Goal: Communication & Community: Answer question/provide support

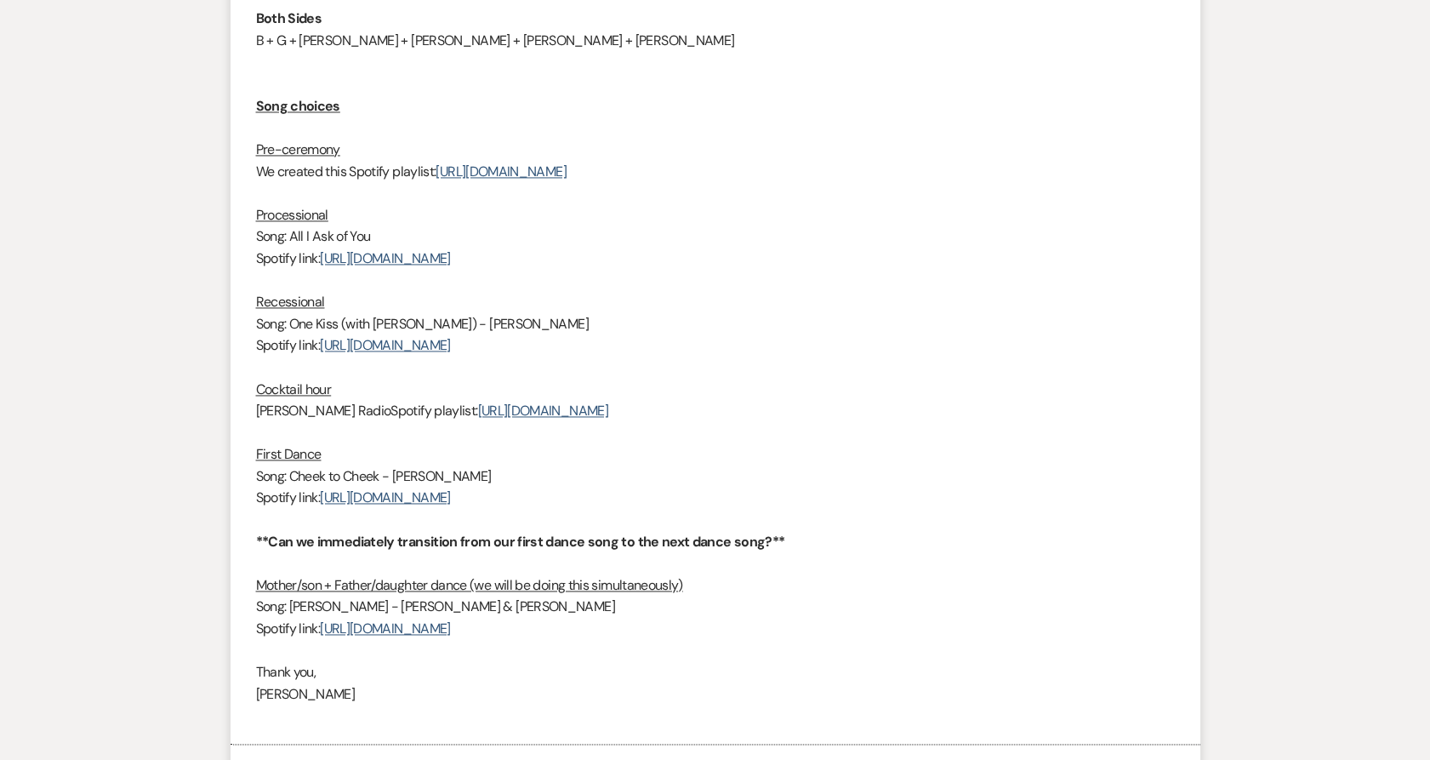
click at [1145, 497] on p "Spotify link: [URL][DOMAIN_NAME]" at bounding box center [715, 498] width 919 height 22
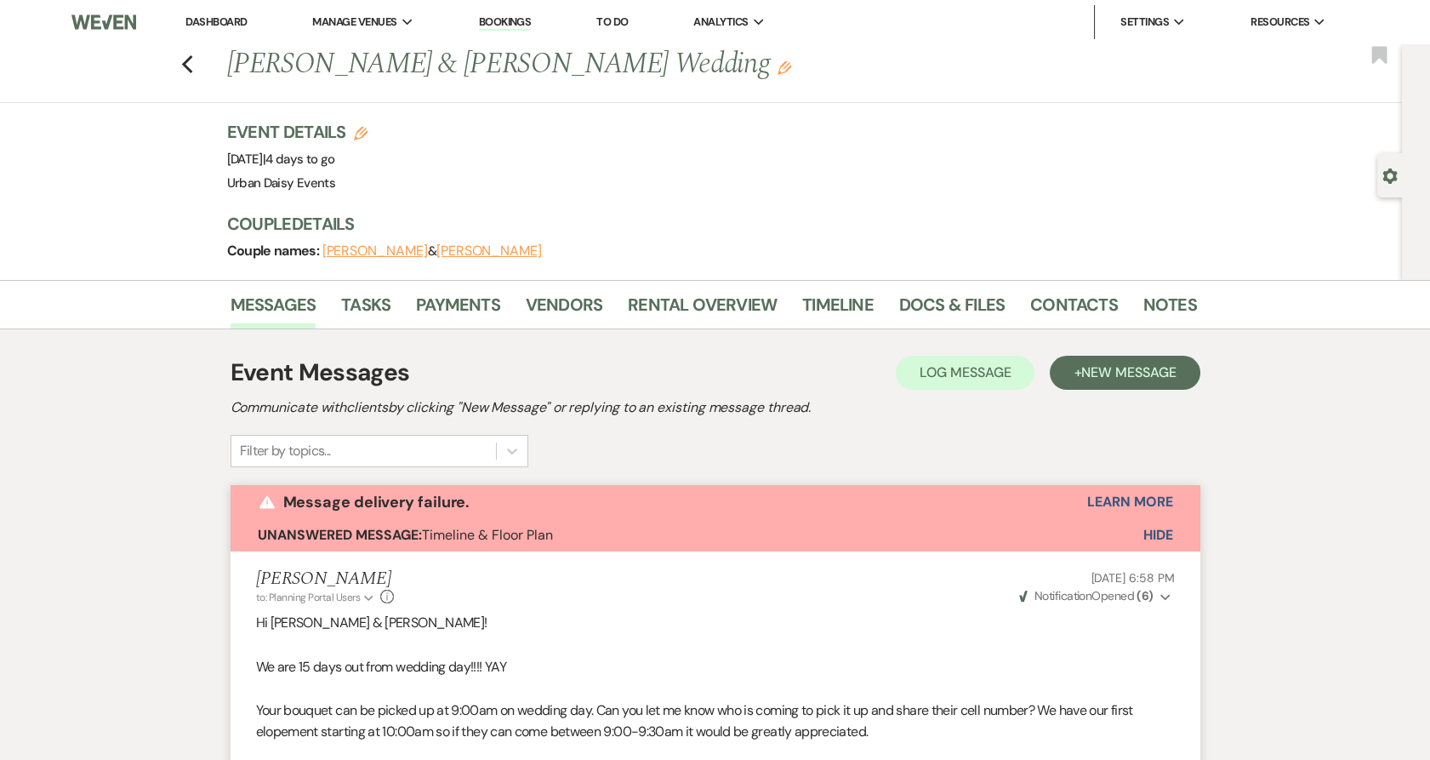
click at [224, 18] on link "Dashboard" at bounding box center [216, 21] width 61 height 14
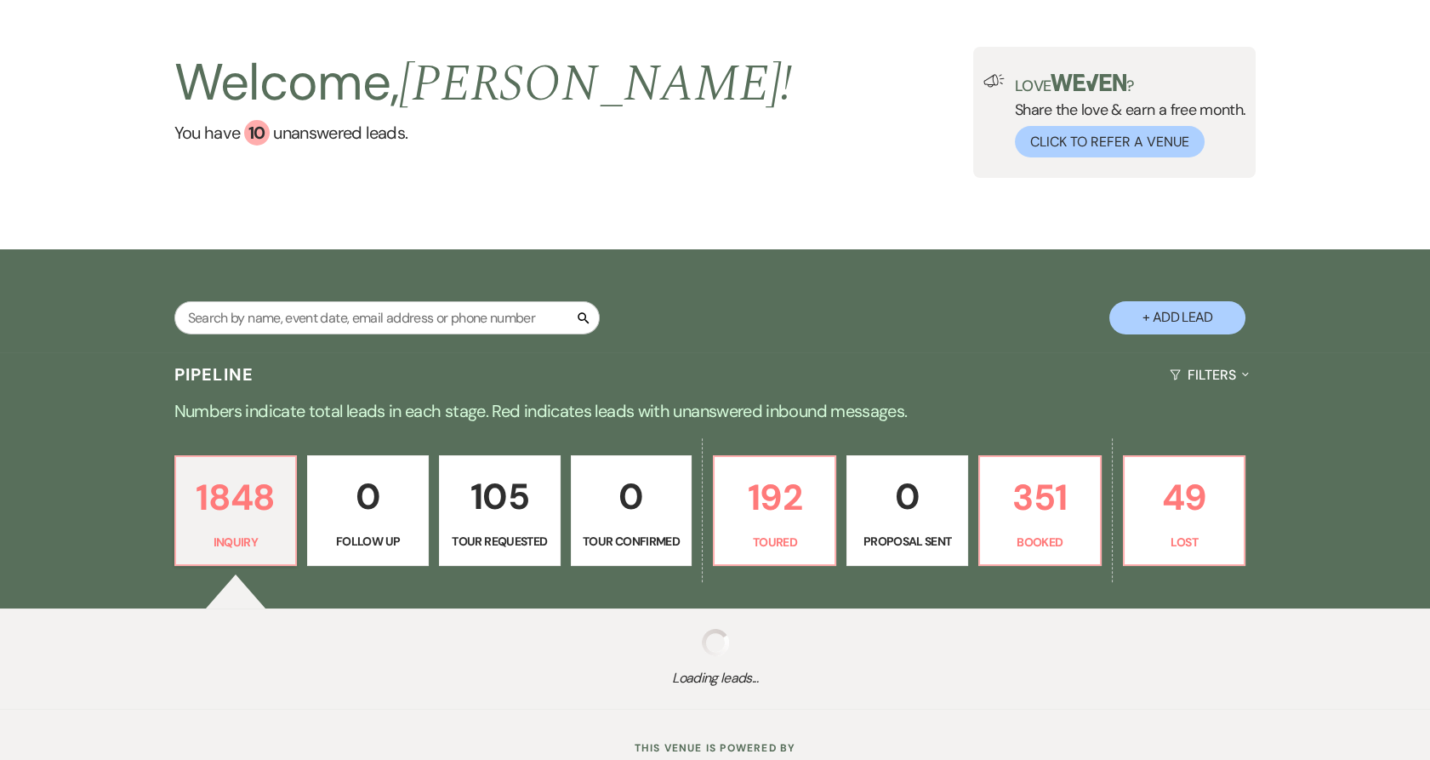
scroll to position [126, 0]
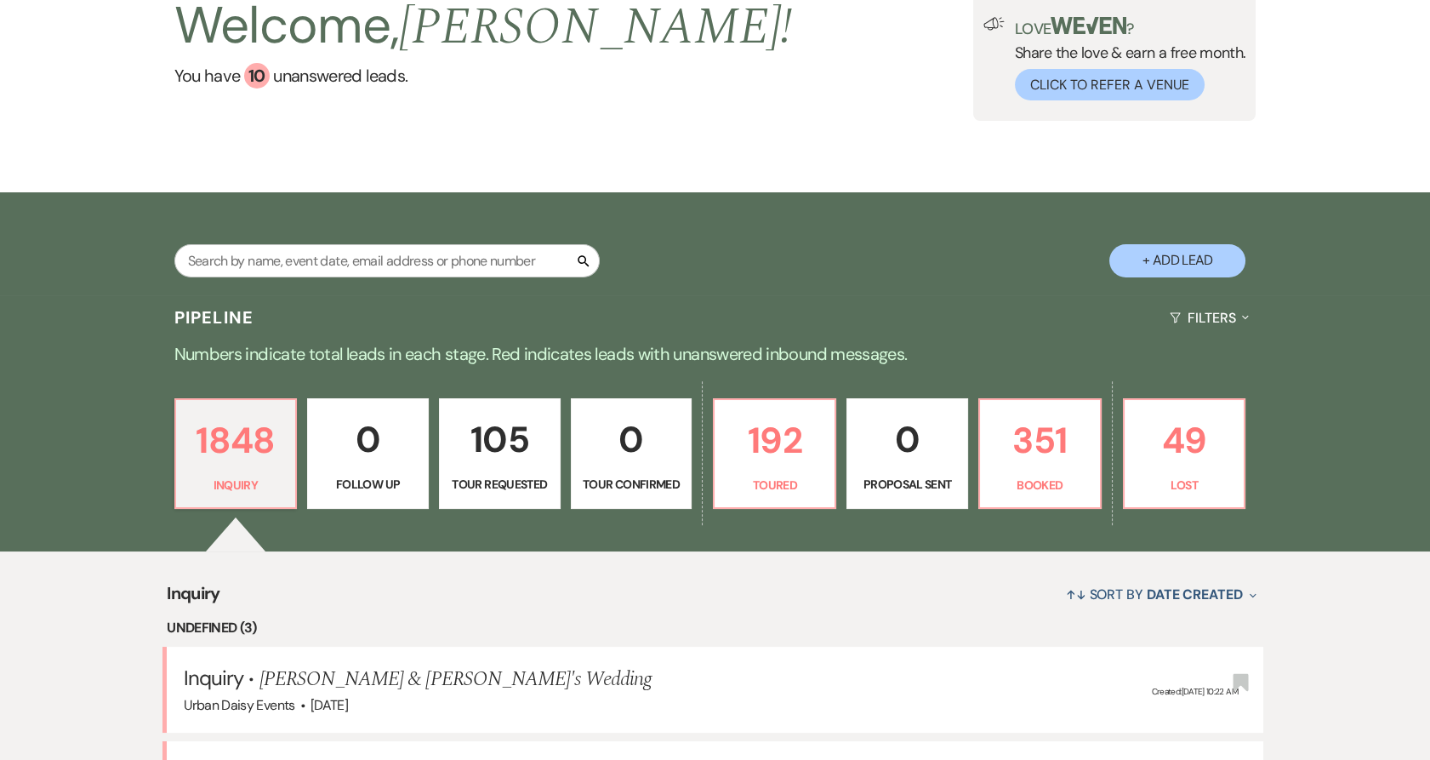
click at [387, 572] on div "↑↓ Sort By Date Created Expand" at bounding box center [741, 594] width 1043 height 45
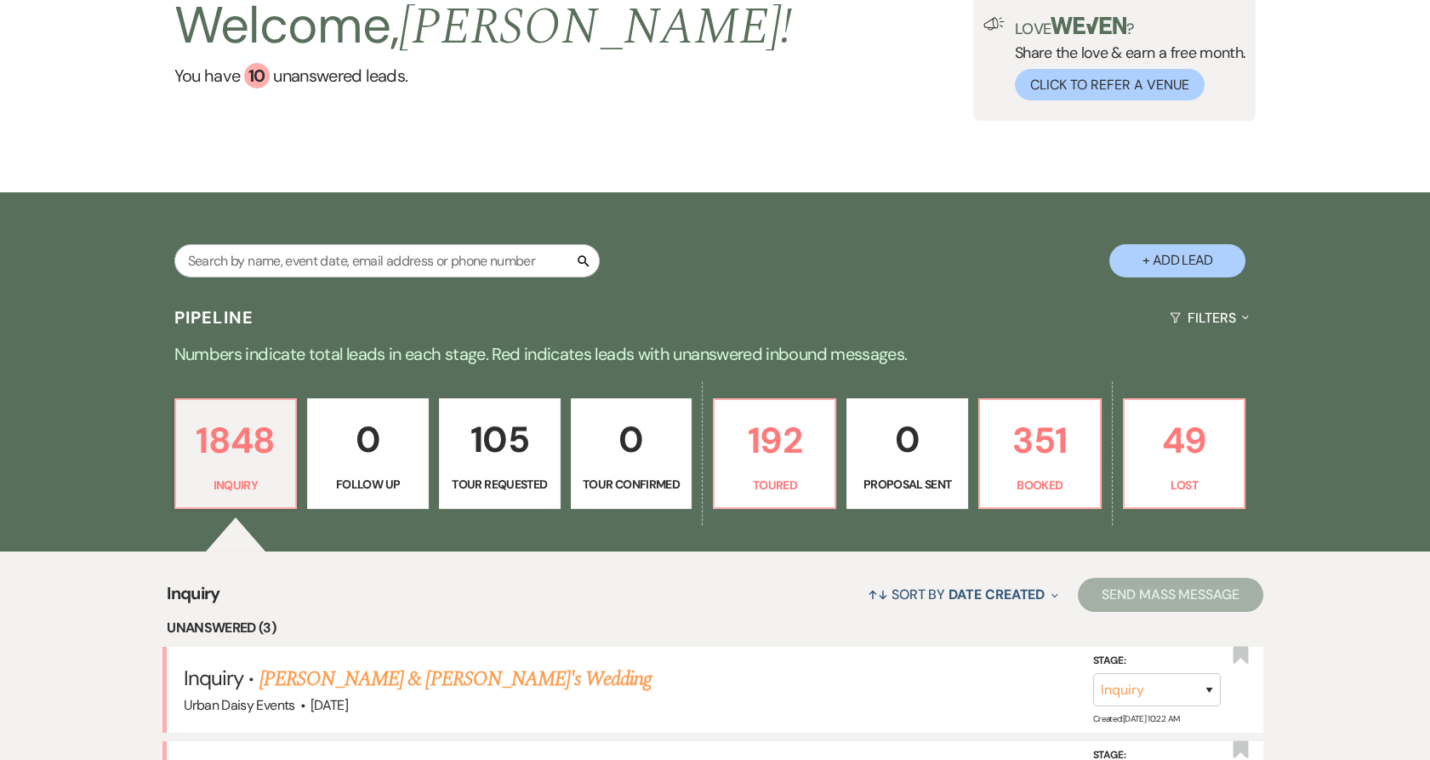
scroll to position [409, 0]
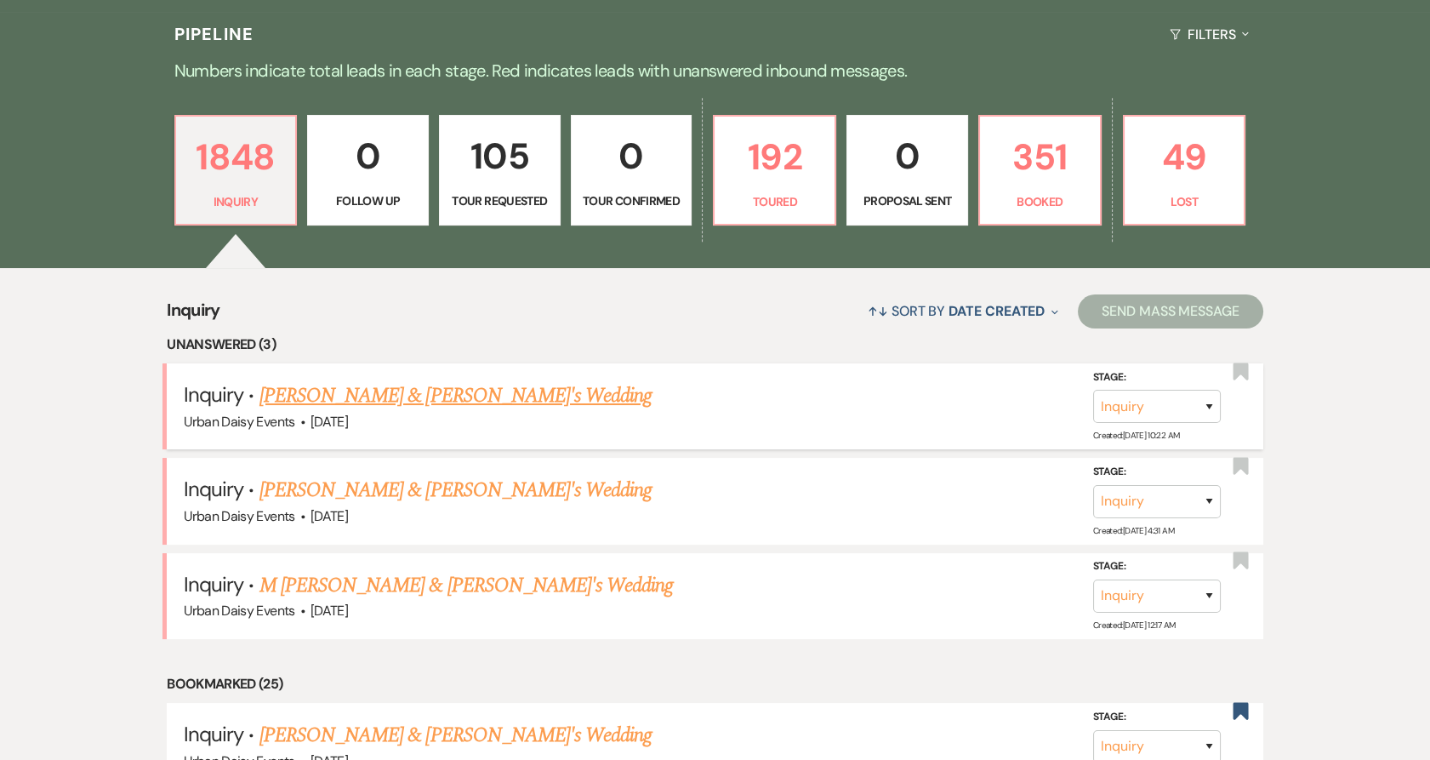
click at [311, 399] on link "Rachel & Fiance's Wedding" at bounding box center [456, 395] width 393 height 31
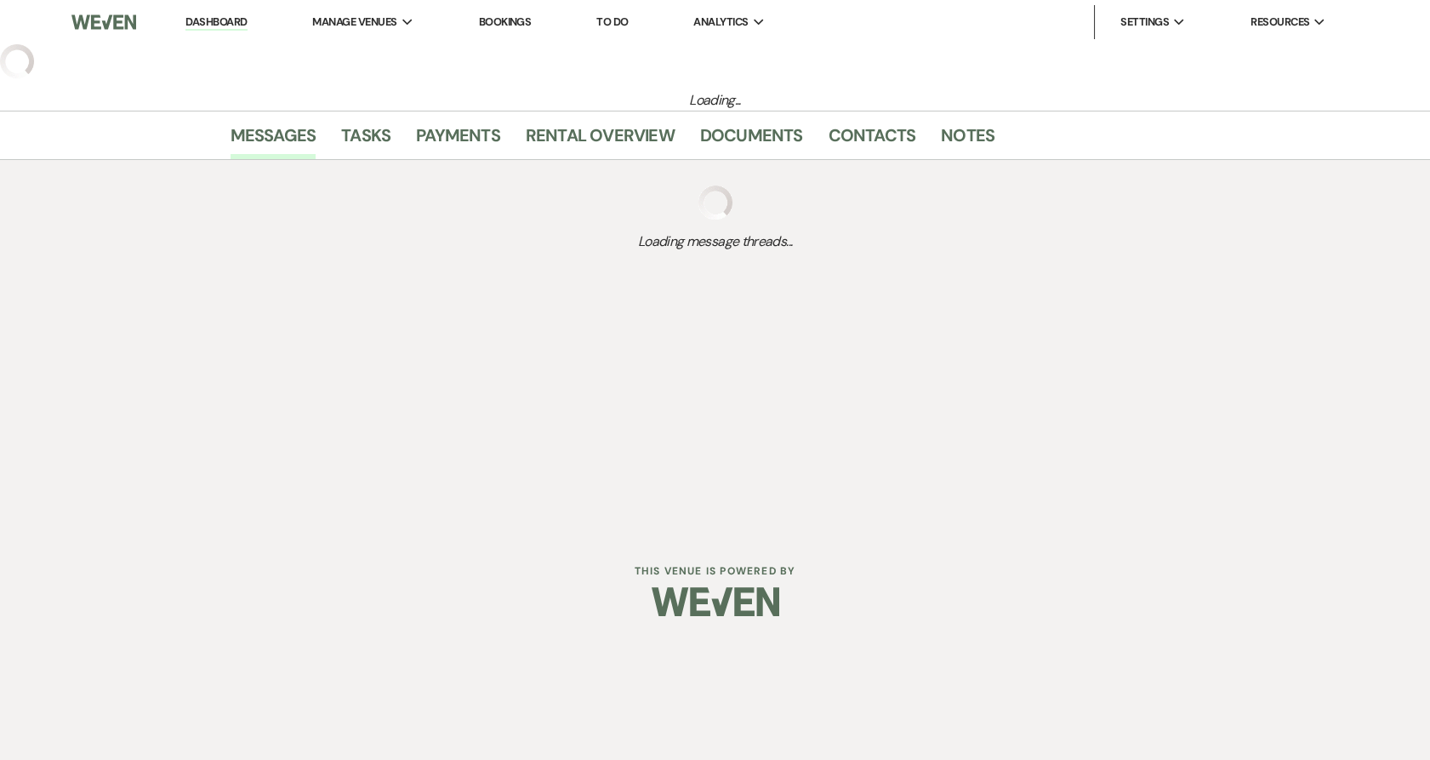
select select "5"
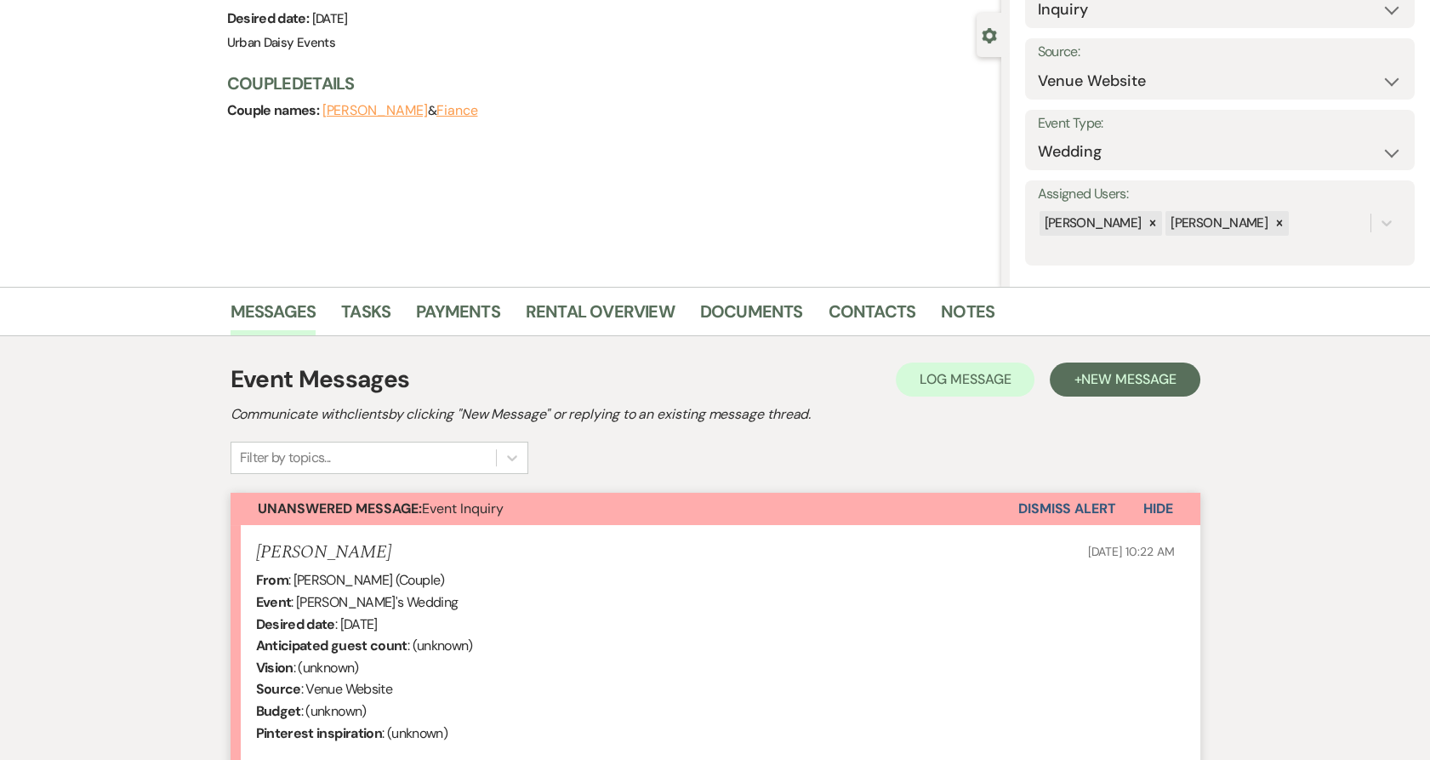
scroll to position [378, 0]
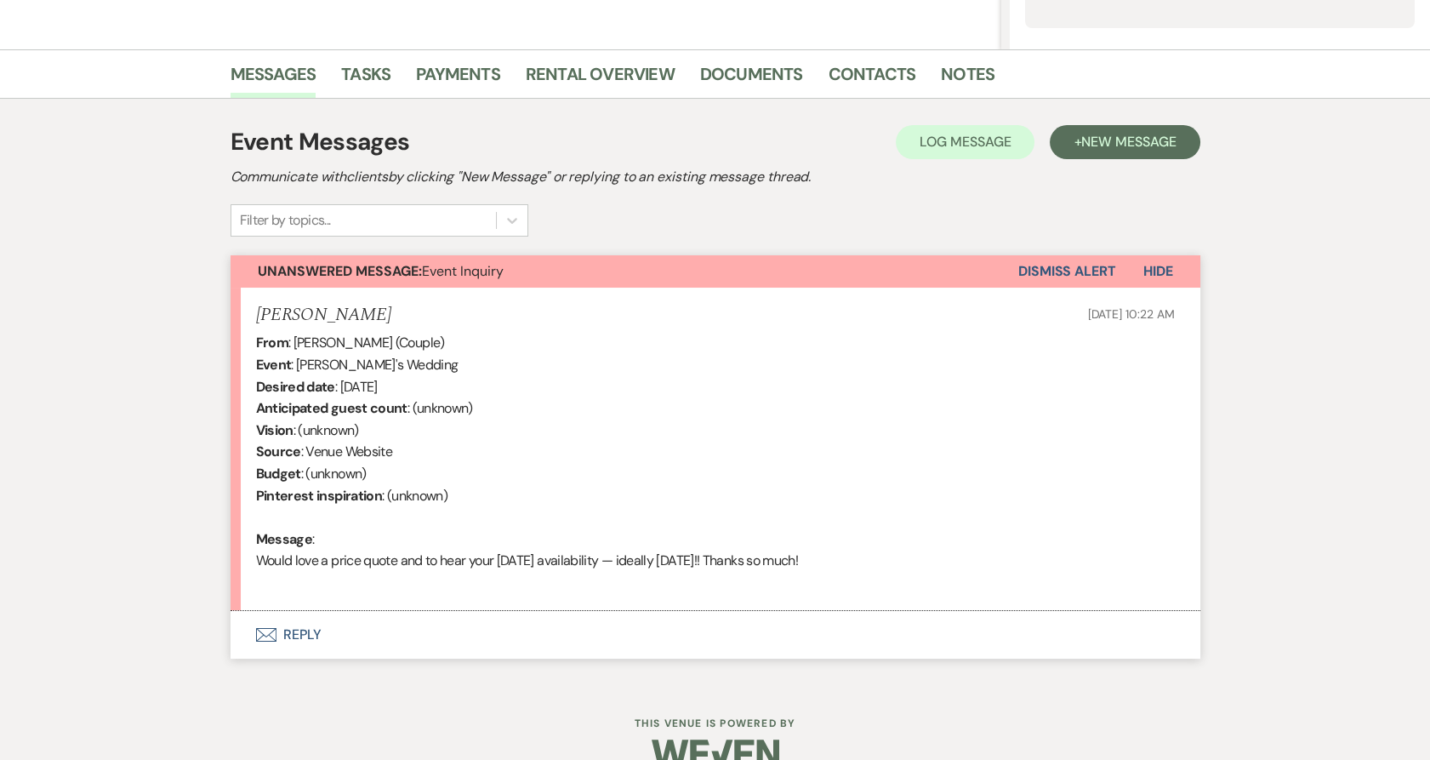
click at [288, 641] on button "Envelope Reply" at bounding box center [716, 635] width 970 height 48
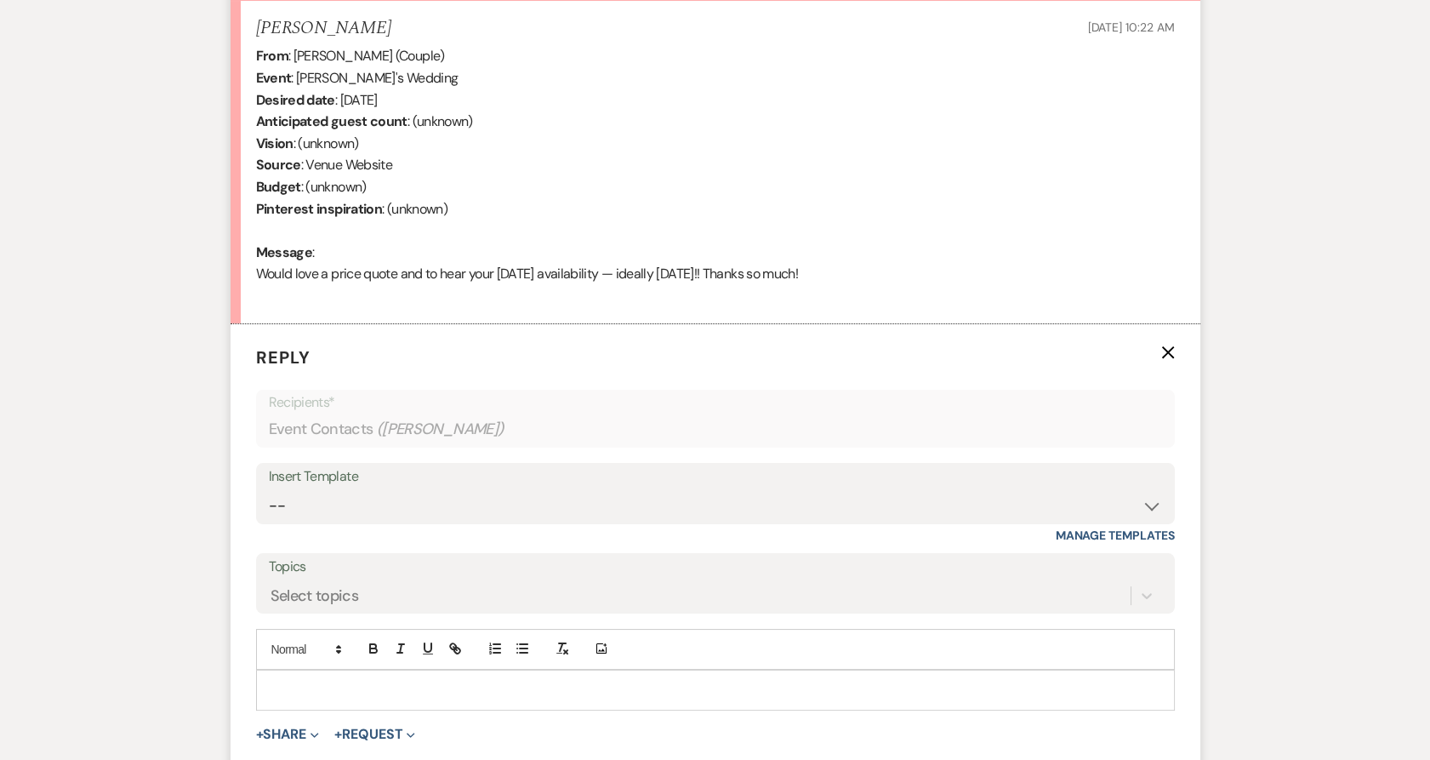
scroll to position [735, 0]
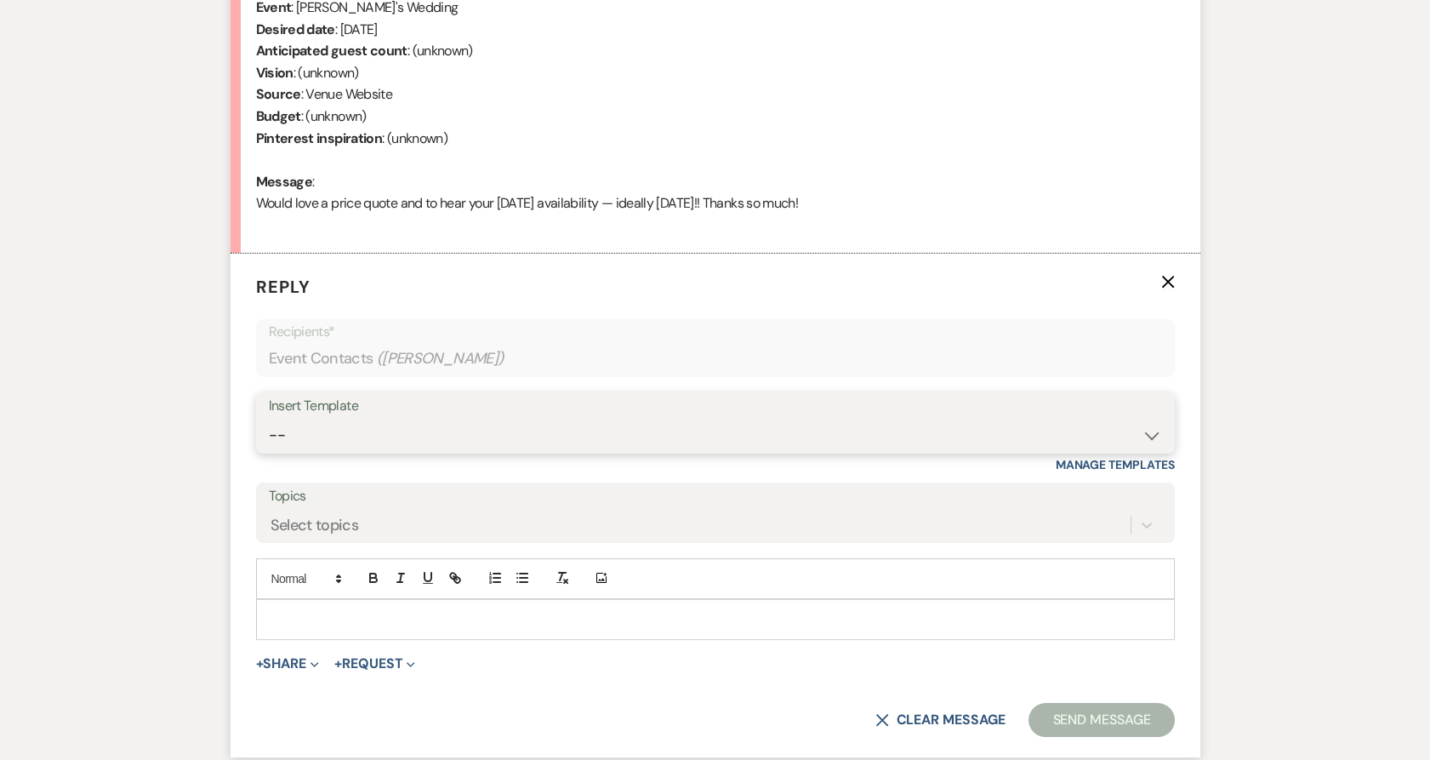
click at [334, 428] on select "-- Payment Past Due Rental Agreement and First Payment Urban Daisy Initial Resp…" at bounding box center [716, 435] width 894 height 33
select select "1243"
click at [269, 419] on select "-- Payment Past Due Rental Agreement and First Payment Urban Daisy Initial Resp…" at bounding box center [716, 435] width 894 height 33
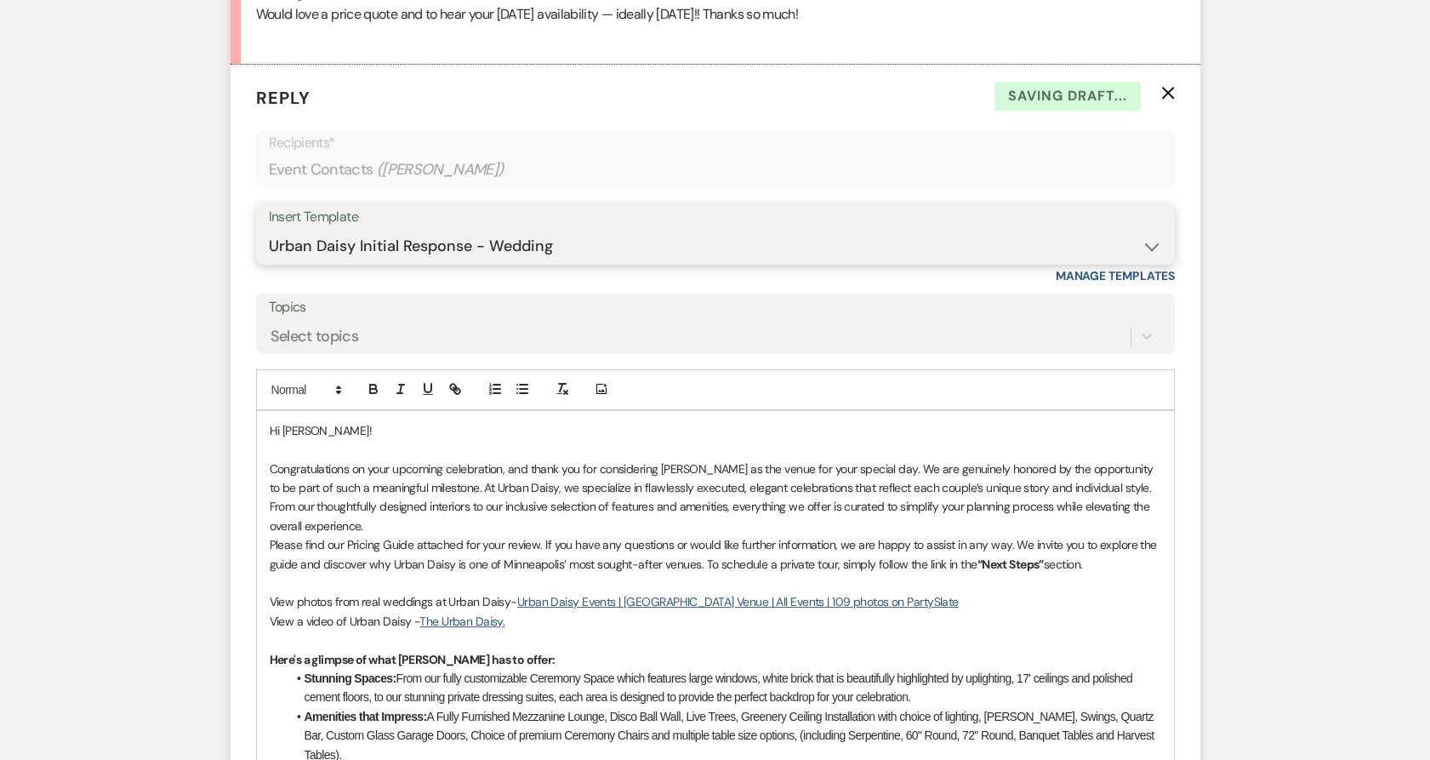
scroll to position [925, 0]
click at [418, 522] on p "Congratulations on your upcoming celebration, and thank you for considering Urb…" at bounding box center [716, 497] width 892 height 77
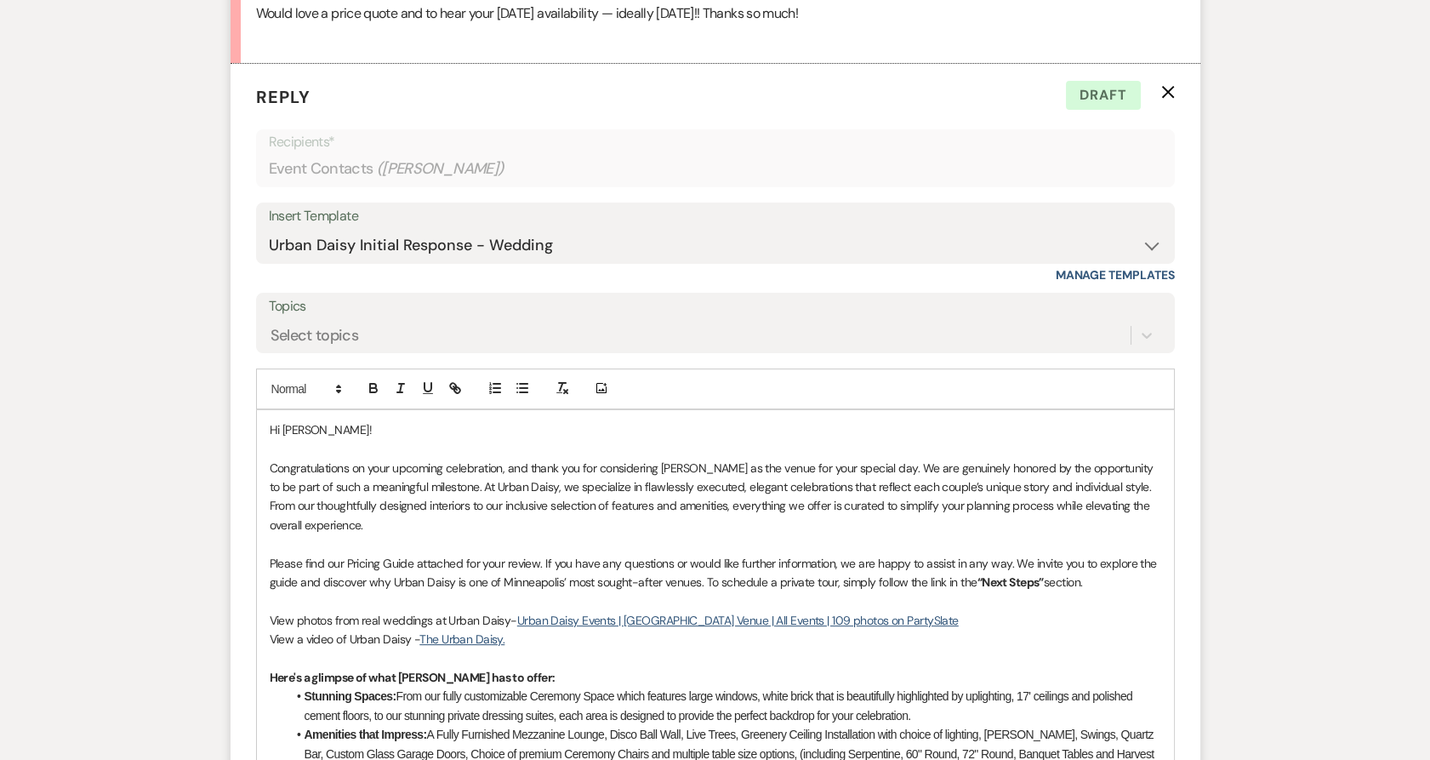
click at [1111, 589] on p "Please find our Pricing Guide attached for your review. If you have any questio…" at bounding box center [716, 573] width 892 height 38
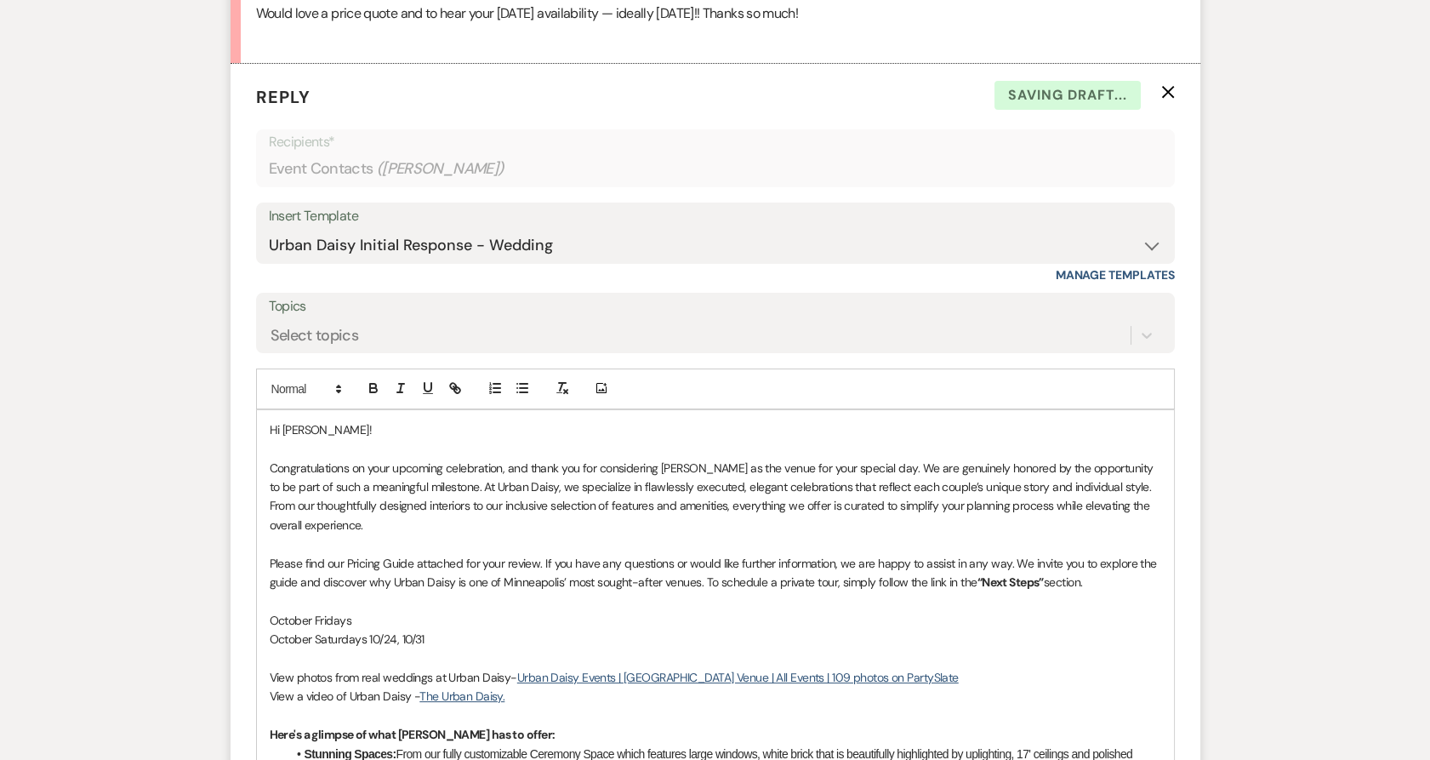
click at [362, 612] on p "October Fridays" at bounding box center [716, 620] width 892 height 19
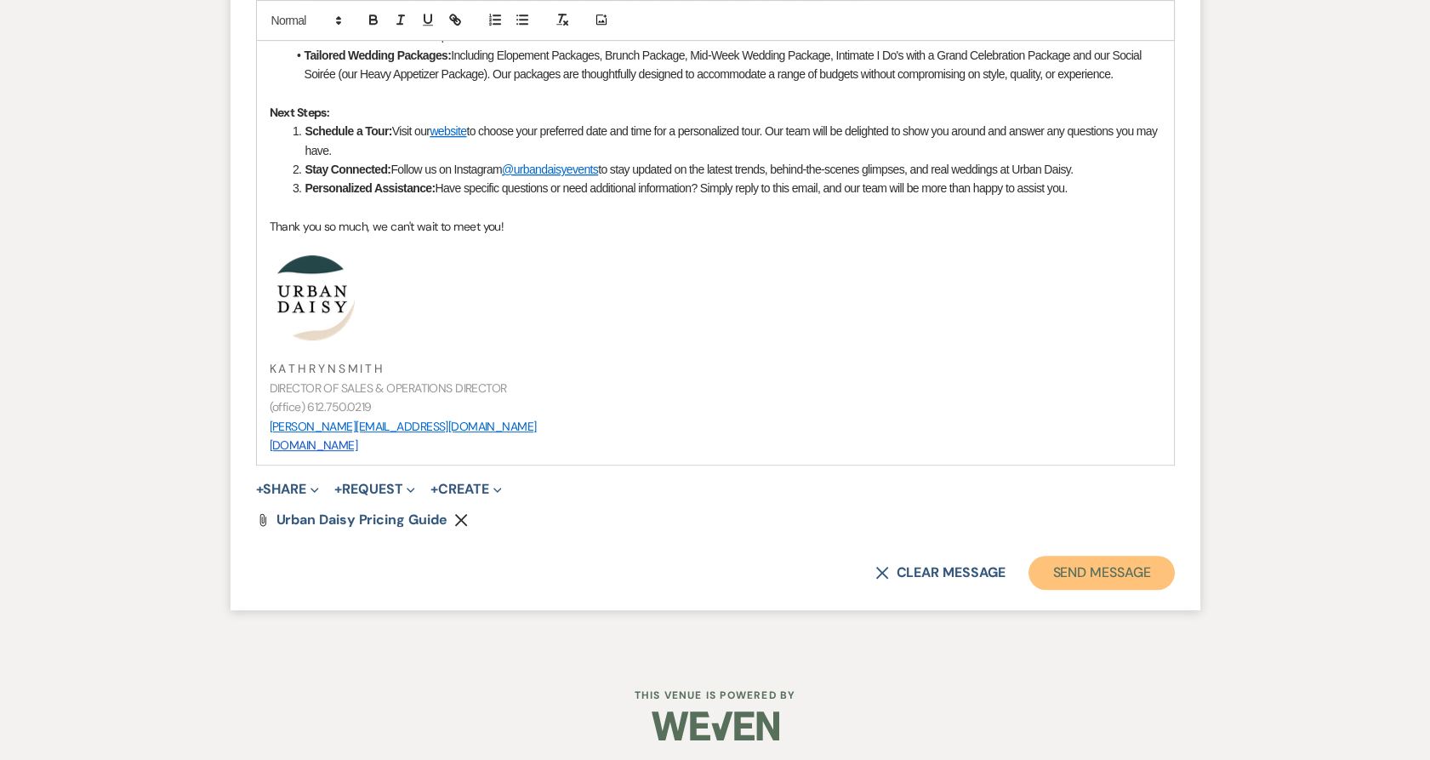
click at [1068, 578] on button "Send Message" at bounding box center [1102, 573] width 146 height 34
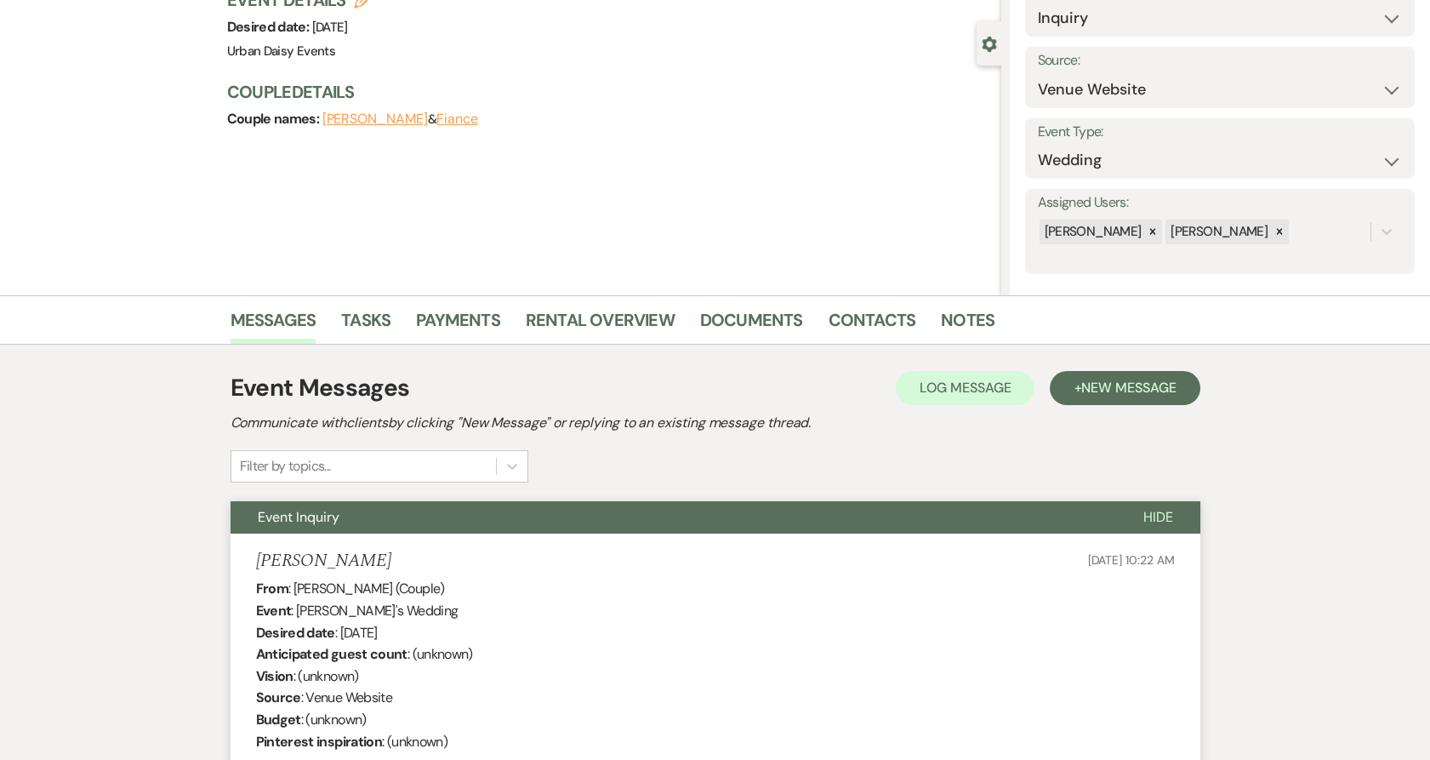
scroll to position [0, 0]
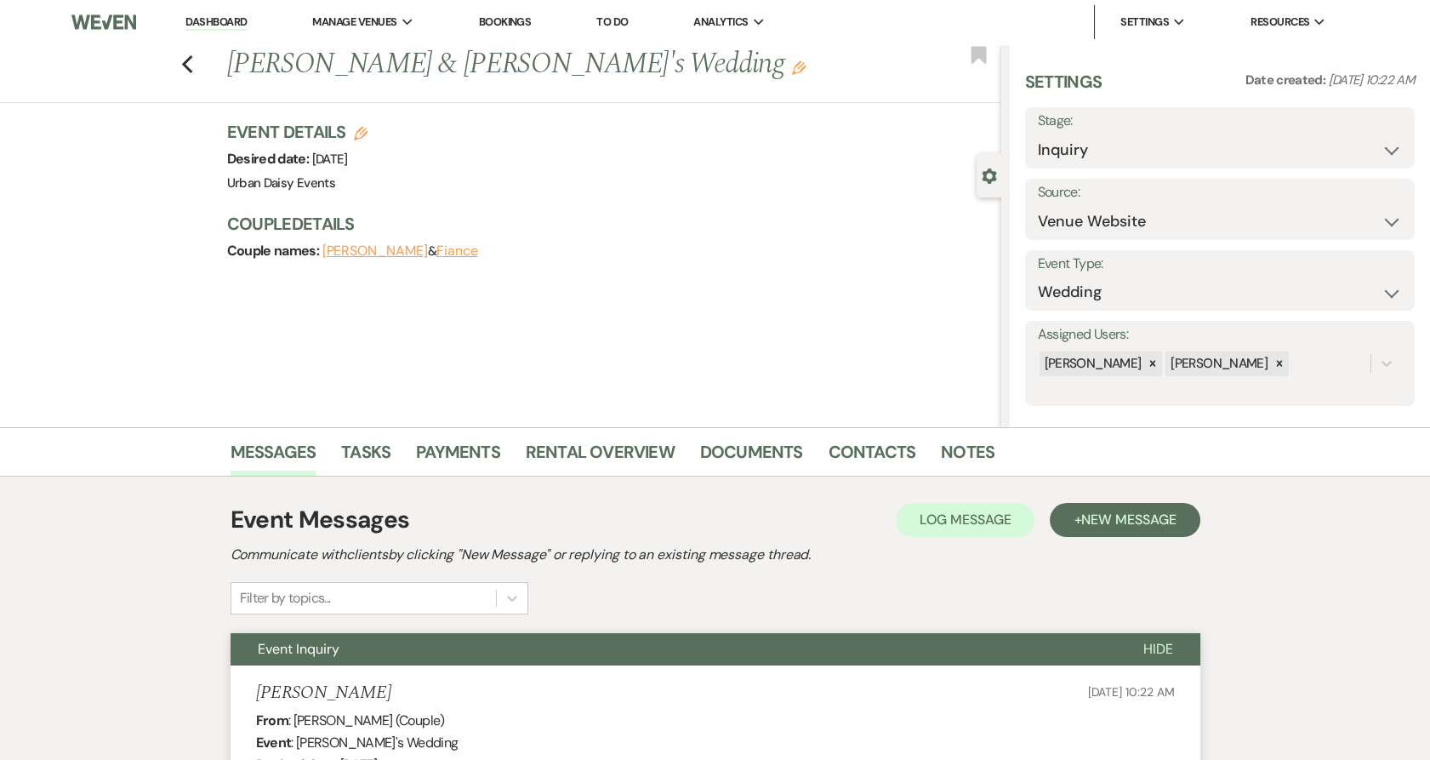
click at [226, 25] on link "Dashboard" at bounding box center [216, 22] width 61 height 16
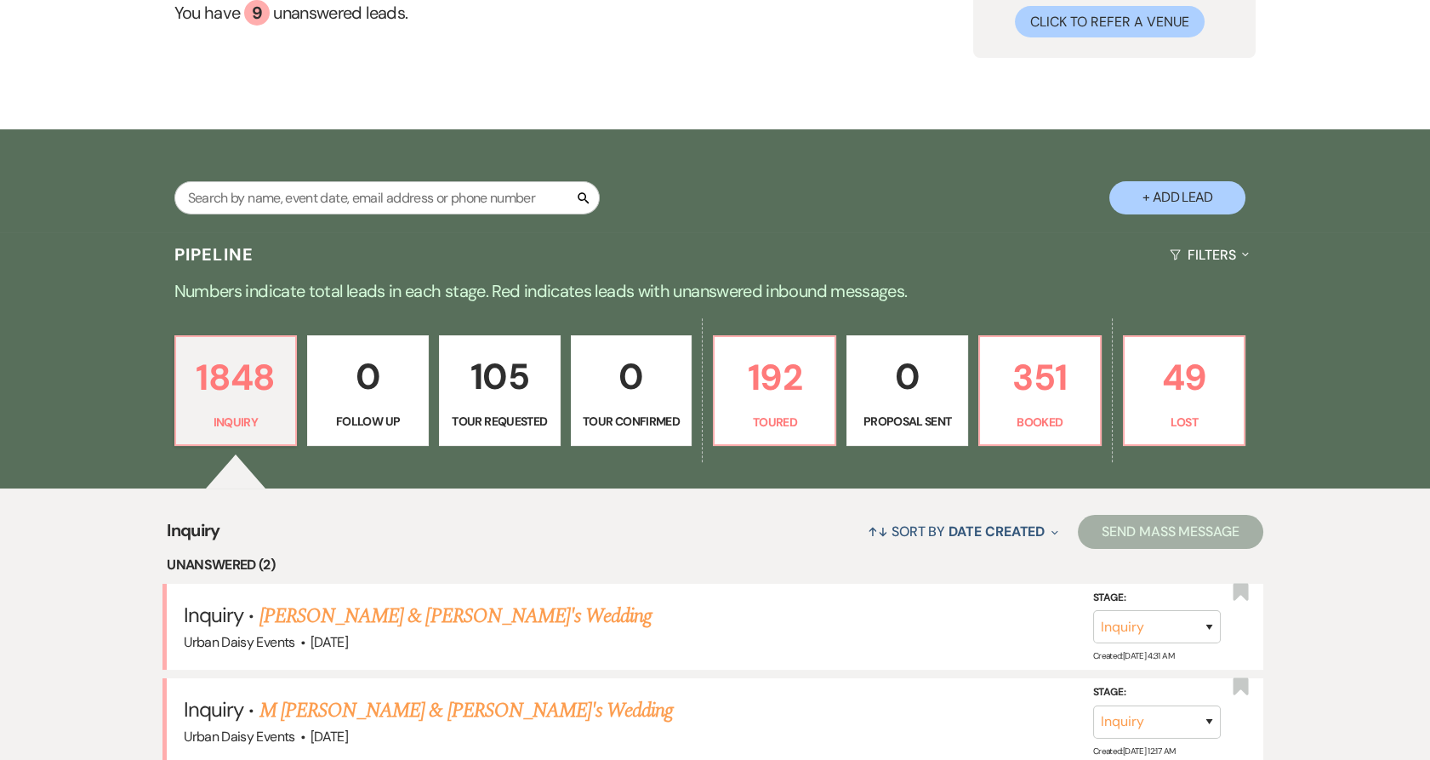
scroll to position [283, 0]
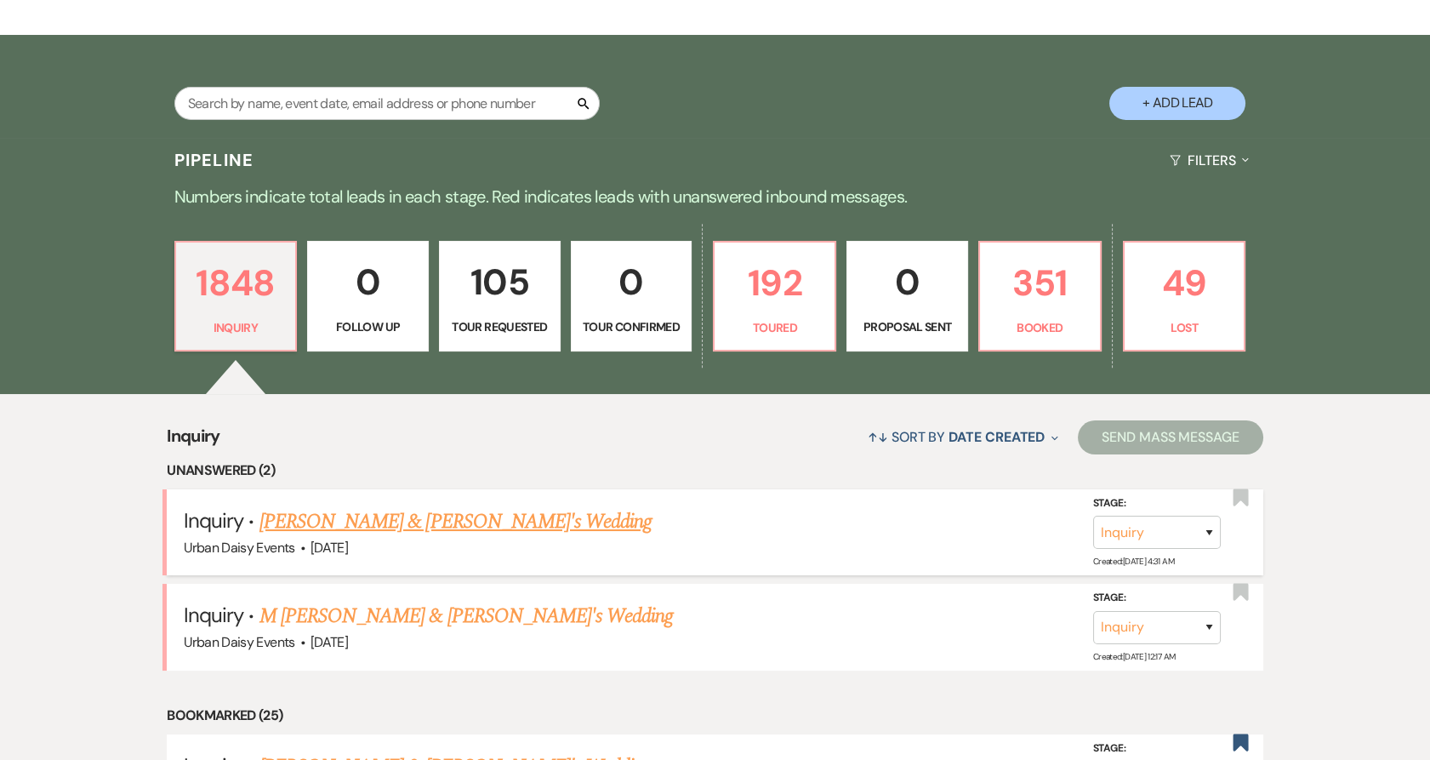
click at [320, 512] on link "Courtney & Fiance's Wedding" at bounding box center [456, 521] width 393 height 31
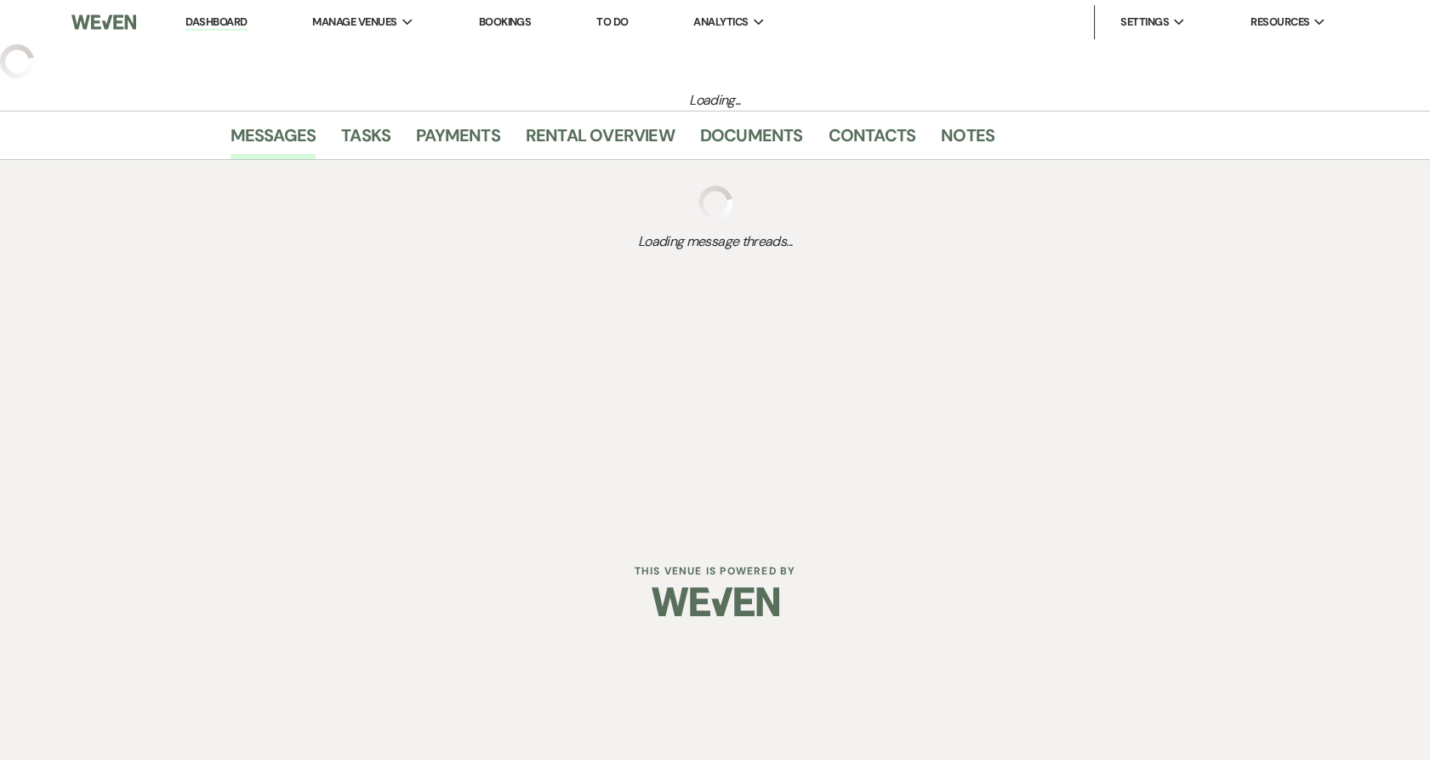
select select "5"
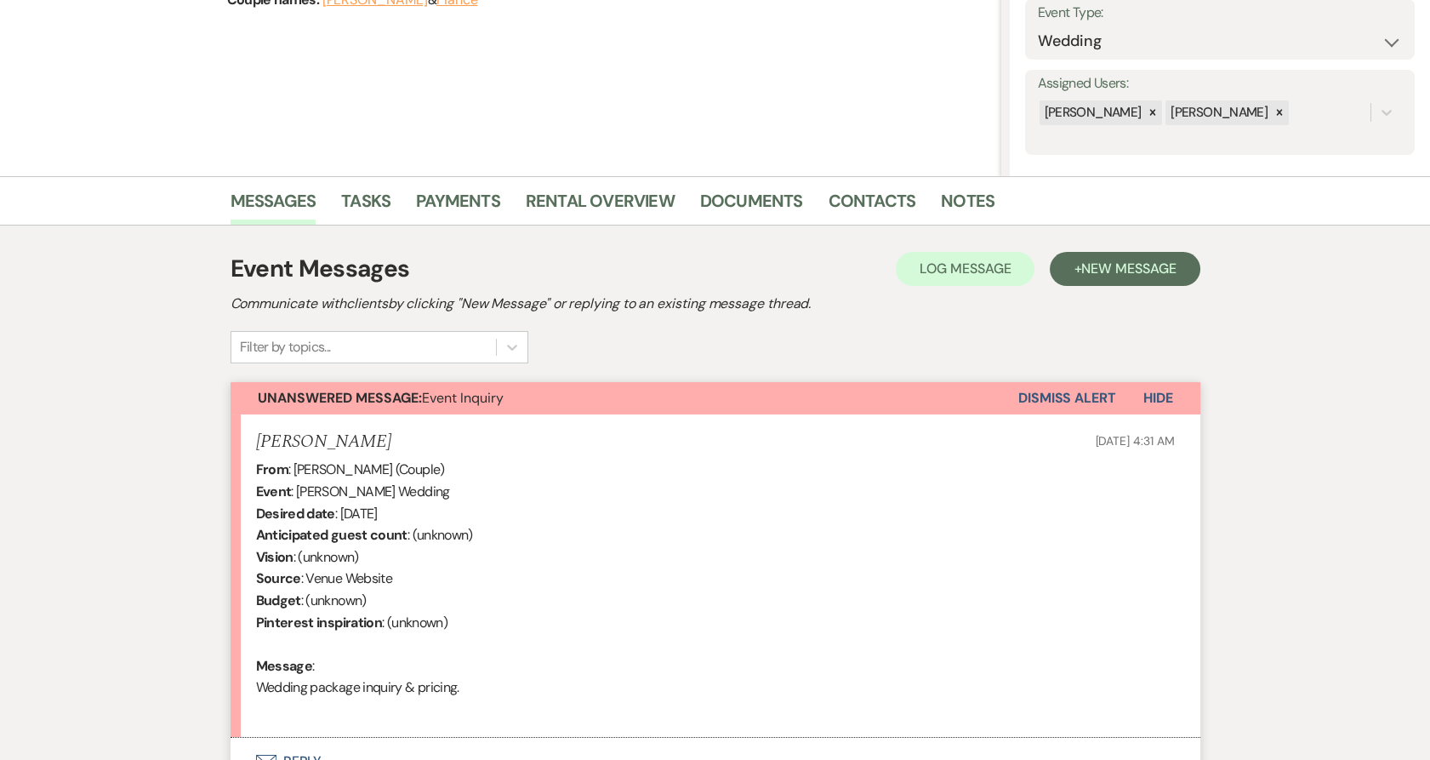
scroll to position [410, 0]
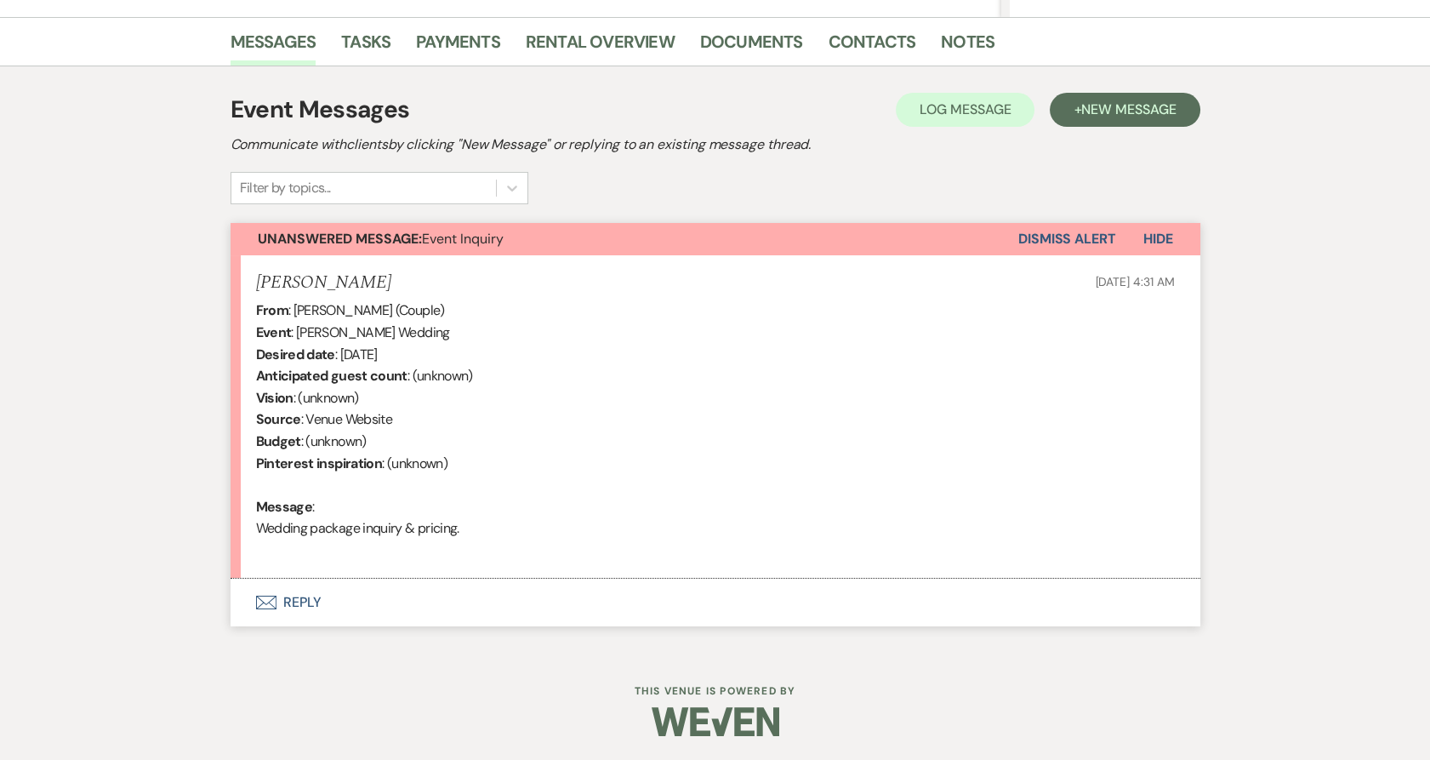
click at [271, 597] on icon "Envelope" at bounding box center [266, 603] width 20 height 14
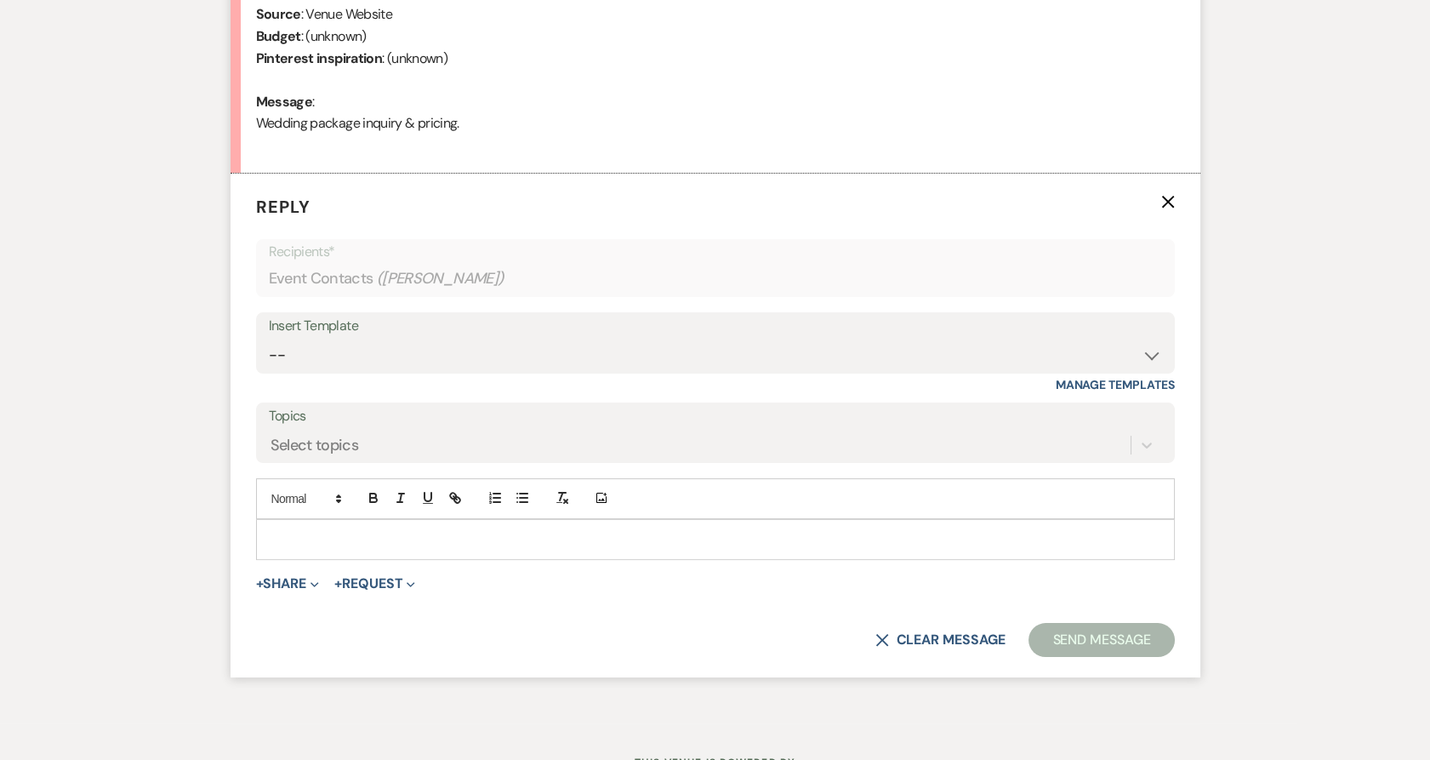
scroll to position [860, 0]
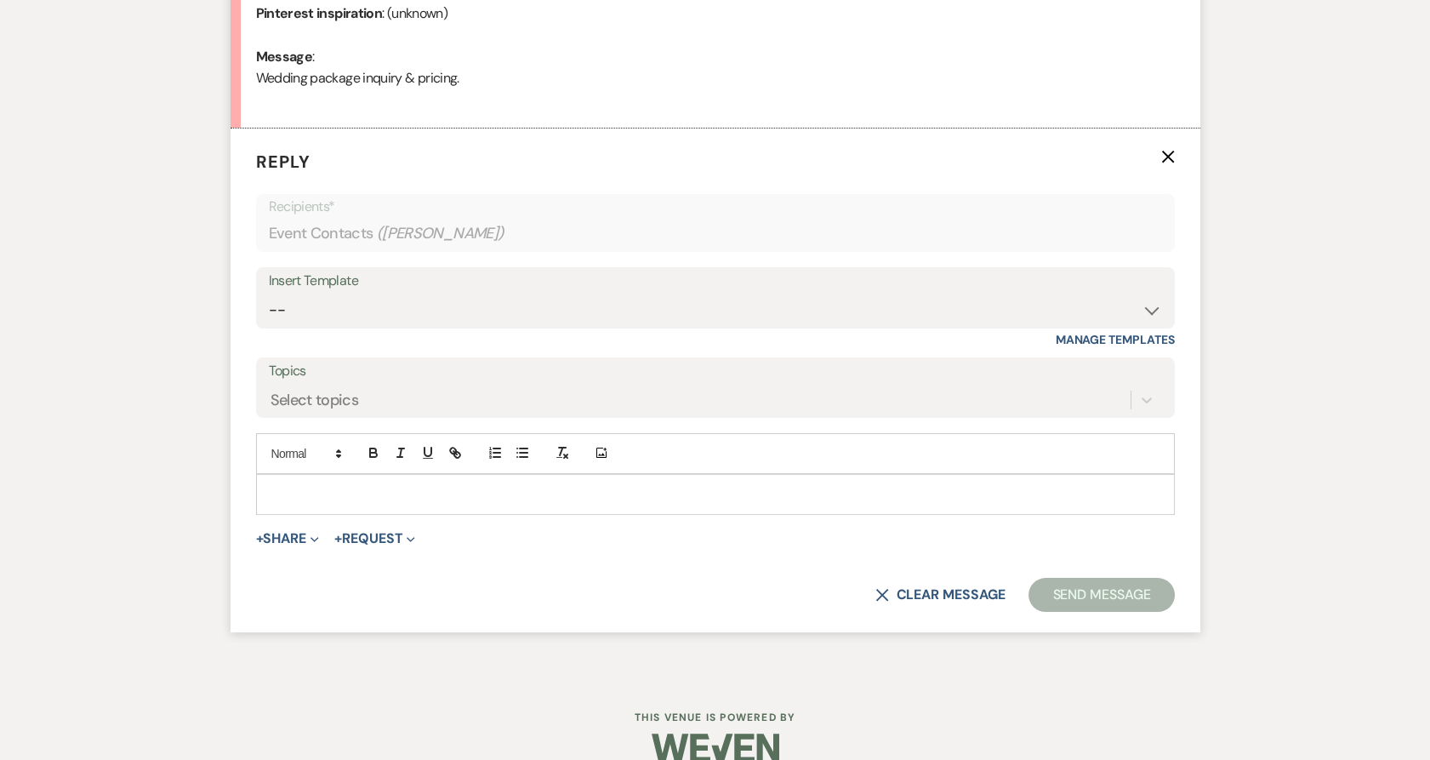
click at [327, 326] on div "Insert Template -- Payment Past Due Rental Agreement and First Payment Urban Da…" at bounding box center [715, 297] width 919 height 61
click at [317, 309] on select "-- Payment Past Due Rental Agreement and First Payment Urban Daisy Initial Resp…" at bounding box center [716, 310] width 894 height 33
select select "1243"
click at [269, 294] on select "-- Payment Past Due Rental Agreement and First Payment Urban Daisy Initial Resp…" at bounding box center [716, 310] width 894 height 33
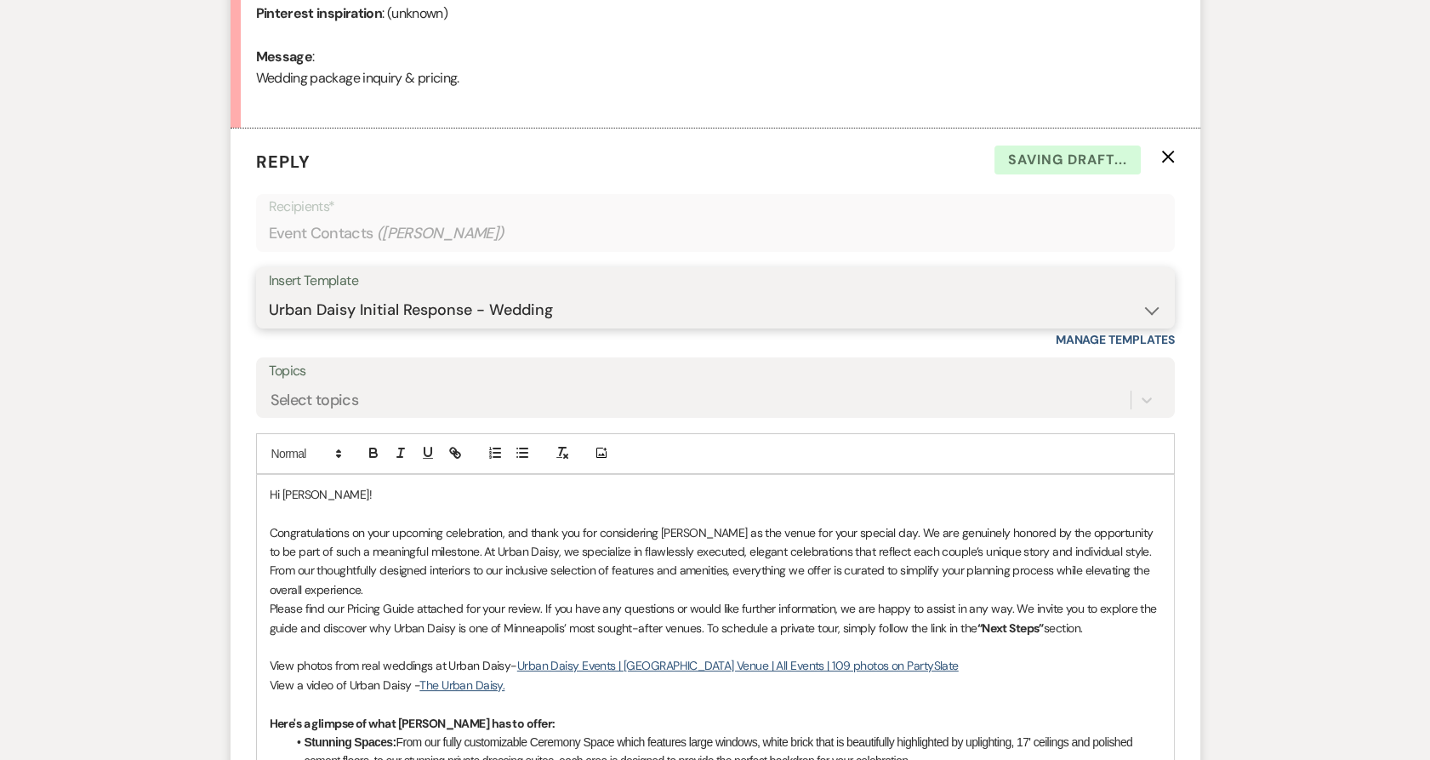
scroll to position [1239, 0]
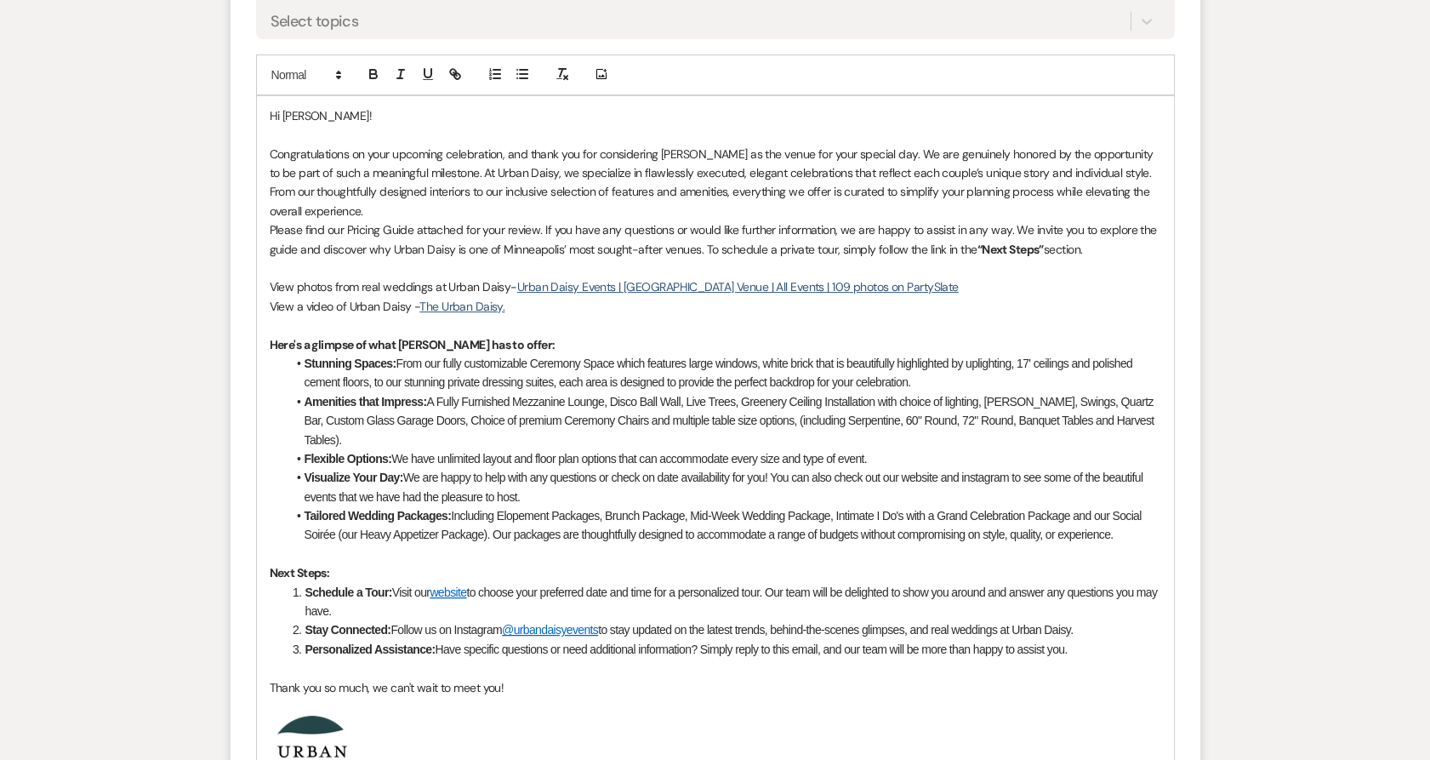
click at [334, 206] on p "Congratulations on your upcoming celebration, and thank you for considering Urb…" at bounding box center [716, 183] width 892 height 77
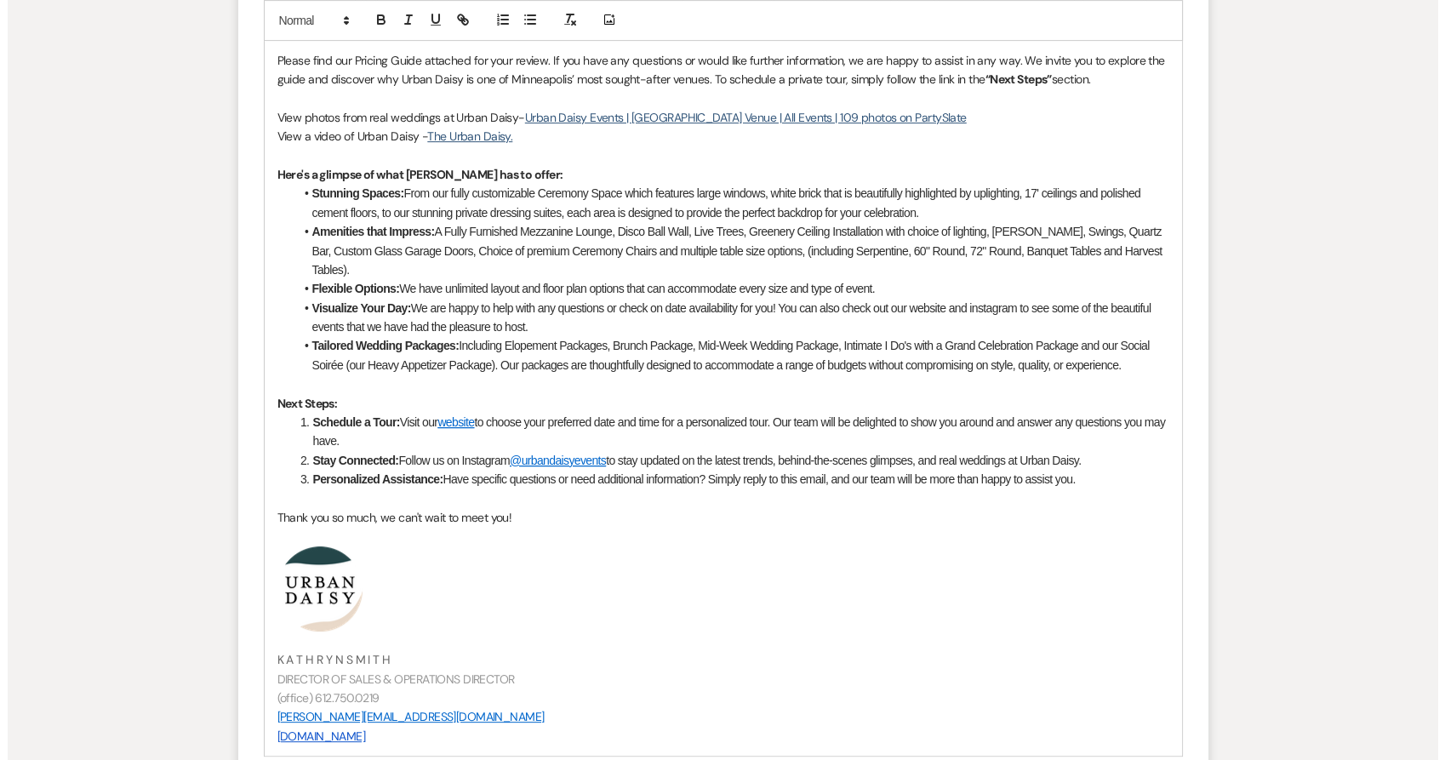
scroll to position [1723, 0]
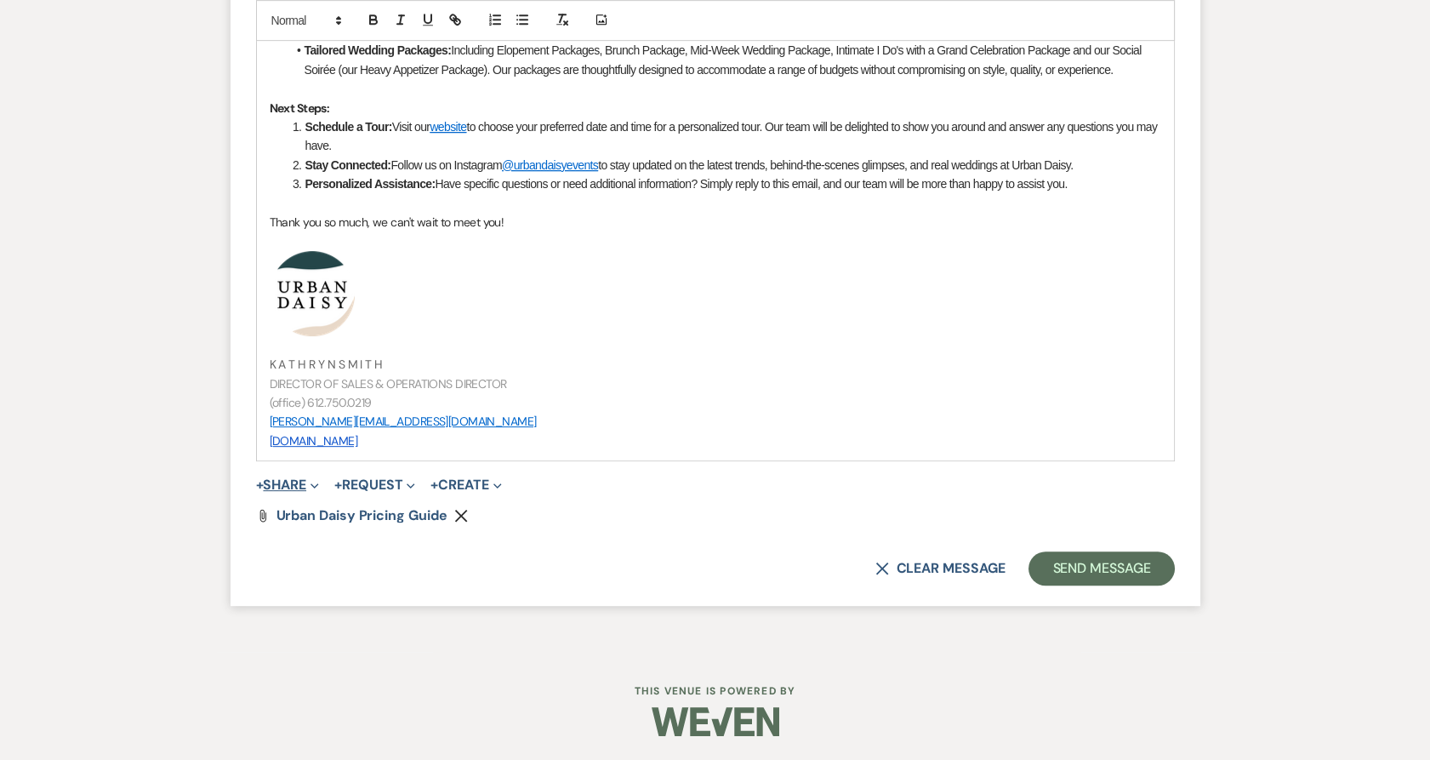
click at [309, 479] on button "+ Share Expand" at bounding box center [288, 485] width 64 height 14
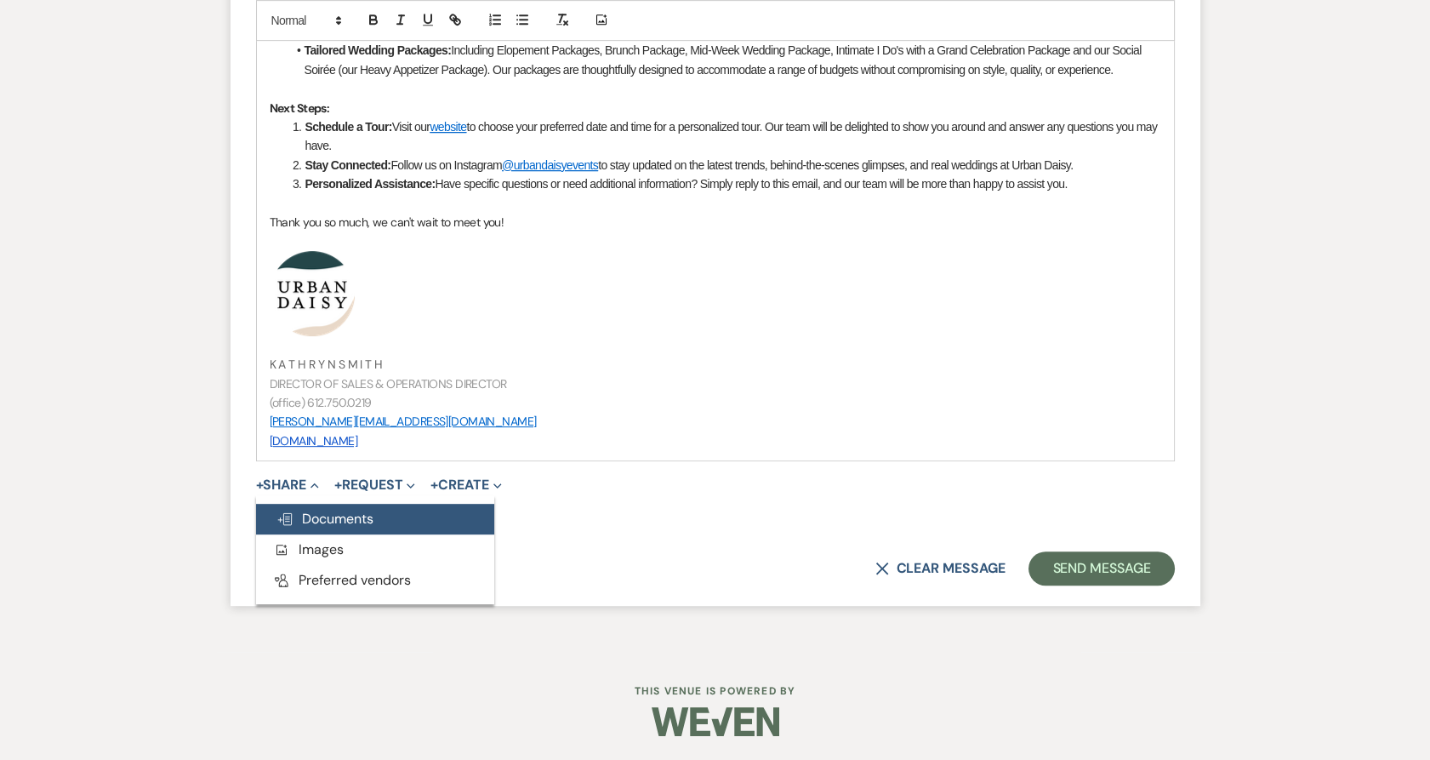
click at [314, 515] on span "Doc Upload Documents" at bounding box center [325, 519] width 97 height 18
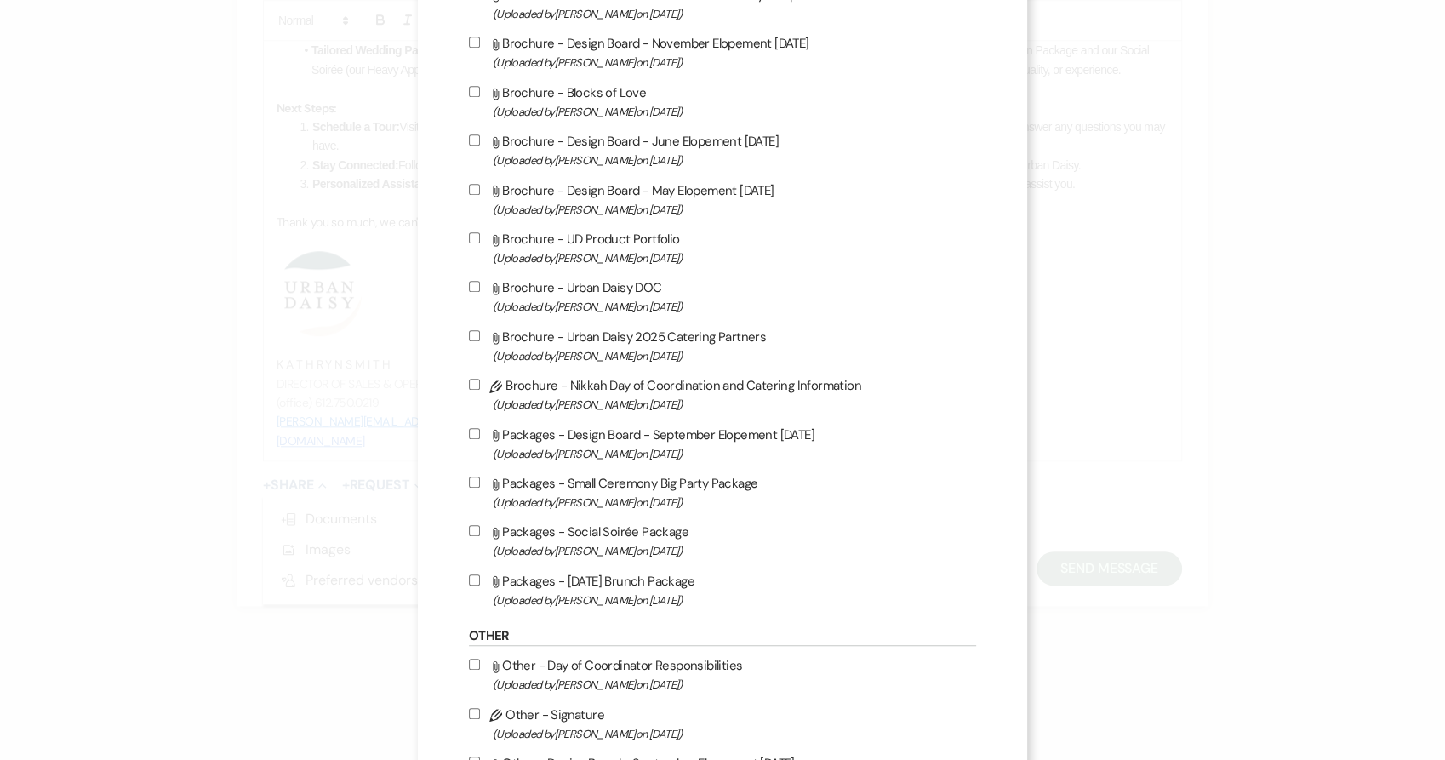
scroll to position [1040, 0]
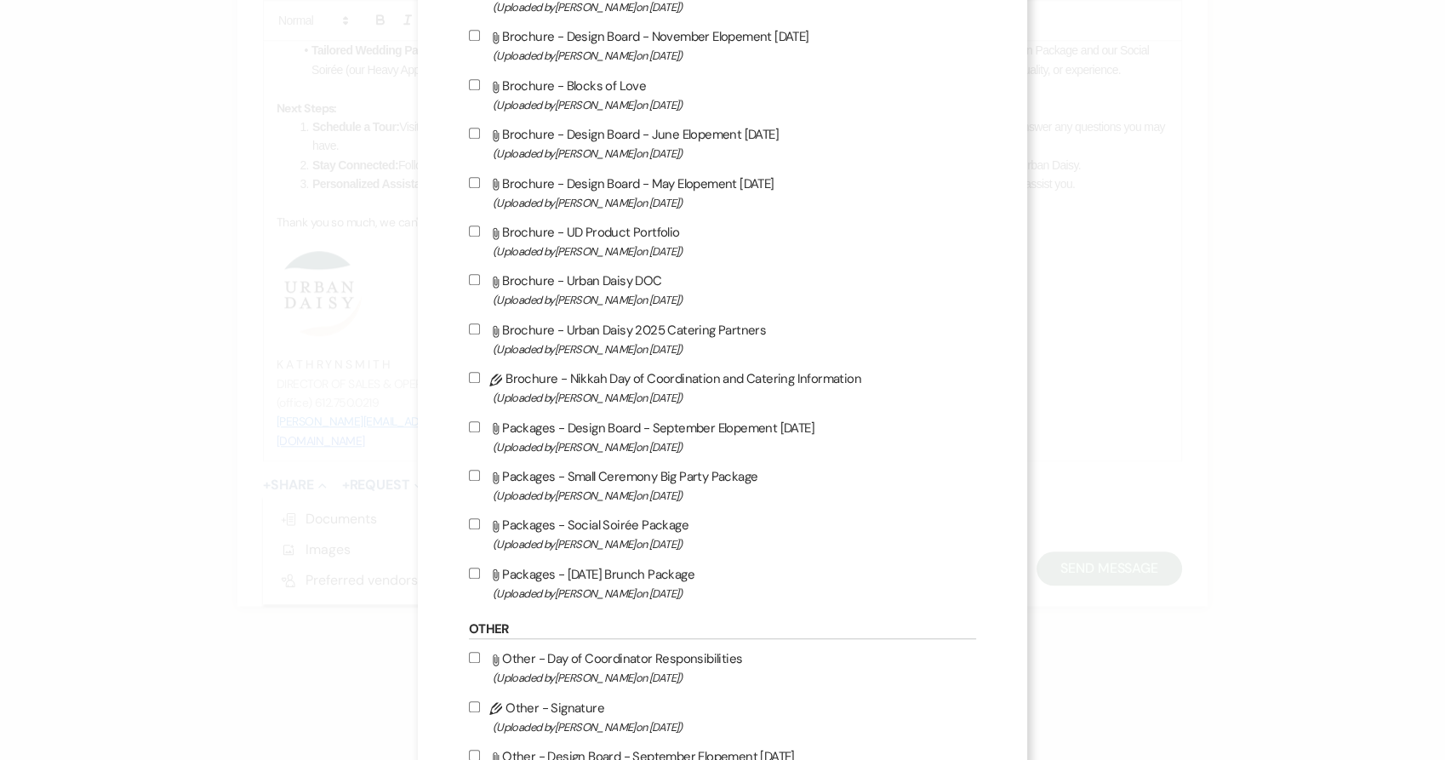
click at [657, 596] on label "Attach File Packages - Sunday Brunch Package (Uploaded by Kathryn Beckett on Ju…" at bounding box center [723, 583] width 508 height 40
click at [480, 579] on input "Attach File Packages - Sunday Brunch Package (Uploaded by Kathryn Beckett on Ju…" at bounding box center [474, 573] width 11 height 11
checkbox input "true"
click at [637, 550] on span "(Uploaded by Kathryn Beckett on Jul 9th, 2025 )" at bounding box center [735, 544] width 484 height 20
click at [480, 529] on input "Attach File Packages - Social Soirée Package (Uploaded by Kathryn Beckett on Ju…" at bounding box center [474, 523] width 11 height 11
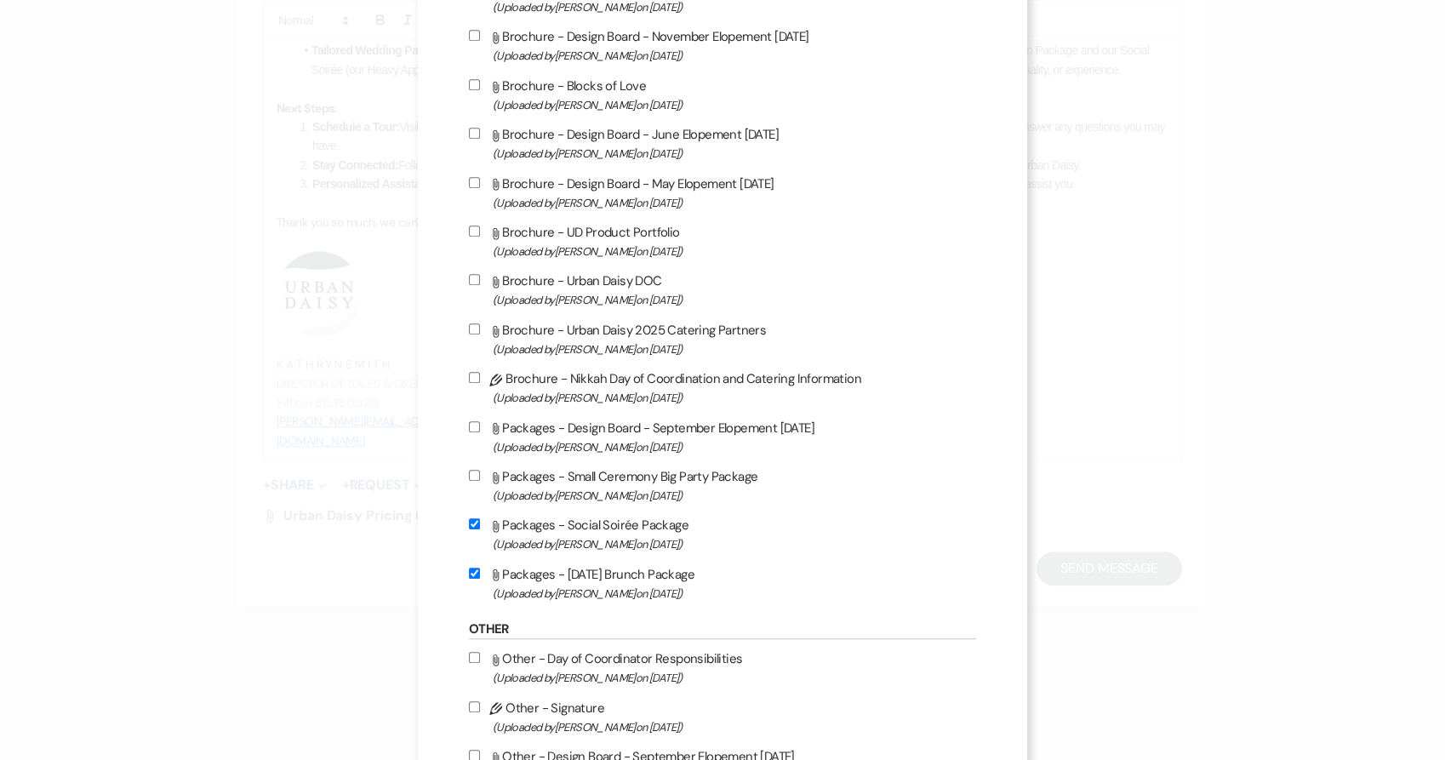
checkbox input "true"
click at [619, 505] on span "(Uploaded by Kathryn Beckett on Jul 9th, 2025 )" at bounding box center [735, 496] width 484 height 20
click at [480, 481] on input "Attach File Packages - Small Ceremony Big Party Package (Uploaded by Kathryn Be…" at bounding box center [474, 475] width 11 height 11
checkbox input "true"
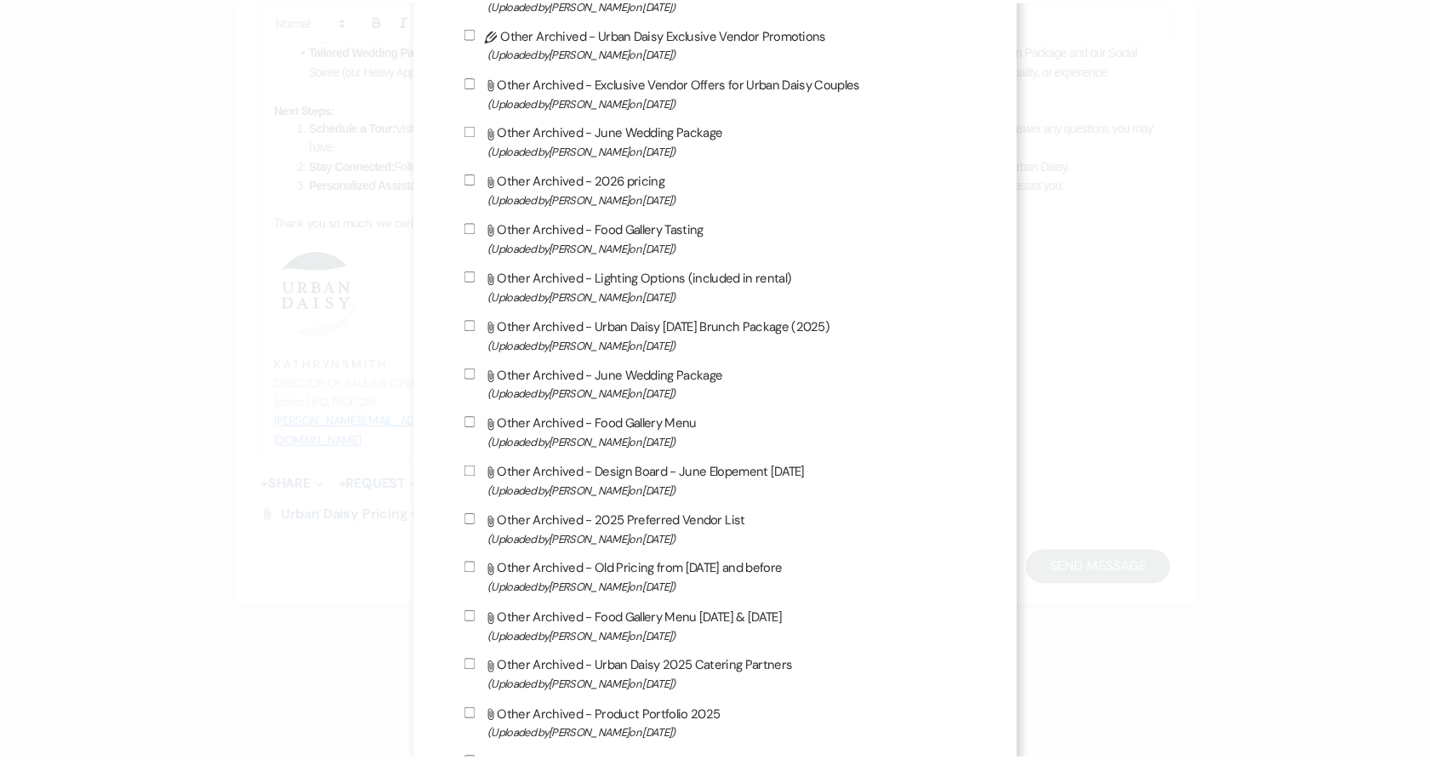
scroll to position [2750, 0]
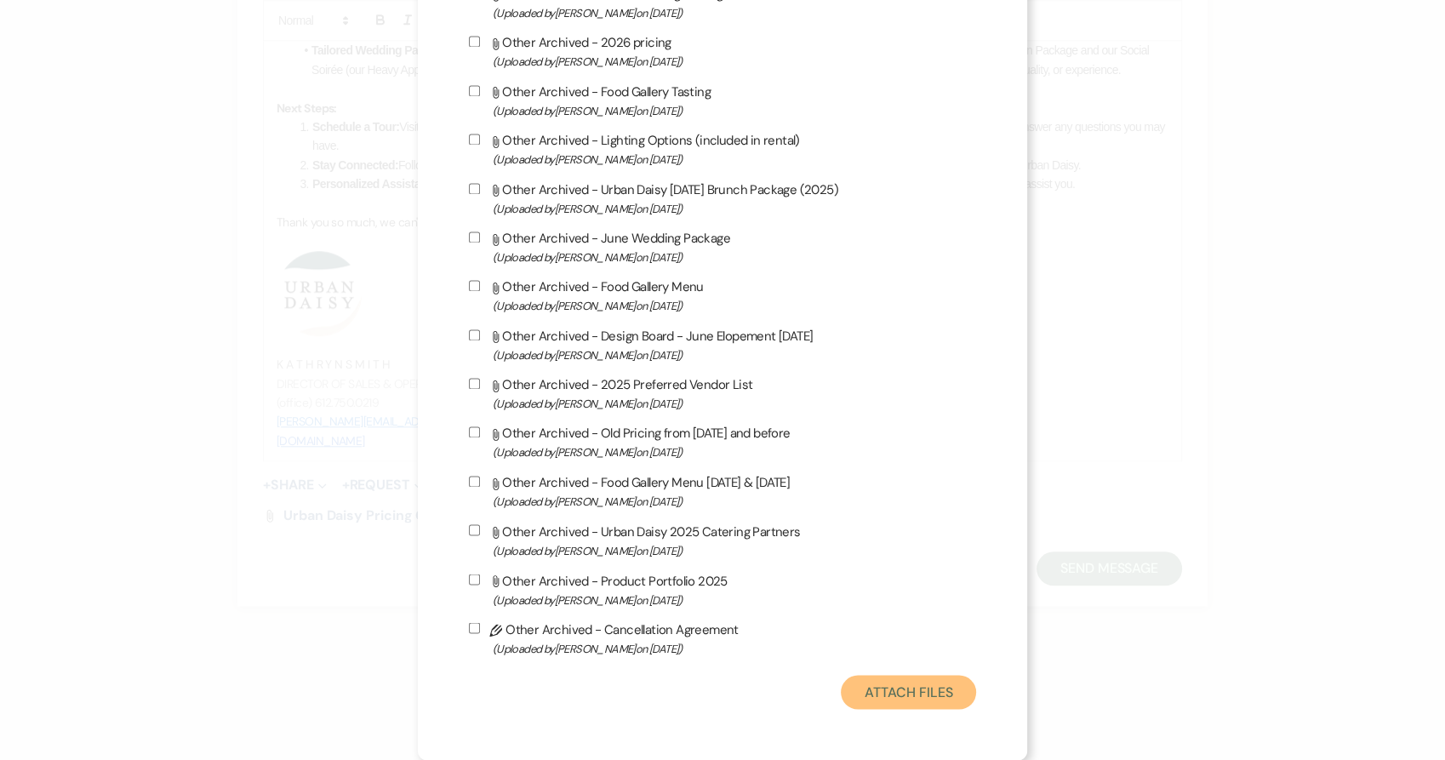
click at [882, 694] on button "Attach Files" at bounding box center [908, 692] width 135 height 34
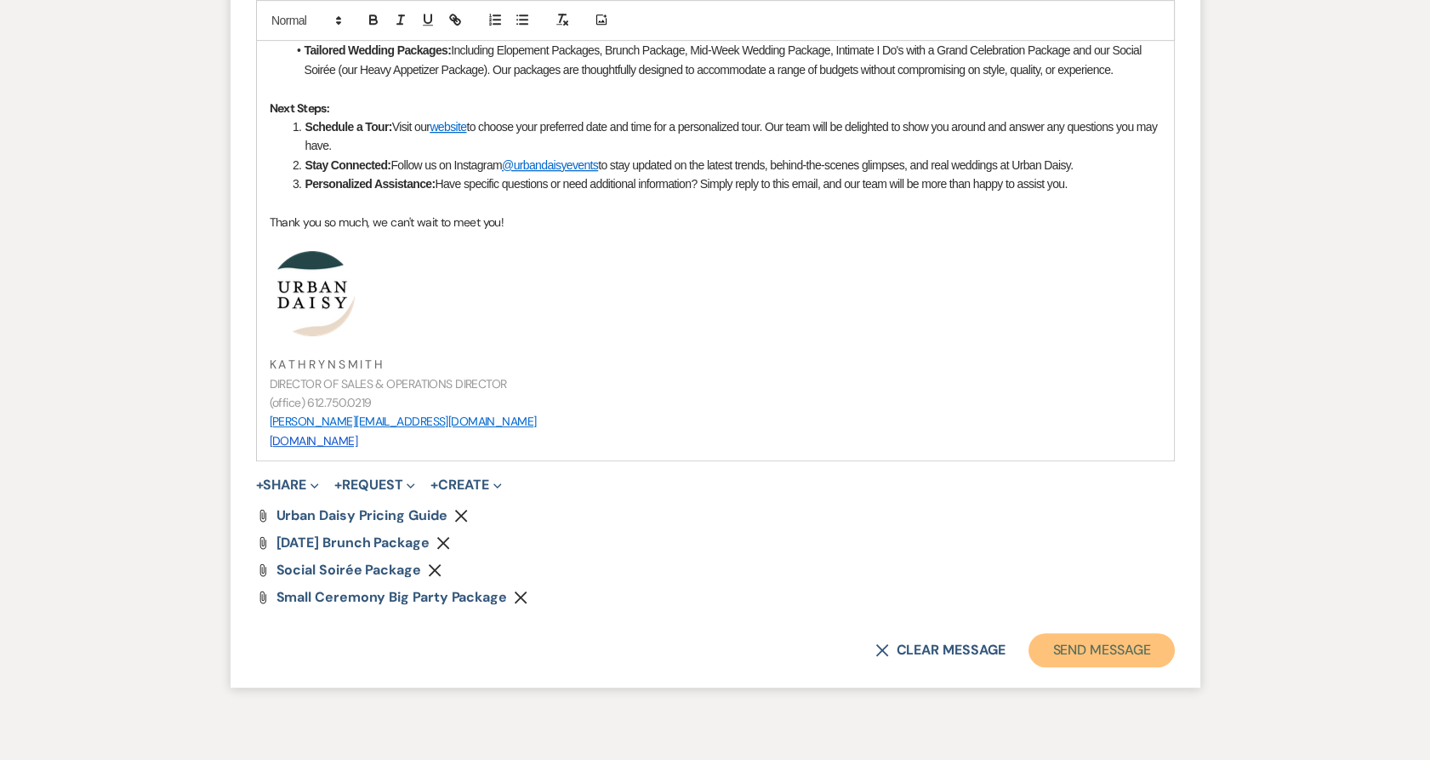
click at [1148, 648] on button "Send Message" at bounding box center [1102, 650] width 146 height 34
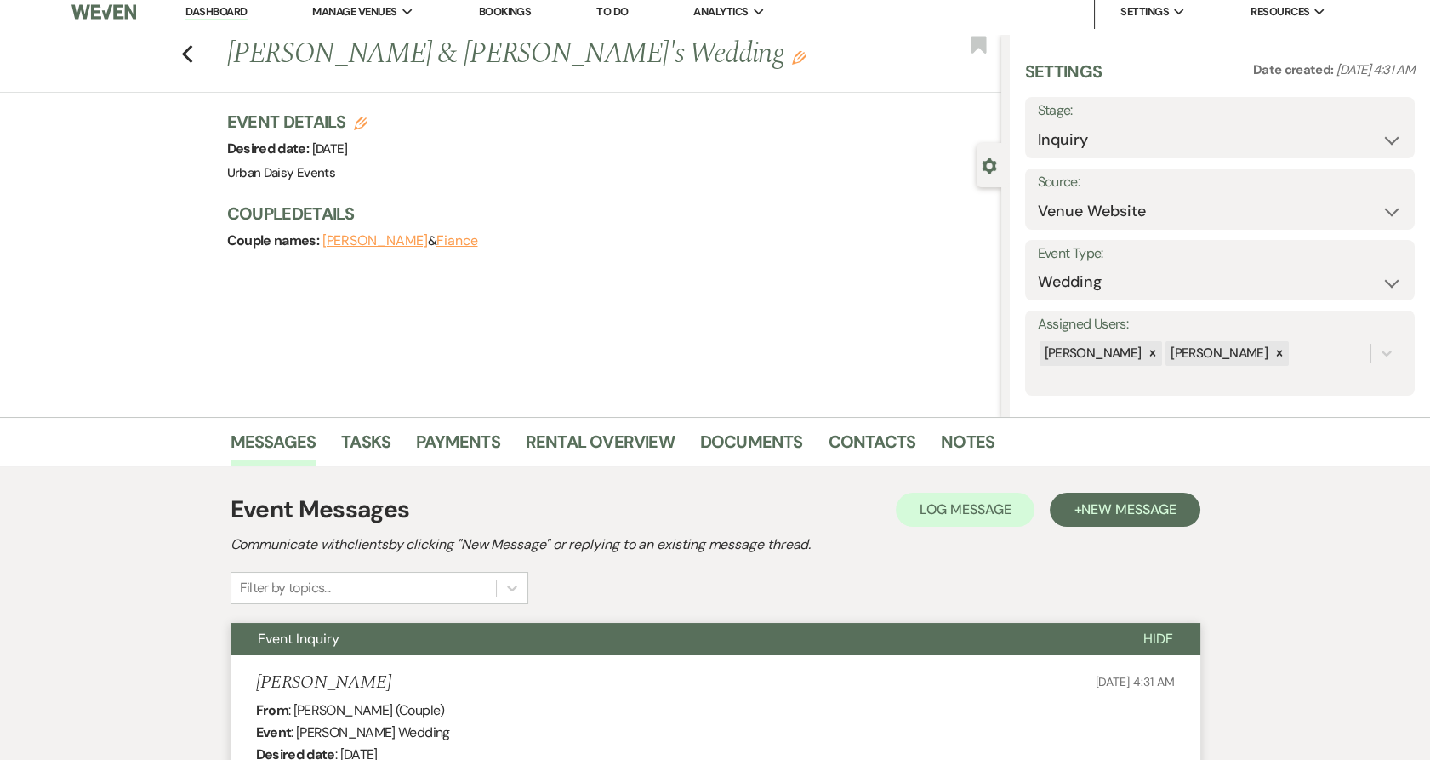
scroll to position [0, 0]
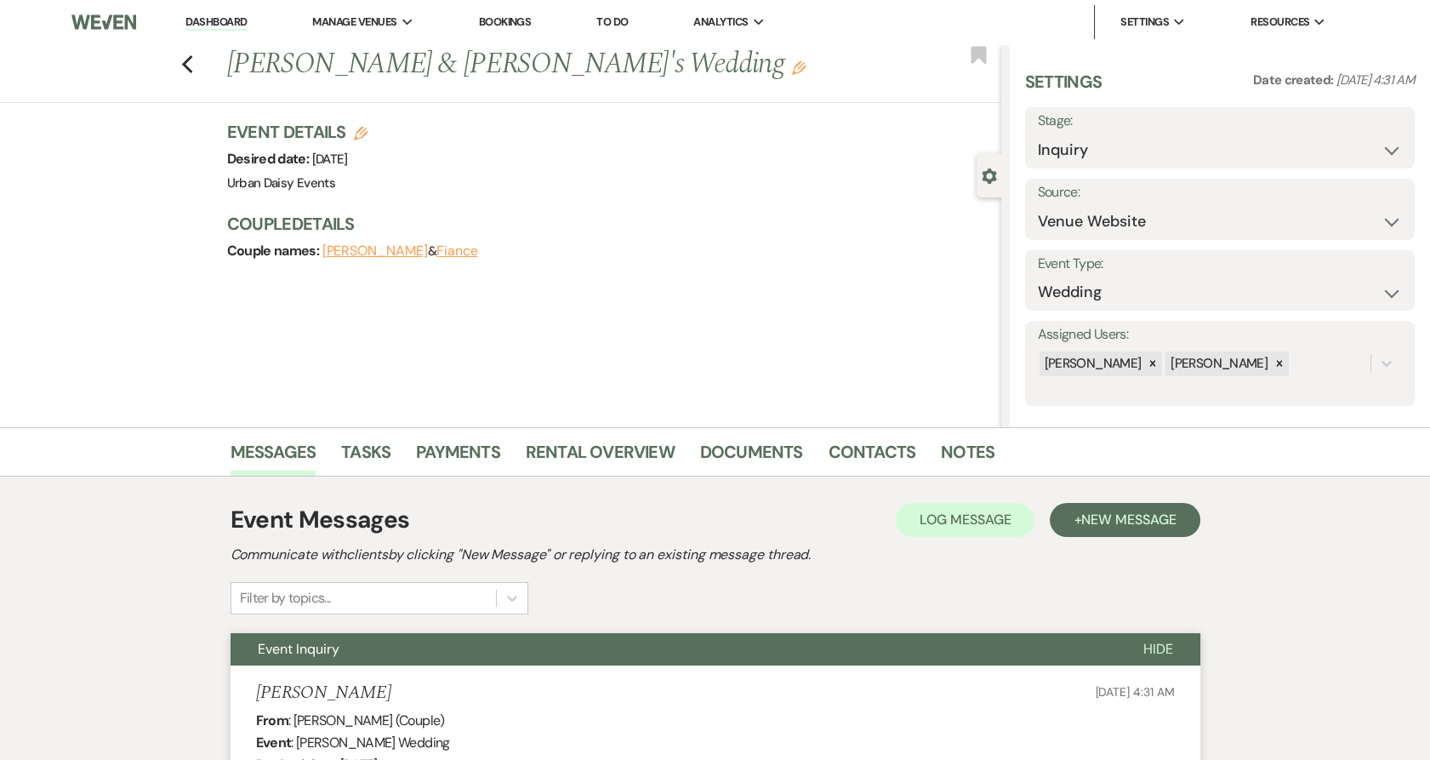
click at [198, 24] on link "Dashboard" at bounding box center [216, 22] width 61 height 16
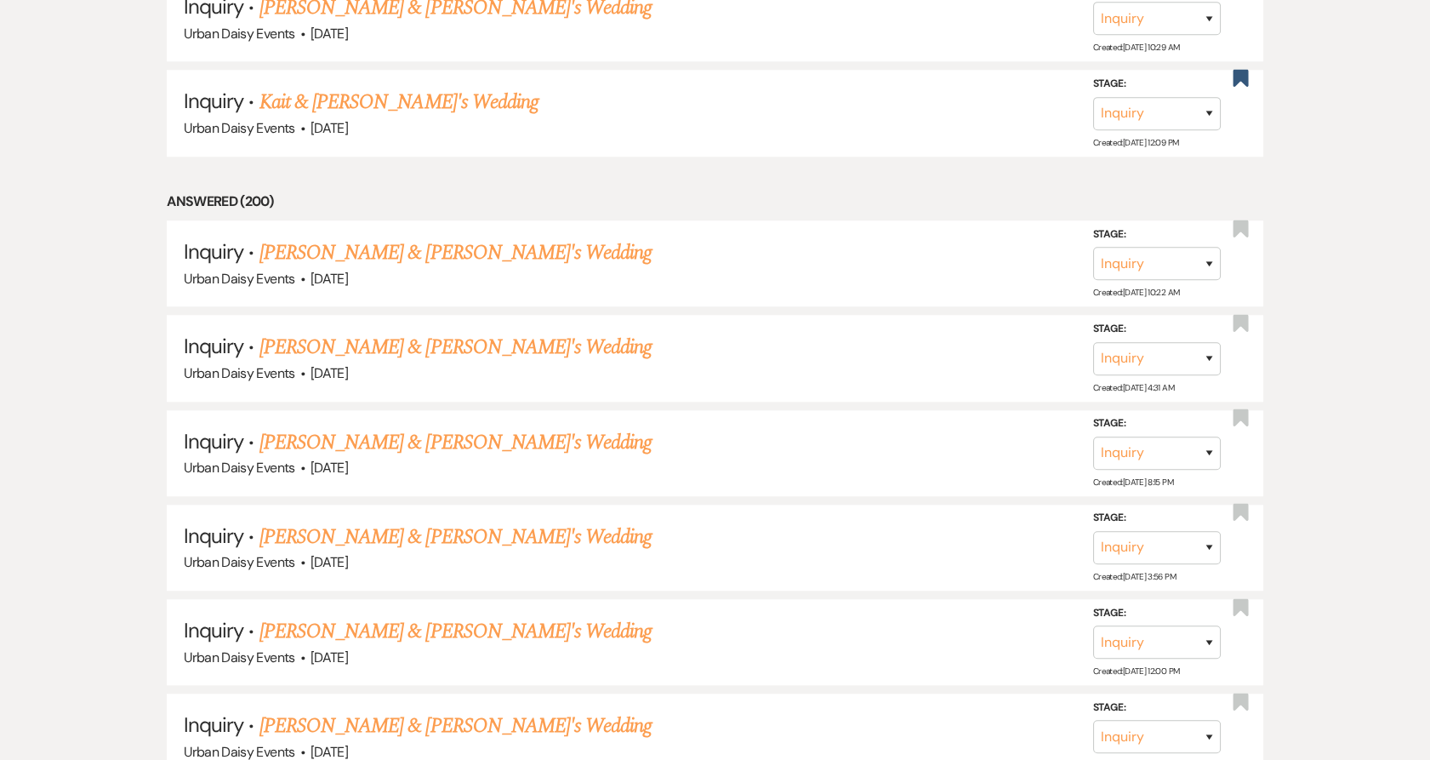
scroll to position [3214, 0]
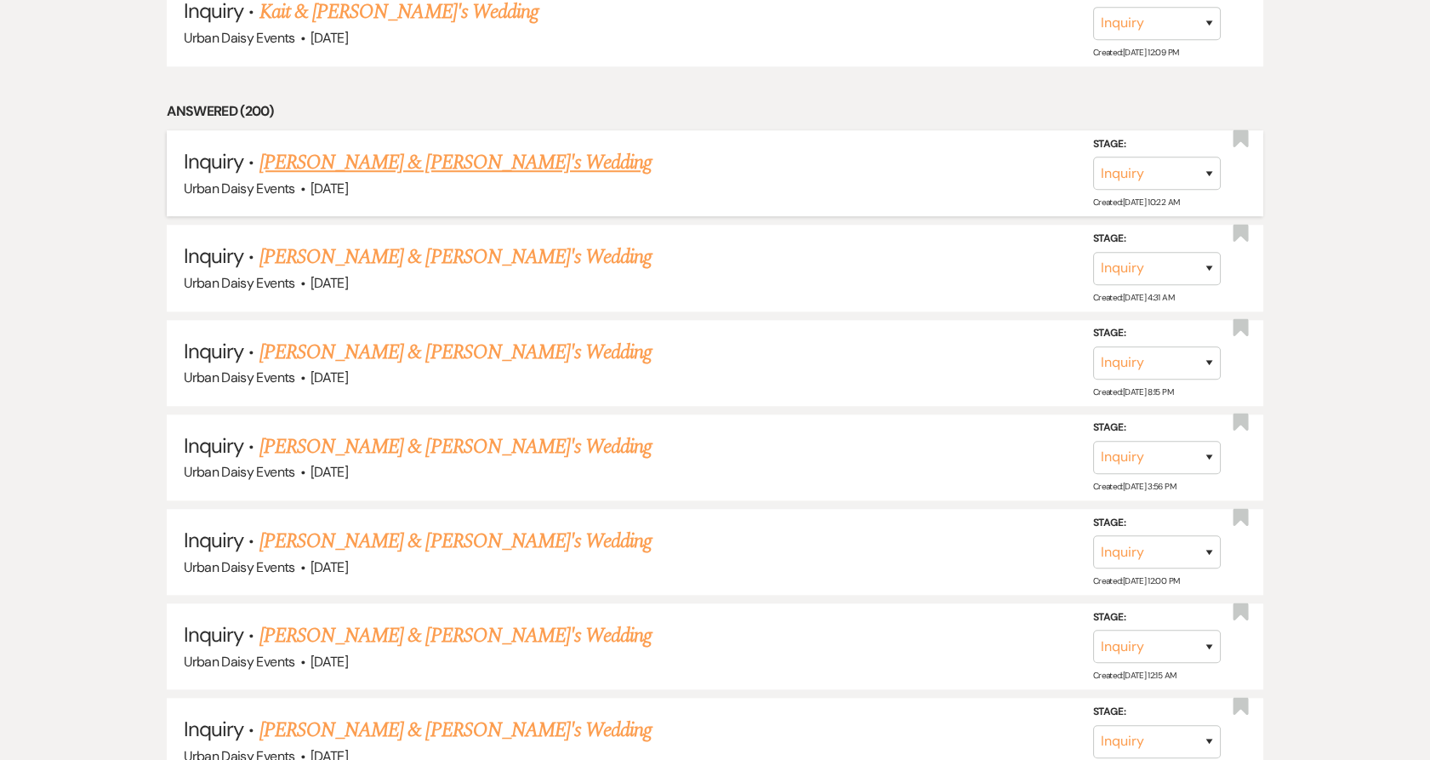
click at [361, 150] on link "Rachel & Fiance's Wedding" at bounding box center [456, 162] width 393 height 31
select select "5"
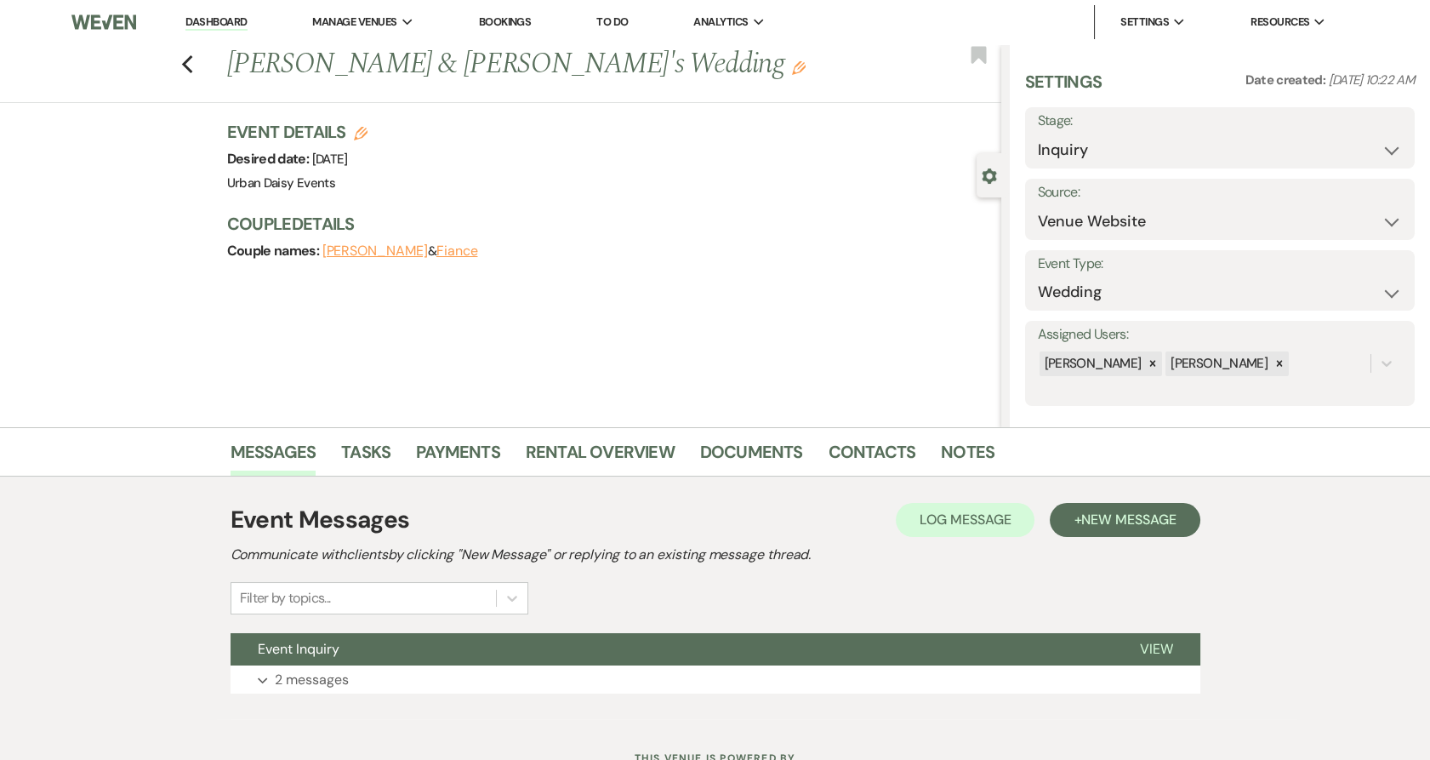
click at [252, 218] on h3 "Couple Details" at bounding box center [605, 224] width 757 height 24
click at [1194, 528] on button "+ New Message" at bounding box center [1125, 520] width 150 height 34
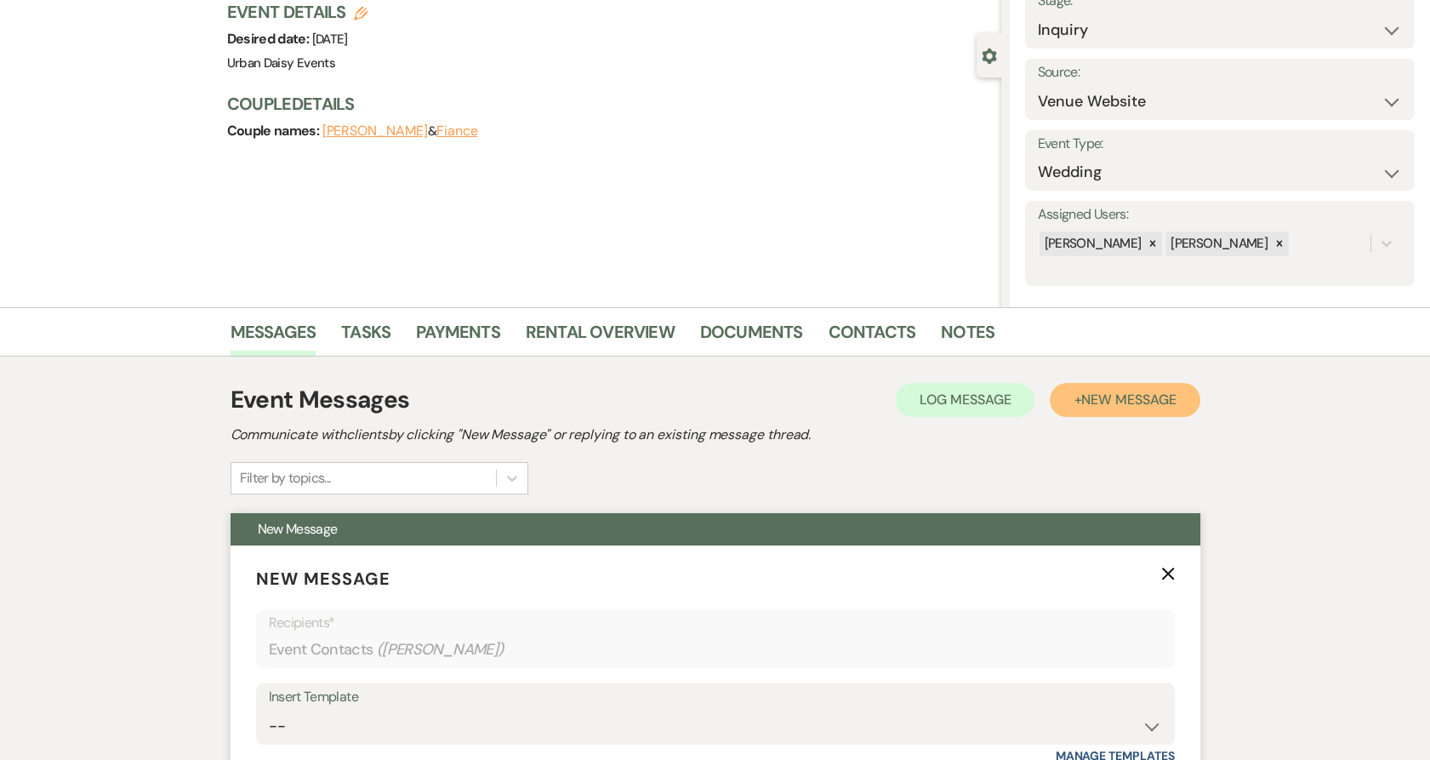
scroll to position [378, 0]
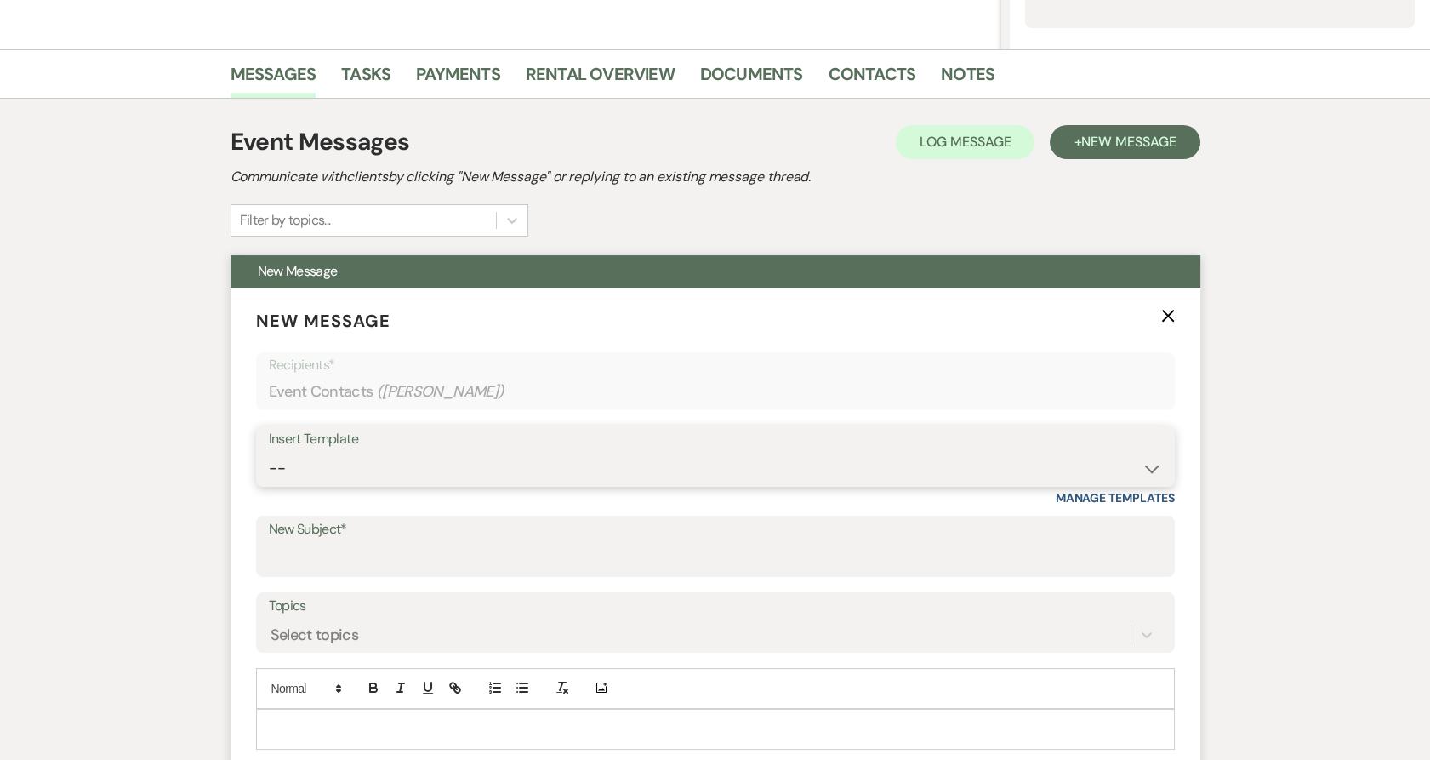
click at [534, 477] on select "-- Payment Past Due Rental Agreement and First Payment Urban Daisy Initial Resp…" at bounding box center [716, 468] width 894 height 33
click at [269, 452] on select "-- Payment Past Due Rental Agreement and First Payment Urban Daisy Initial Resp…" at bounding box center [716, 468] width 894 height 33
click at [411, 469] on select "-- Payment Past Due Rental Agreement and First Payment Urban Daisy Initial Resp…" at bounding box center [716, 468] width 894 height 33
select select "3546"
click at [269, 452] on select "-- Payment Past Due Rental Agreement and First Payment Urban Daisy Initial Resp…" at bounding box center [716, 468] width 894 height 33
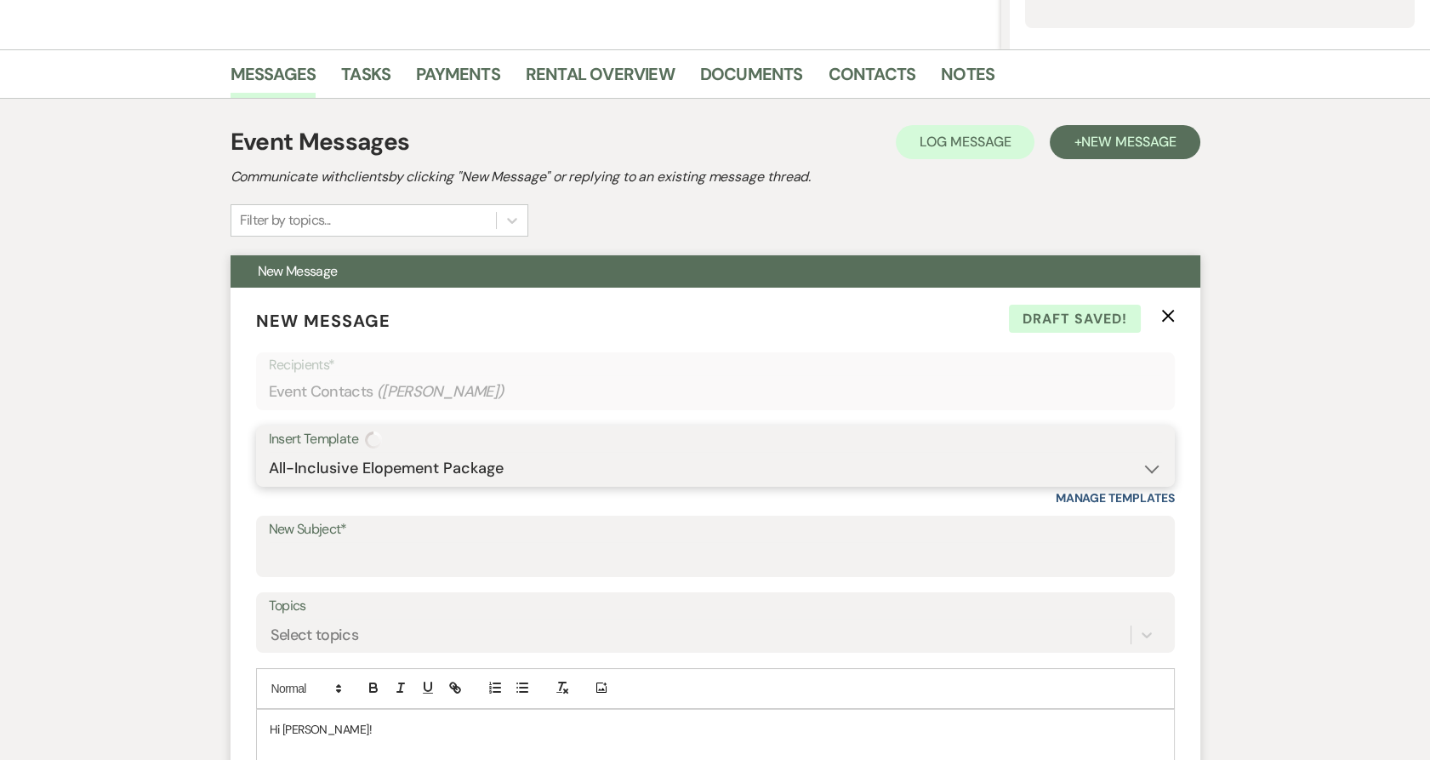
type input "Urban Daisy All-Inclusive Elopement Package"
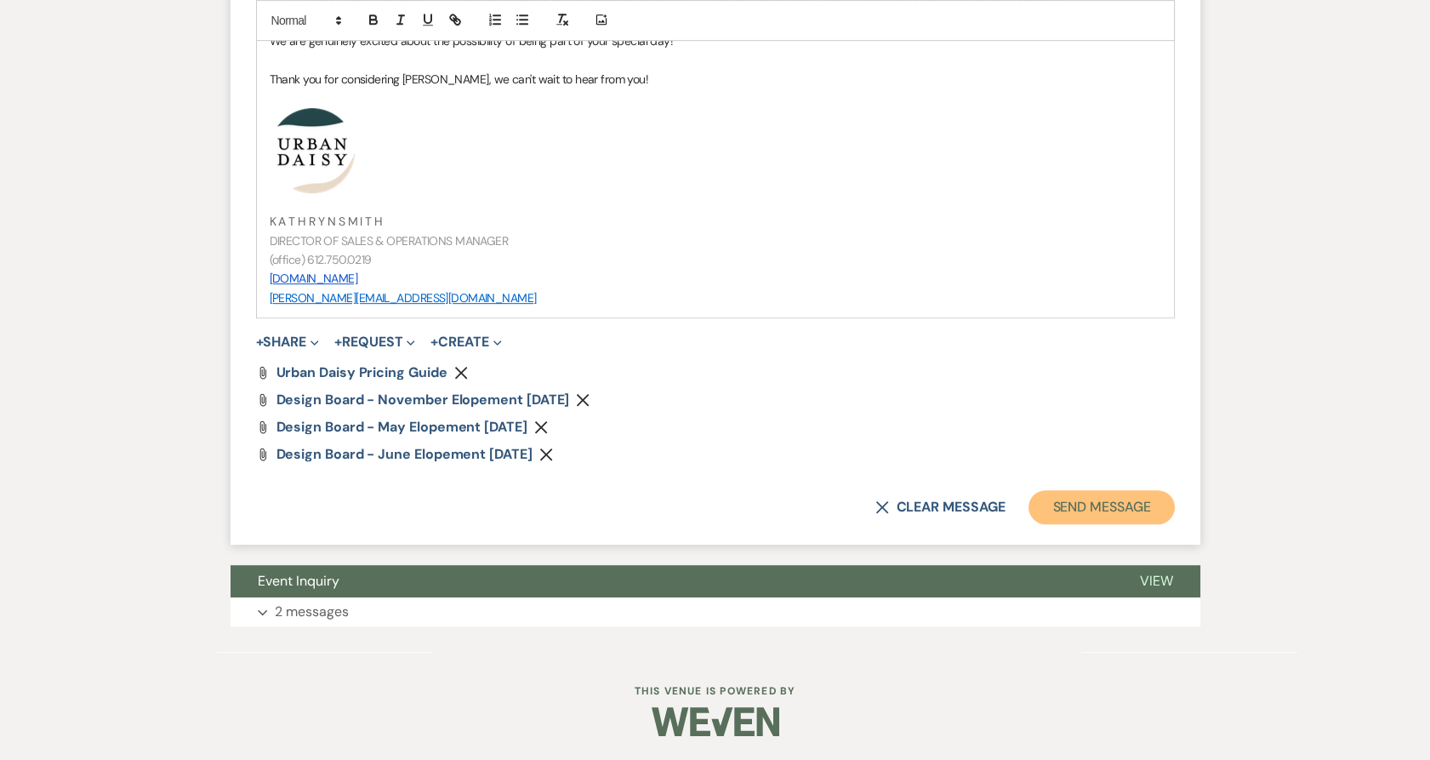
click at [1088, 505] on button "Send Message" at bounding box center [1102, 507] width 146 height 34
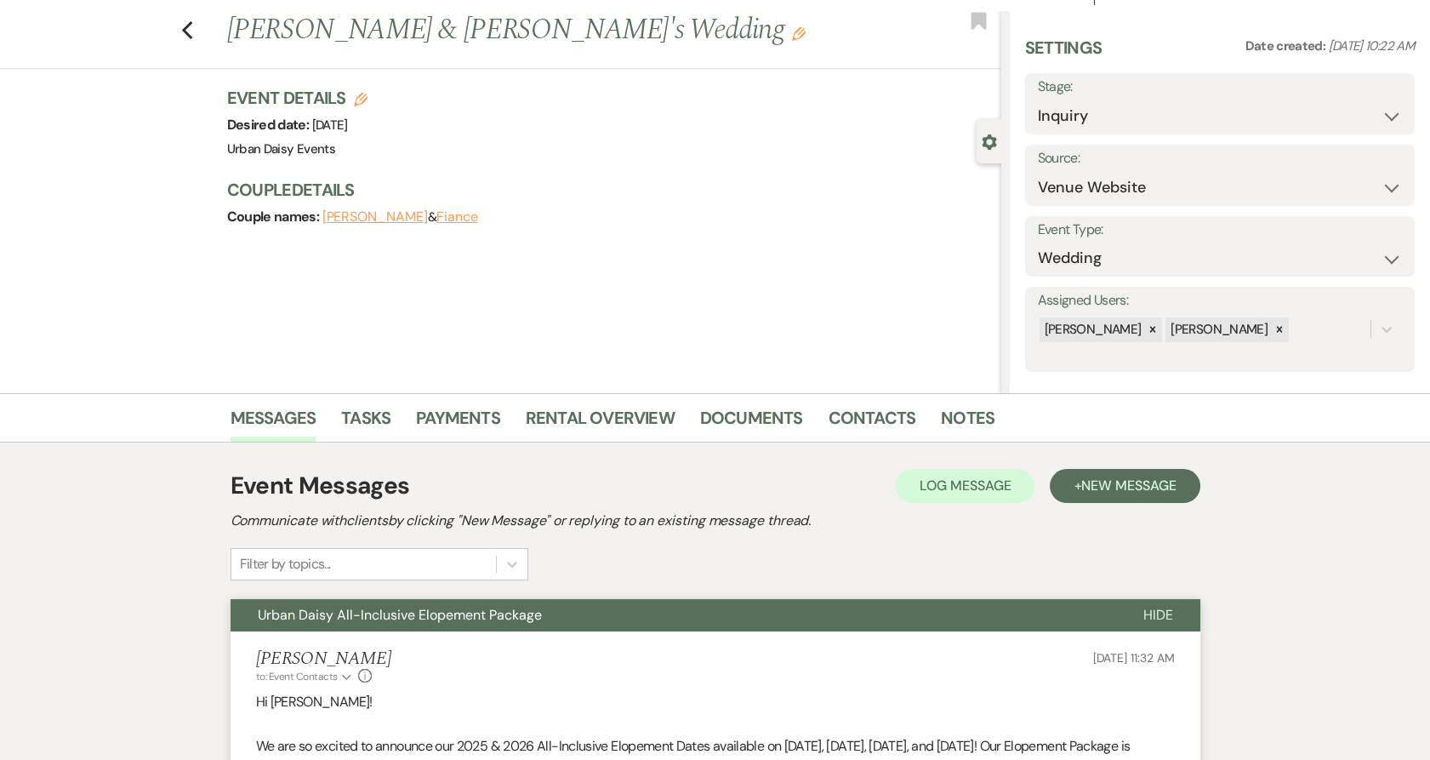
scroll to position [0, 0]
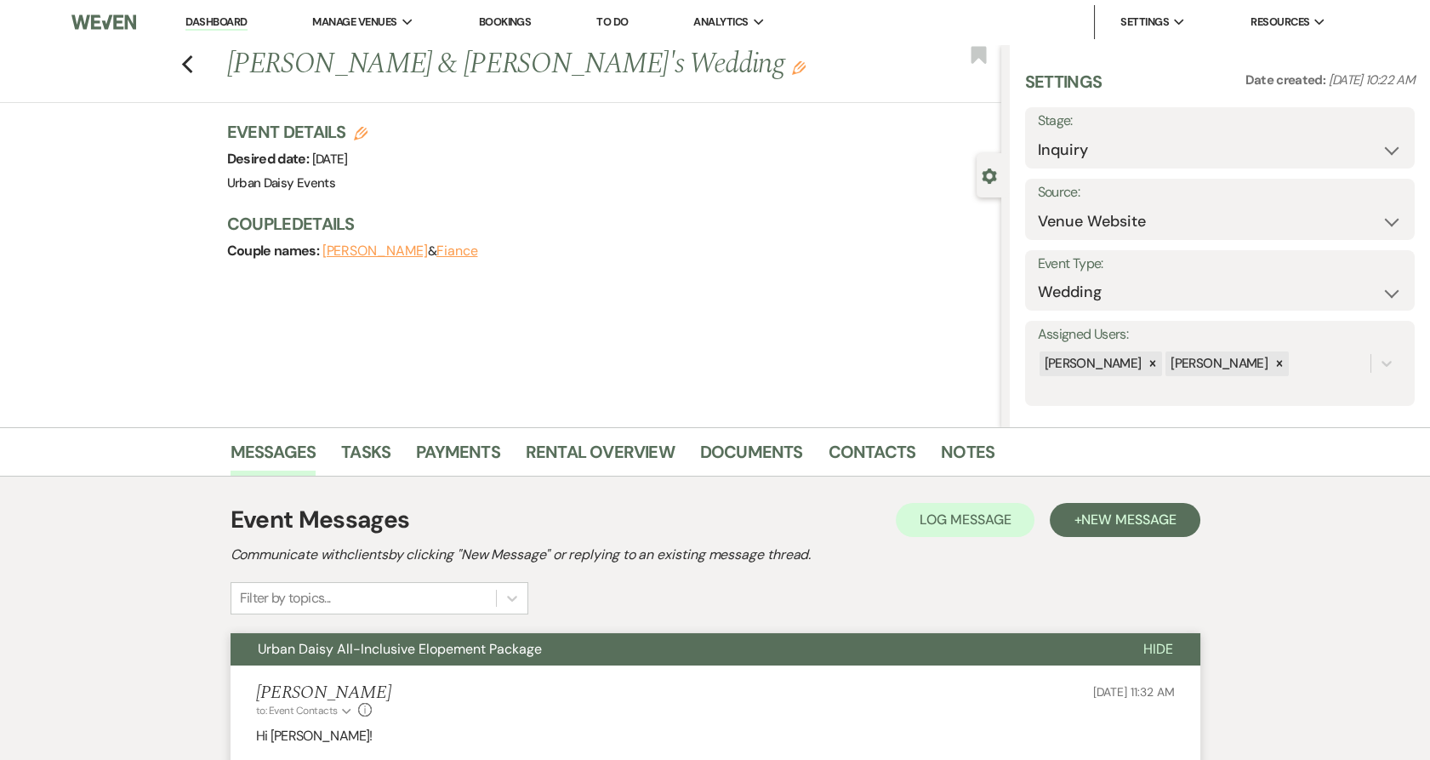
click at [221, 24] on link "Dashboard" at bounding box center [216, 22] width 61 height 16
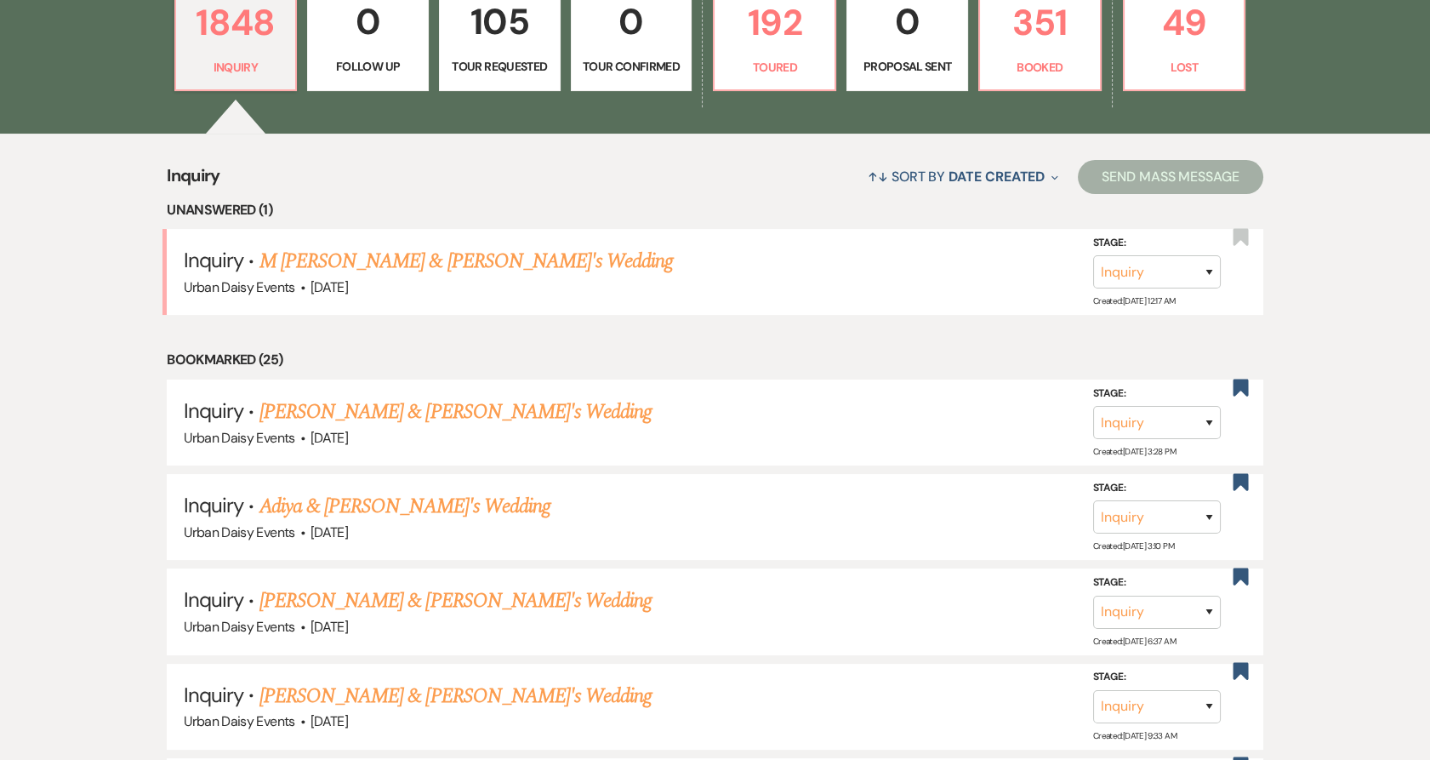
scroll to position [567, 0]
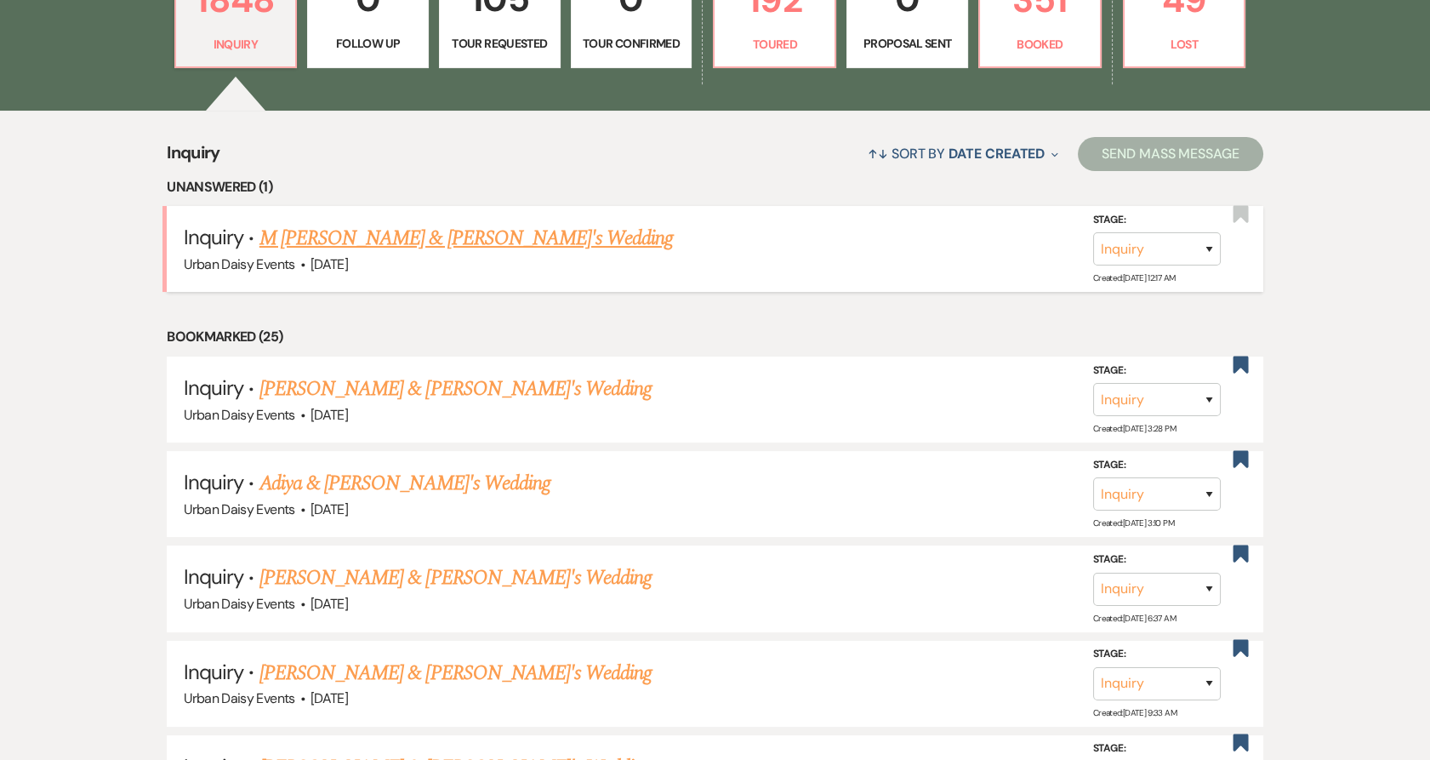
click at [323, 229] on link "M Swofford & Fiance's Wedding" at bounding box center [467, 238] width 414 height 31
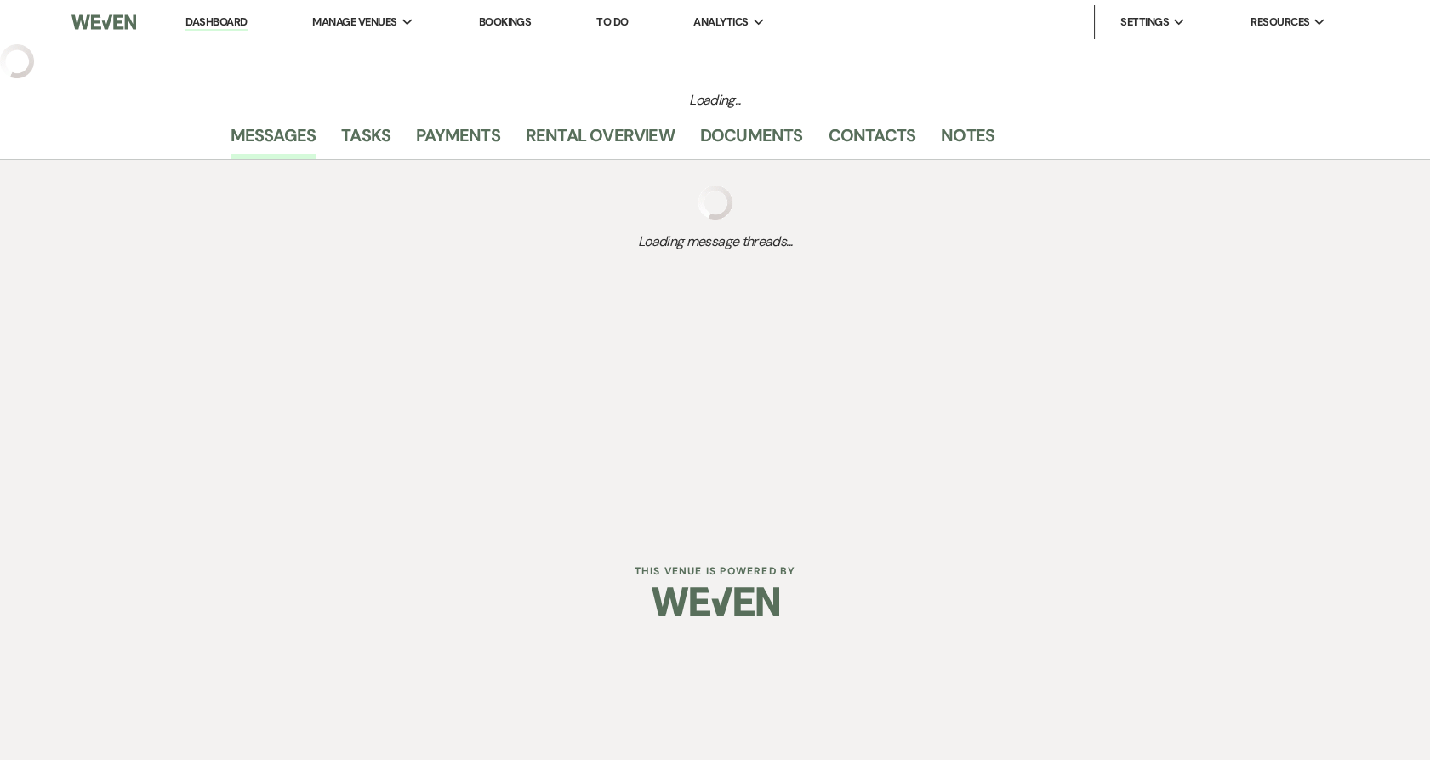
select select "5"
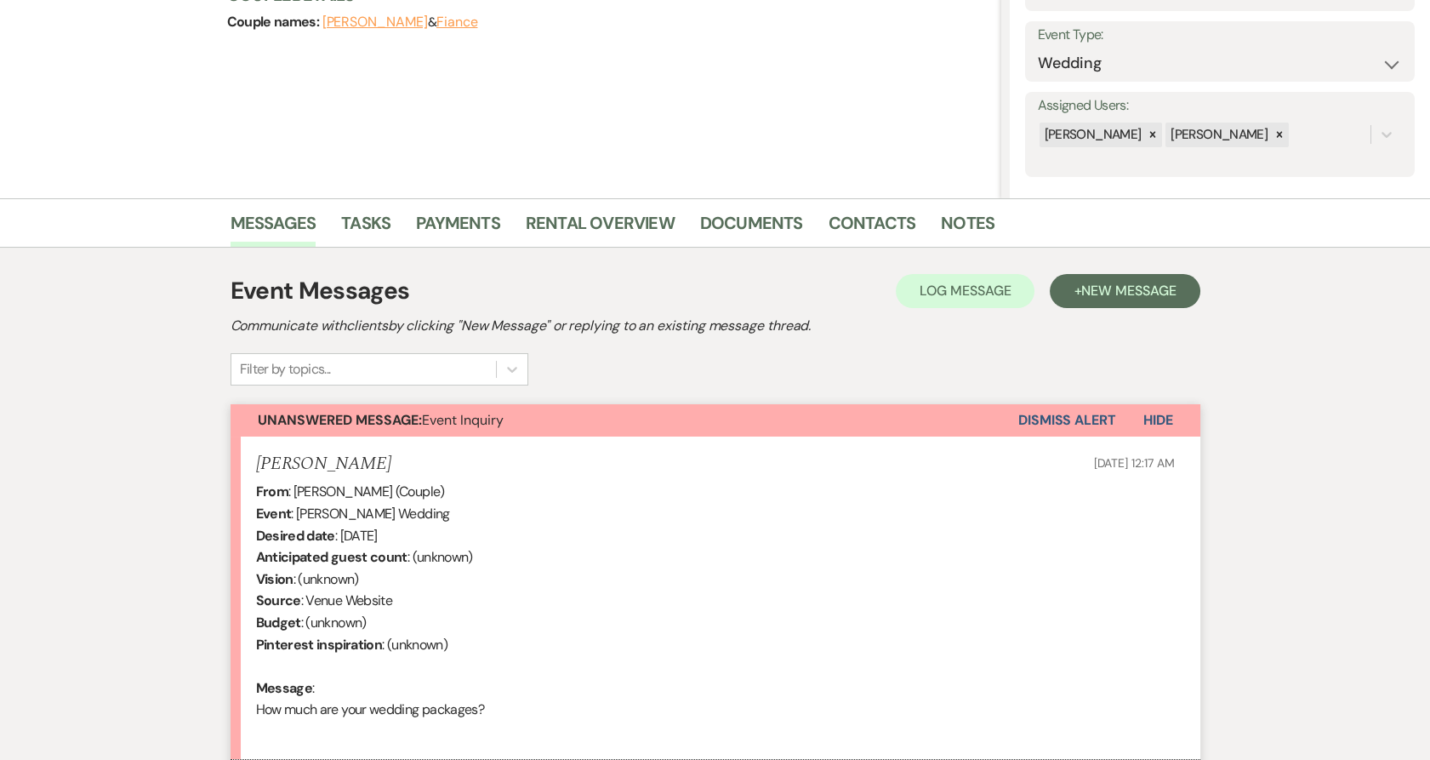
scroll to position [378, 0]
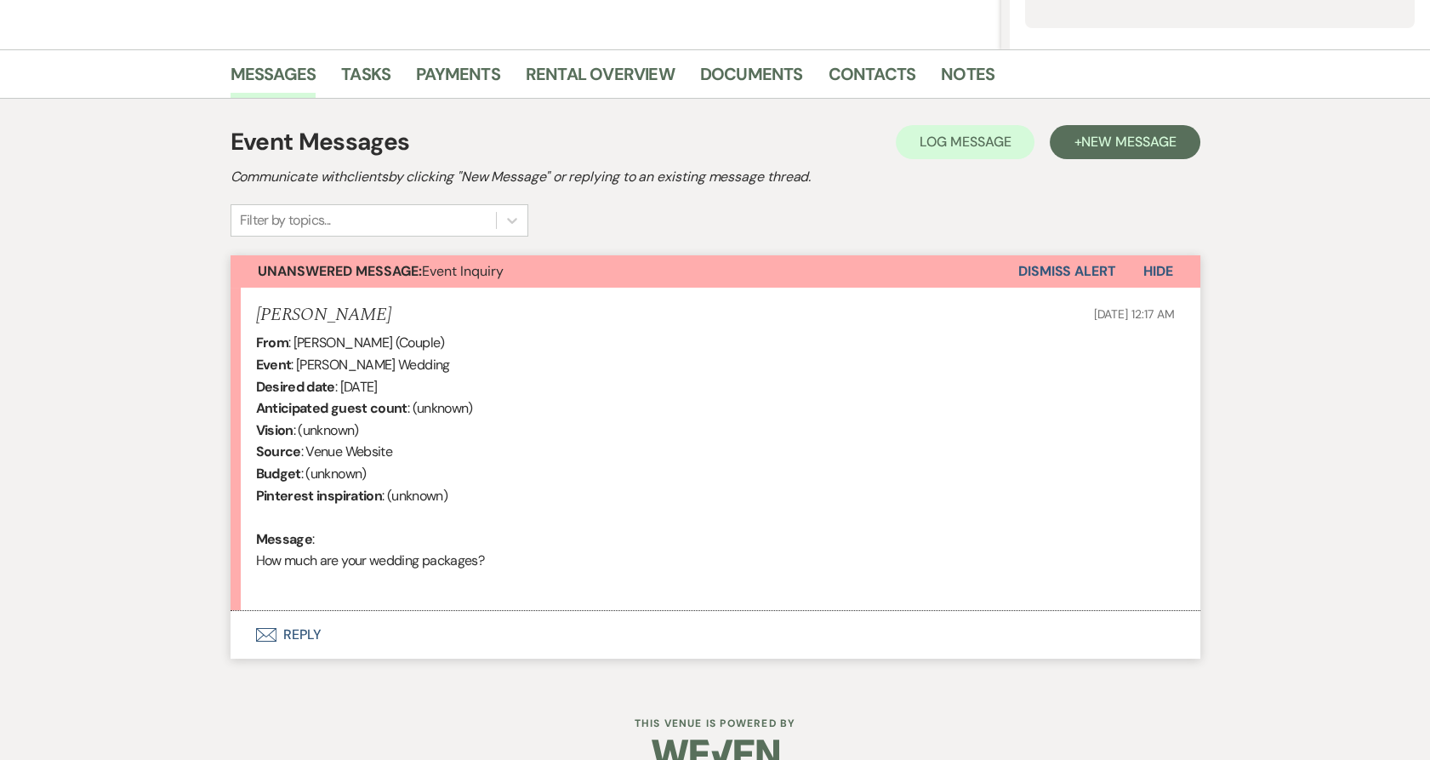
click at [260, 642] on button "Envelope Reply" at bounding box center [716, 635] width 970 height 48
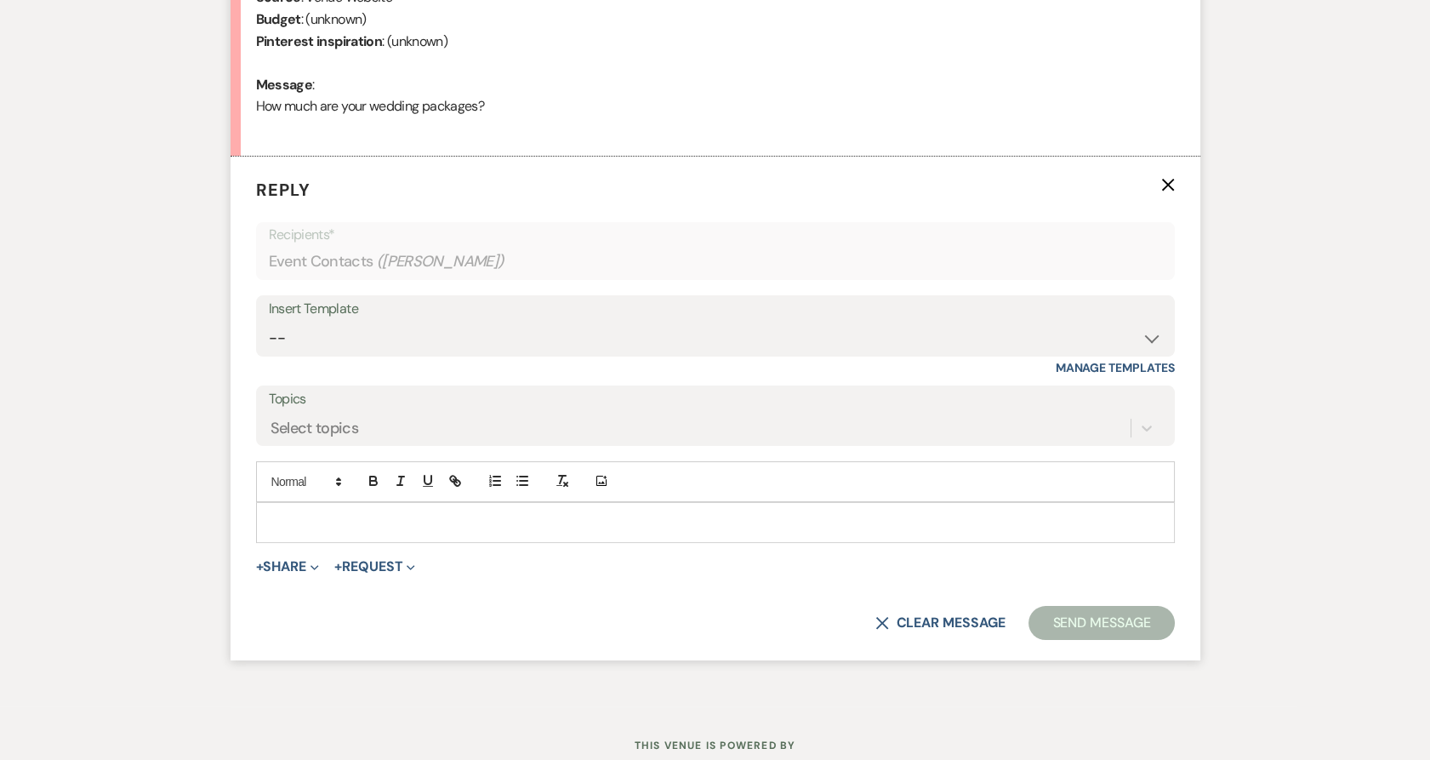
scroll to position [860, 0]
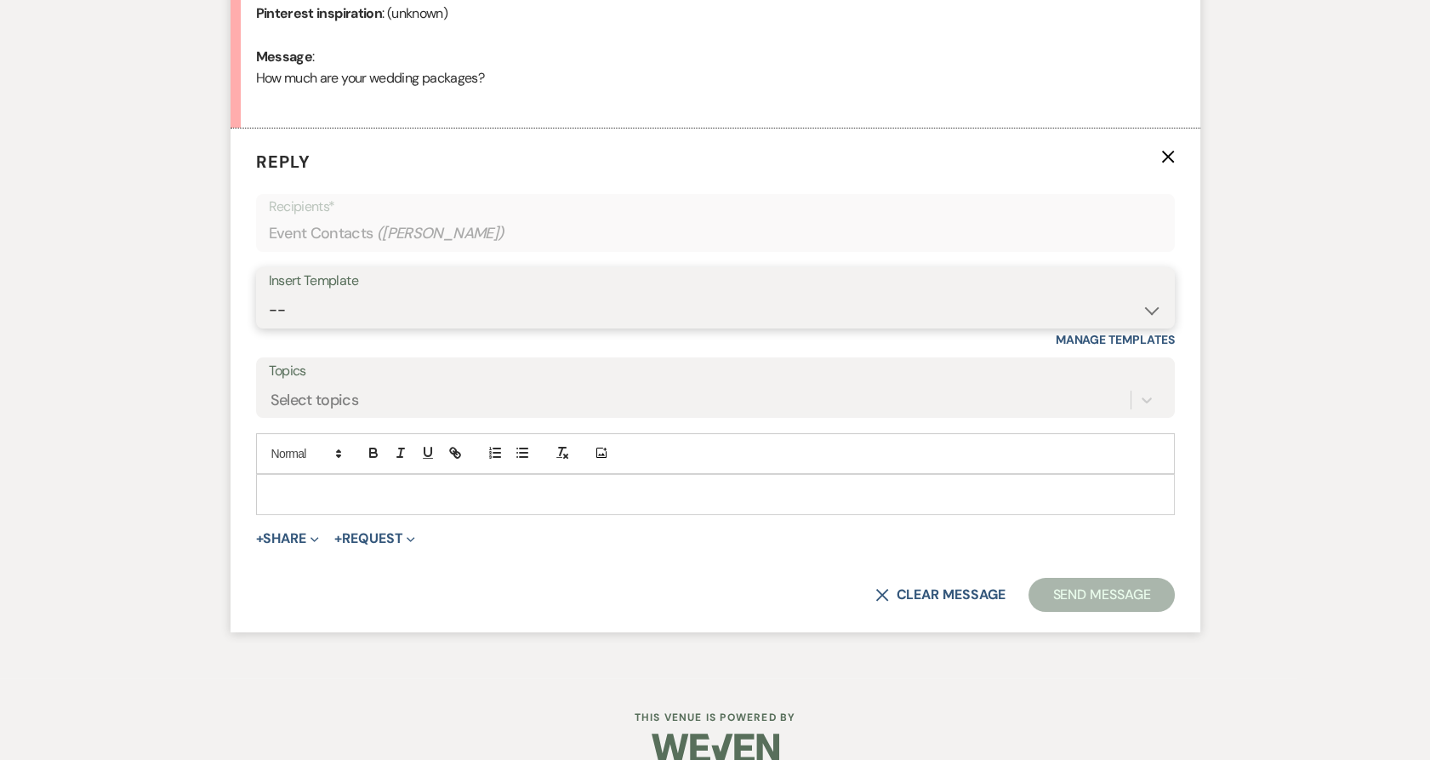
click at [428, 302] on select "-- Payment Past Due Rental Agreement and First Payment Urban Daisy Initial Resp…" at bounding box center [716, 310] width 894 height 33
select select "1243"
click at [269, 294] on select "-- Payment Past Due Rental Agreement and First Payment Urban Daisy Initial Resp…" at bounding box center [716, 310] width 894 height 33
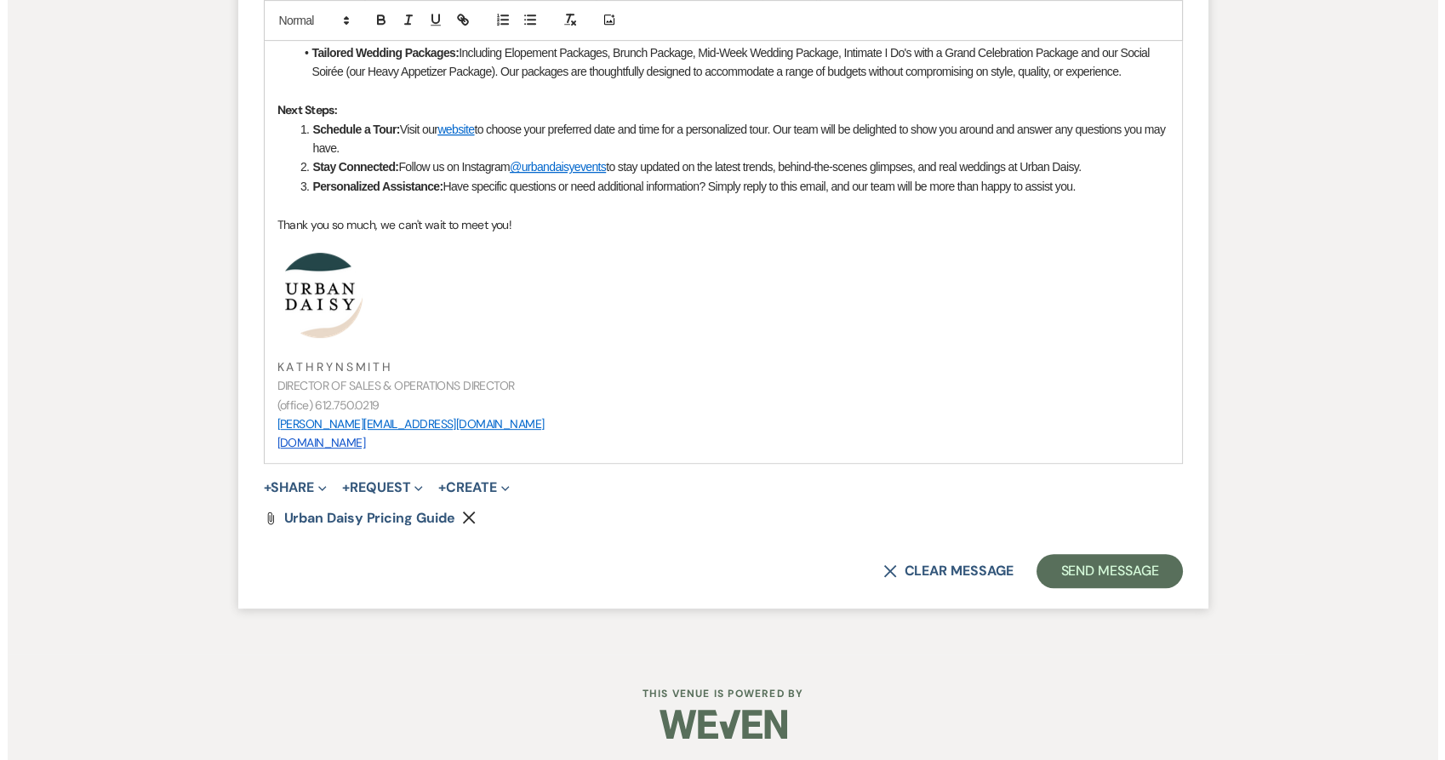
scroll to position [1704, 0]
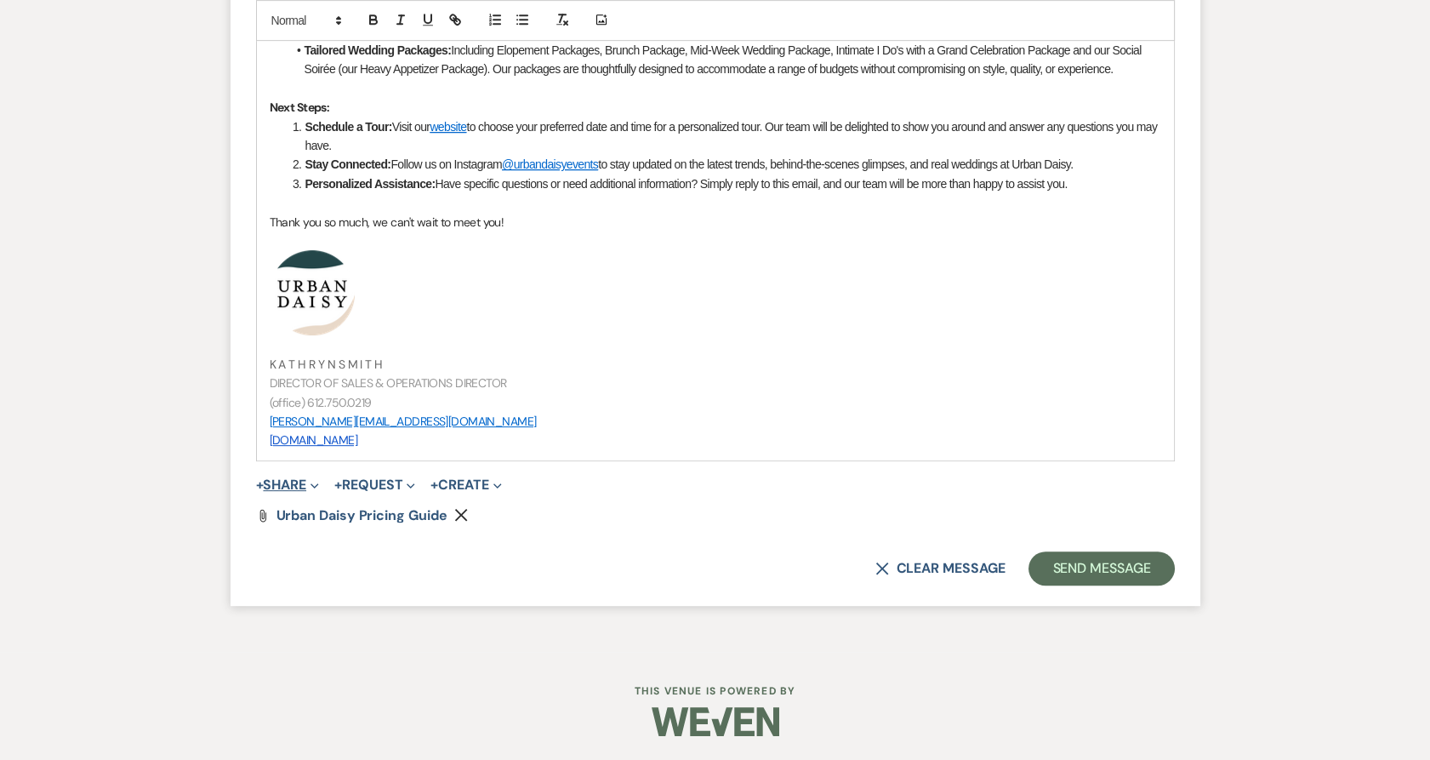
click at [303, 478] on button "+ Share Expand" at bounding box center [288, 485] width 64 height 14
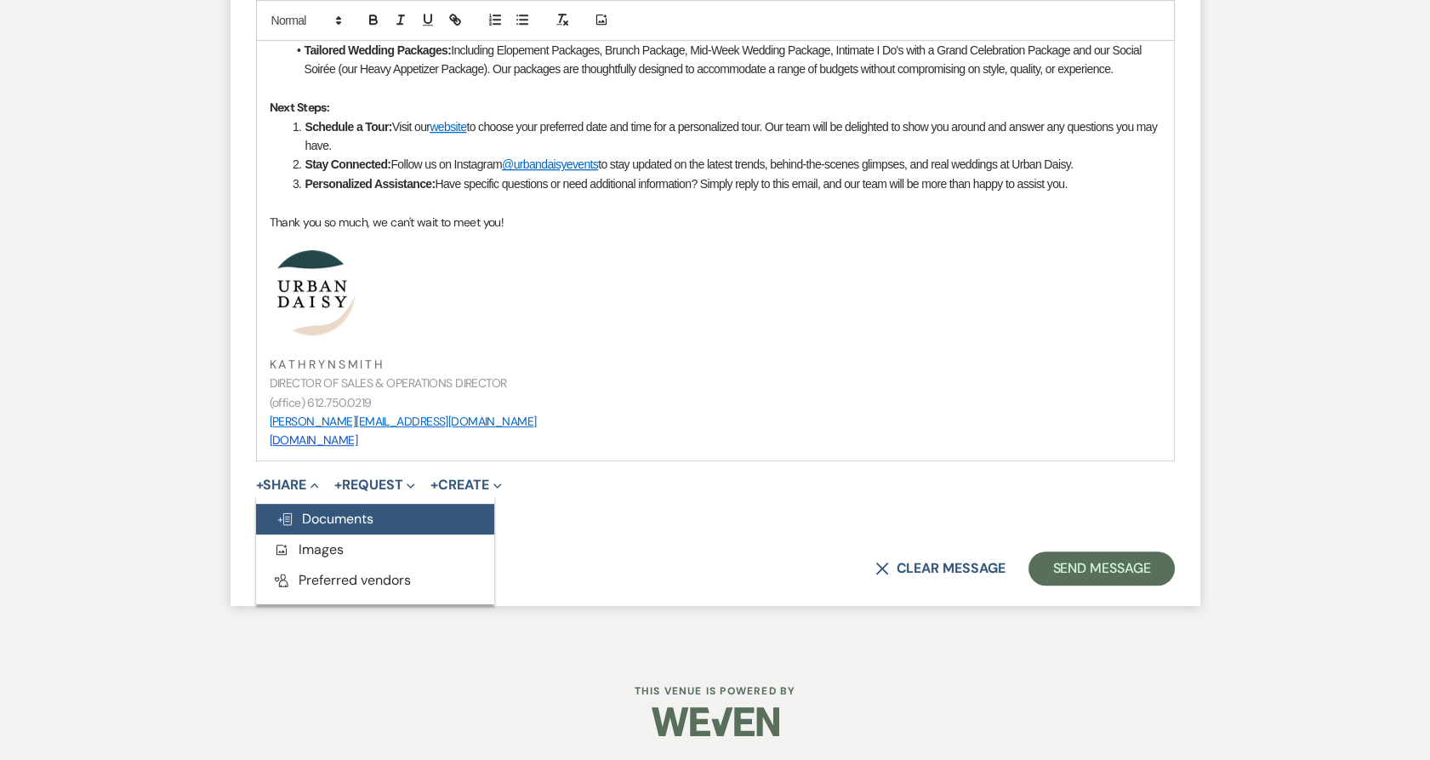
click at [300, 511] on span "Doc Upload Documents" at bounding box center [325, 519] width 97 height 18
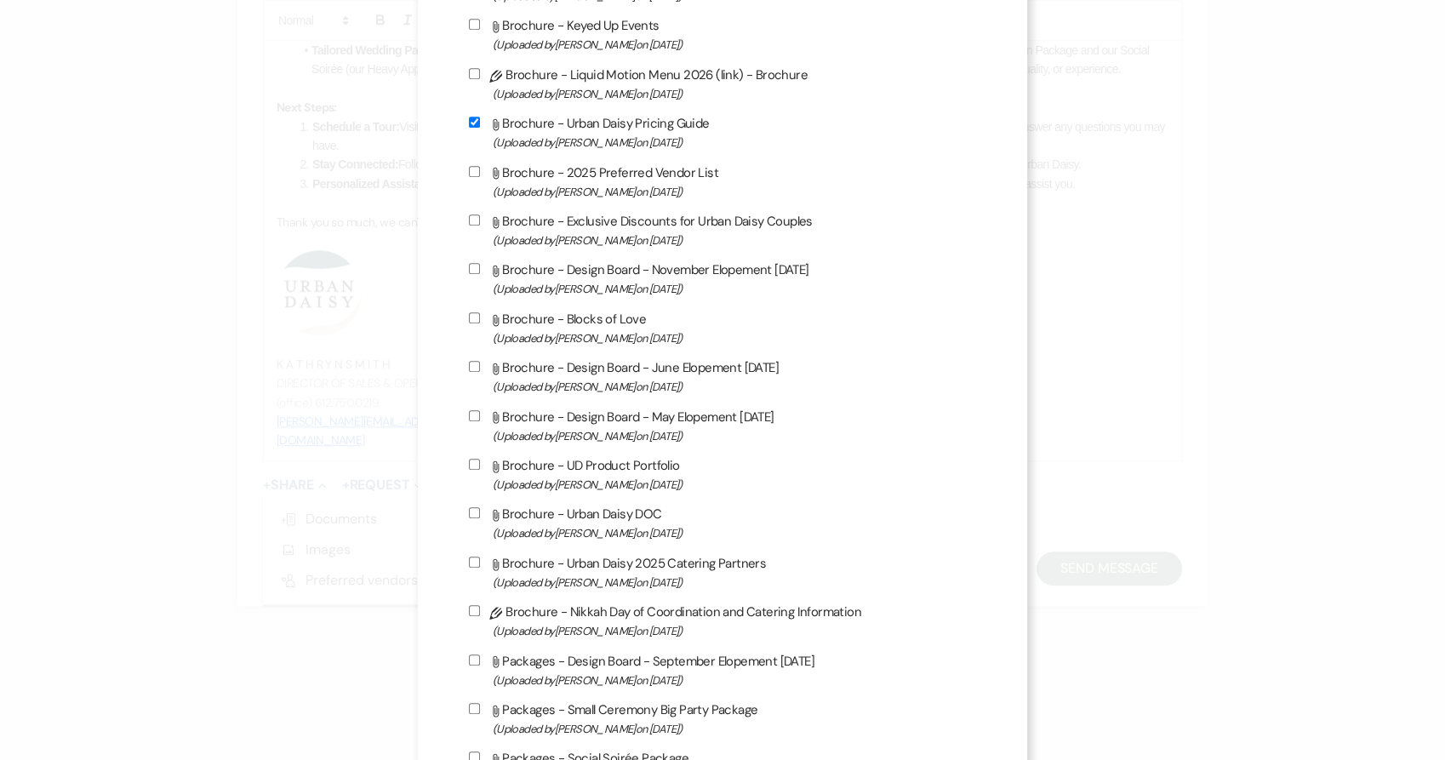
scroll to position [945, 0]
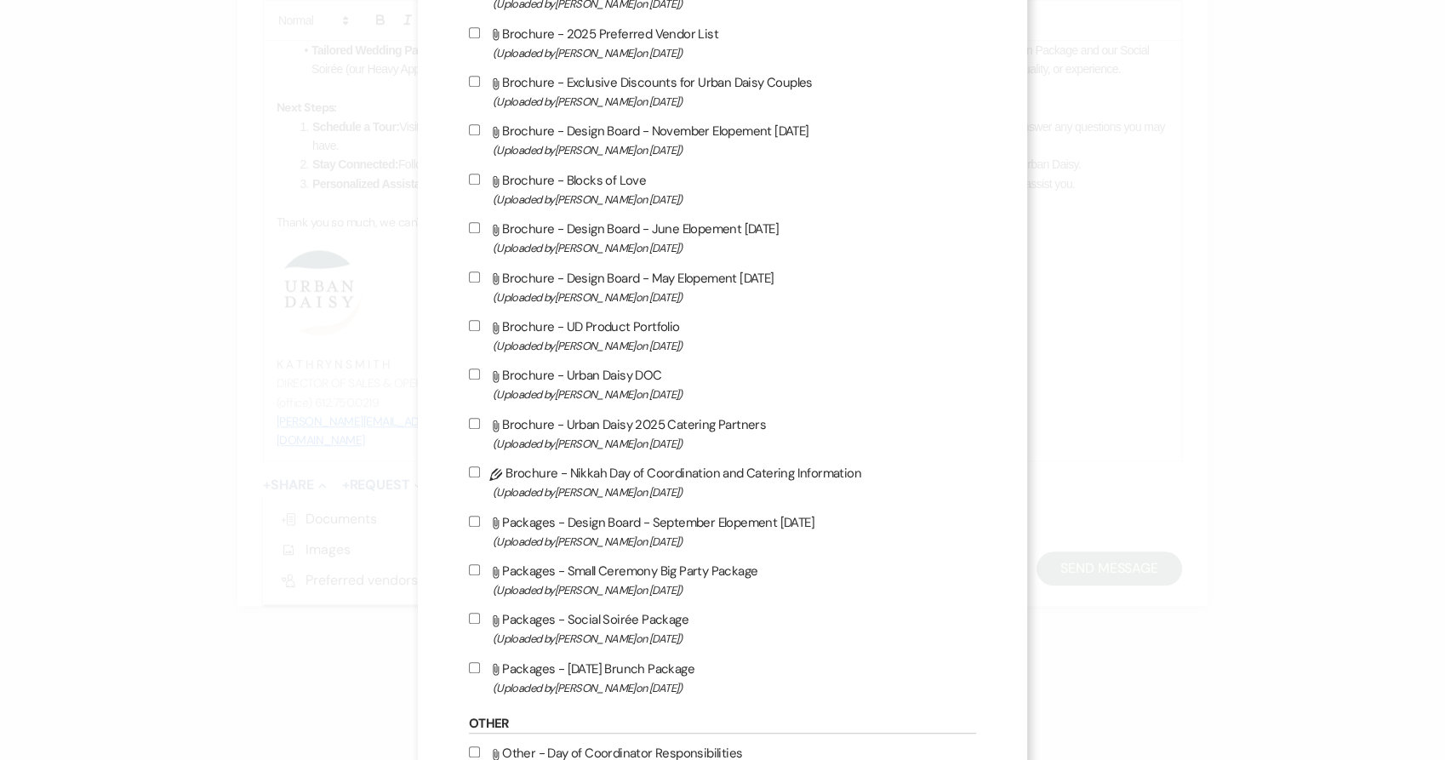
click at [545, 670] on div "Pencil Beverage - Liquid Motion Mocktail Package 2025 (Uploaded by Kathryn Beck…" at bounding box center [723, 189] width 508 height 1017
click at [545, 682] on label "Attach File Packages - Sunday Brunch Package (Uploaded by Kathryn Beckett on Ju…" at bounding box center [723, 678] width 508 height 40
click at [480, 673] on input "Attach File Packages - Sunday Brunch Package (Uploaded by Kathryn Beckett on Ju…" at bounding box center [474, 667] width 11 height 11
checkbox input "true"
click at [551, 600] on span "(Uploaded by Kathryn Beckett on Jul 9th, 2025 )" at bounding box center [735, 590] width 484 height 20
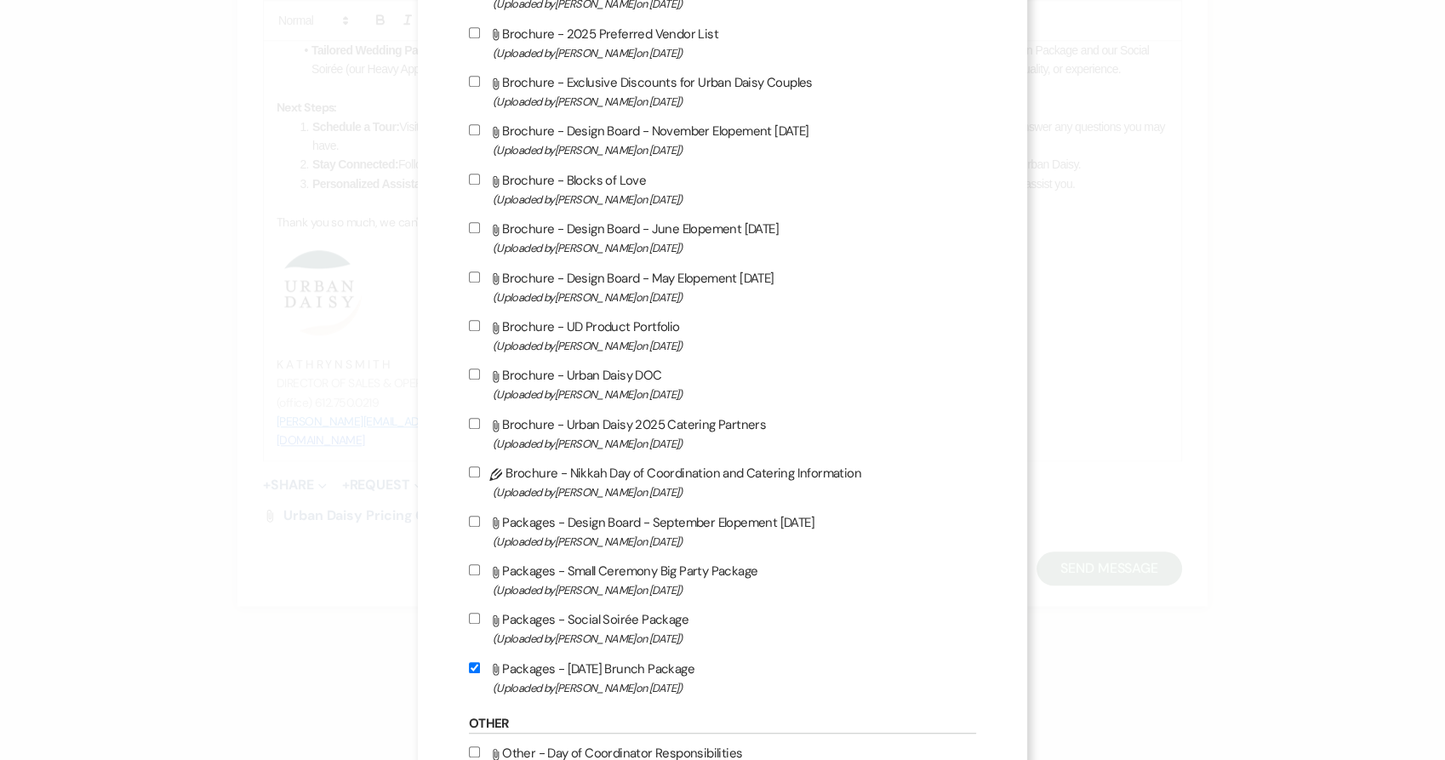
click at [480, 575] on input "Attach File Packages - Small Ceremony Big Party Package (Uploaded by Kathryn Be…" at bounding box center [474, 569] width 11 height 11
checkbox input "true"
click at [542, 638] on label "Attach File Packages - Social Soirée Package (Uploaded by Kathryn Beckett on Ju…" at bounding box center [723, 628] width 508 height 40
click at [480, 624] on input "Attach File Packages - Social Soirée Package (Uploaded by Kathryn Beckett on Ju…" at bounding box center [474, 618] width 11 height 11
checkbox input "true"
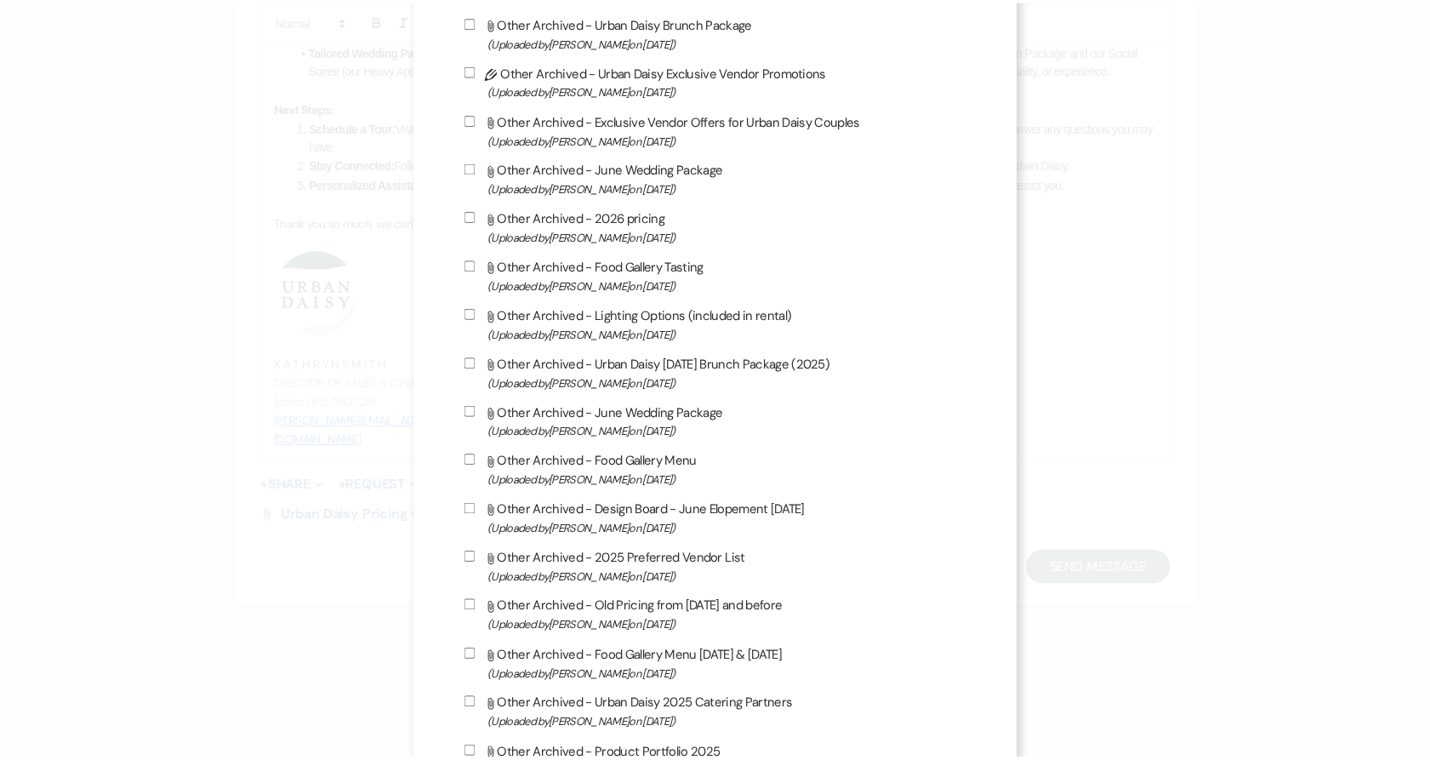
scroll to position [2750, 0]
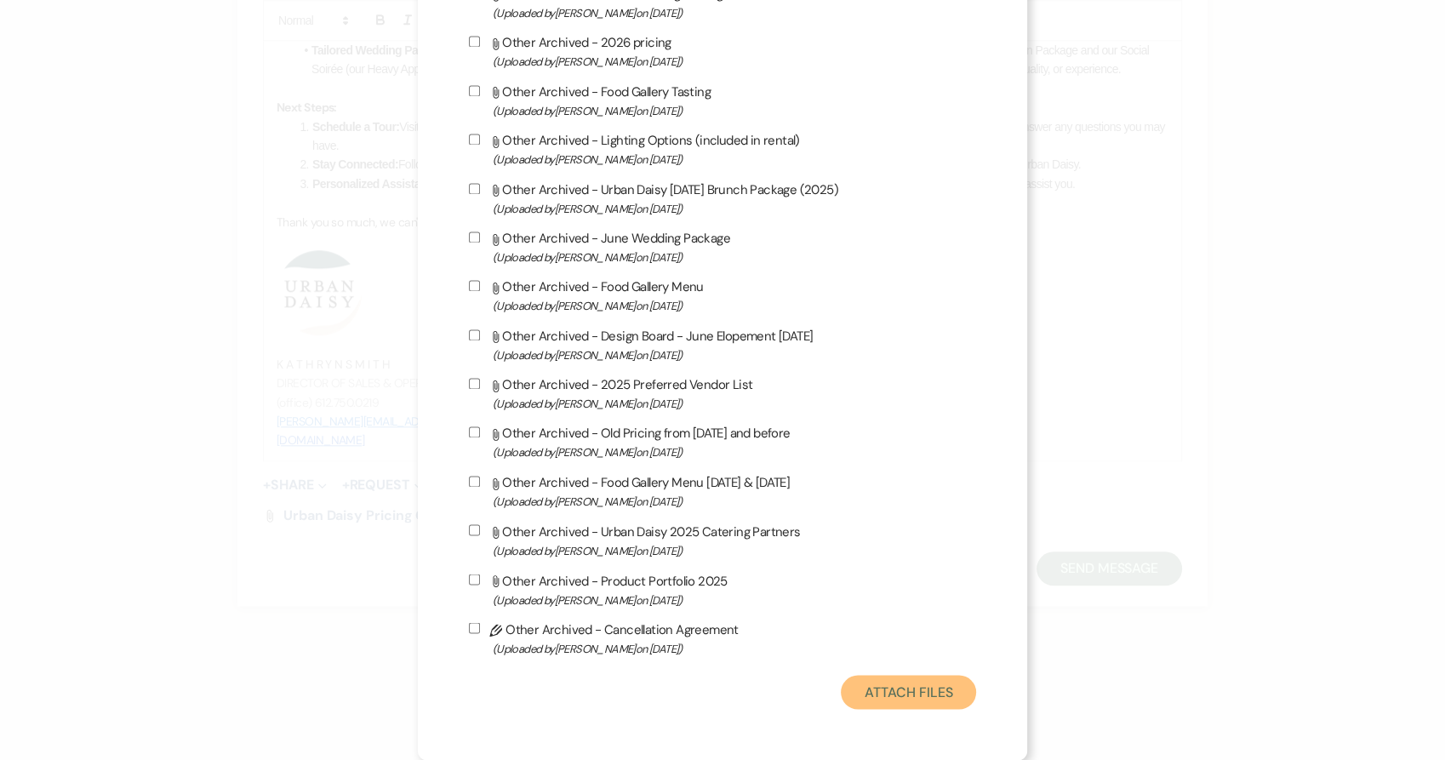
click at [884, 697] on button "Attach Files" at bounding box center [908, 692] width 135 height 34
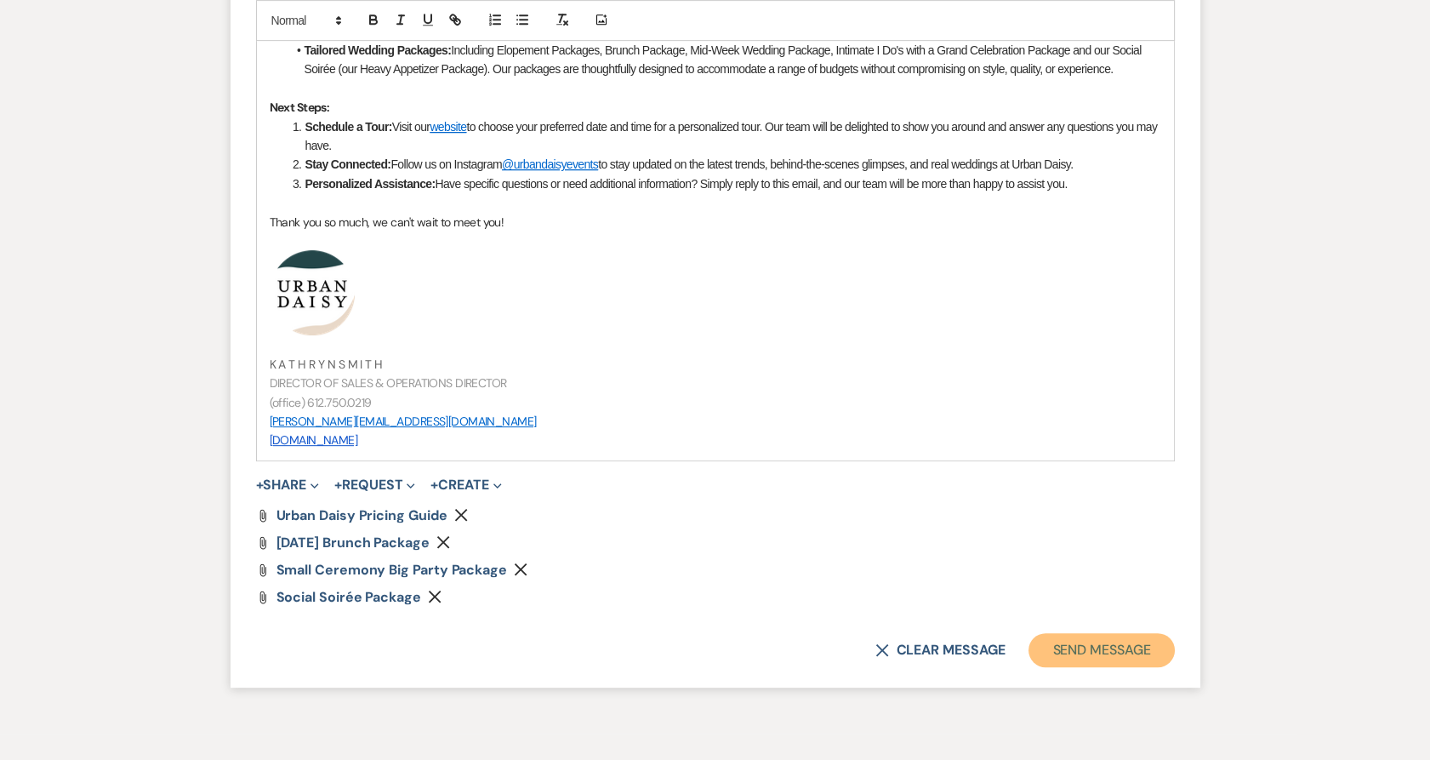
click at [1093, 654] on button "Send Message" at bounding box center [1102, 650] width 146 height 34
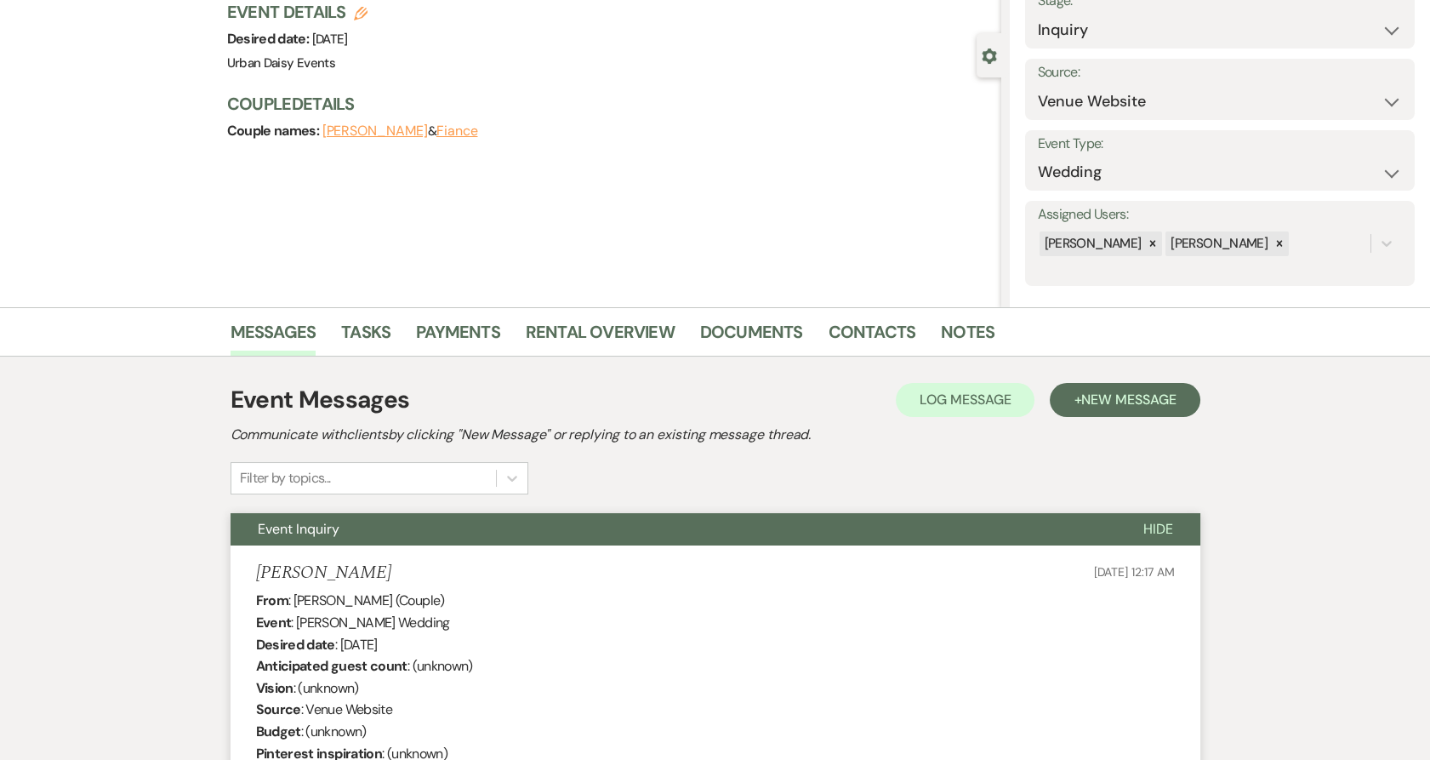
scroll to position [26, 0]
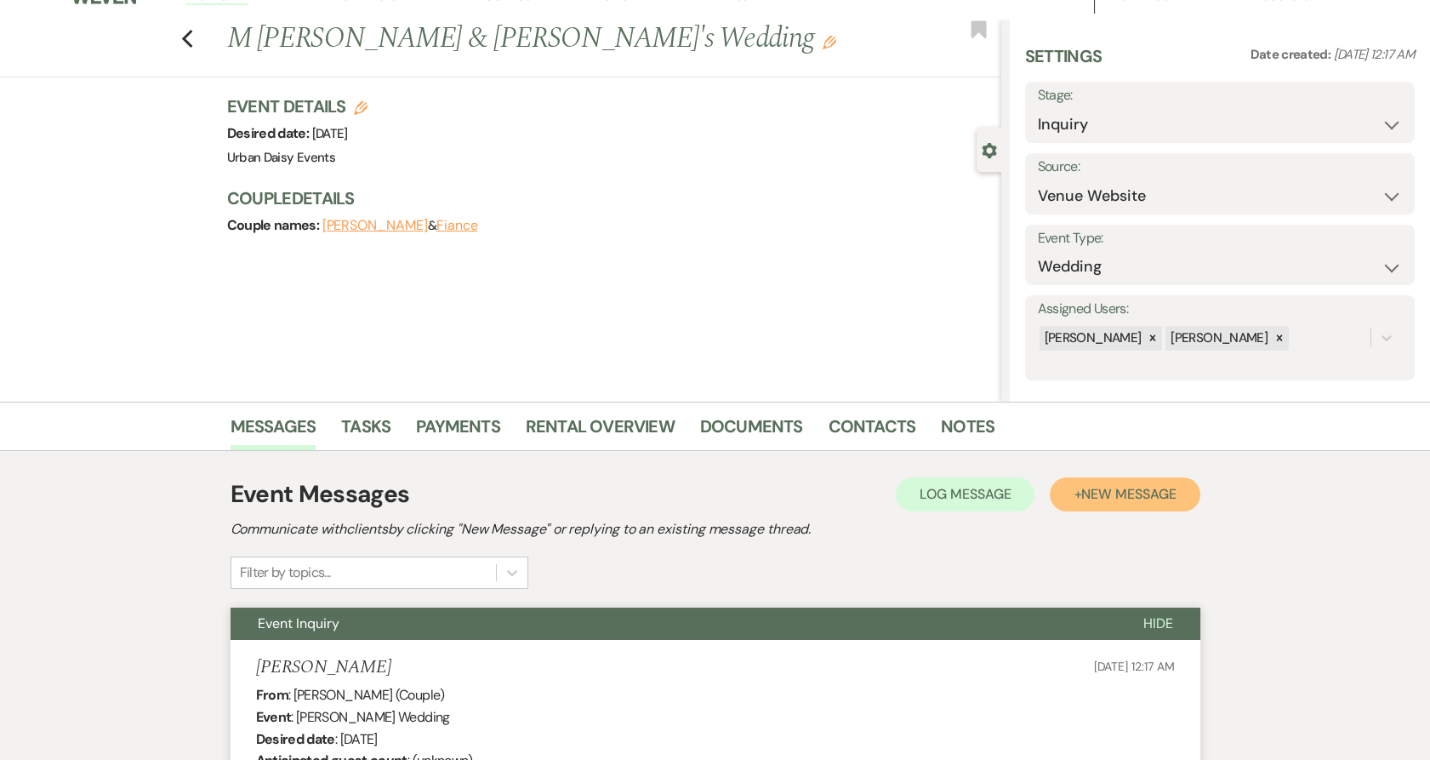
click at [1093, 490] on span "New Message" at bounding box center [1129, 494] width 94 height 18
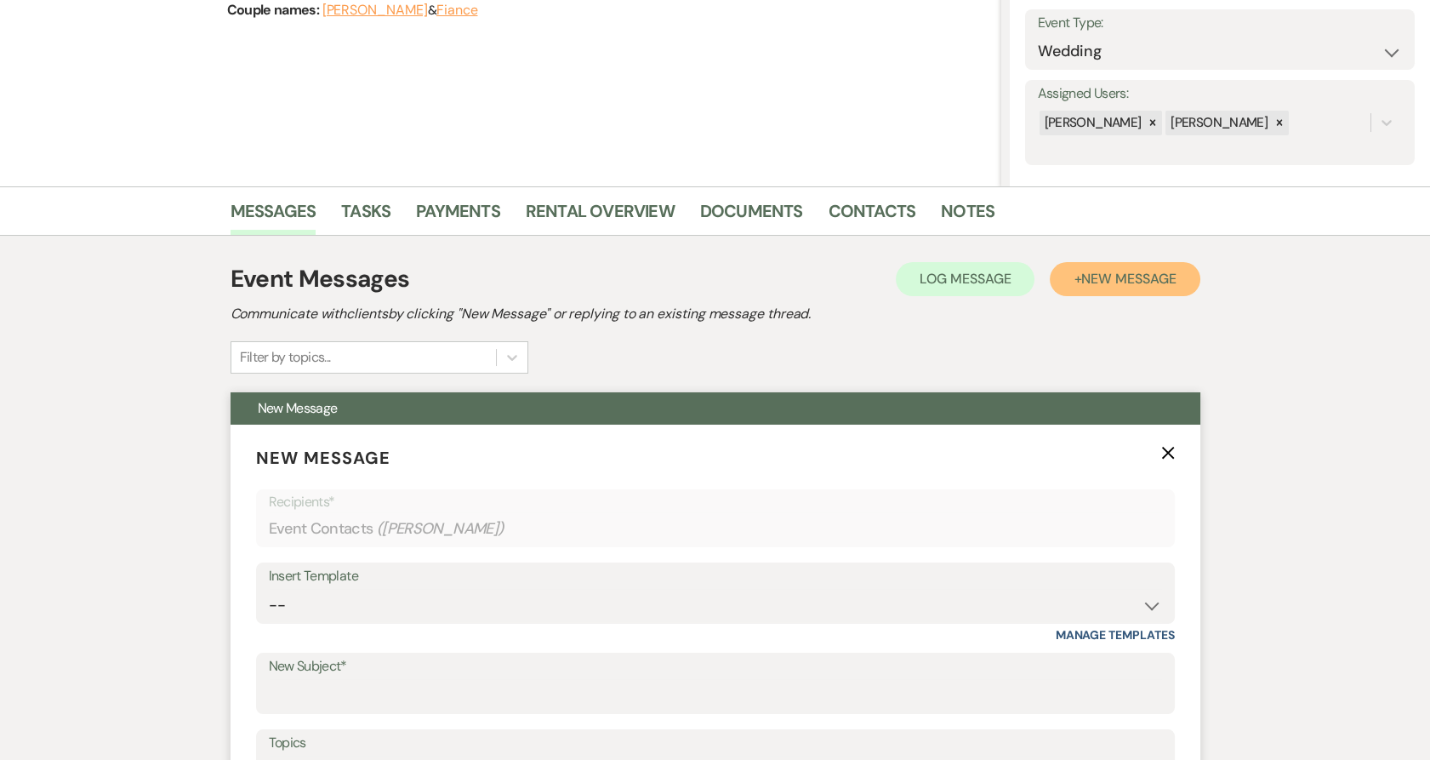
scroll to position [403, 0]
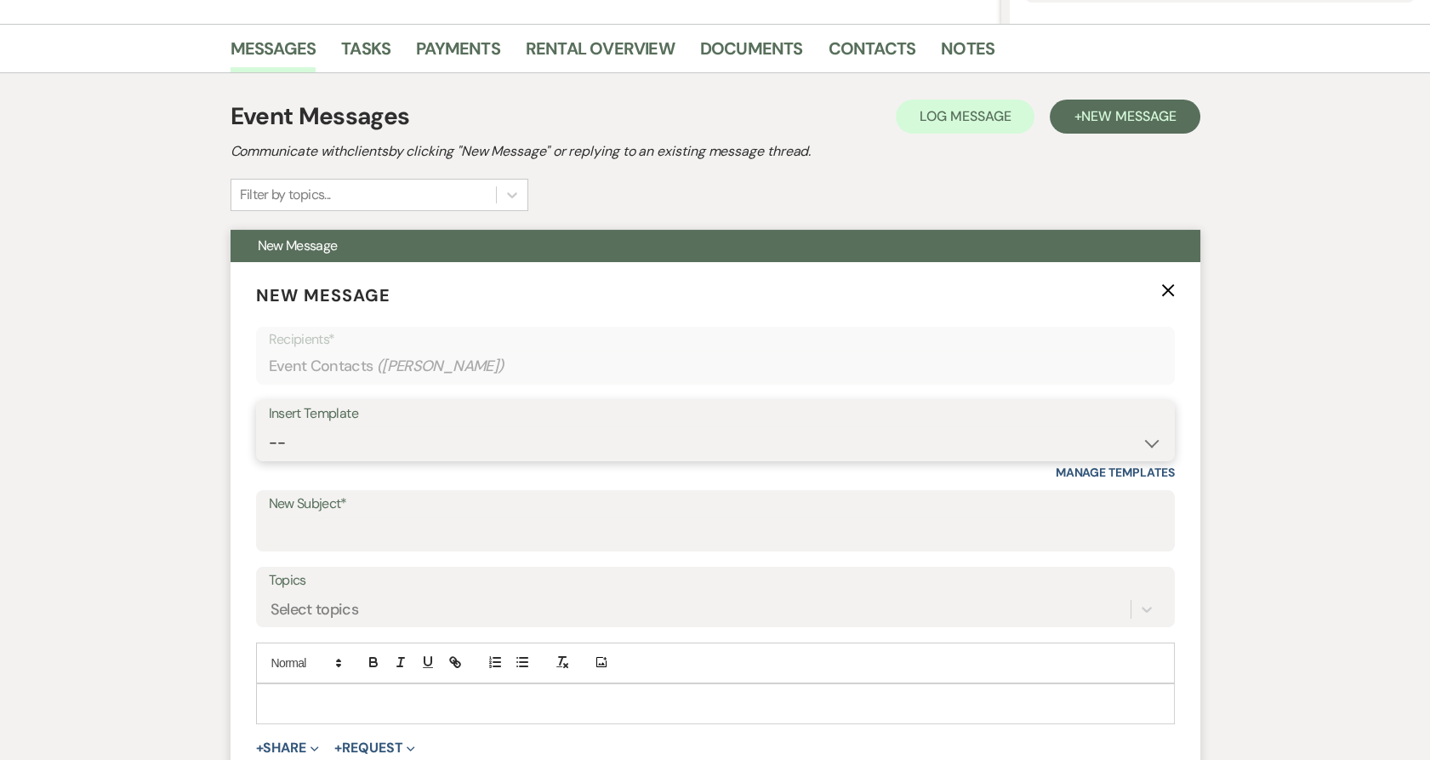
click at [374, 450] on select "-- Payment Past Due Rental Agreement and First Payment Urban Daisy Initial Resp…" at bounding box center [716, 442] width 894 height 33
select select "3546"
click at [269, 426] on select "-- Payment Past Due Rental Agreement and First Payment Urban Daisy Initial Resp…" at bounding box center [716, 442] width 894 height 33
type input "Urban Daisy All-Inclusive Elopement Package"
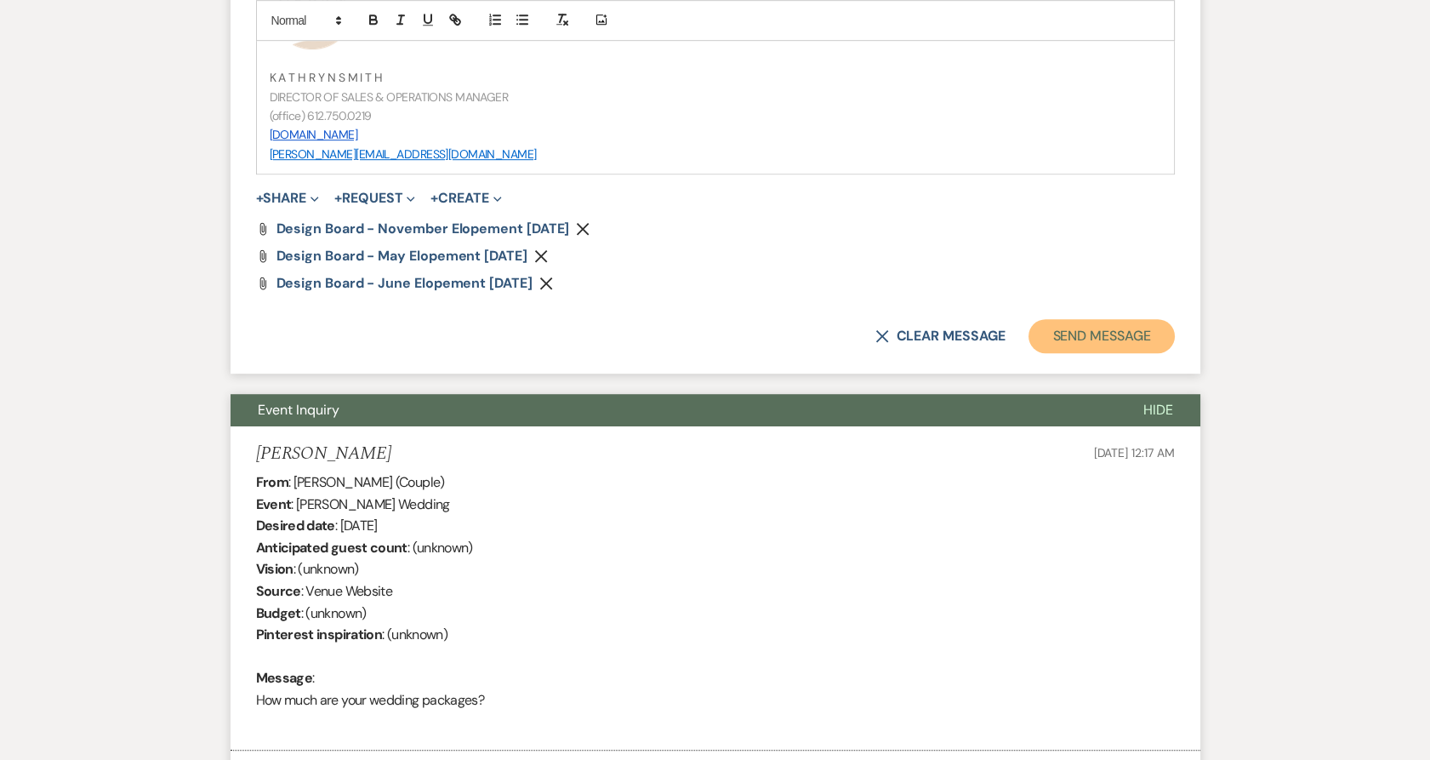
click at [1039, 331] on button "Send Message" at bounding box center [1102, 336] width 146 height 34
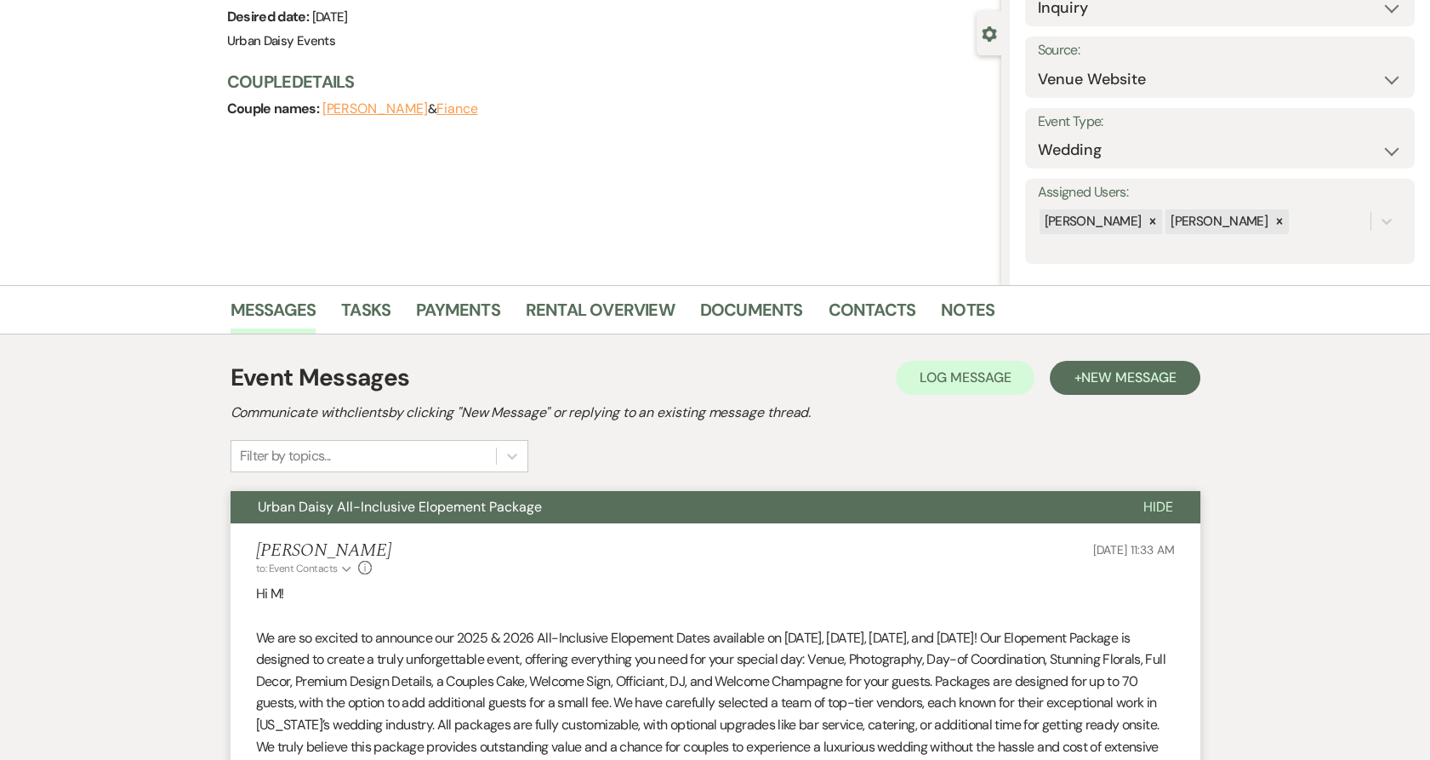
scroll to position [0, 0]
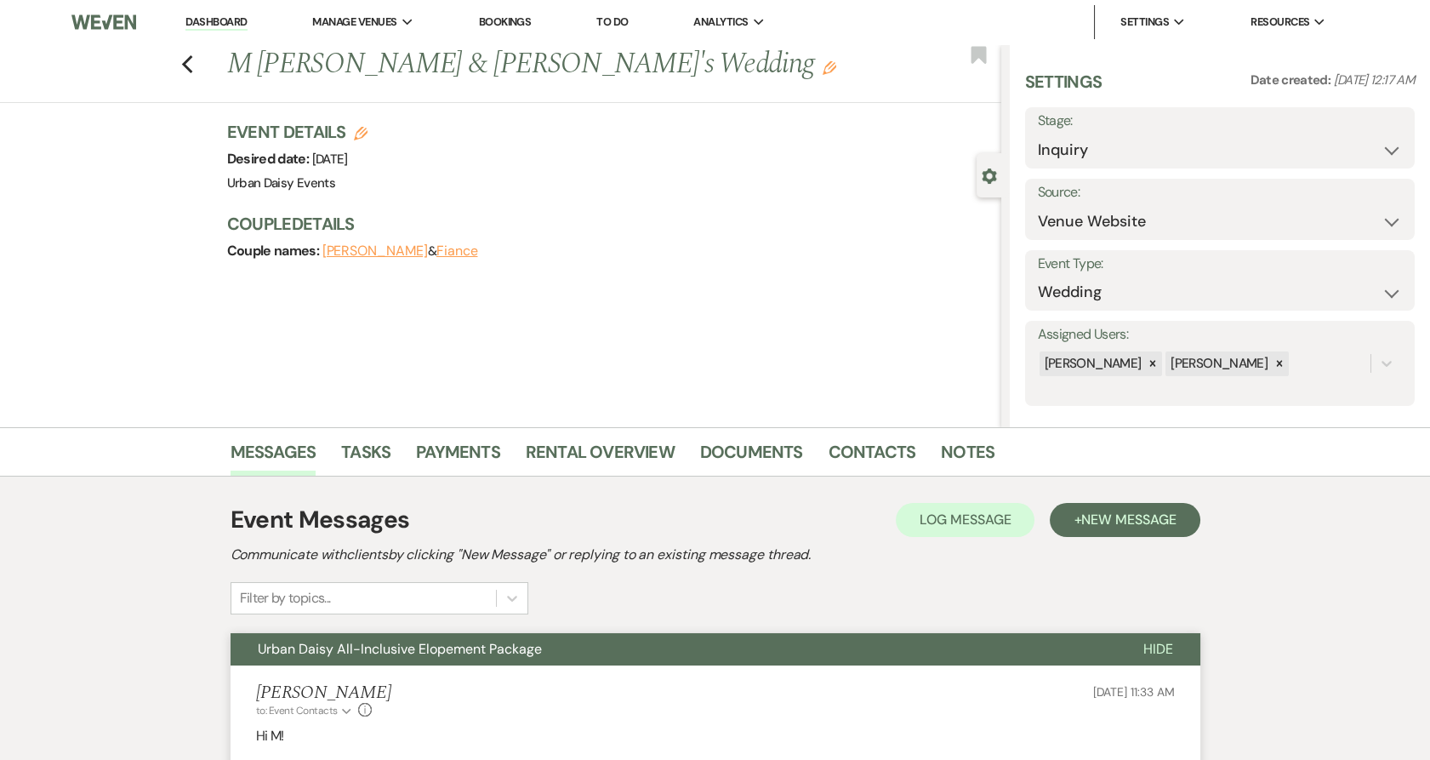
click at [223, 20] on link "Dashboard" at bounding box center [216, 22] width 61 height 16
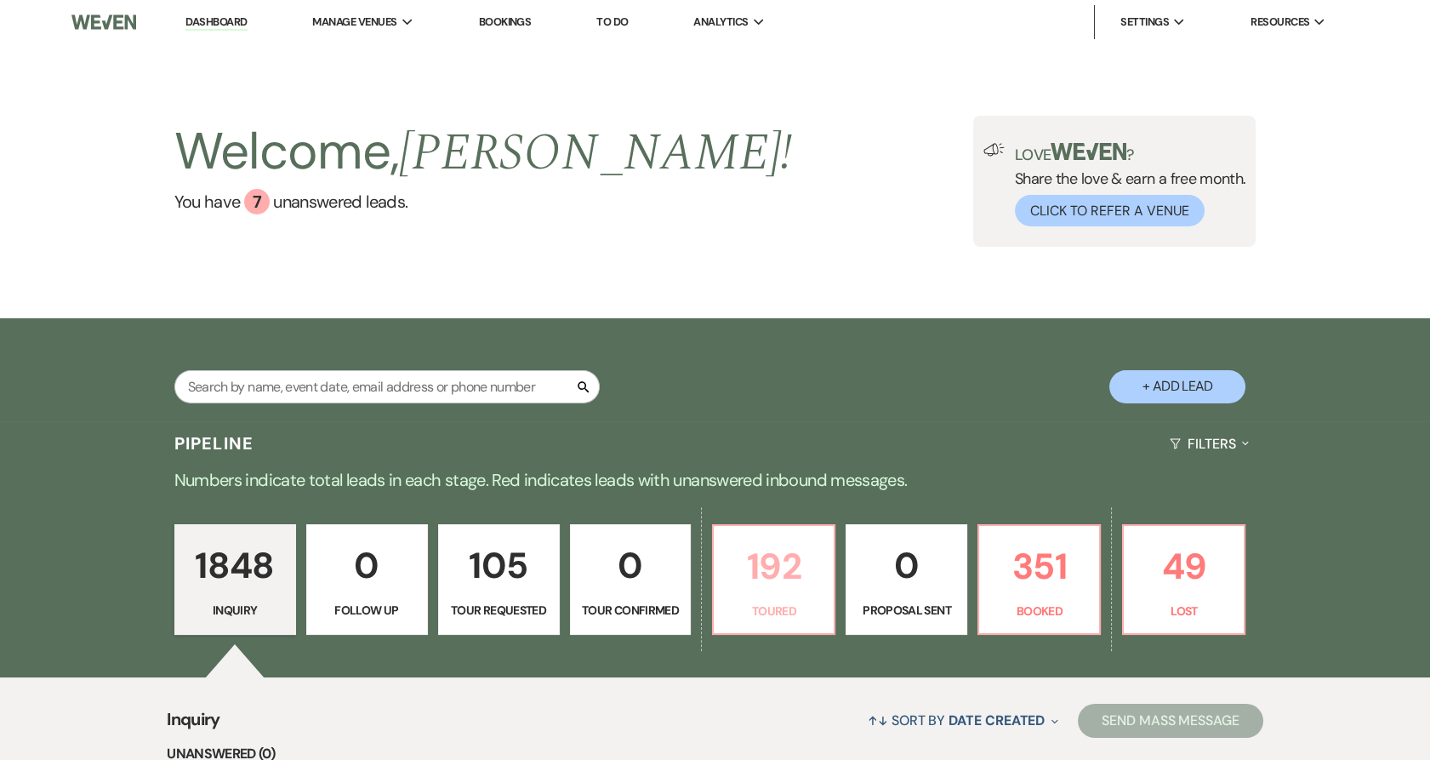
click at [776, 575] on p "192" at bounding box center [774, 566] width 100 height 57
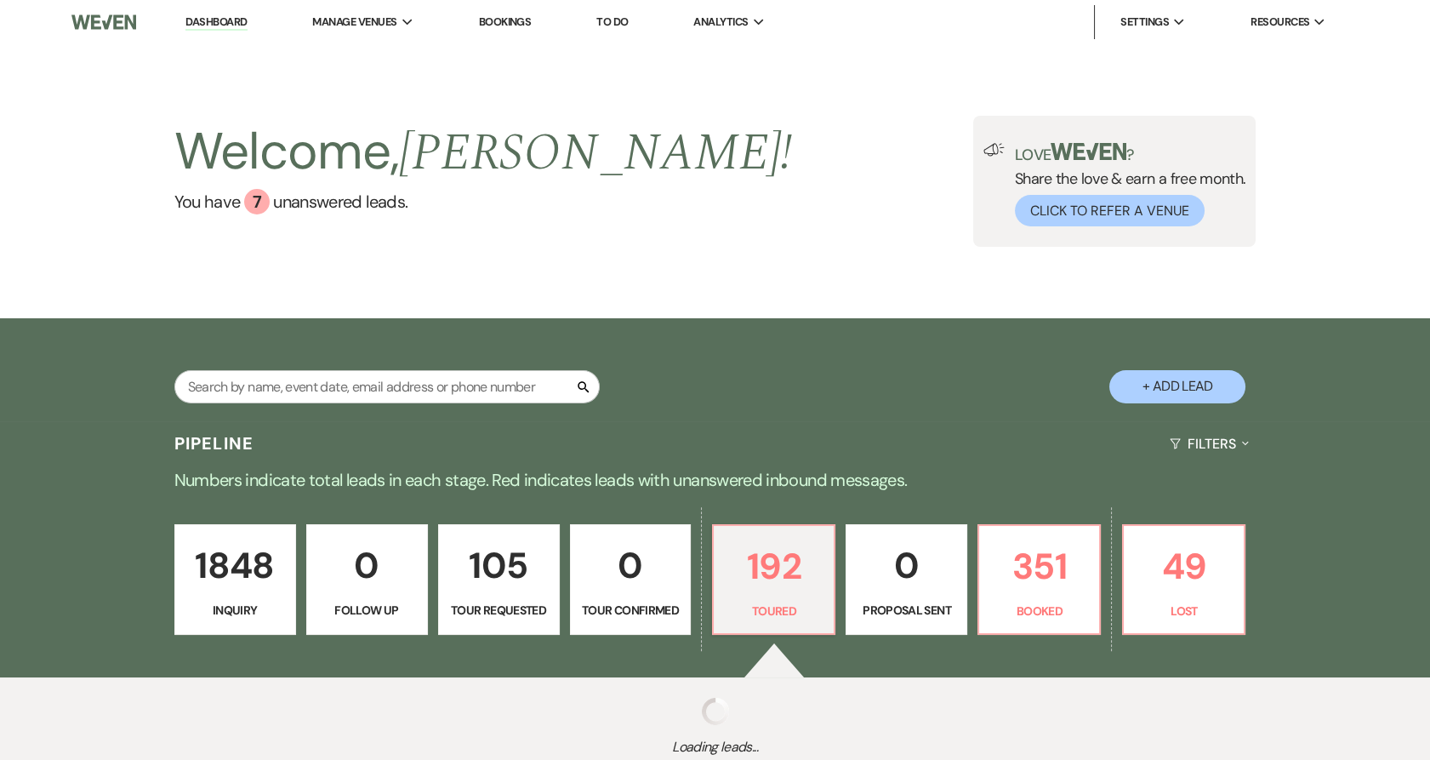
select select "5"
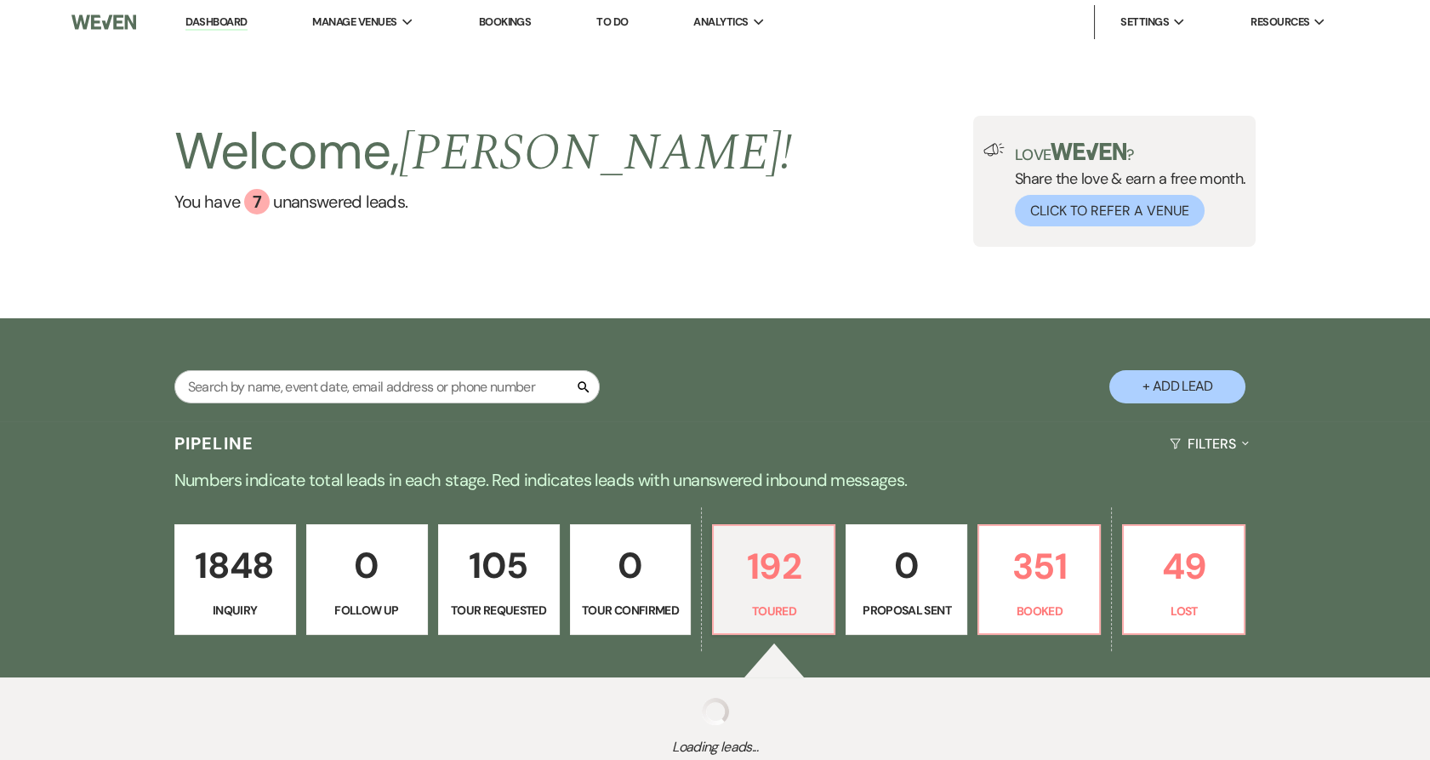
select select "5"
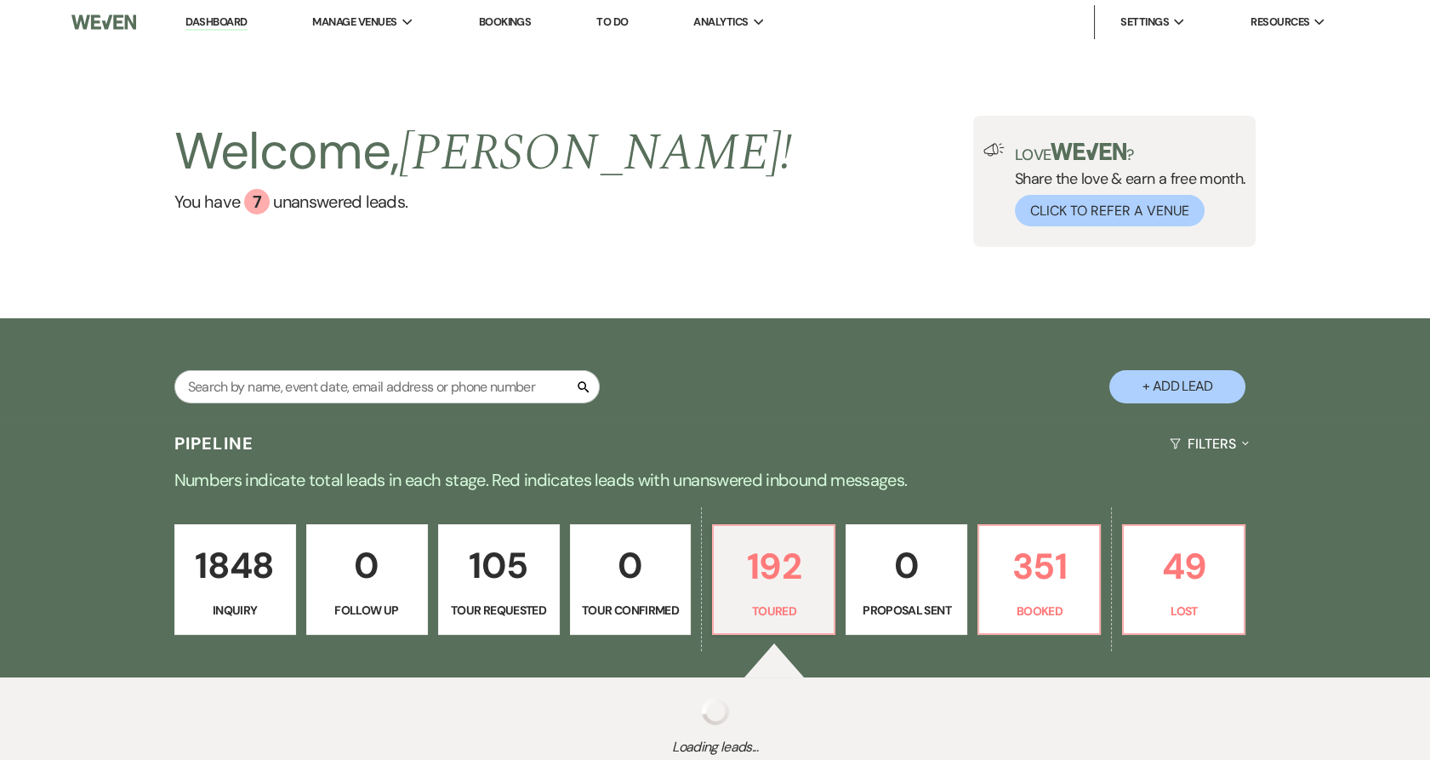
select select "5"
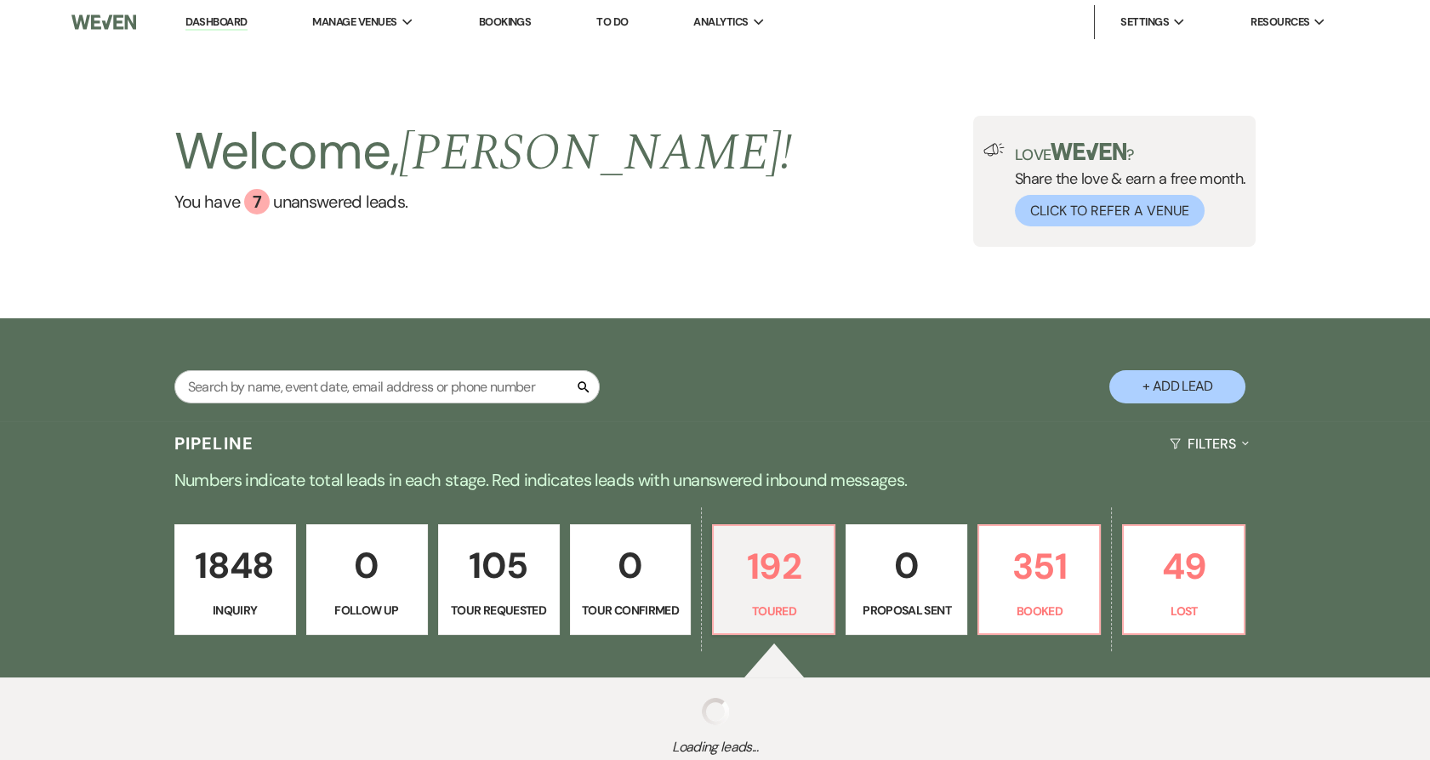
select select "5"
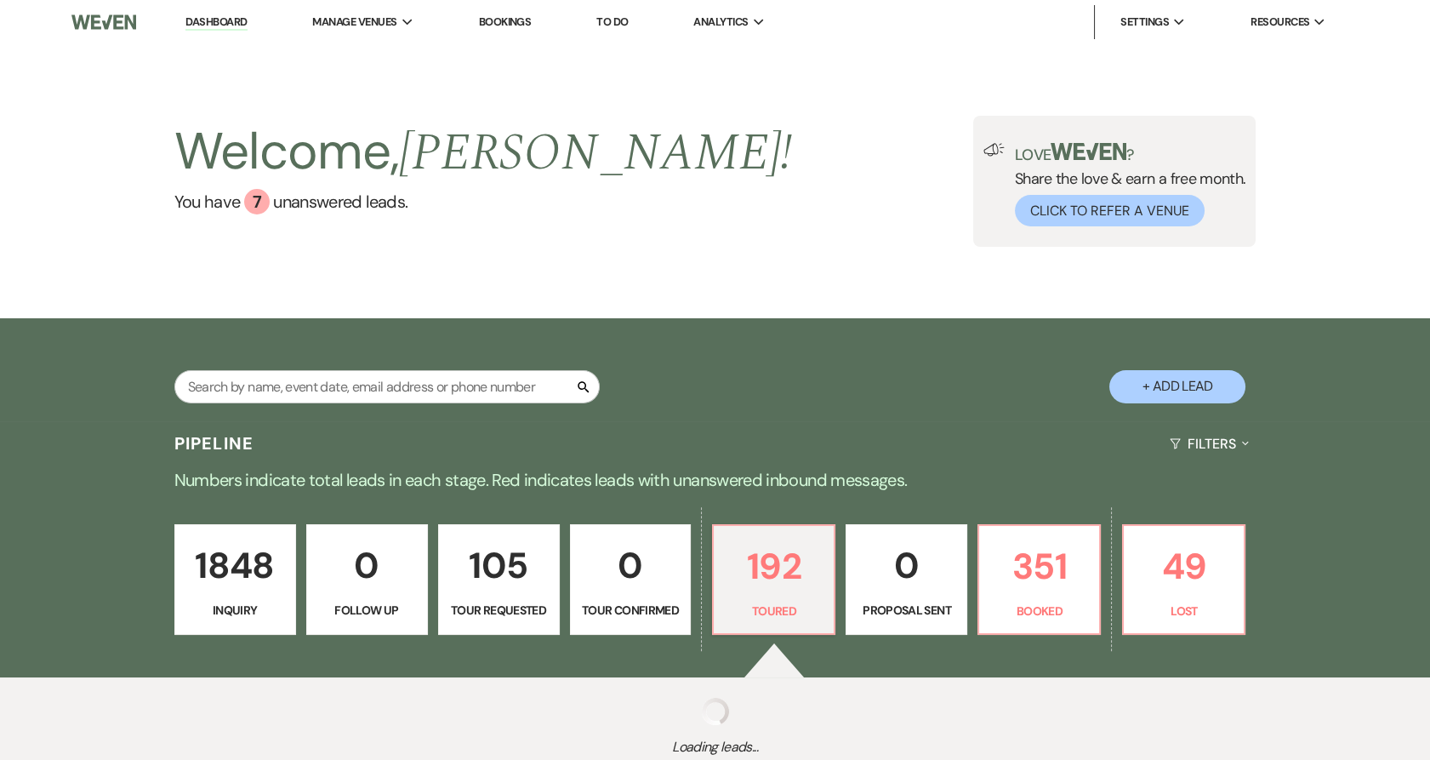
select select "5"
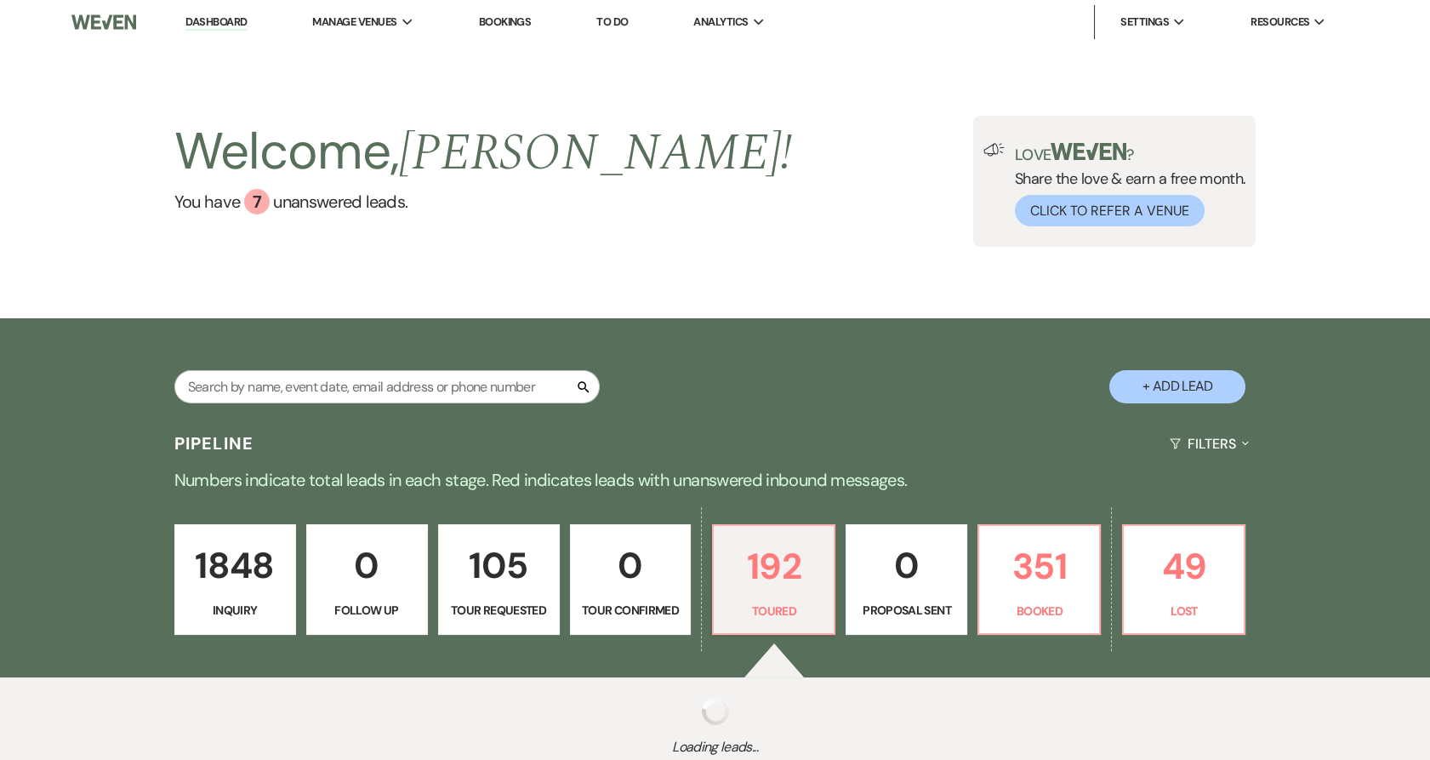
select select "5"
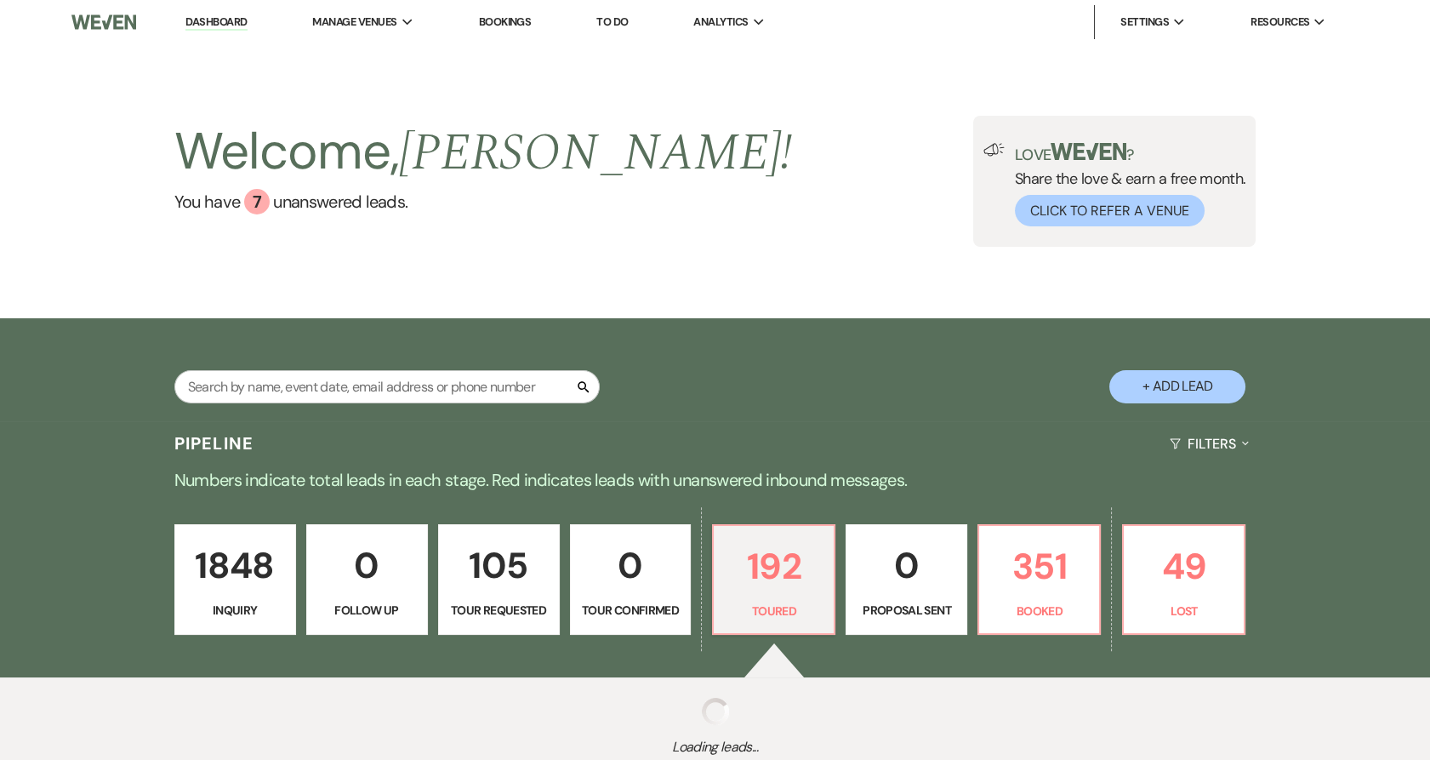
select select "5"
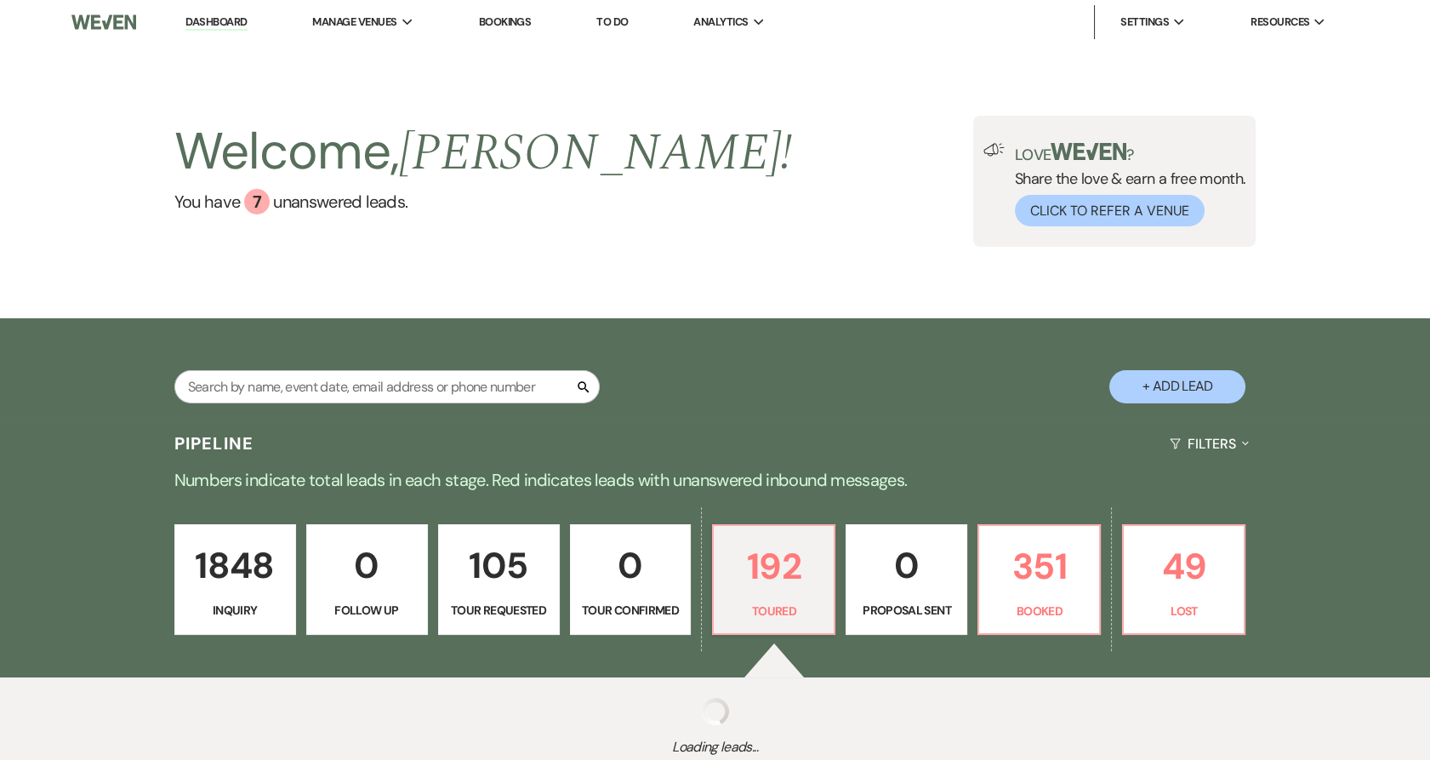
select select "5"
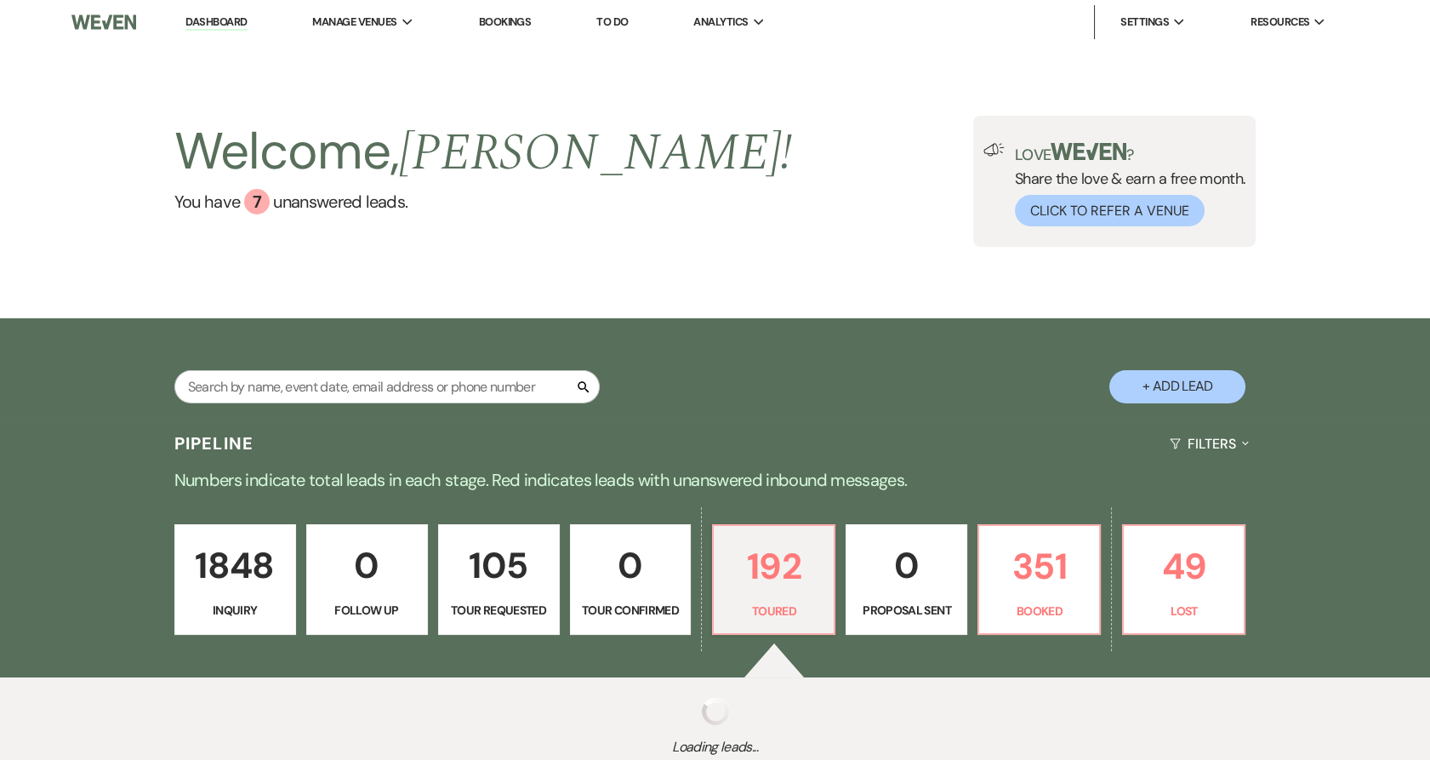
select select "5"
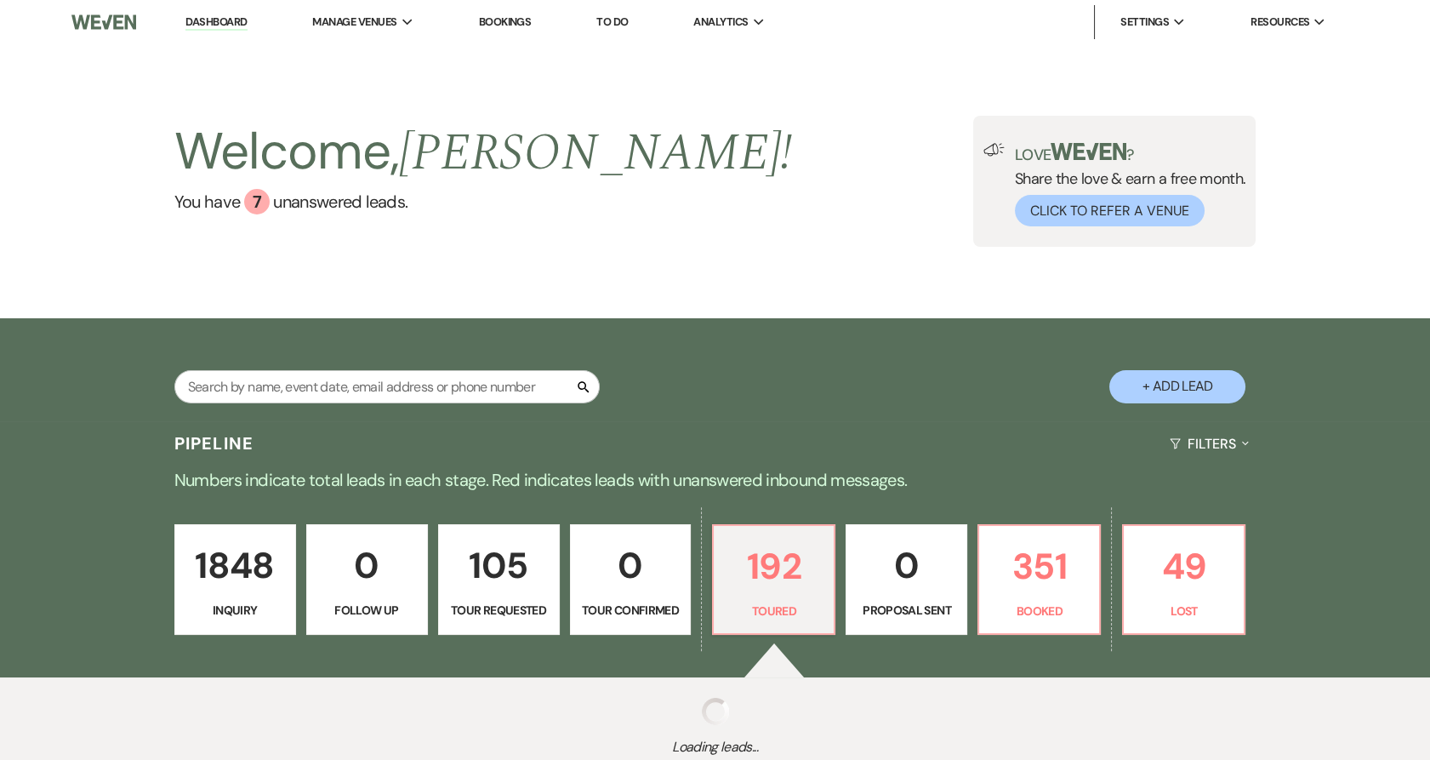
select select "5"
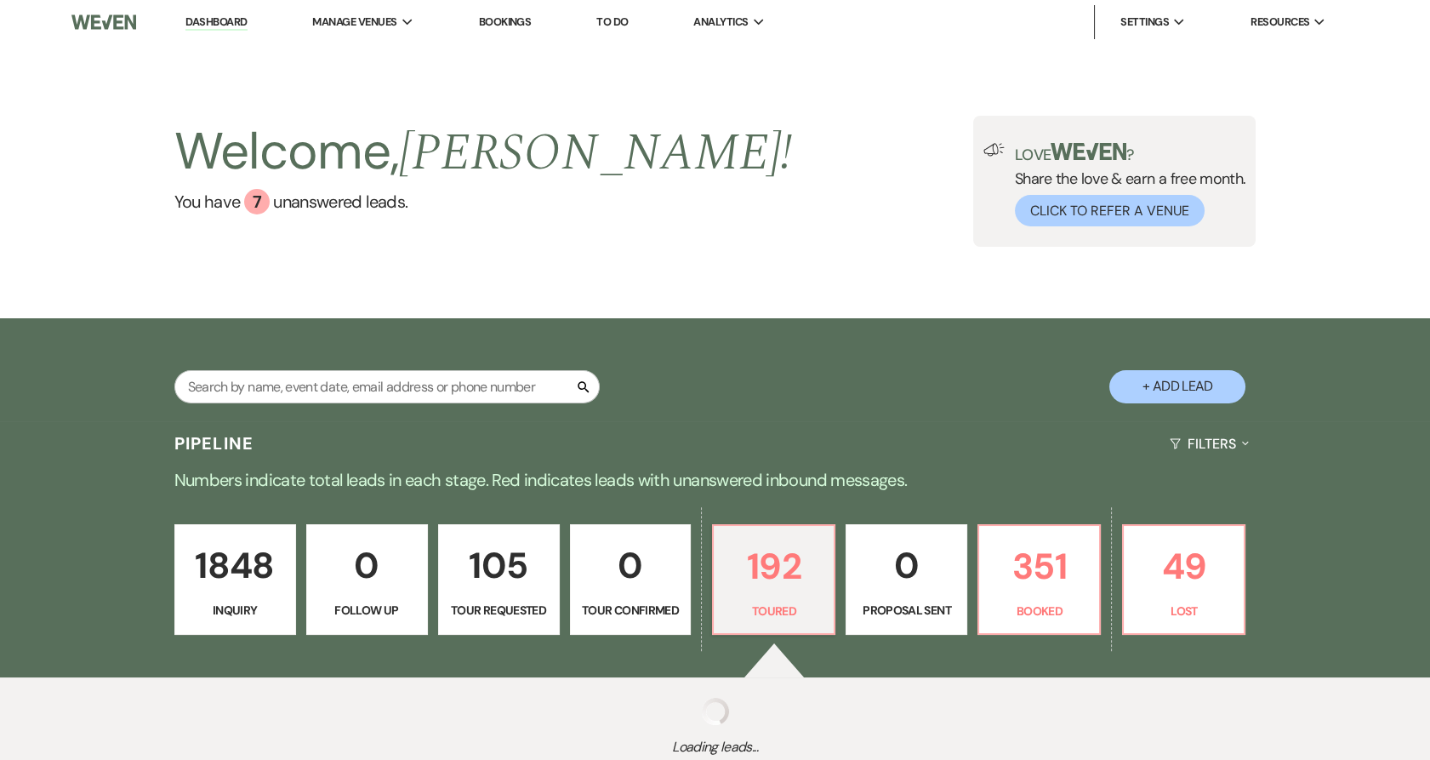
select select "5"
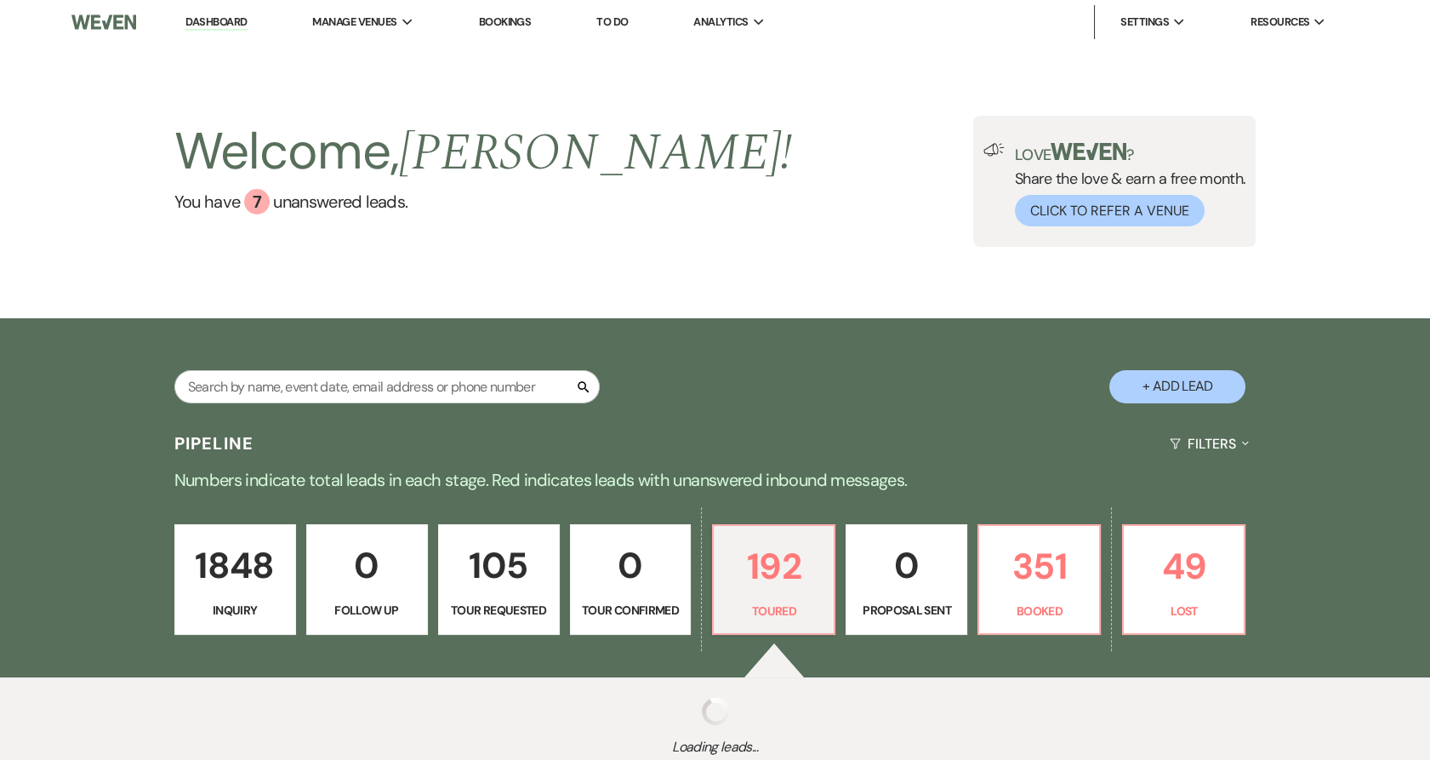
select select "5"
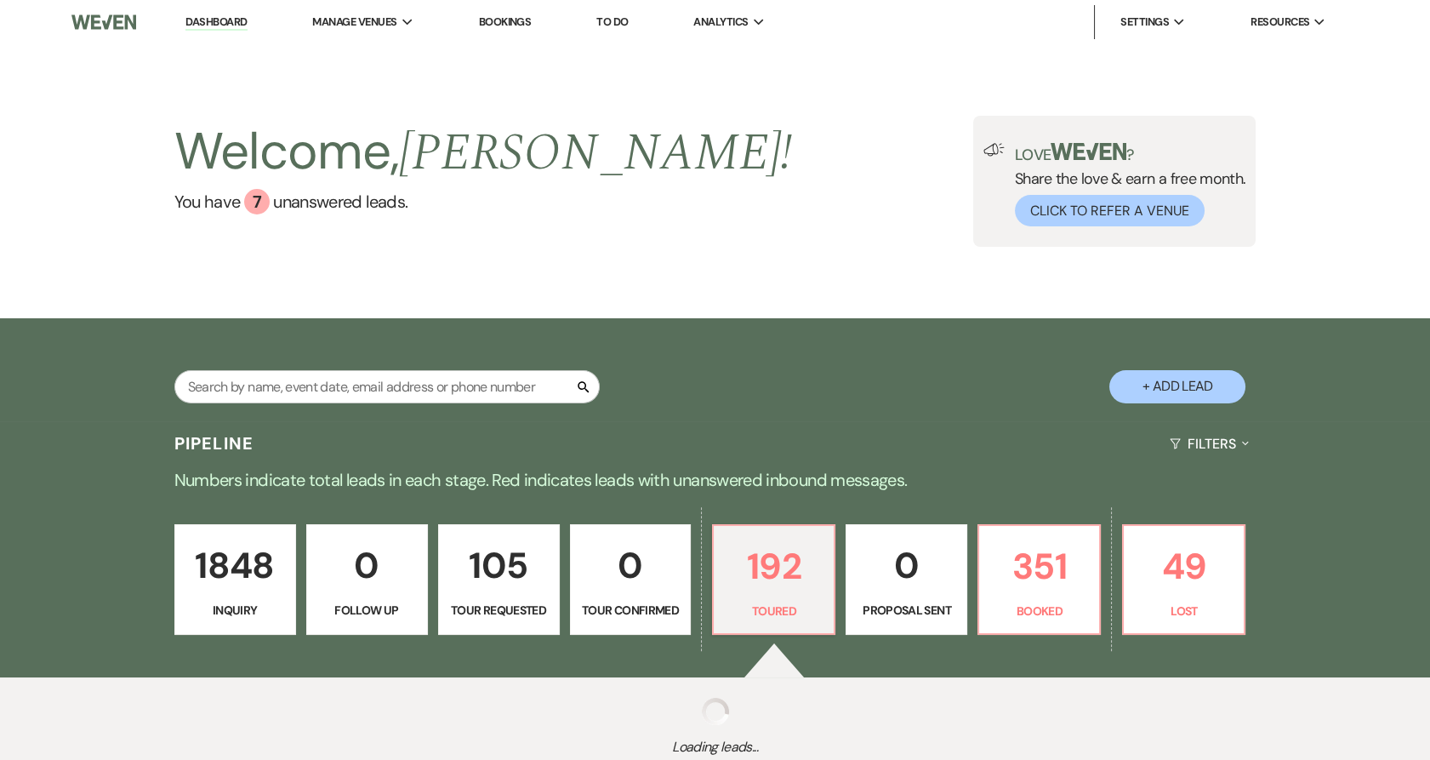
select select "5"
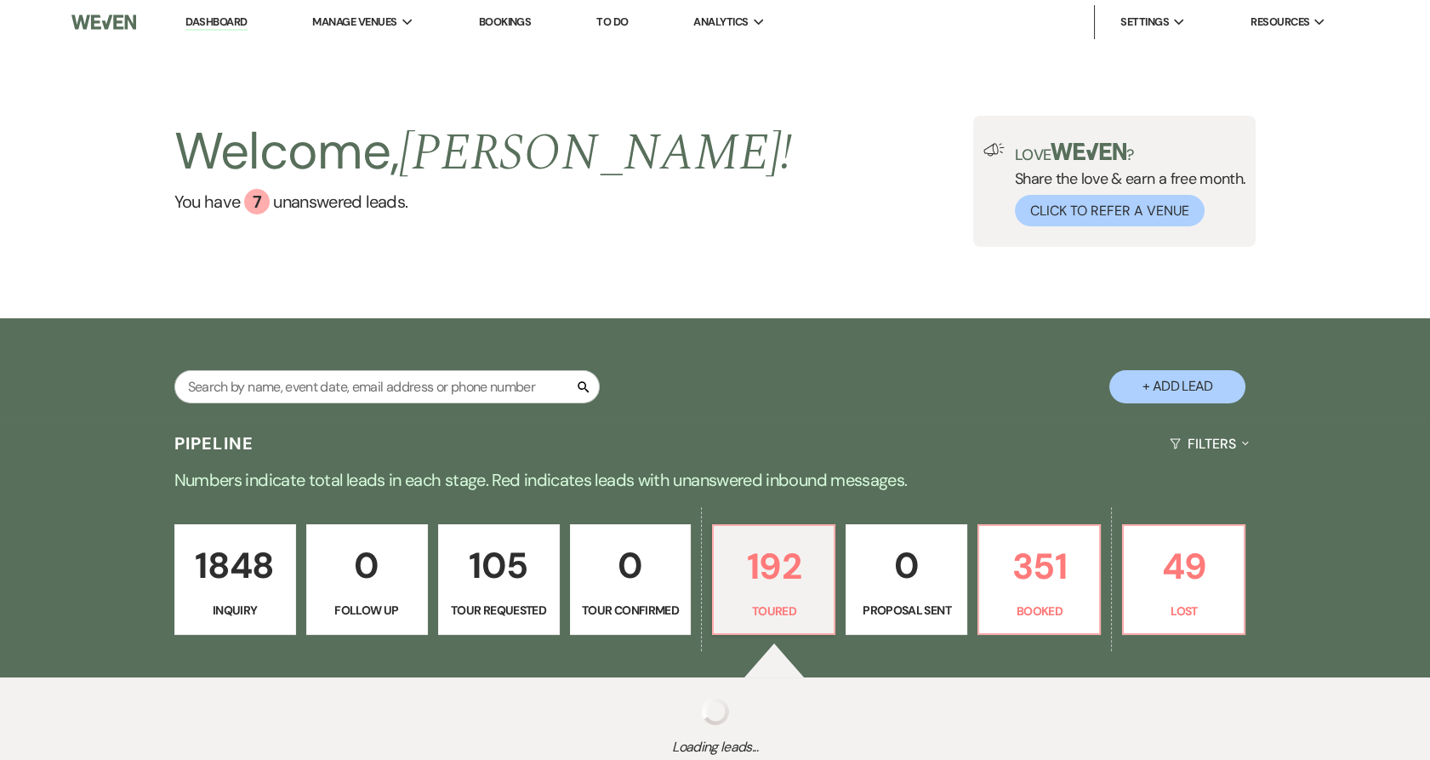
select select "5"
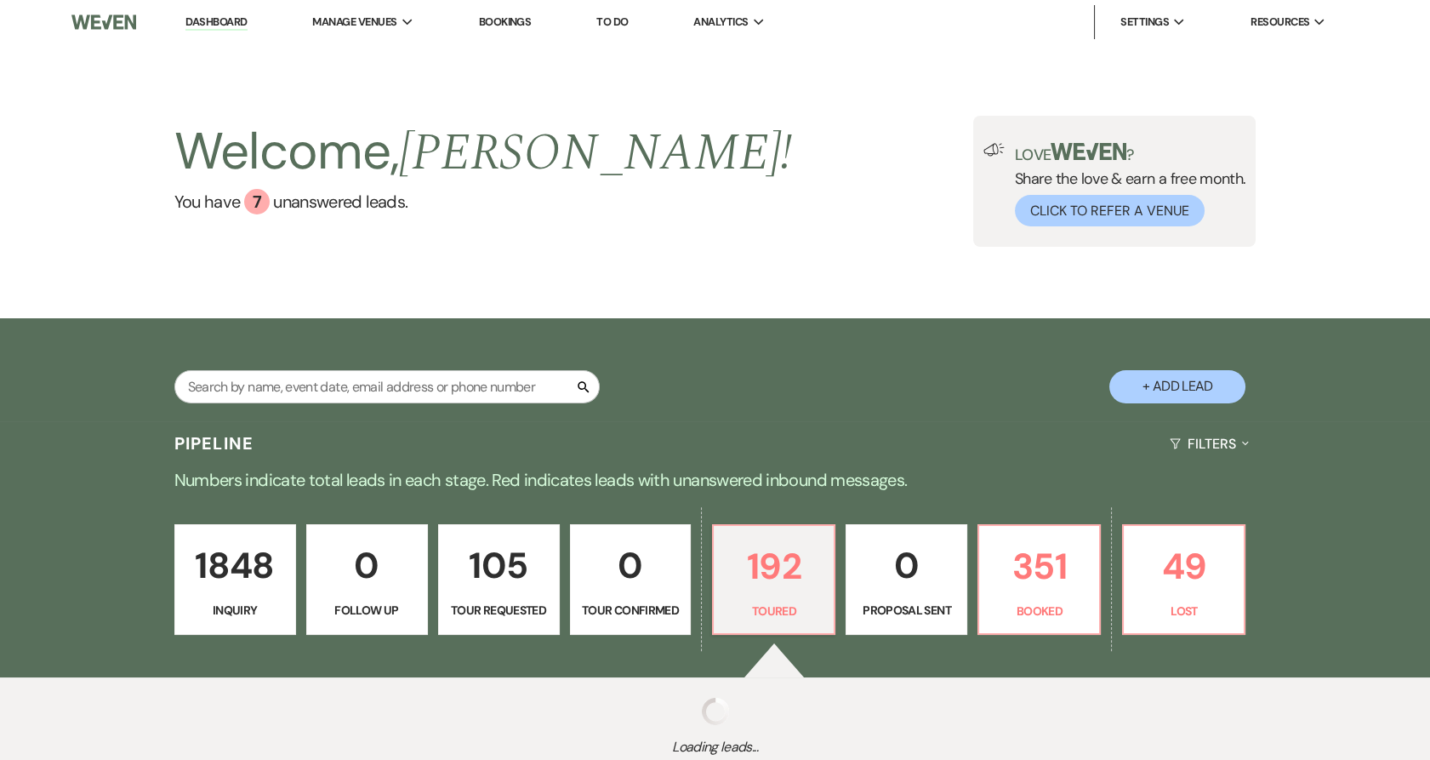
select select "5"
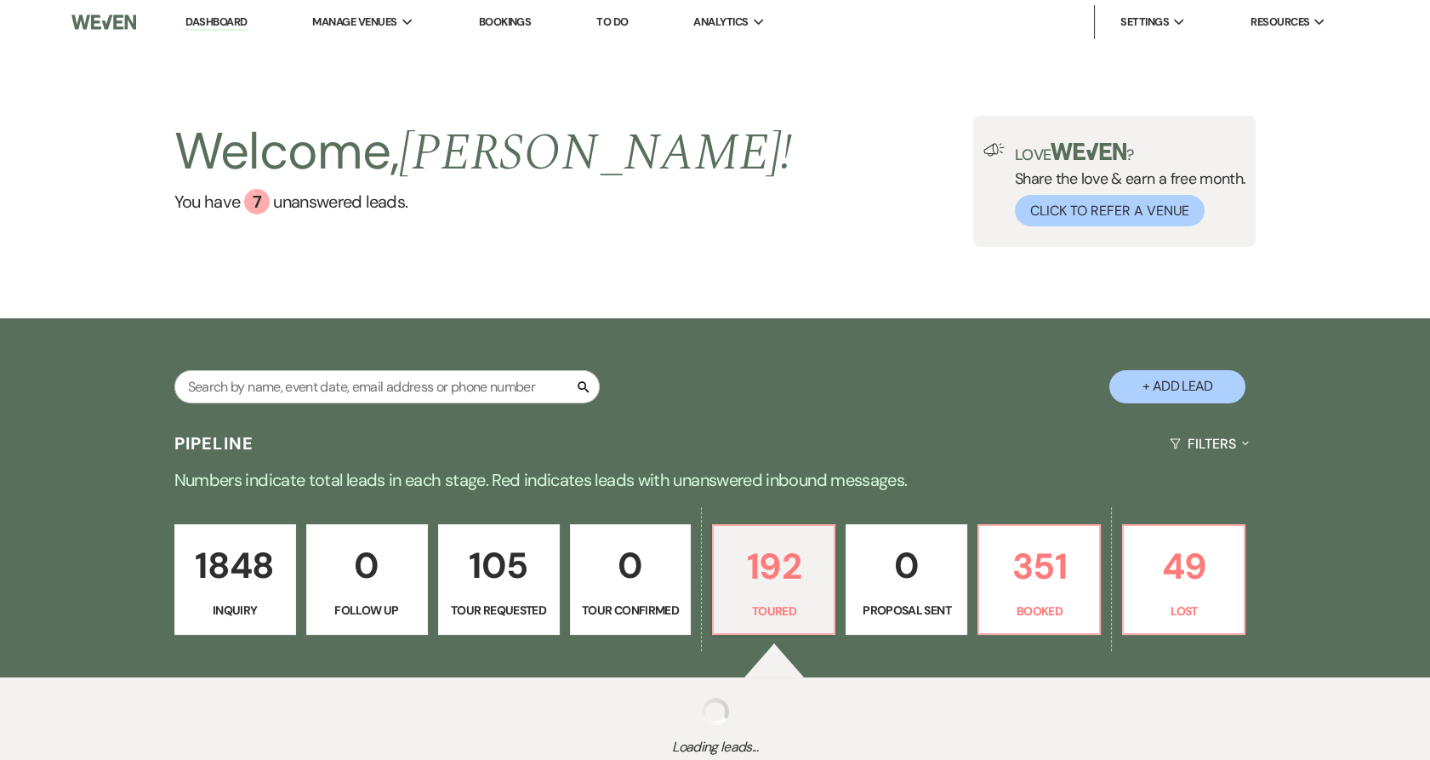
select select "5"
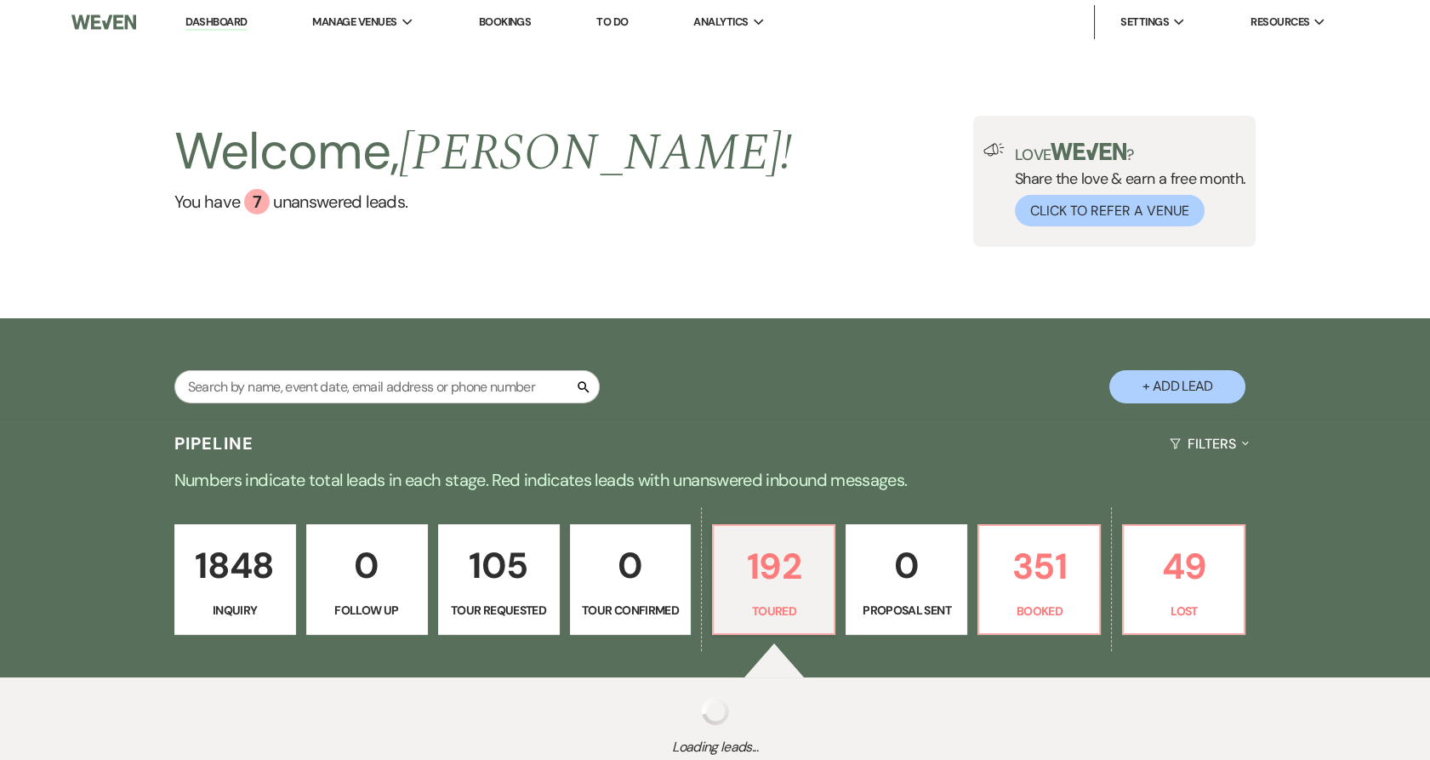
select select "5"
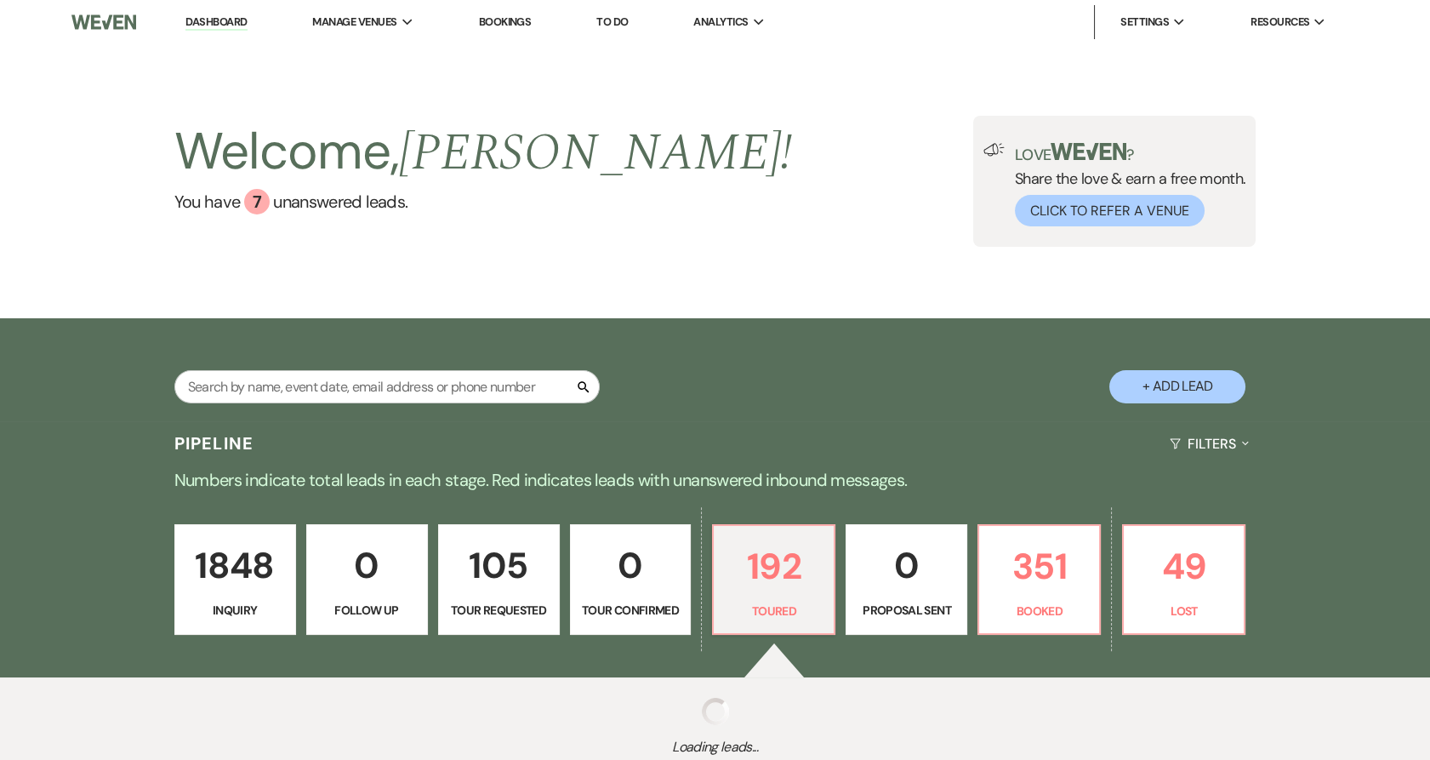
select select "5"
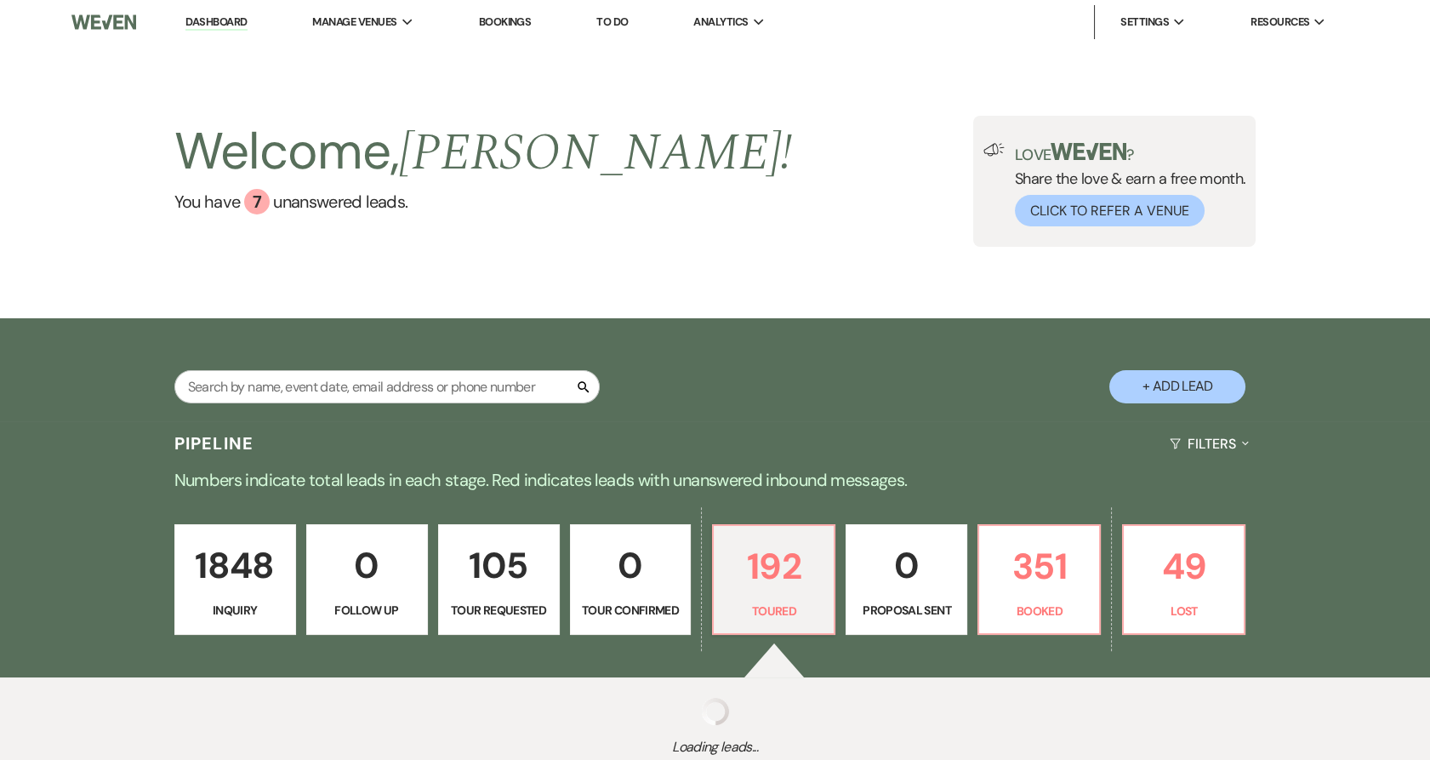
select select "5"
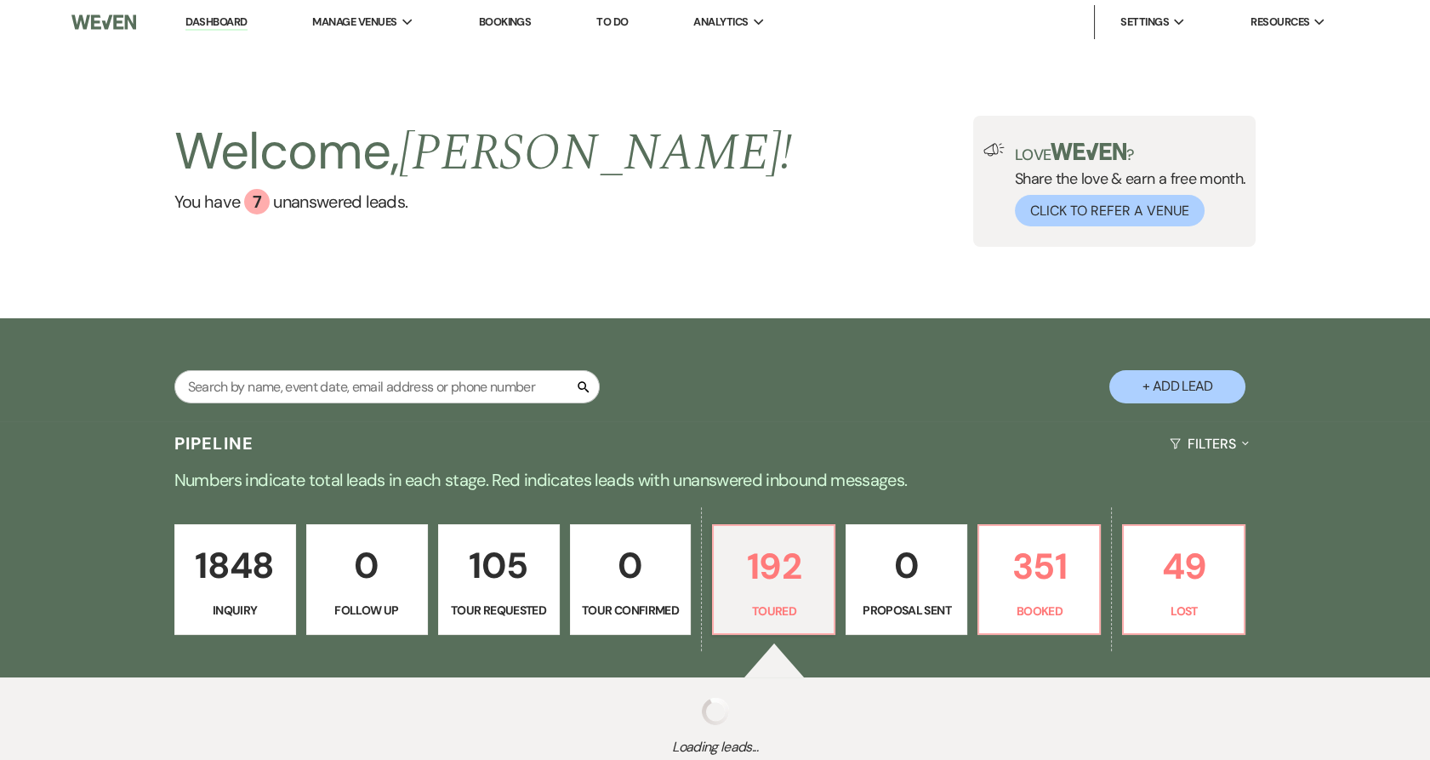
select select "5"
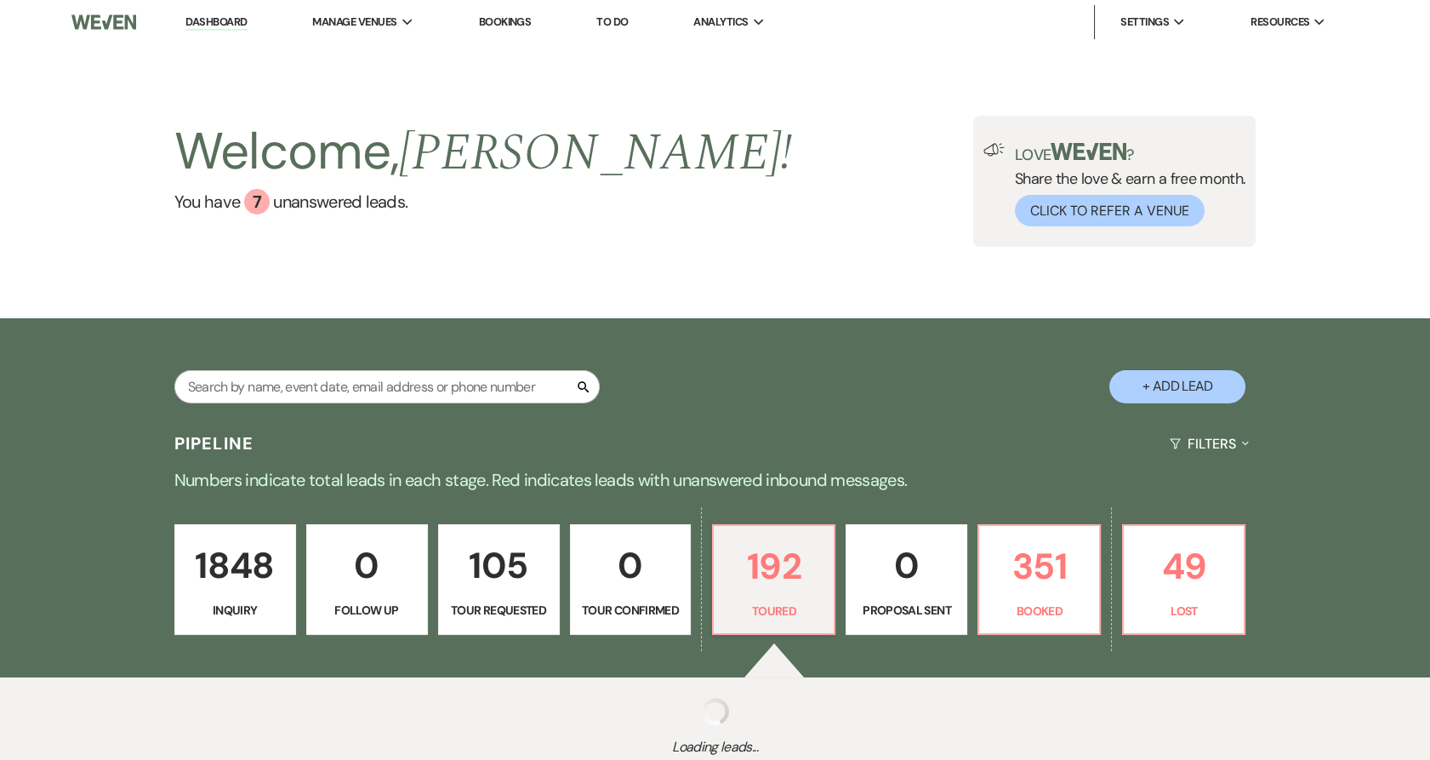
select select "5"
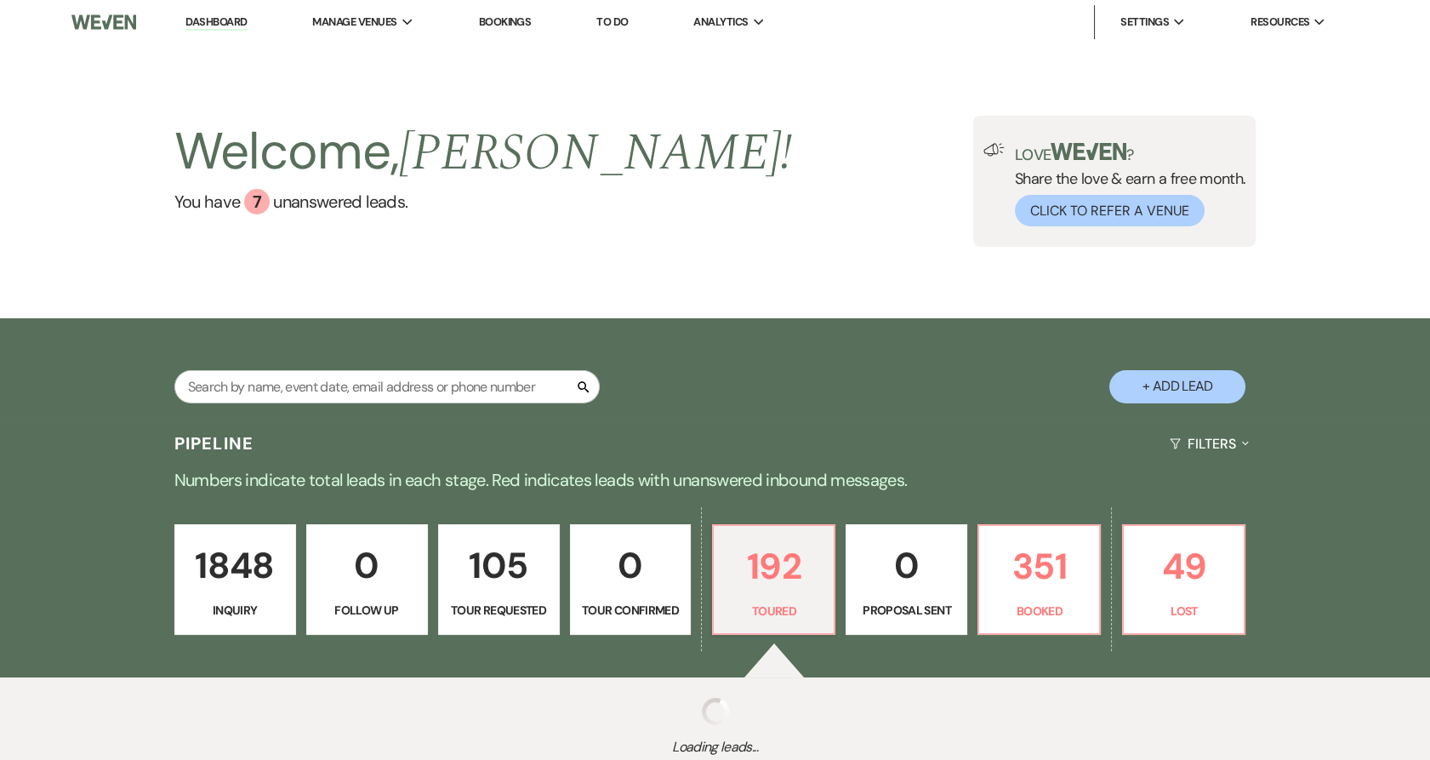
select select "5"
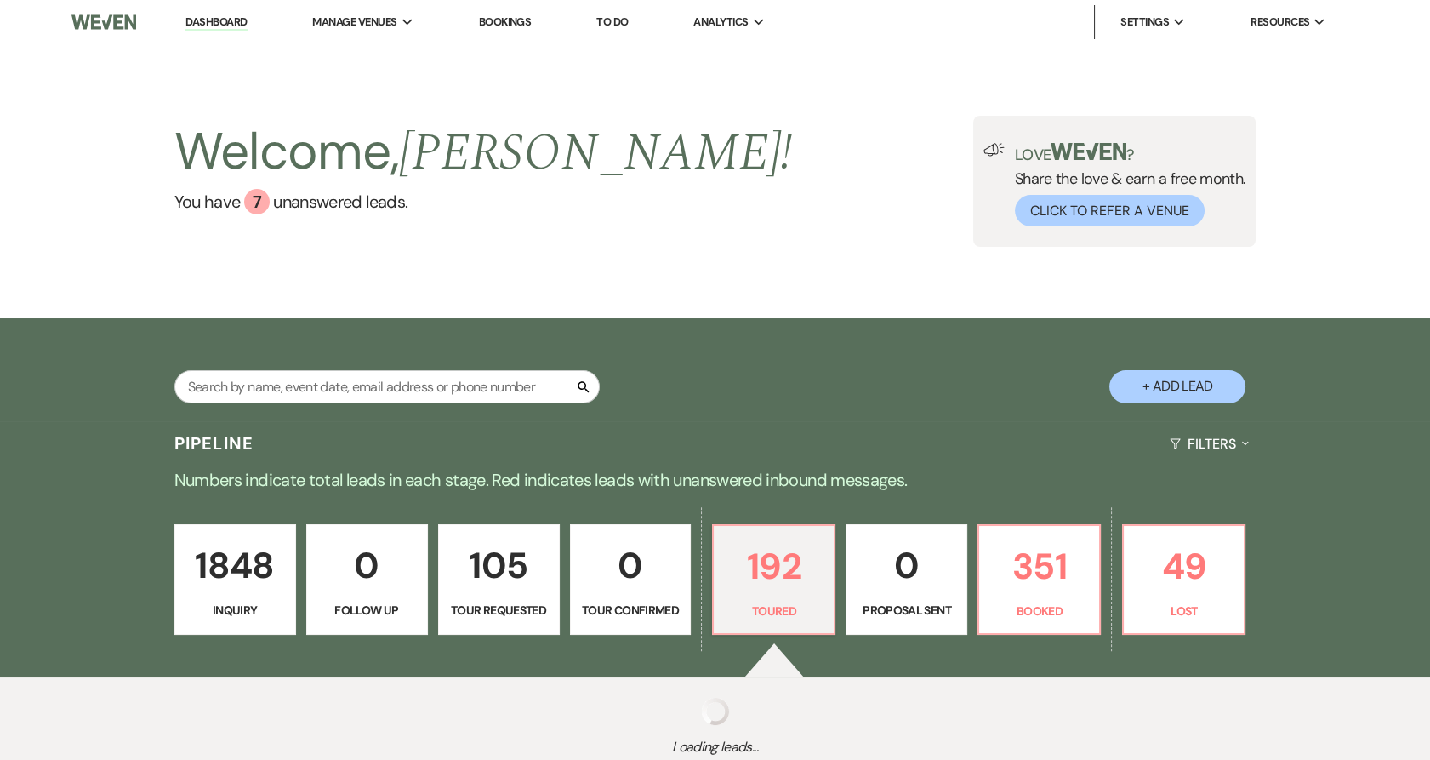
select select "5"
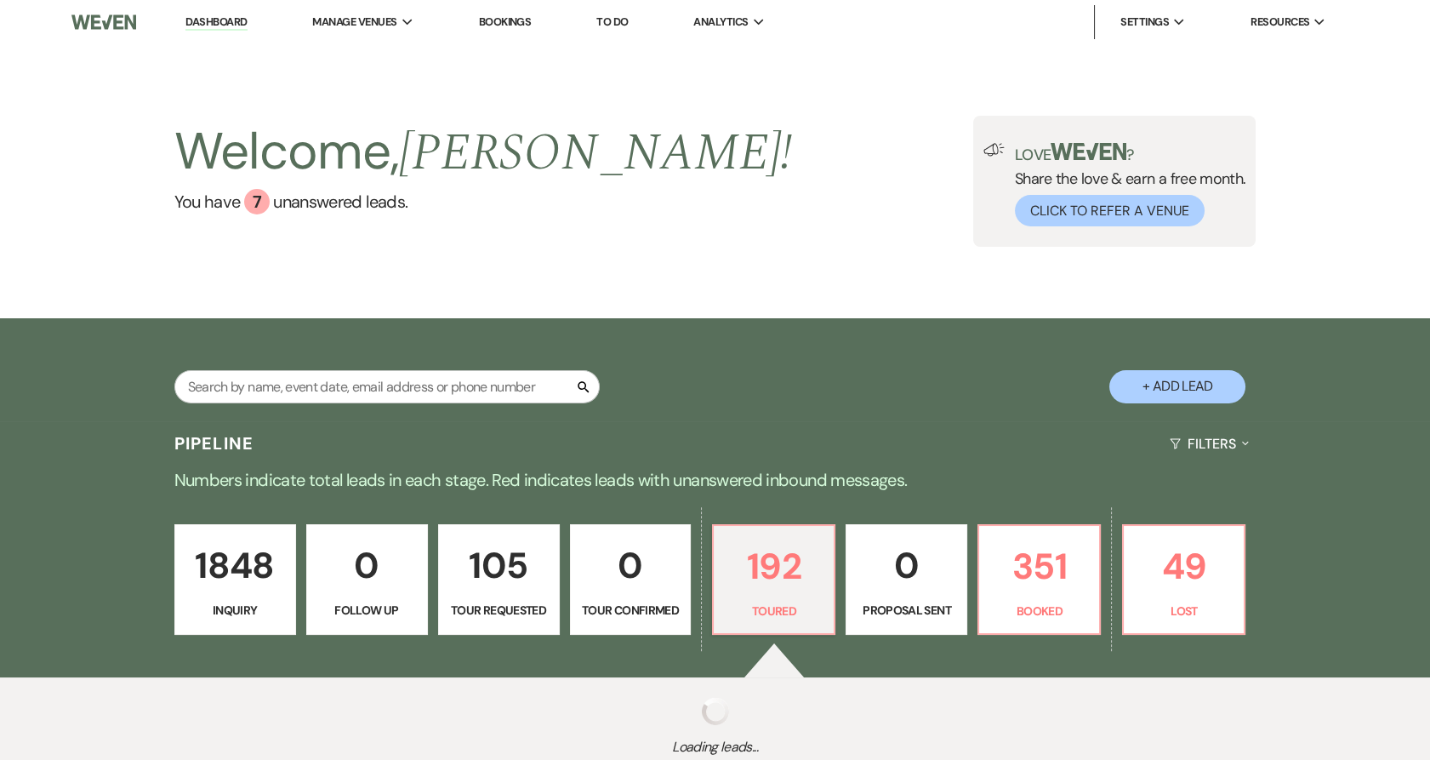
select select "5"
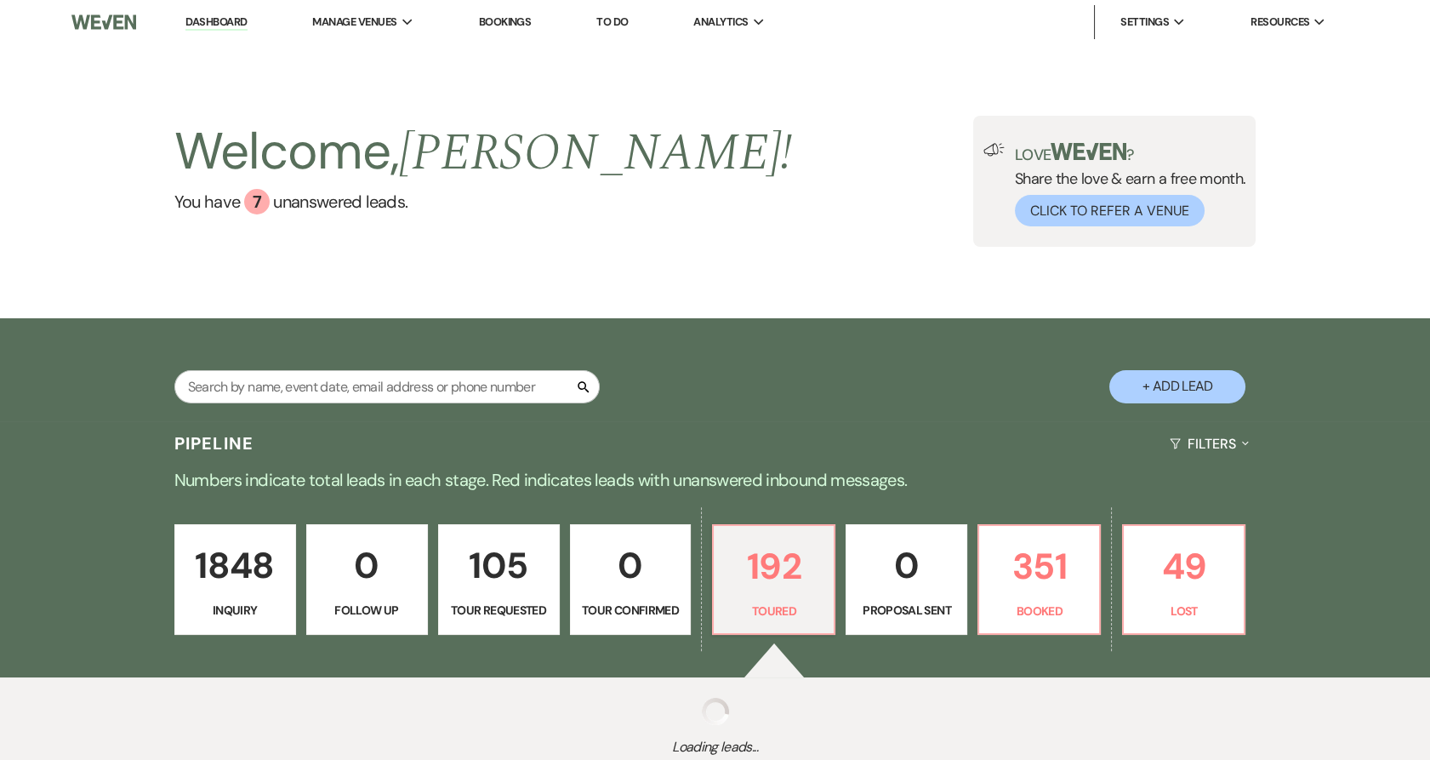
select select "5"
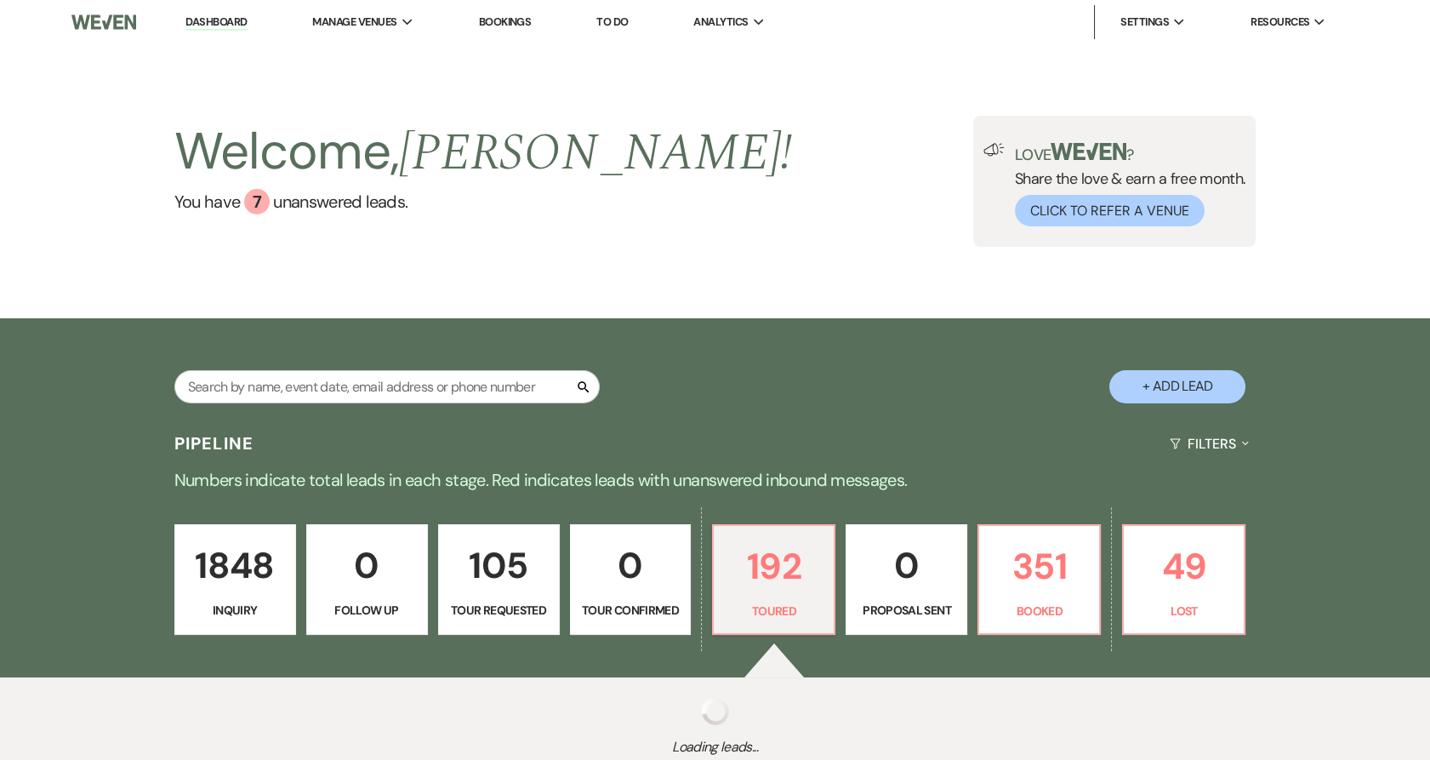
select select "5"
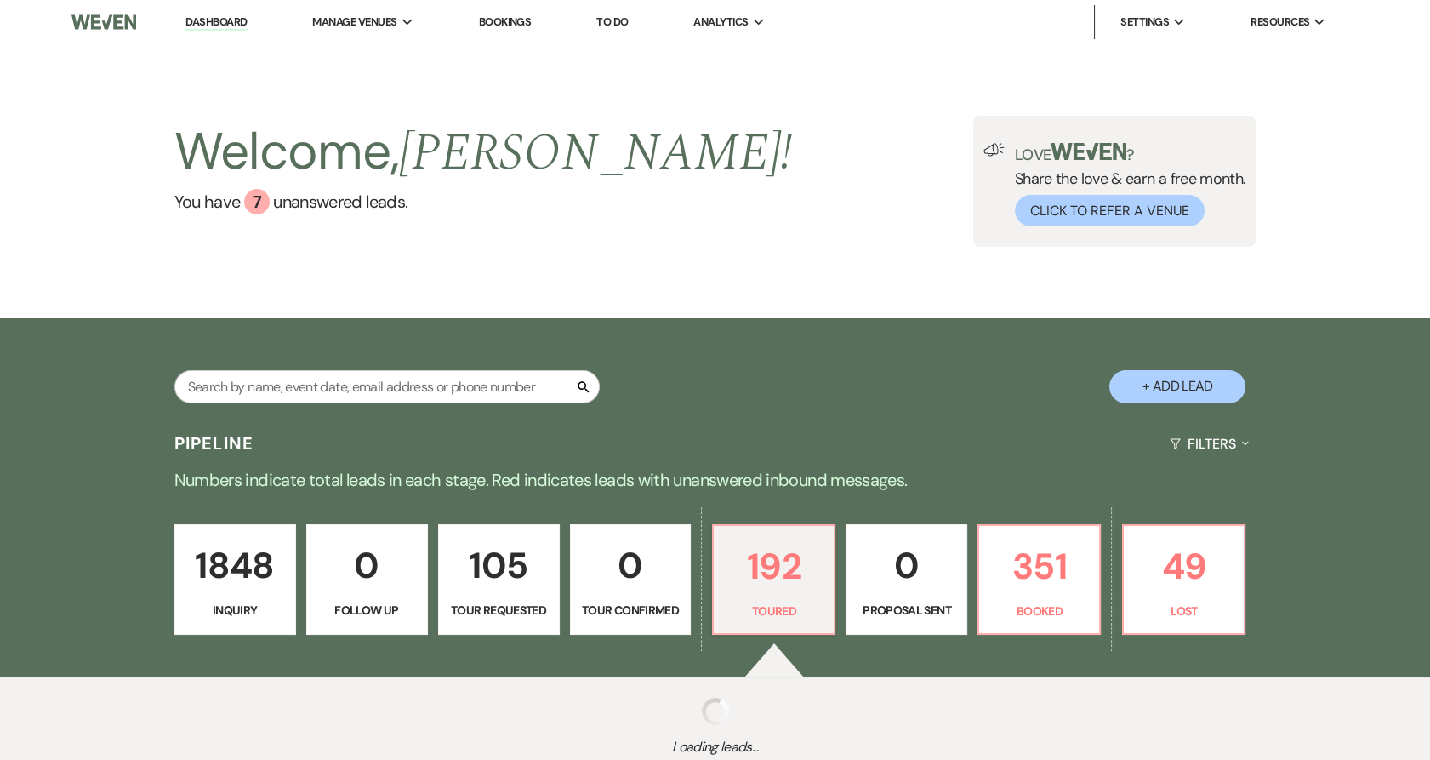
select select "5"
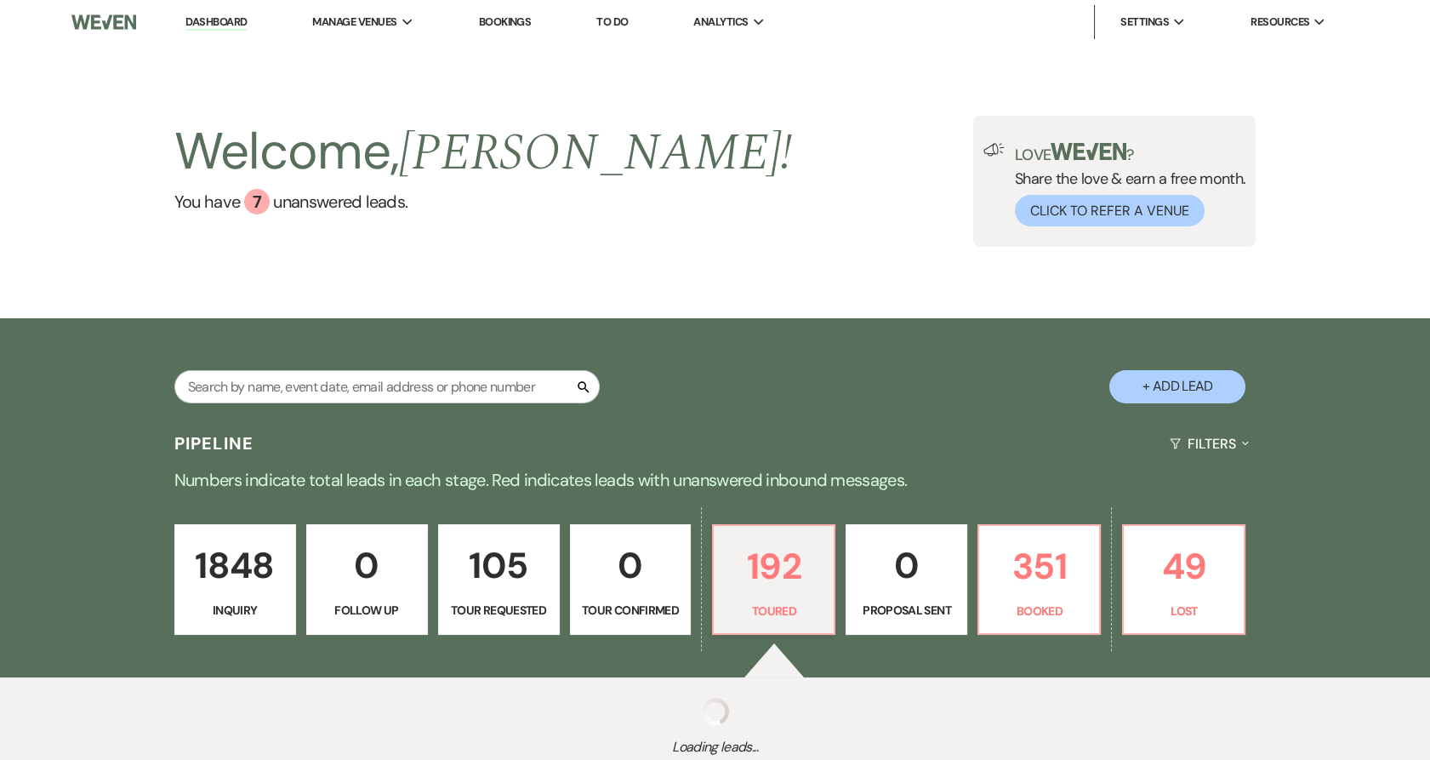
select select "5"
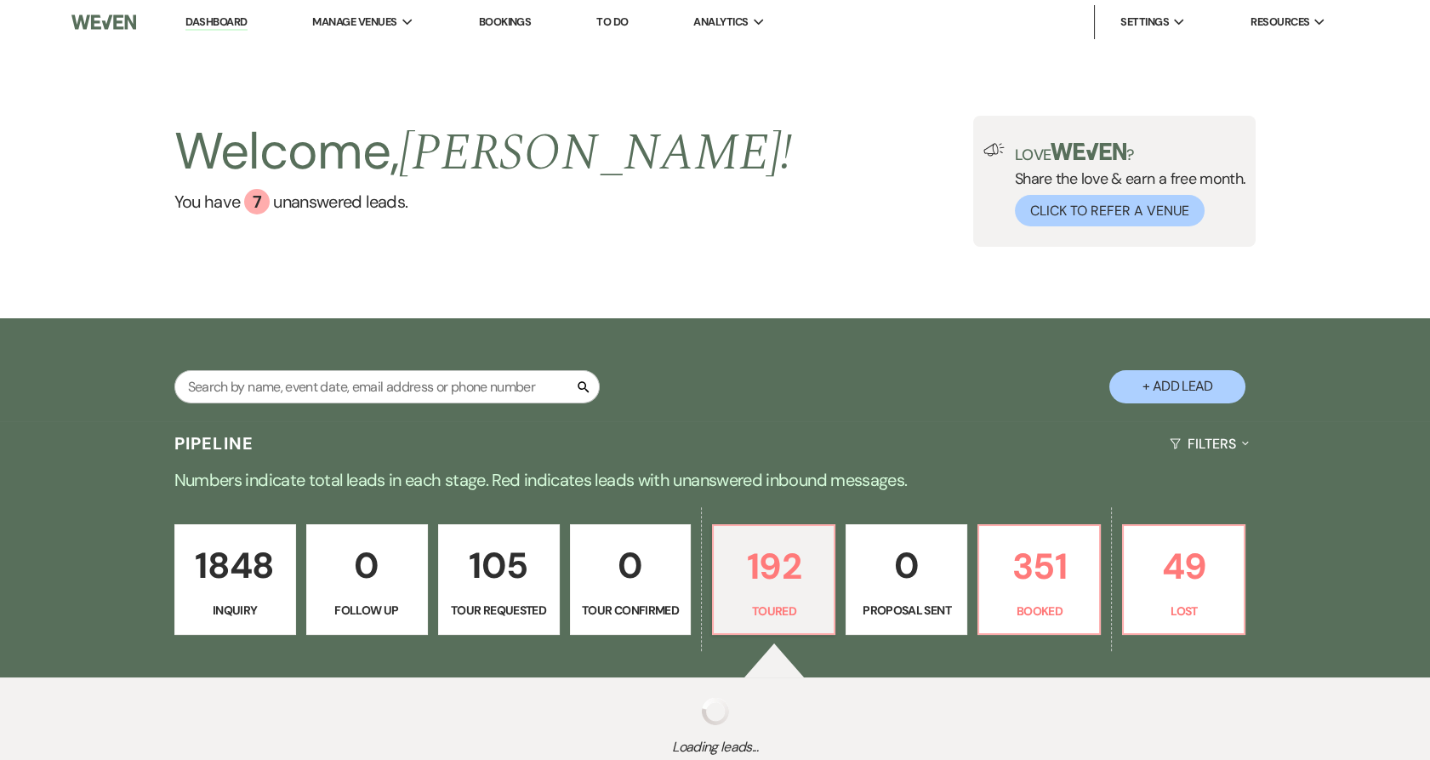
select select "5"
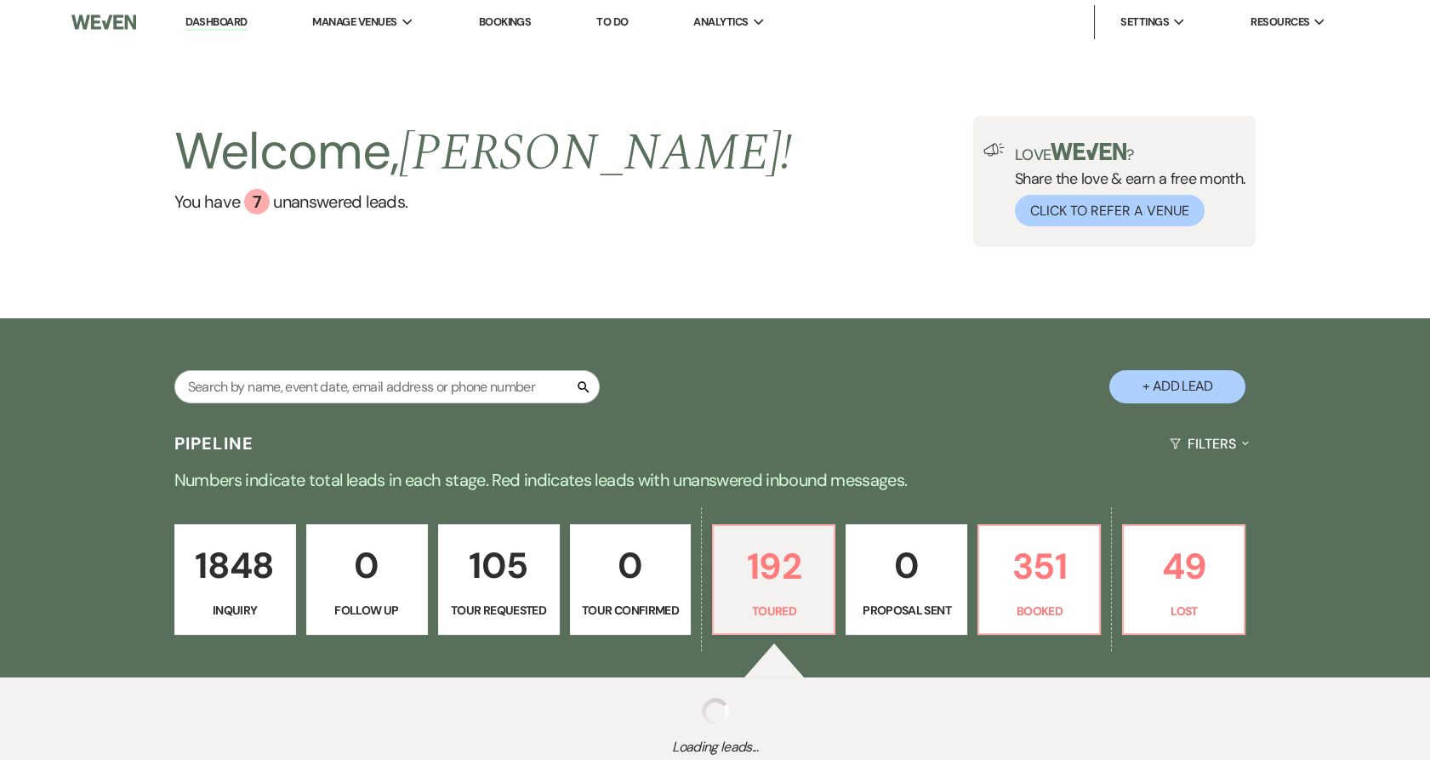
select select "5"
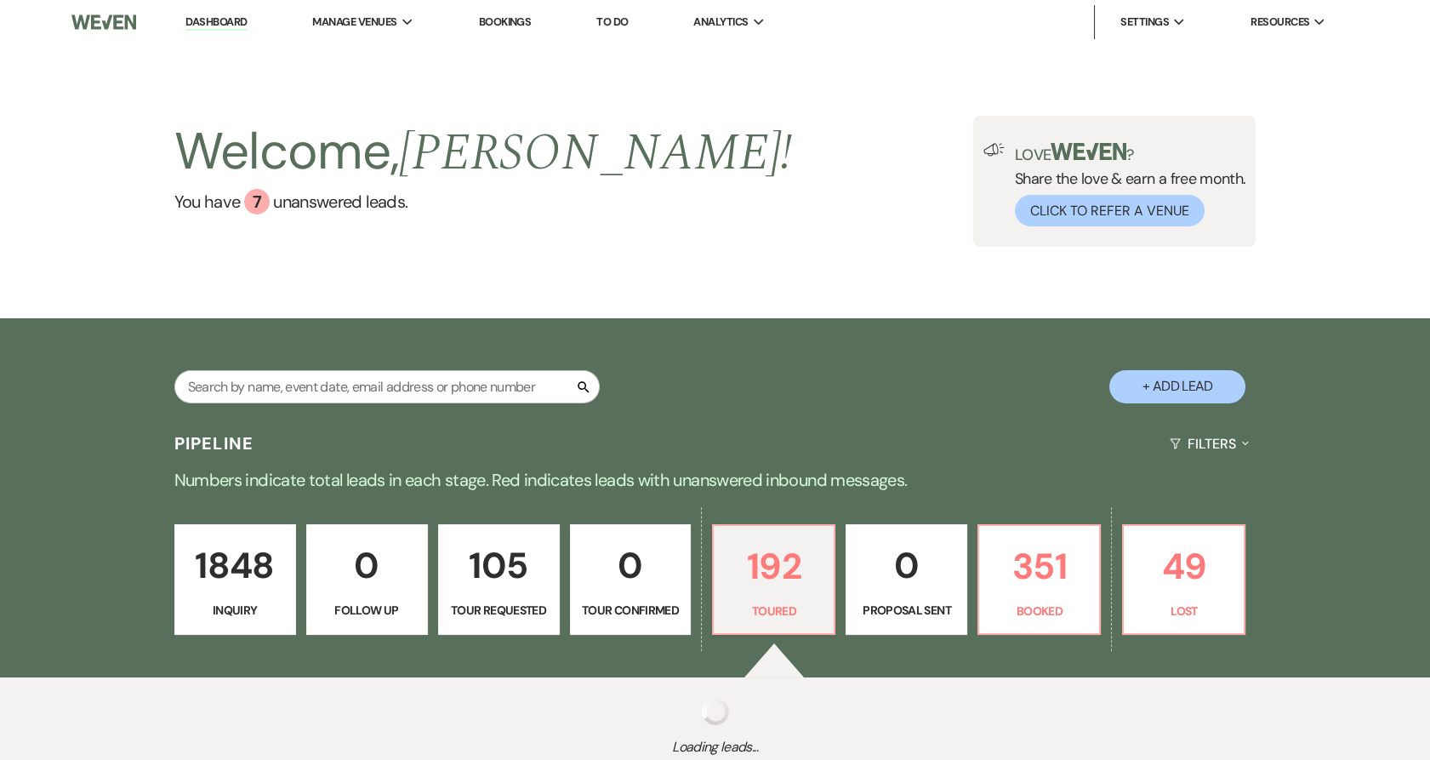
select select "5"
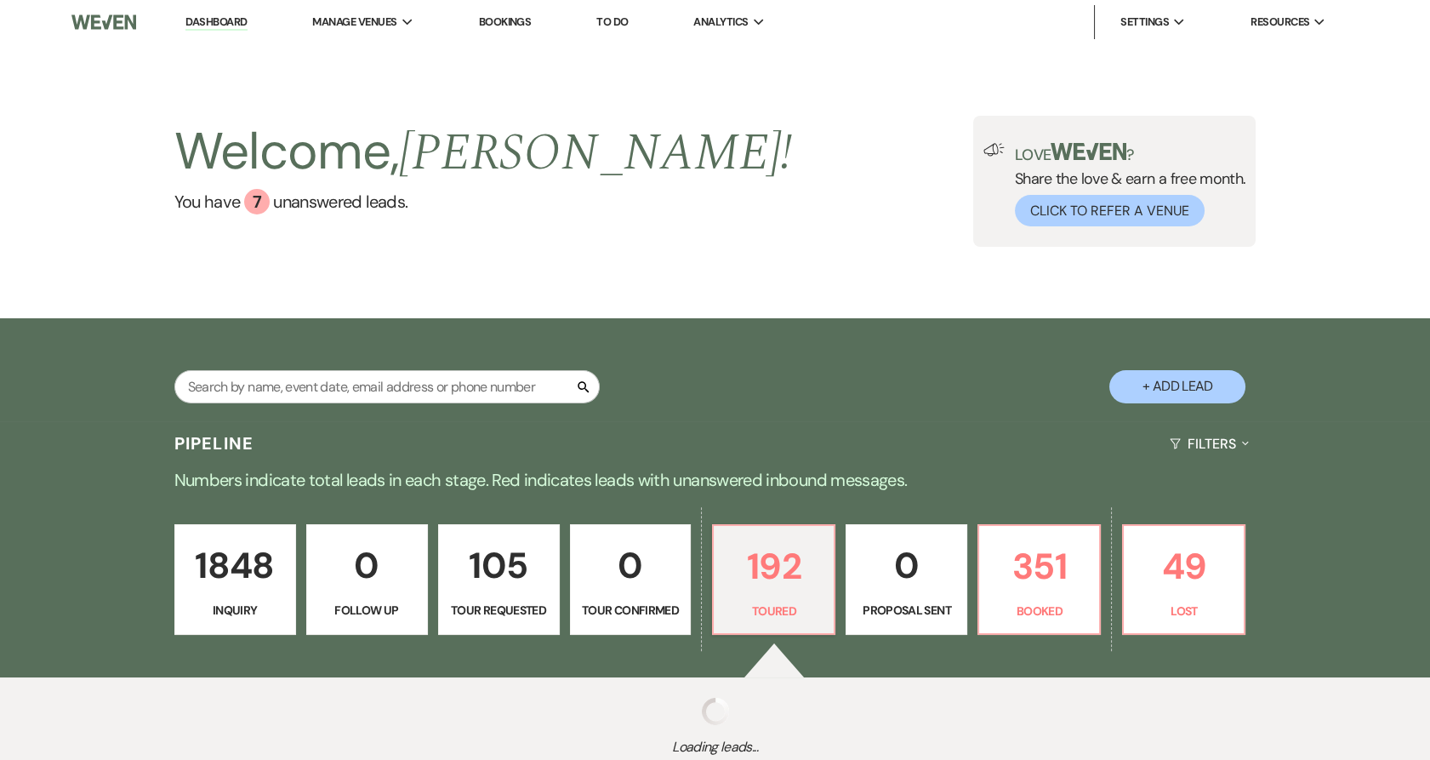
select select "5"
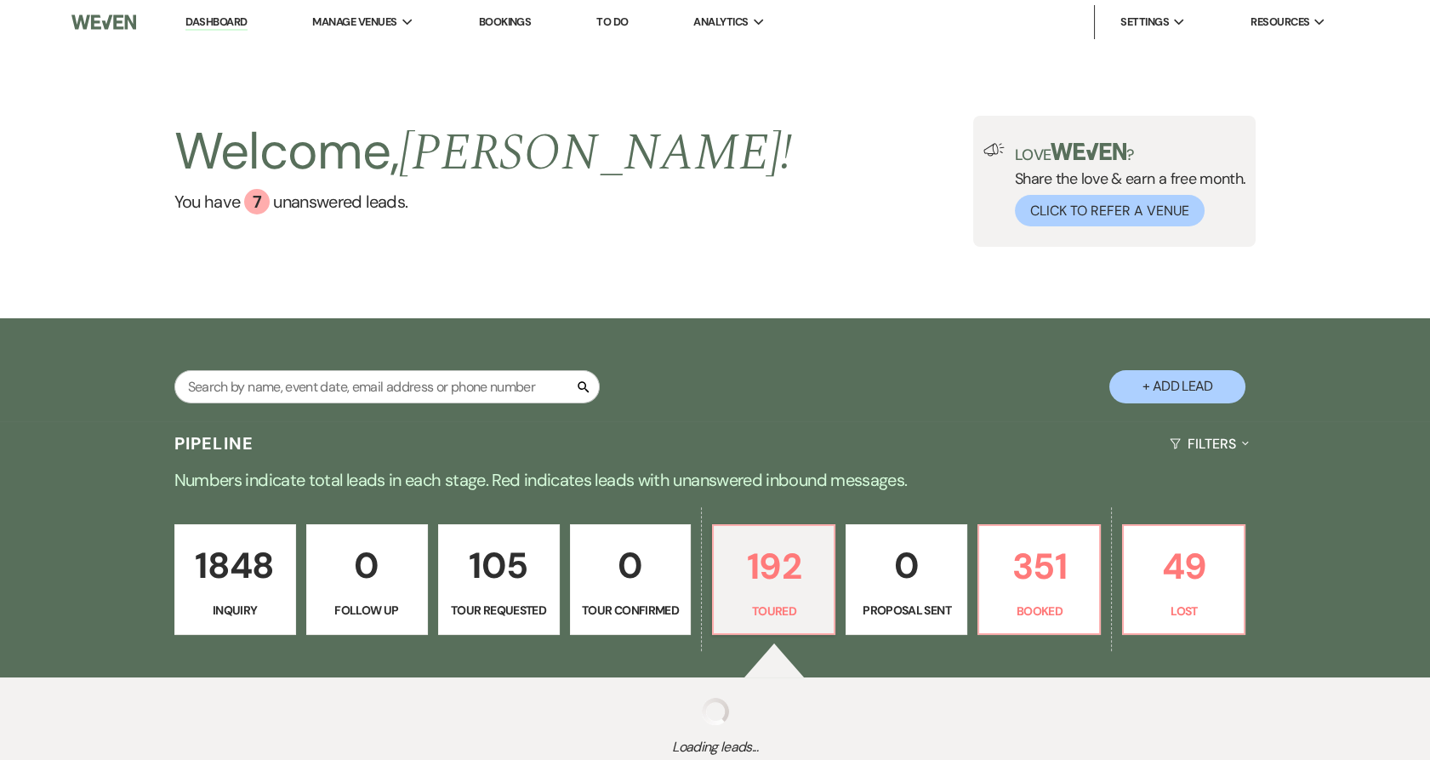
select select "5"
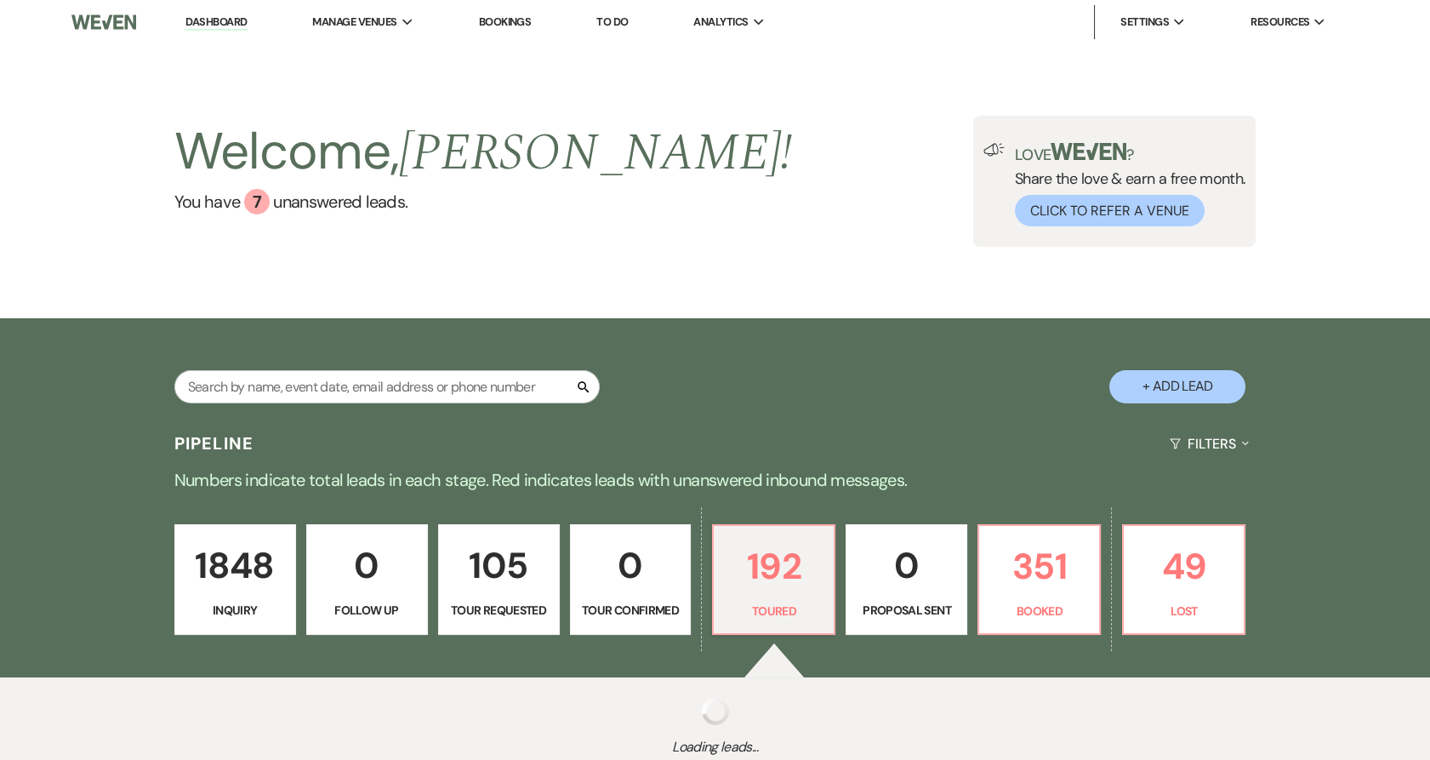
select select "5"
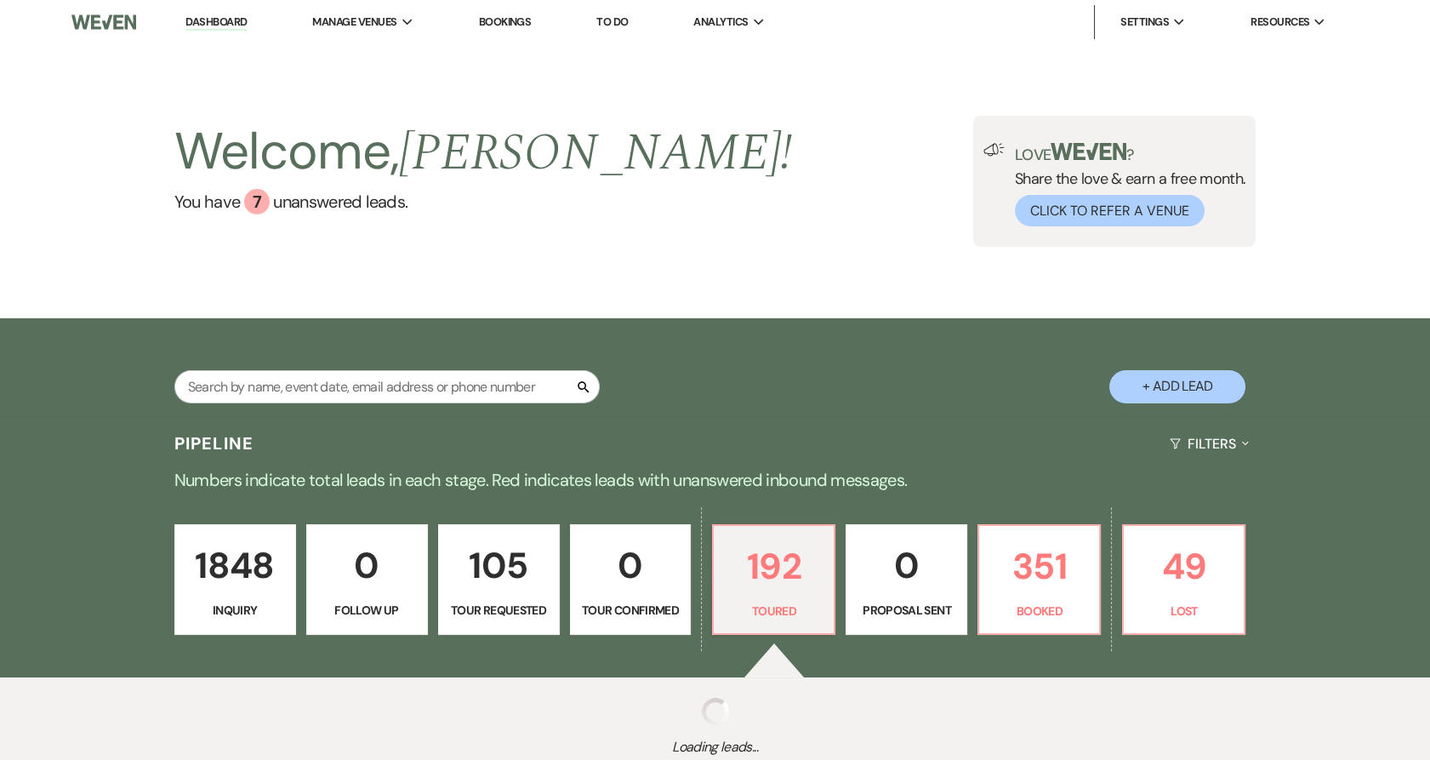
select select "5"
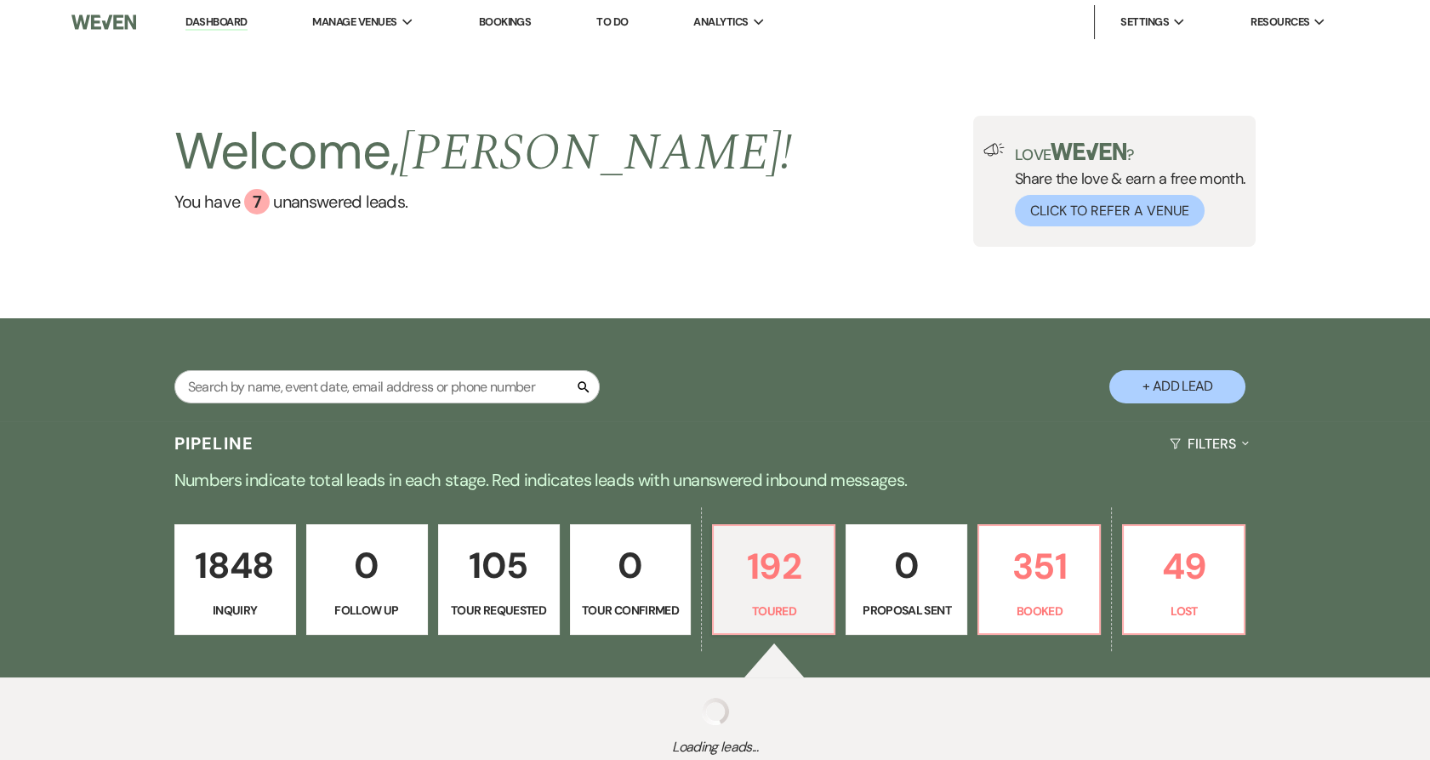
select select "5"
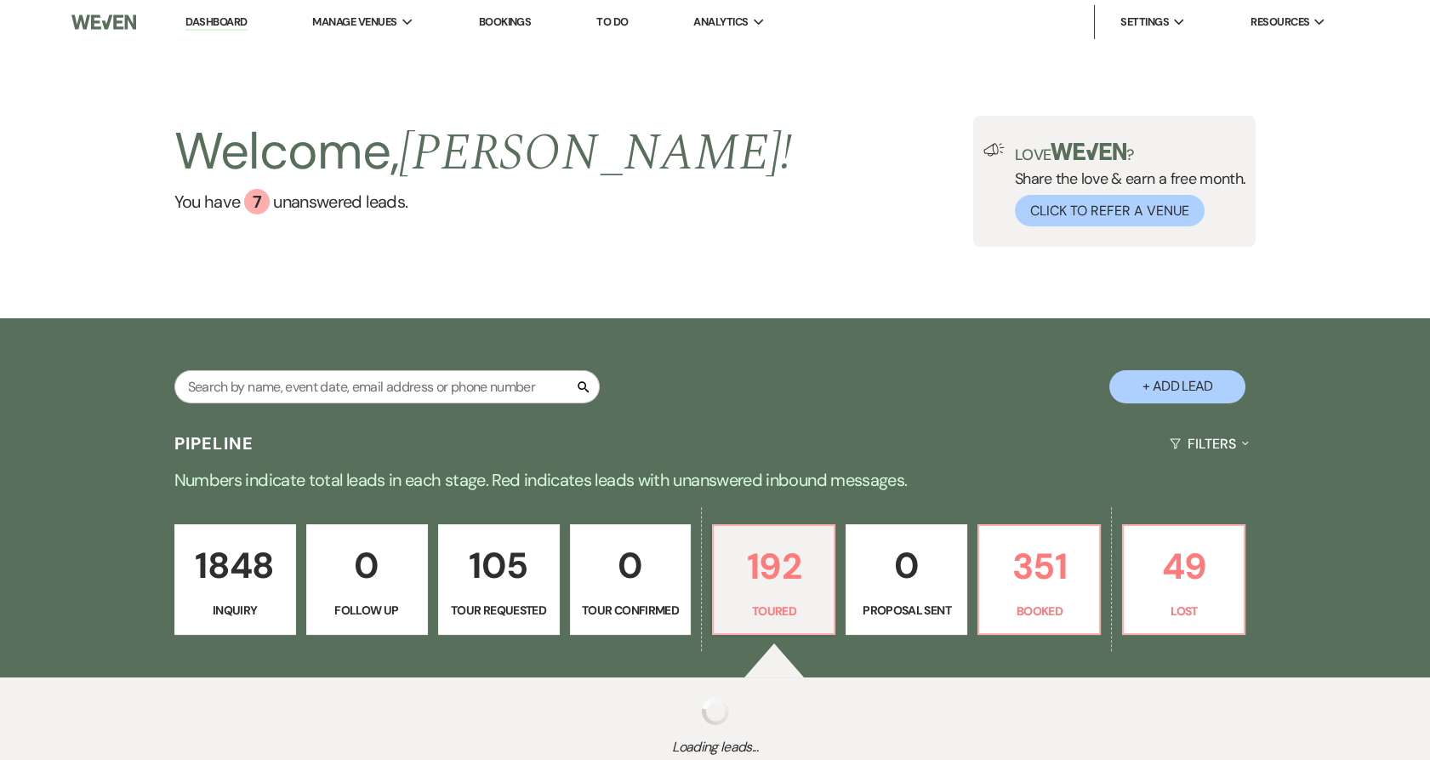
select select "5"
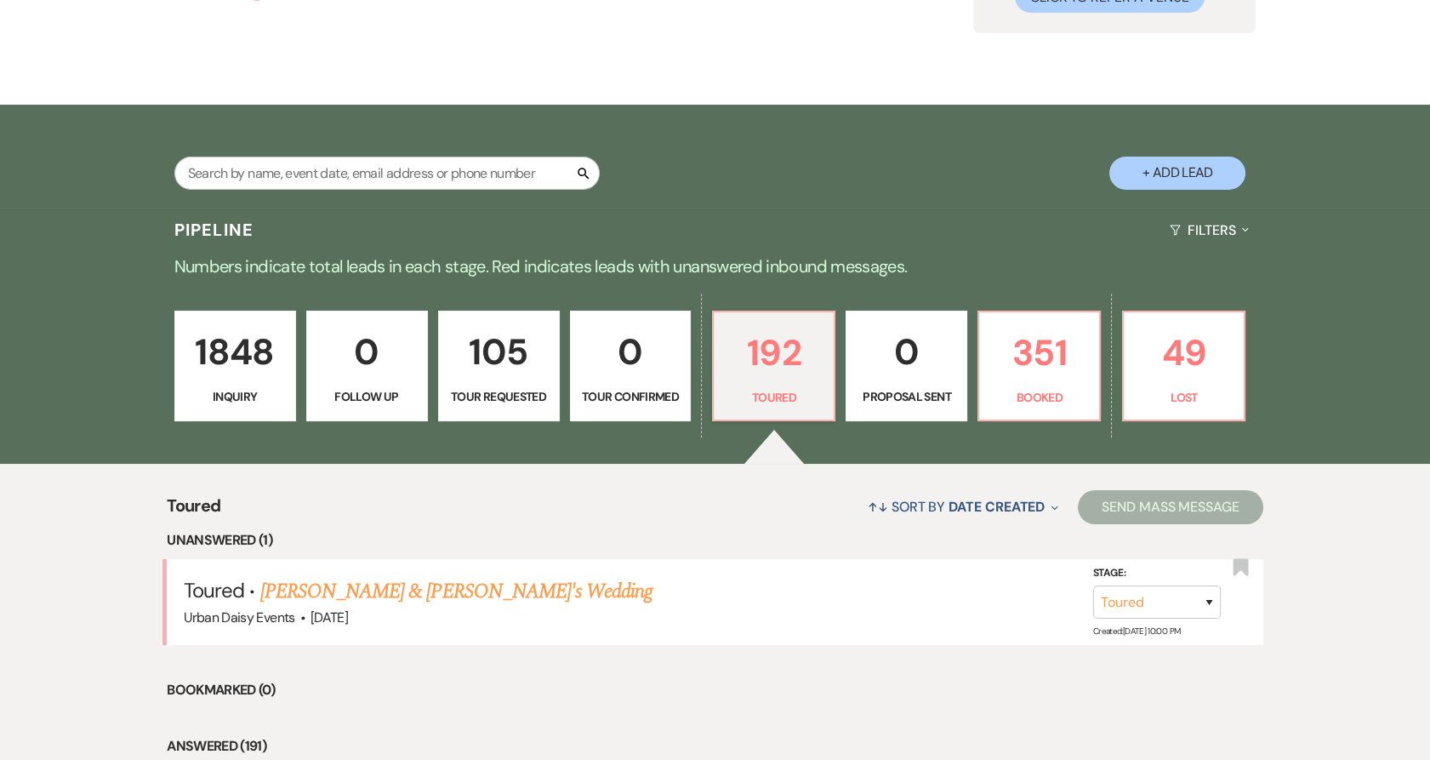
scroll to position [378, 0]
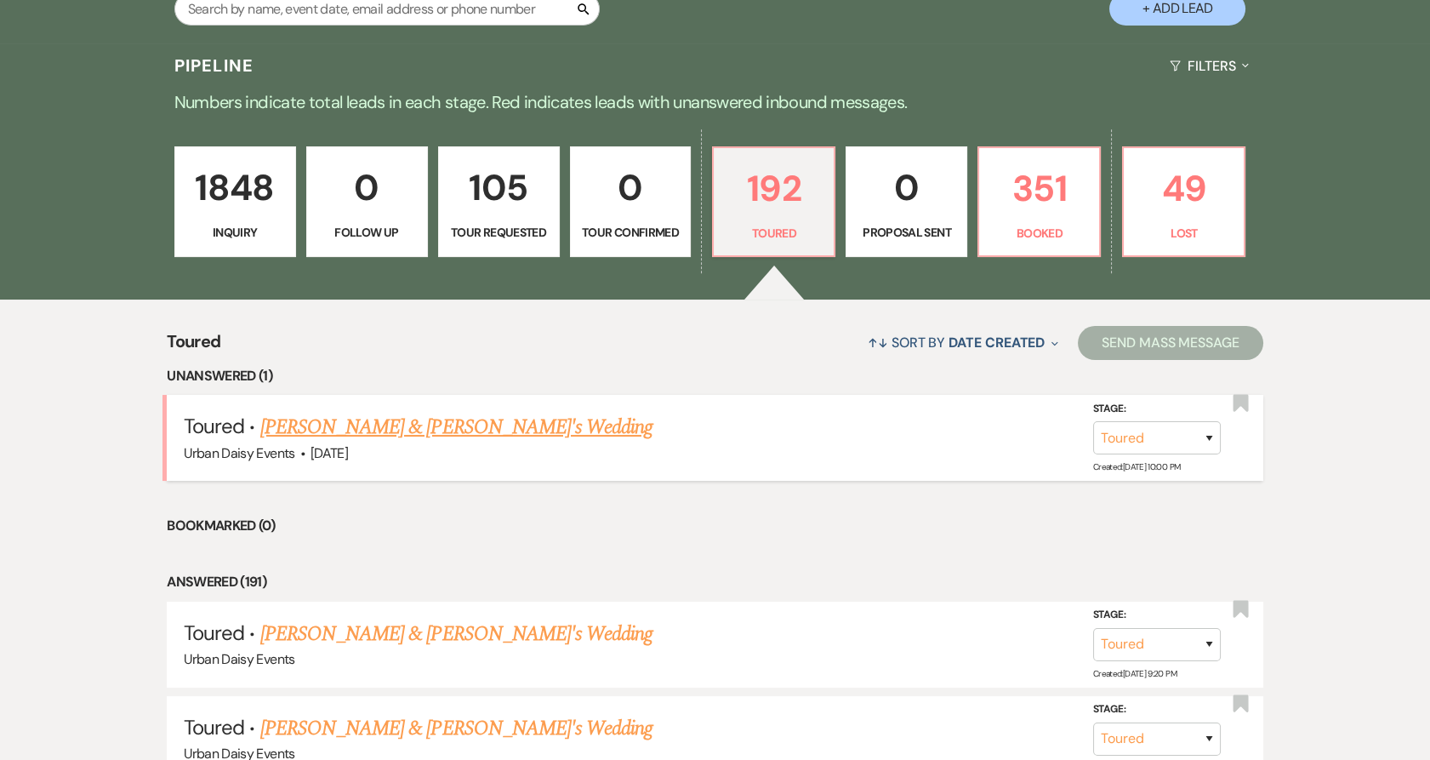
click at [389, 429] on link "Sharmilla Somaia & Fiance's Wedding" at bounding box center [456, 427] width 393 height 31
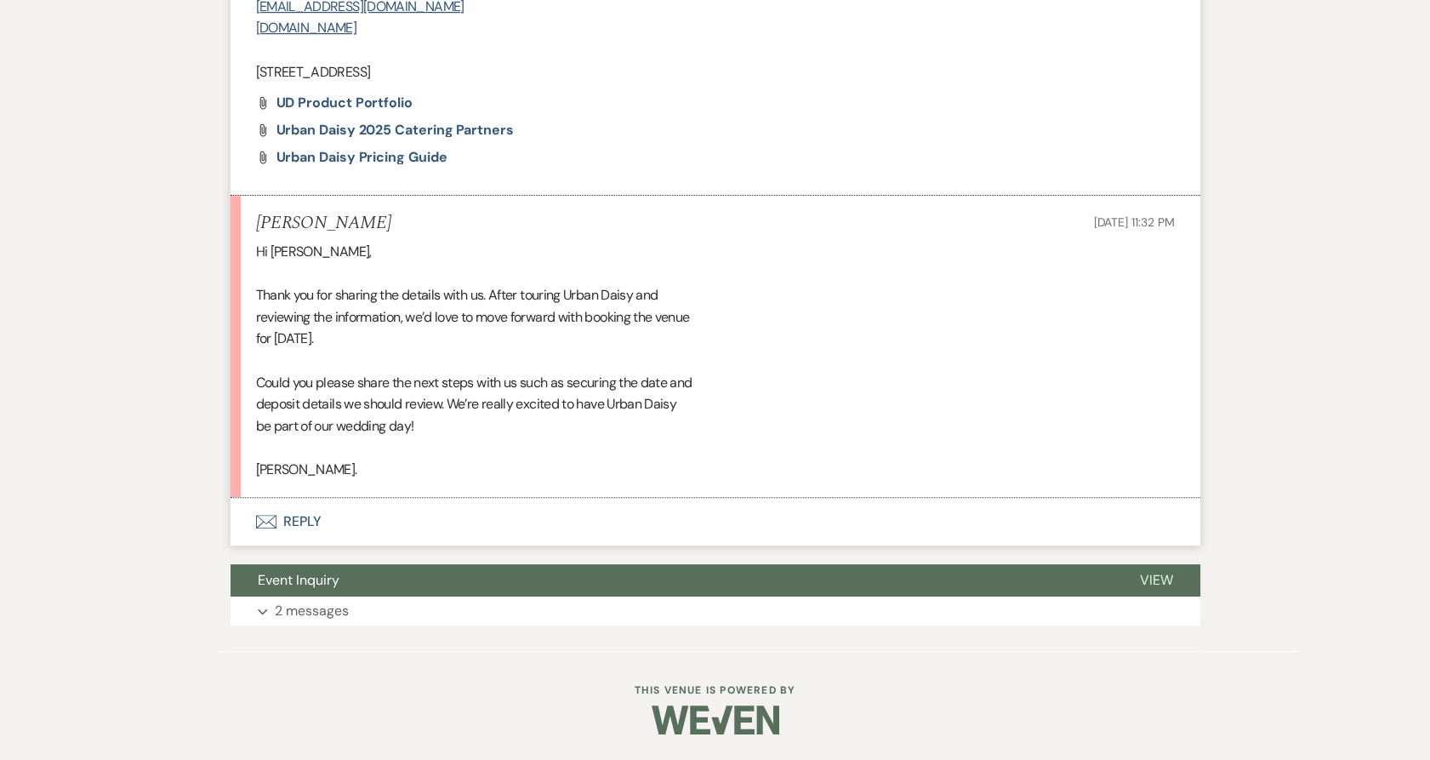
click at [293, 527] on button "Envelope Reply" at bounding box center [716, 522] width 970 height 48
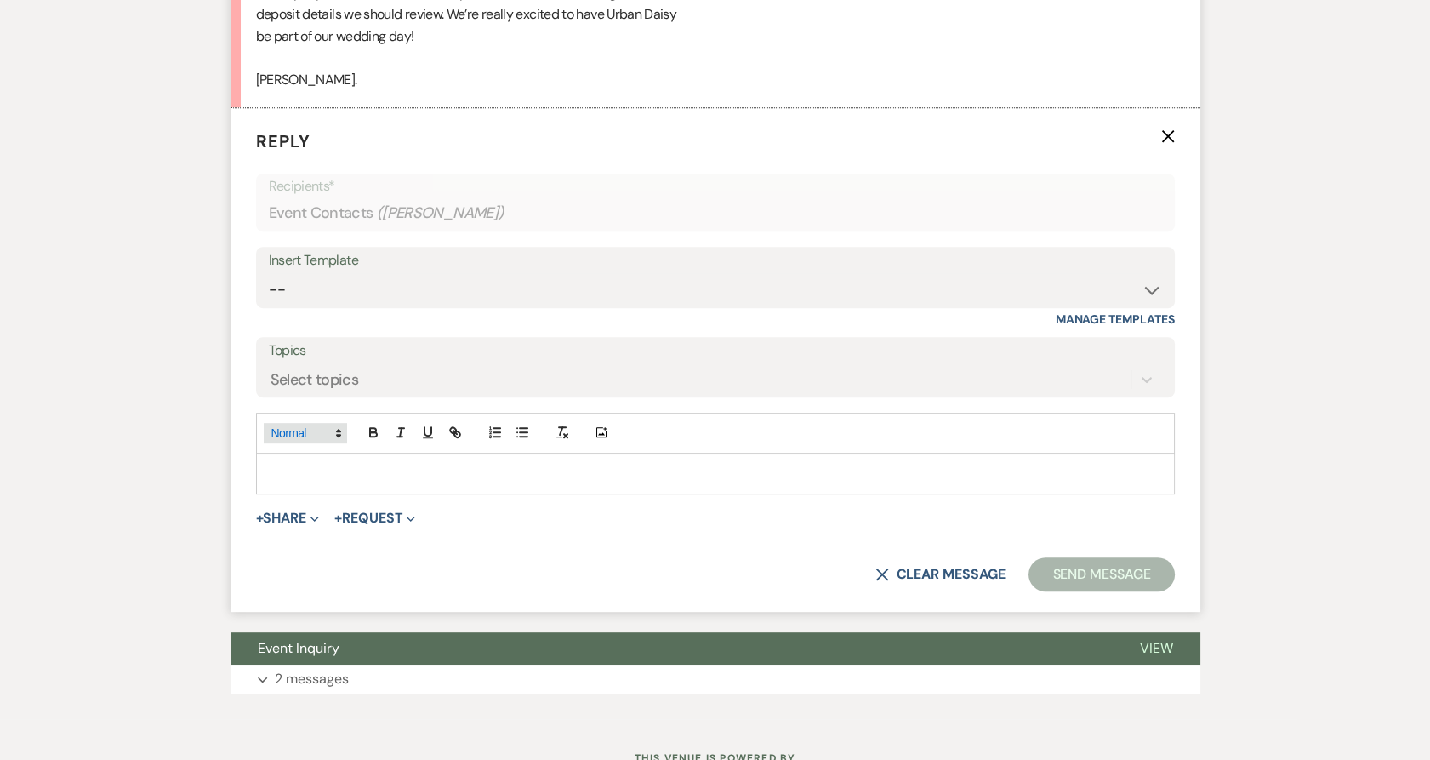
scroll to position [1750, 0]
click at [305, 305] on select "-- Payment Past Due Rental Agreement and First Payment Urban Daisy Initial Resp…" at bounding box center [716, 288] width 894 height 33
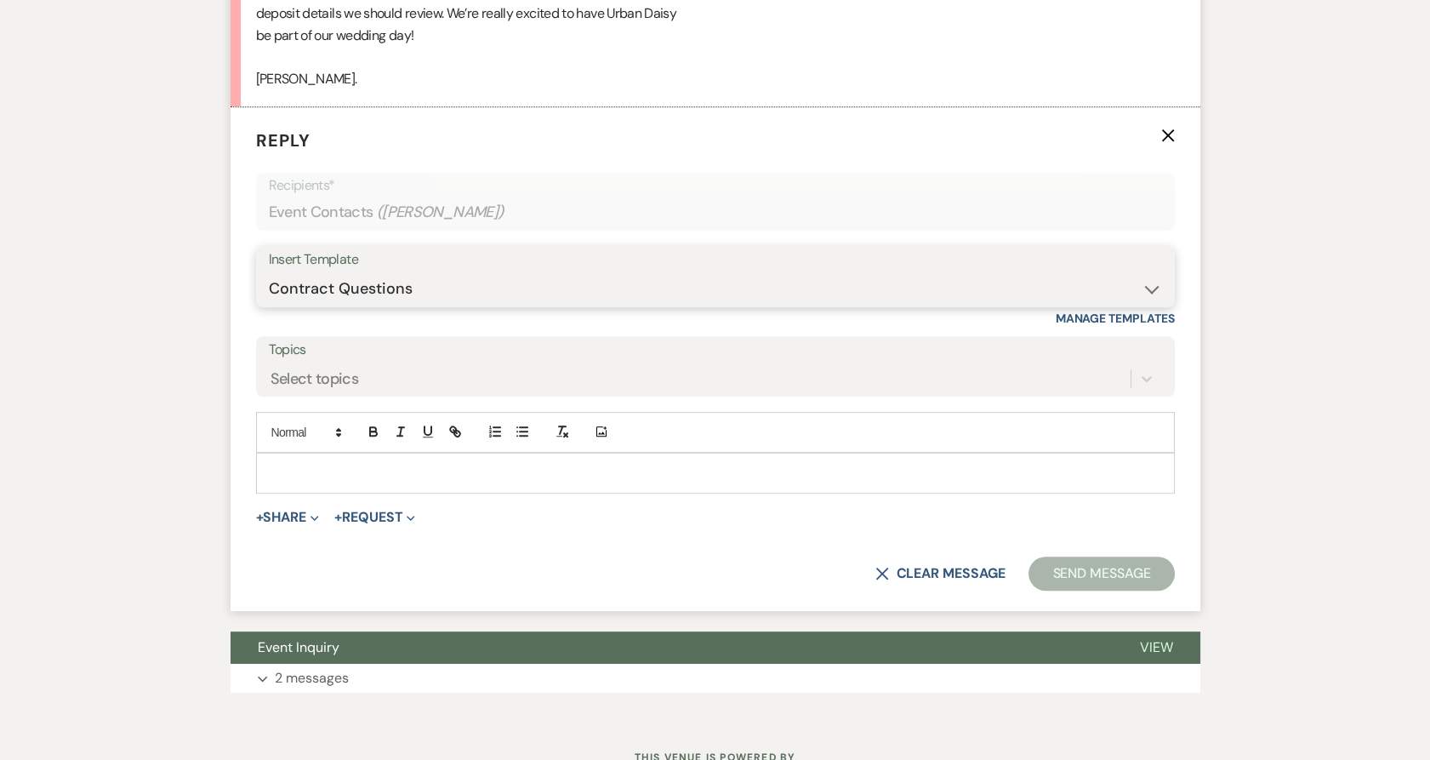
click at [269, 292] on select "-- Payment Past Due Rental Agreement and First Payment Urban Daisy Initial Resp…" at bounding box center [716, 288] width 894 height 33
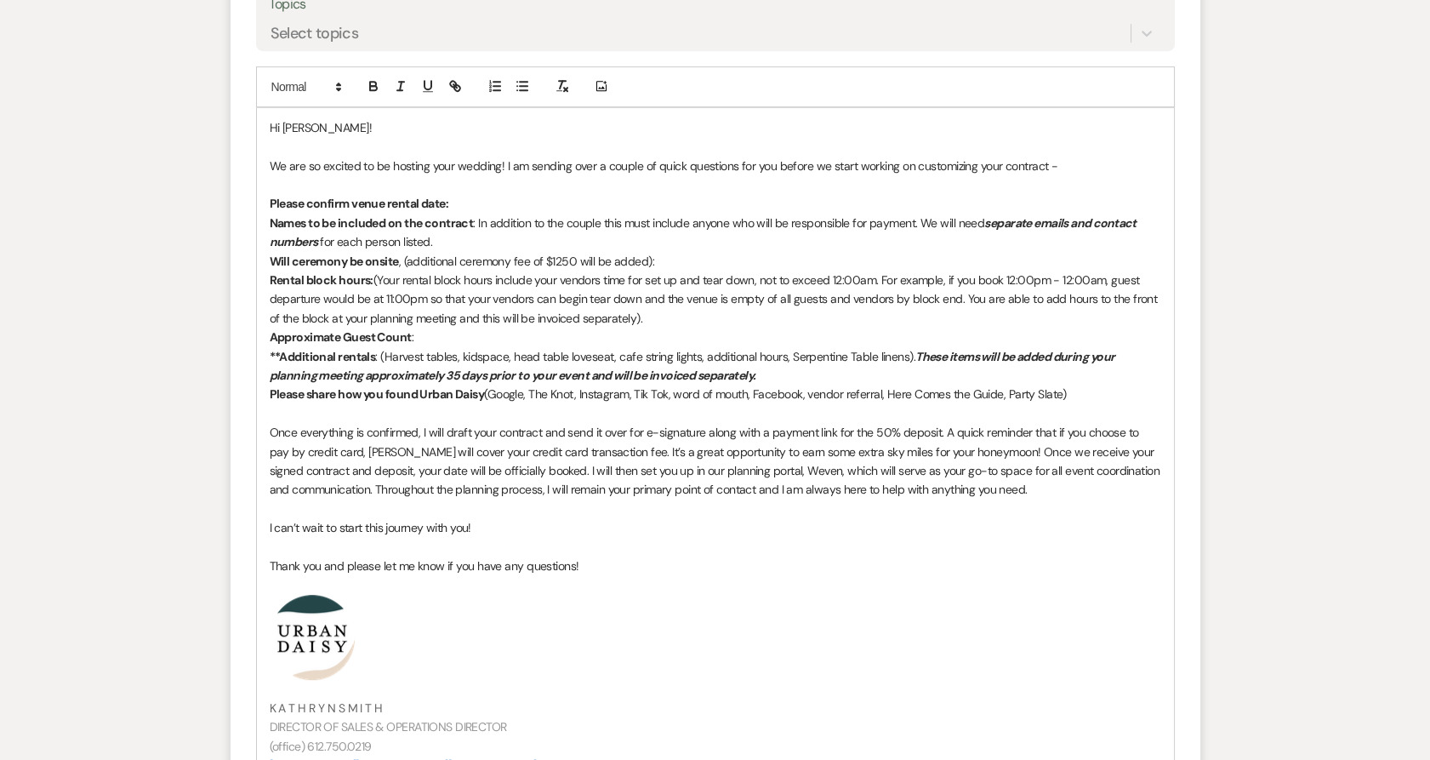
scroll to position [2129, 0]
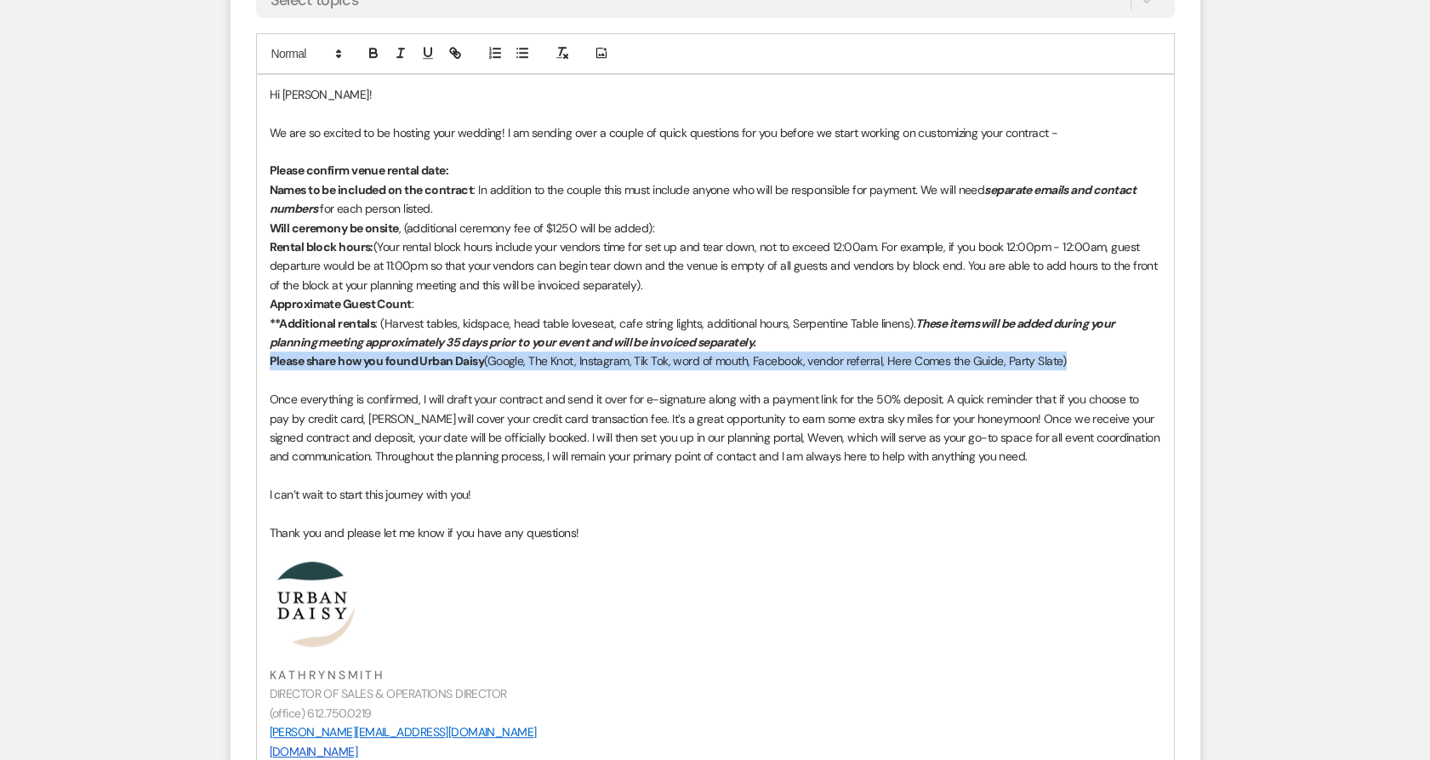
drag, startPoint x: 1091, startPoint y: 386, endPoint x: 299, endPoint y: 317, distance: 795.2
click at [259, 386] on div "Hi Sharmilla! We are so excited to be hosting your wedding! I am sending over a…" at bounding box center [715, 423] width 917 height 696
click at [373, 63] on button "button" at bounding box center [374, 53] width 24 height 20
click at [377, 60] on icon "button" at bounding box center [373, 52] width 15 height 15
click at [402, 49] on line "button" at bounding box center [401, 49] width 5 height 0
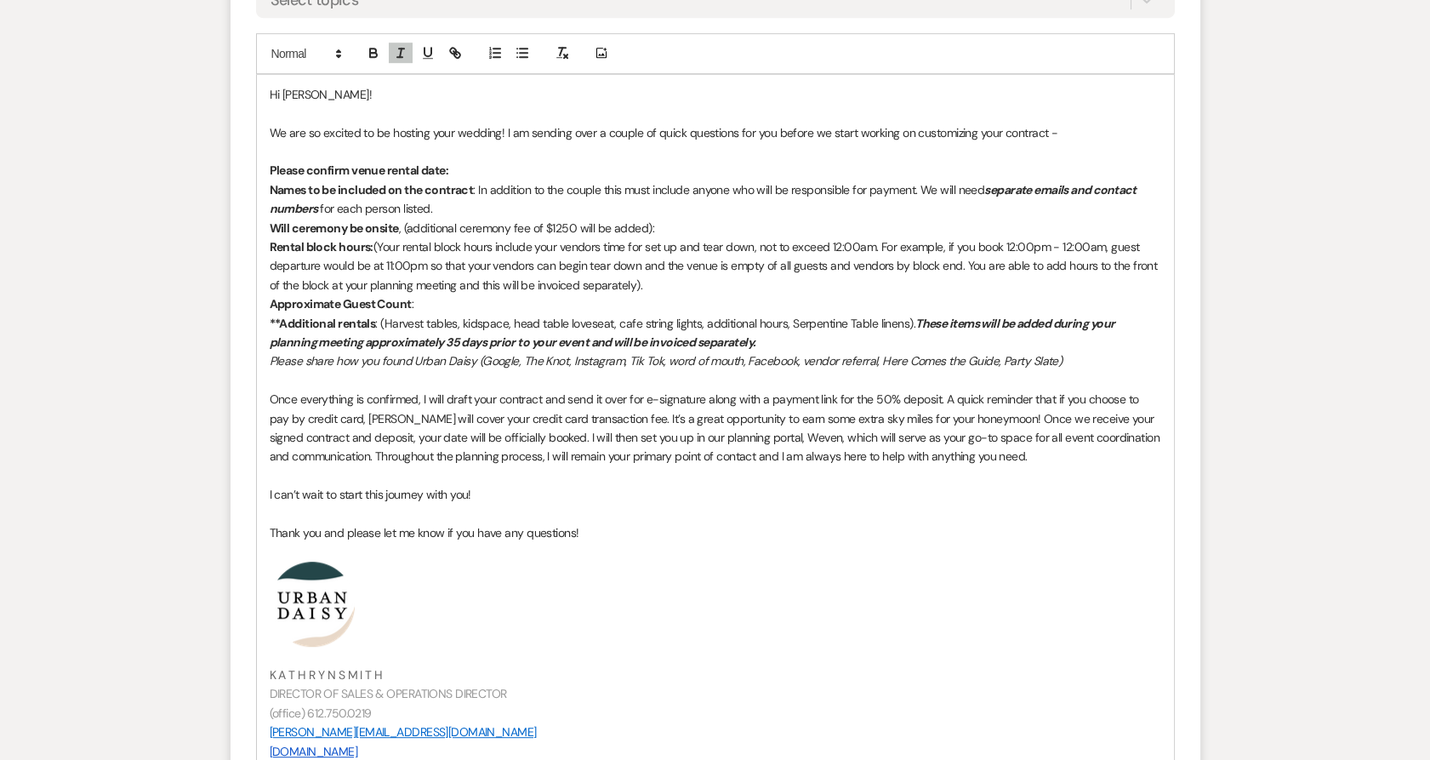
click at [939, 352] on p "**Additional rentals : (Harvest tables, kidspace, head table loveseat, cafe str…" at bounding box center [716, 333] width 892 height 38
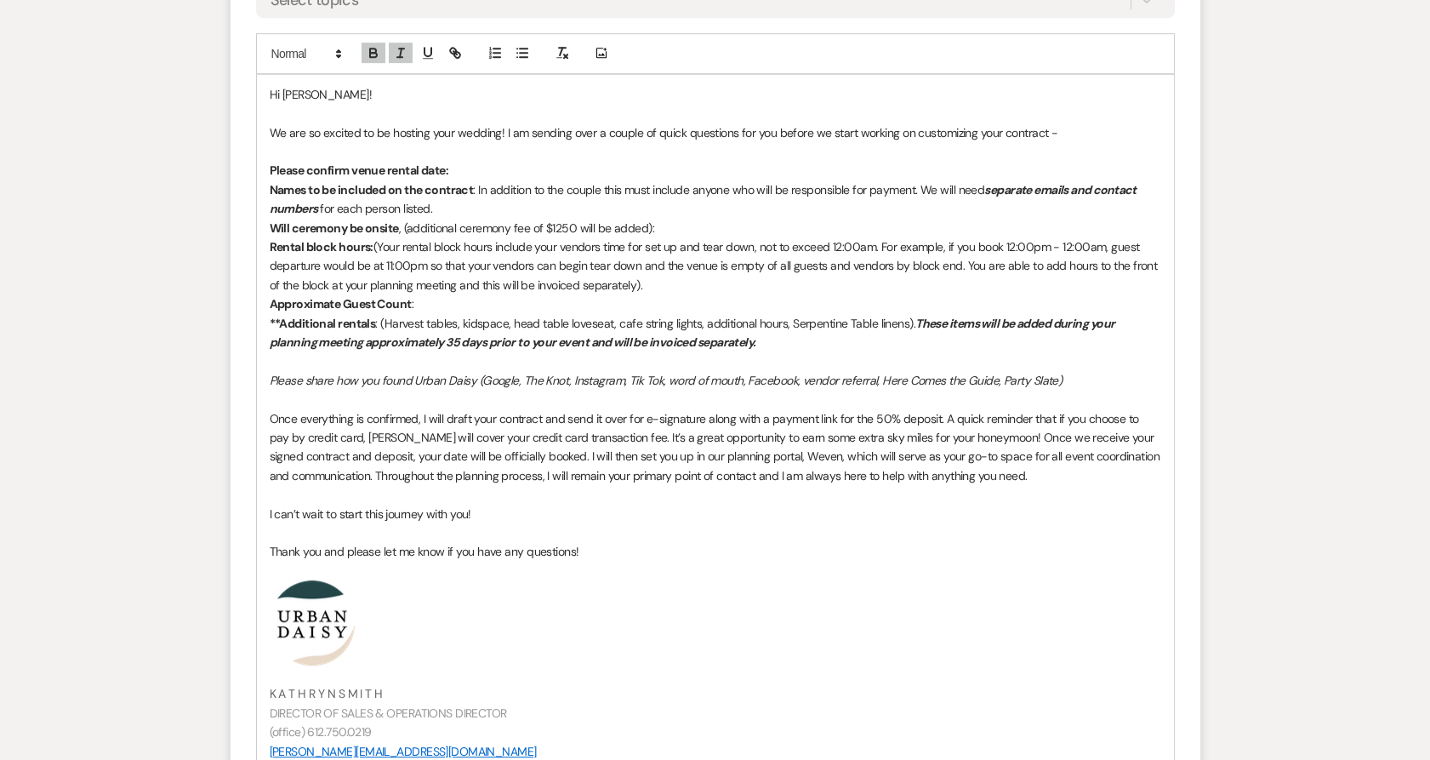
click at [270, 178] on strong "Please confirm venue rental date:" at bounding box center [360, 170] width 180 height 15
click at [522, 60] on icon "button" at bounding box center [522, 52] width 15 height 15
click at [272, 197] on strong "Names to be included on the contract" at bounding box center [372, 189] width 204 height 15
click at [272, 236] on strong "Will ceremony be onsite" at bounding box center [334, 227] width 129 height 15
click at [260, 270] on div "Hi Sharmilla! We are so excited to be hosting your wedding! I am sending over a…" at bounding box center [715, 433] width 917 height 716
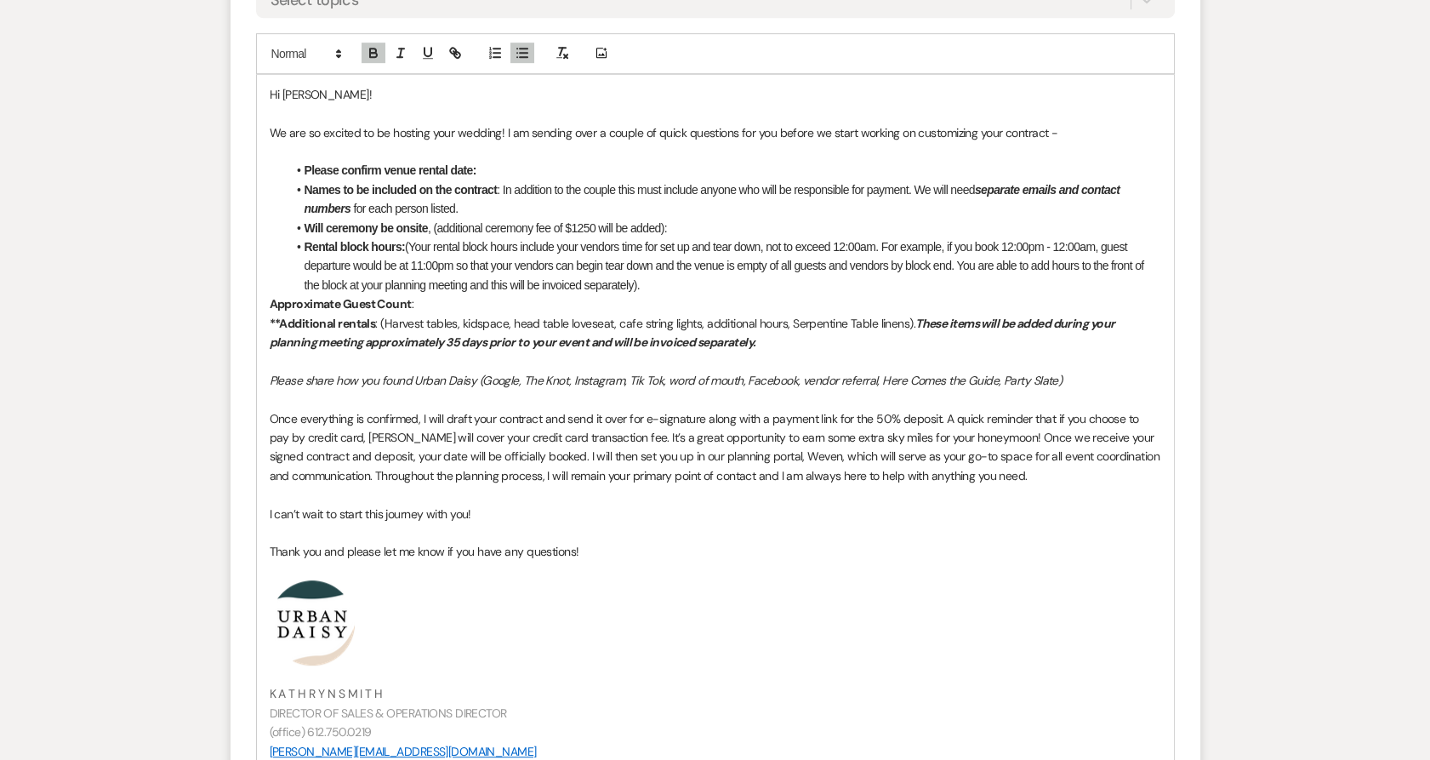
click at [263, 320] on div "Hi Sharmilla! We are so excited to be hosting your wedding! I am sending over a…" at bounding box center [715, 433] width 917 height 716
click at [265, 344] on div "Hi Sharmilla! We are so excited to be hosting your wedding! I am sending over a…" at bounding box center [715, 433] width 917 height 716
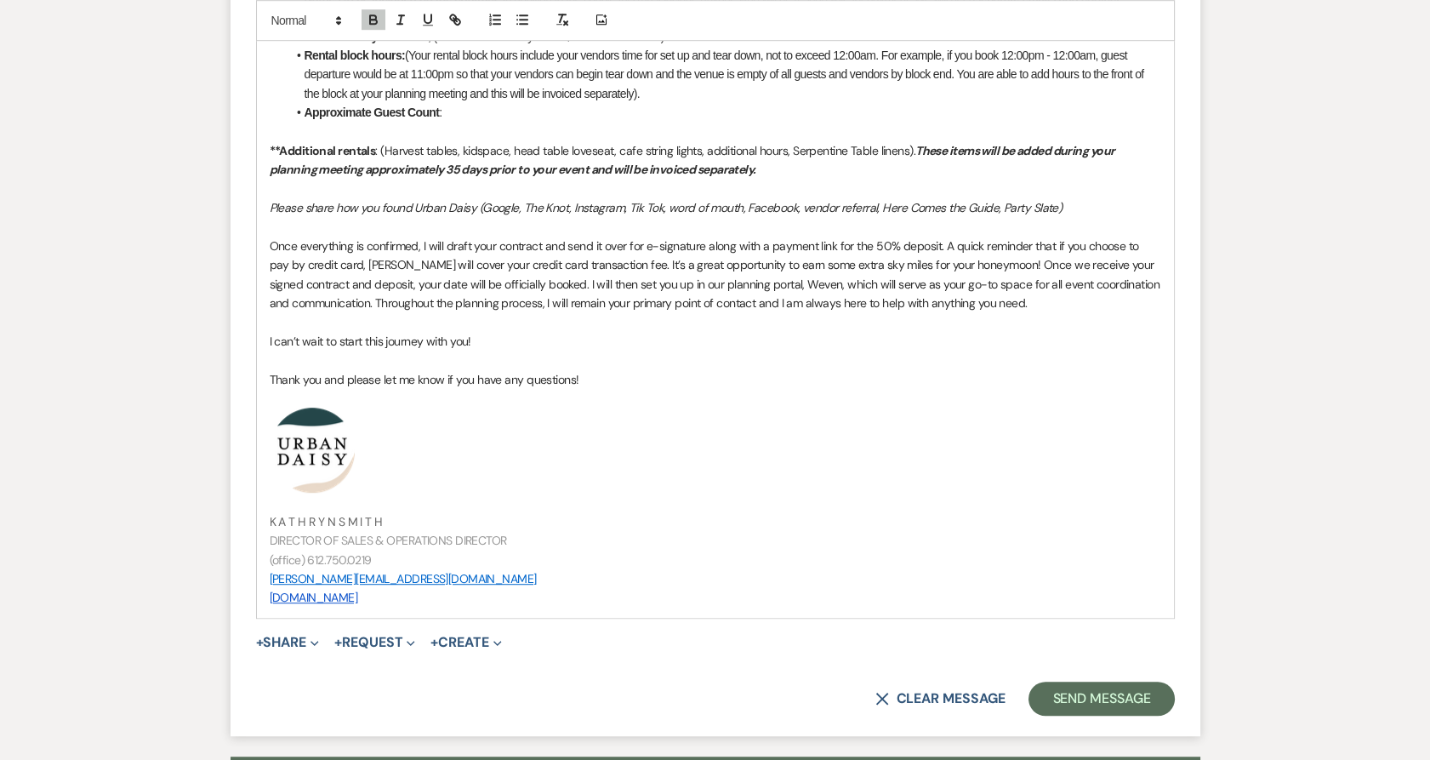
scroll to position [2533, 0]
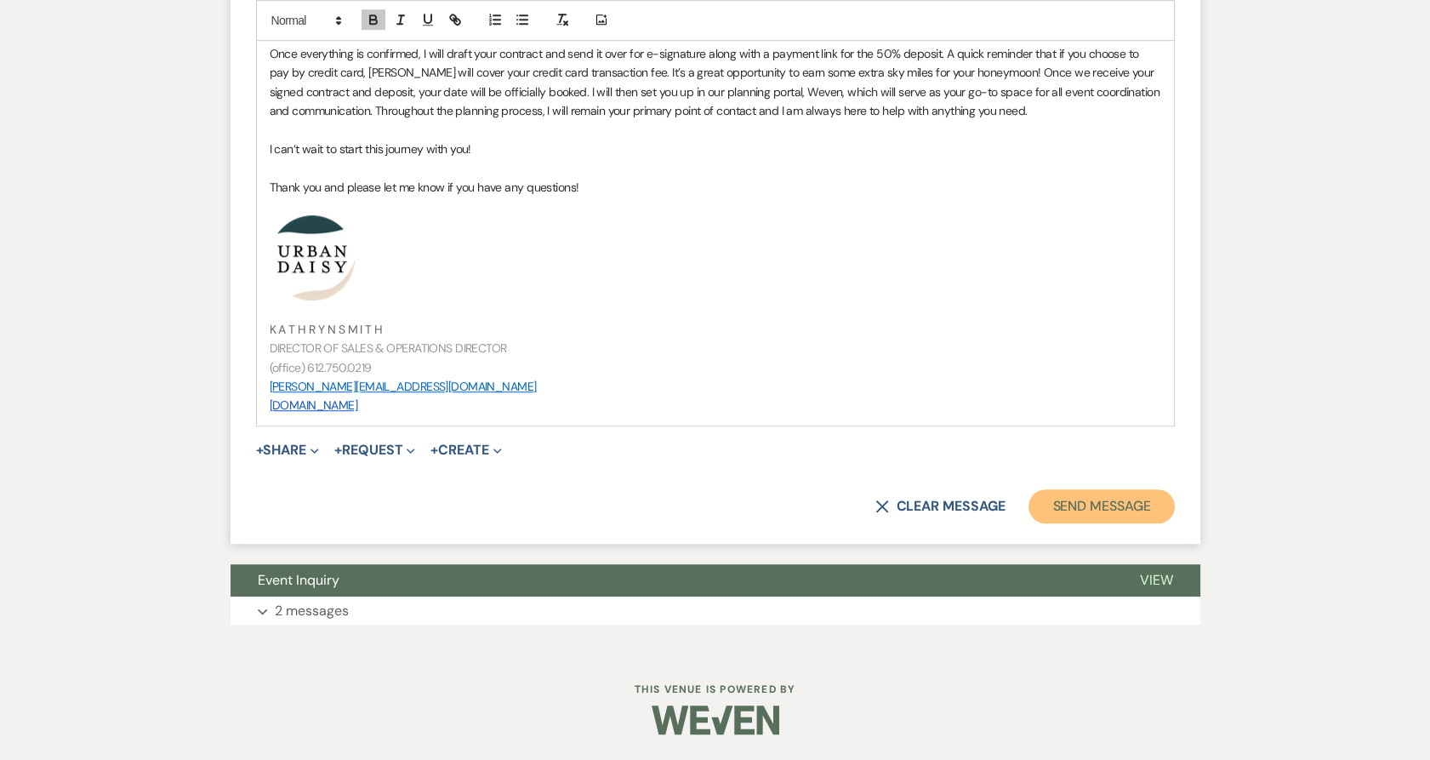
click at [1082, 518] on button "Send Message" at bounding box center [1102, 506] width 146 height 34
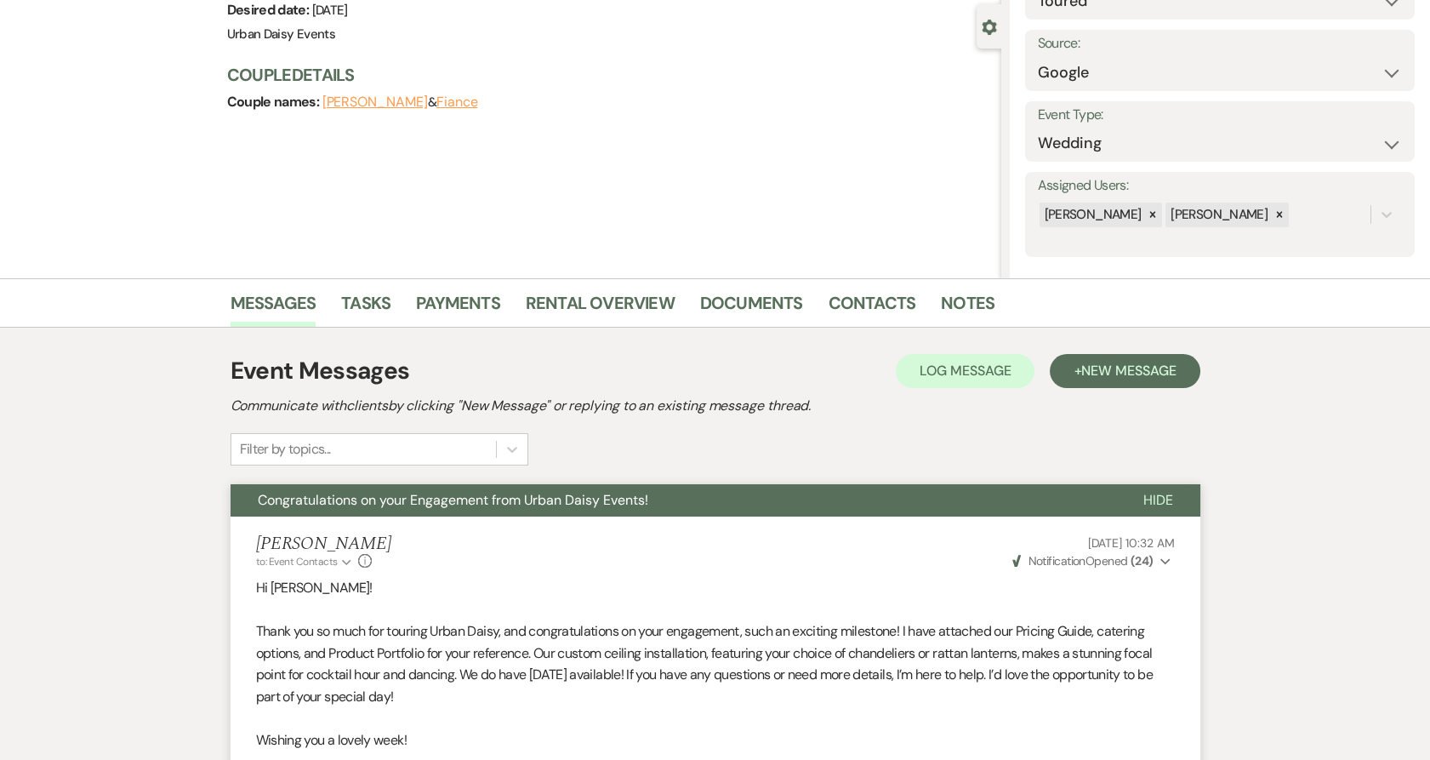
scroll to position [0, 0]
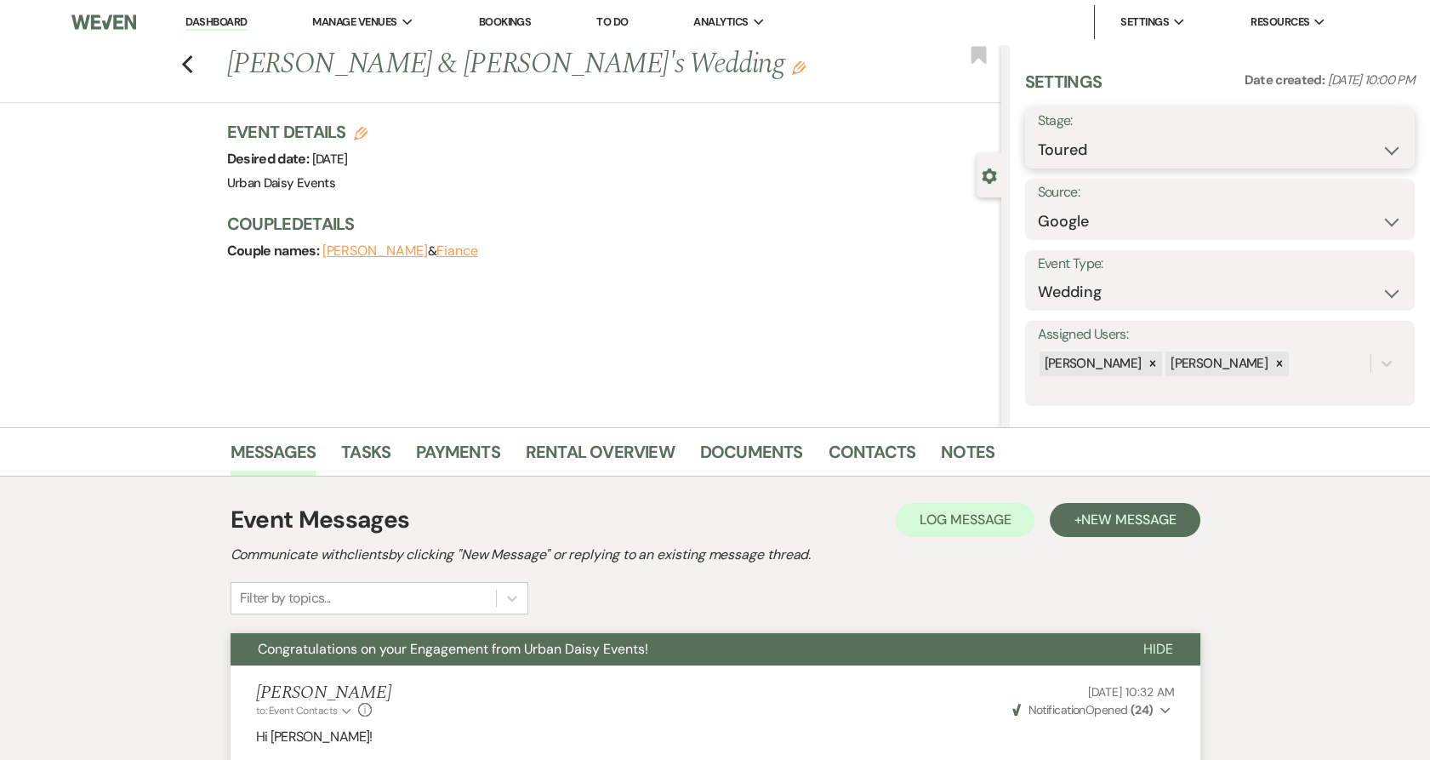
click at [1122, 136] on select "Inquiry Follow Up Tour Requested Tour Confirmed Toured Proposal Sent Booked Lost" at bounding box center [1220, 150] width 364 height 33
click at [1038, 134] on select "Inquiry Follow Up Tour Requested Tour Confirmed Toured Proposal Sent Booked Lost" at bounding box center [1220, 150] width 364 height 33
click at [1358, 116] on div "Save" at bounding box center [1369, 137] width 91 height 61
click at [1358, 137] on button "Save" at bounding box center [1374, 138] width 83 height 34
click at [223, 27] on link "Dashboard" at bounding box center [216, 22] width 61 height 16
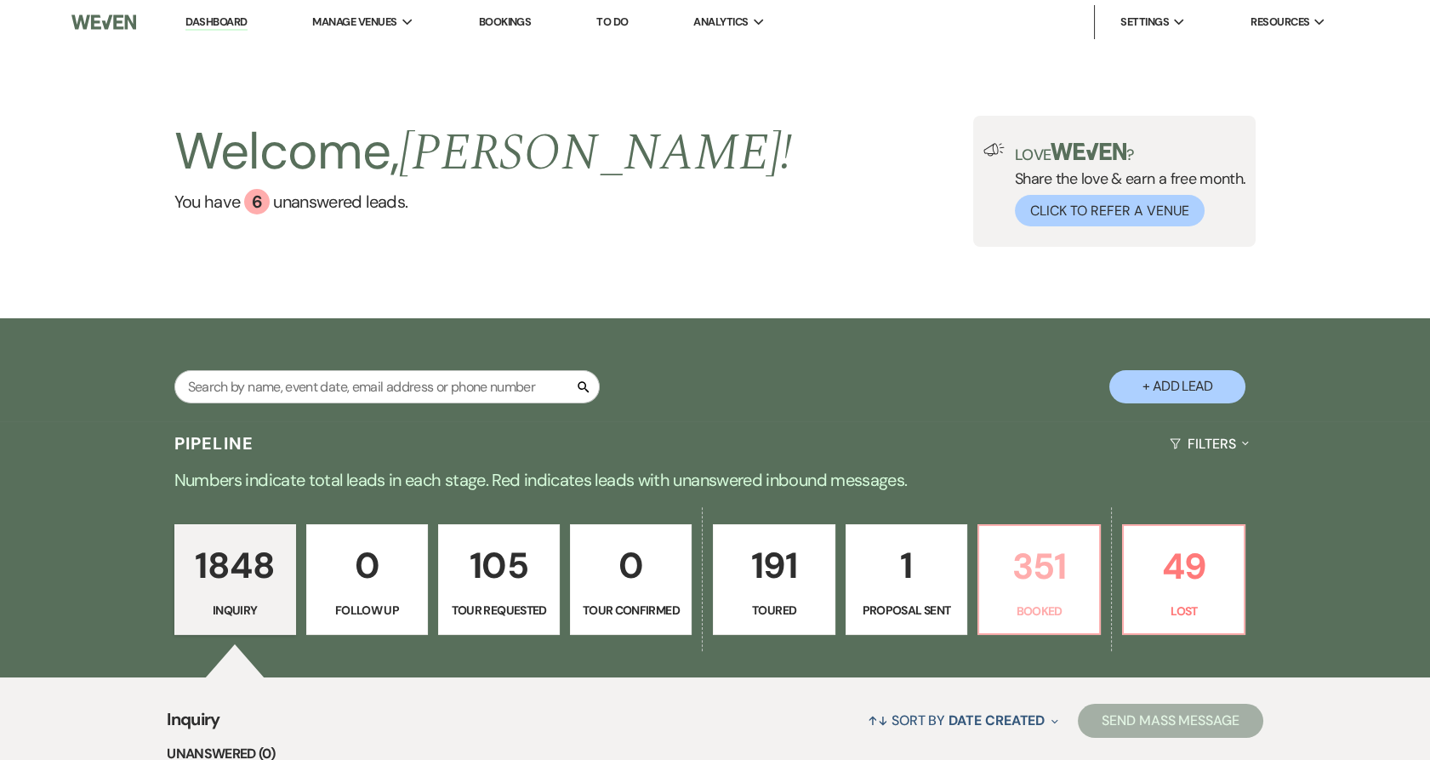
click at [1007, 562] on p "351" at bounding box center [1040, 566] width 100 height 57
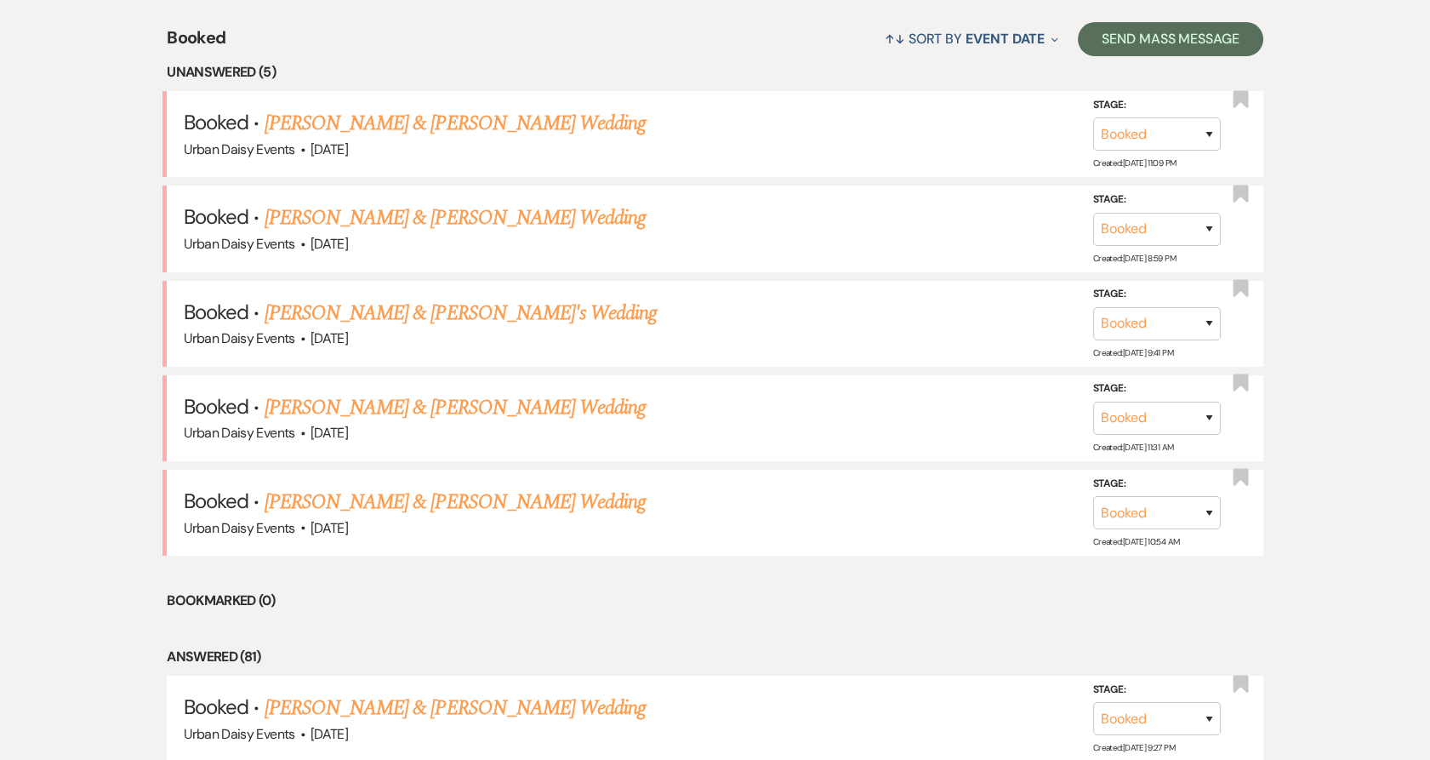
scroll to position [694, 0]
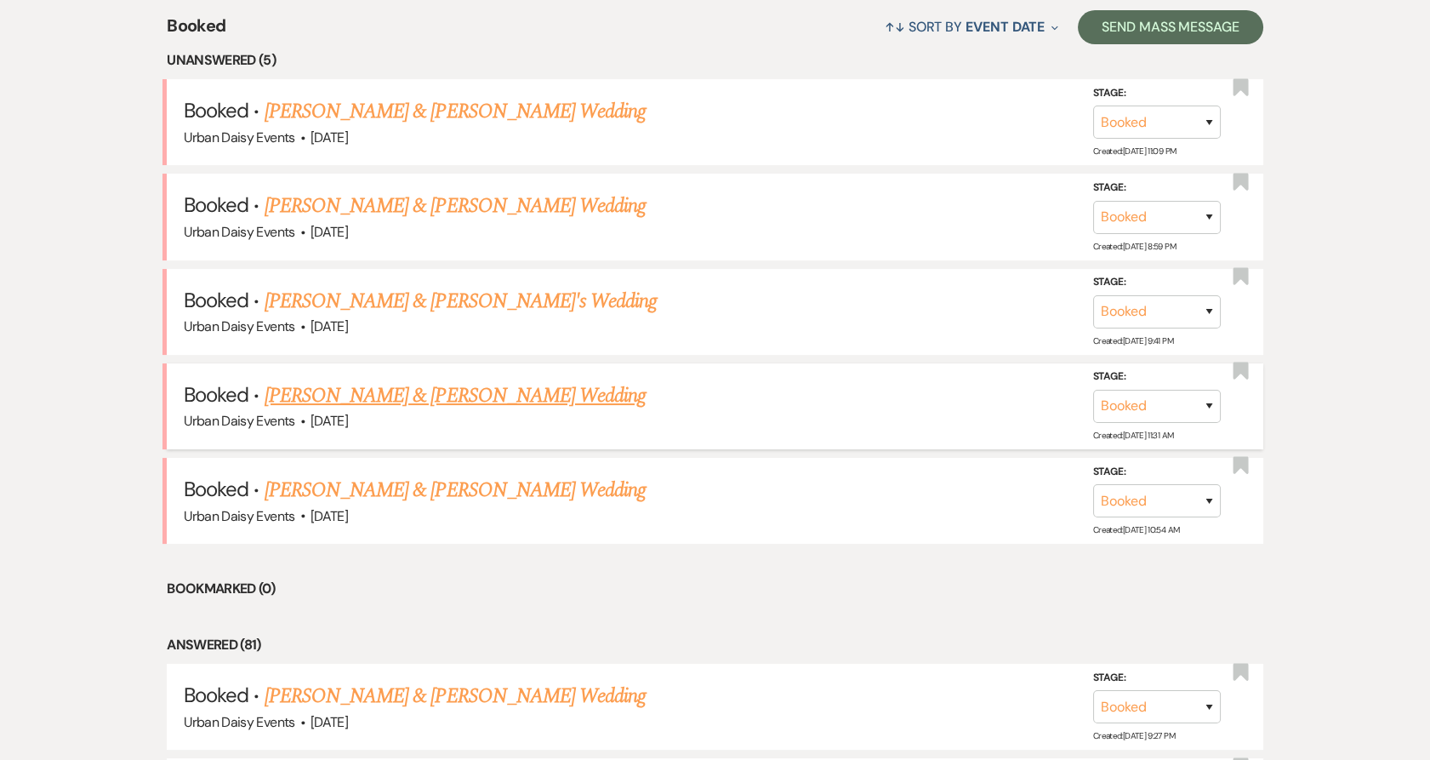
click at [327, 398] on link "Ruthe Truong & David Nguyen's Wedding" at bounding box center [455, 395] width 381 height 31
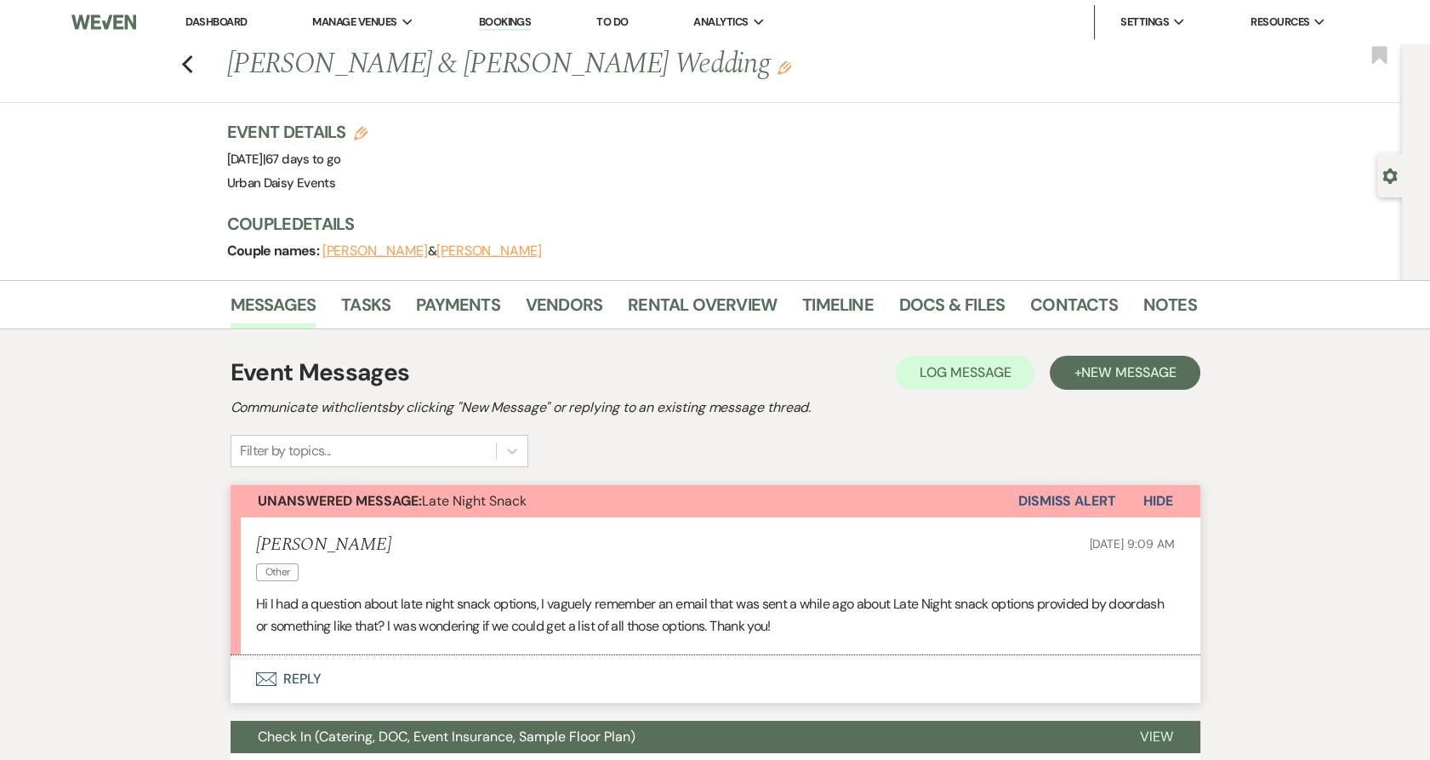
click at [286, 677] on button "Envelope Reply" at bounding box center [716, 679] width 970 height 48
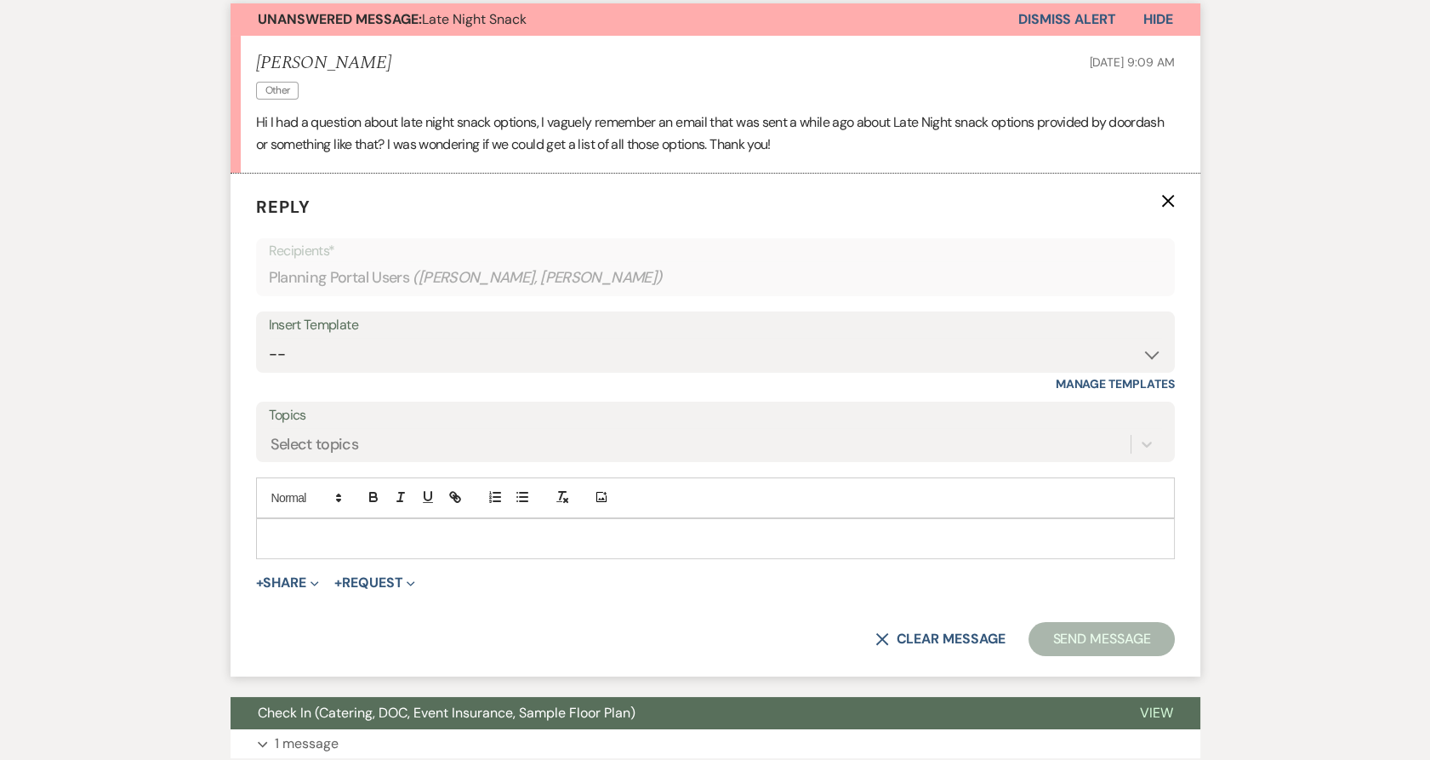
scroll to position [526, 0]
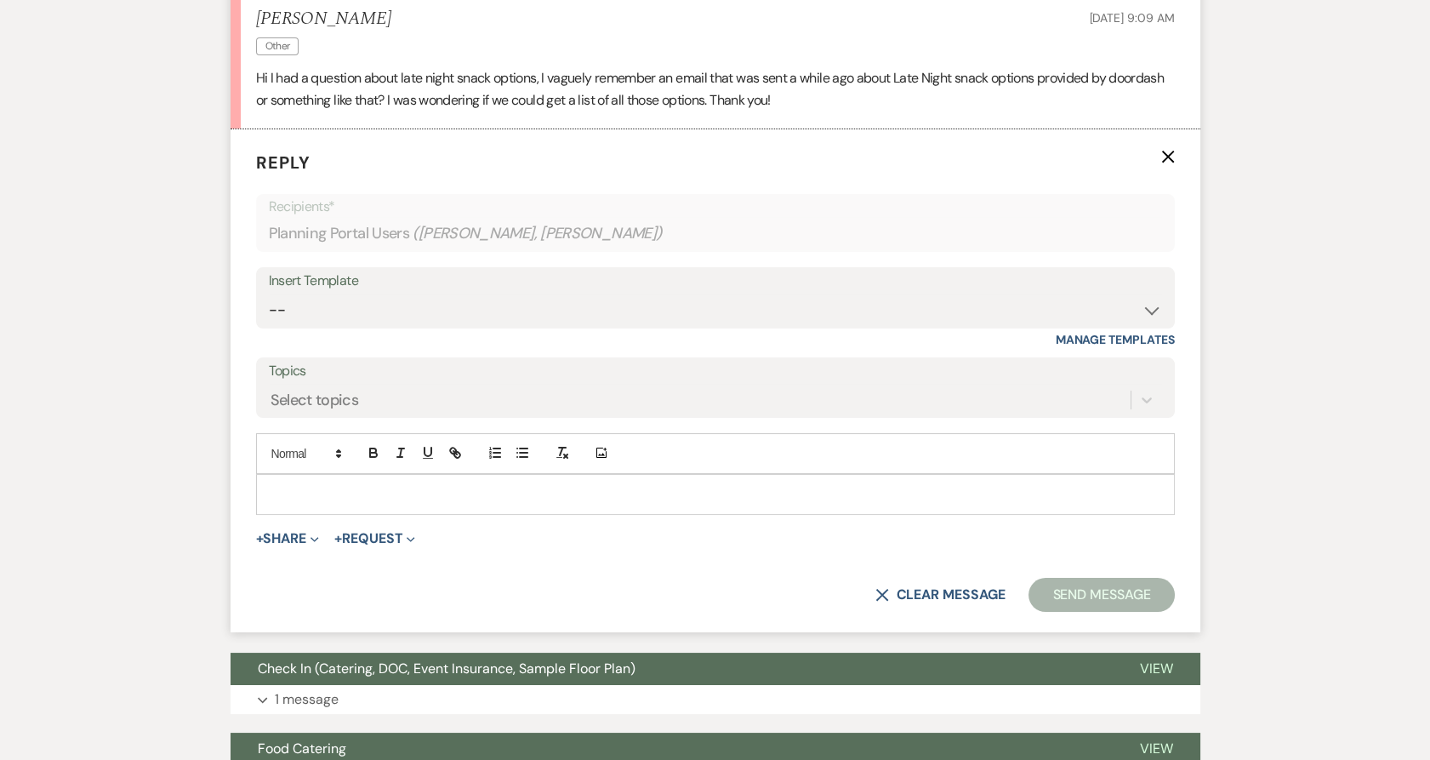
click at [289, 500] on p at bounding box center [716, 494] width 892 height 19
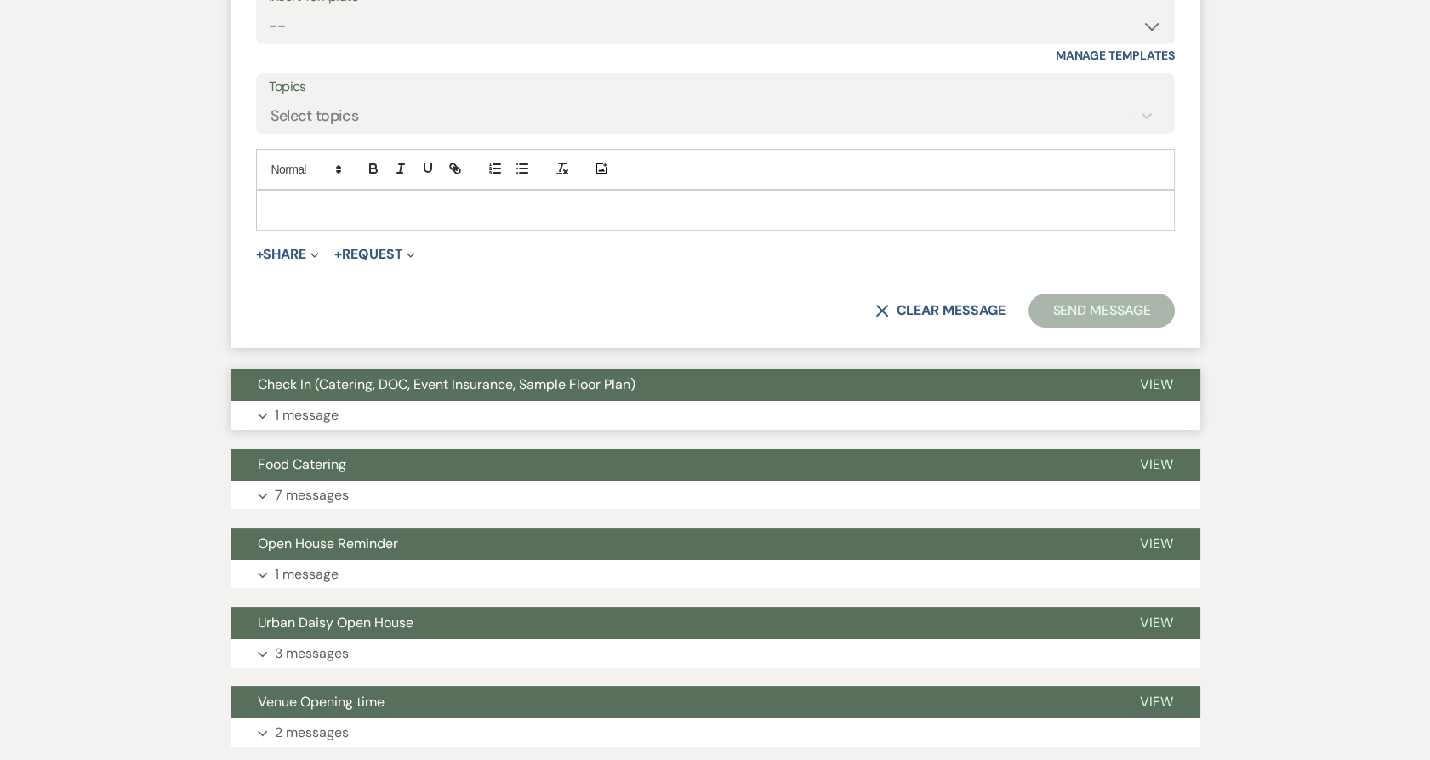
click at [323, 417] on p "1 message" at bounding box center [307, 415] width 64 height 22
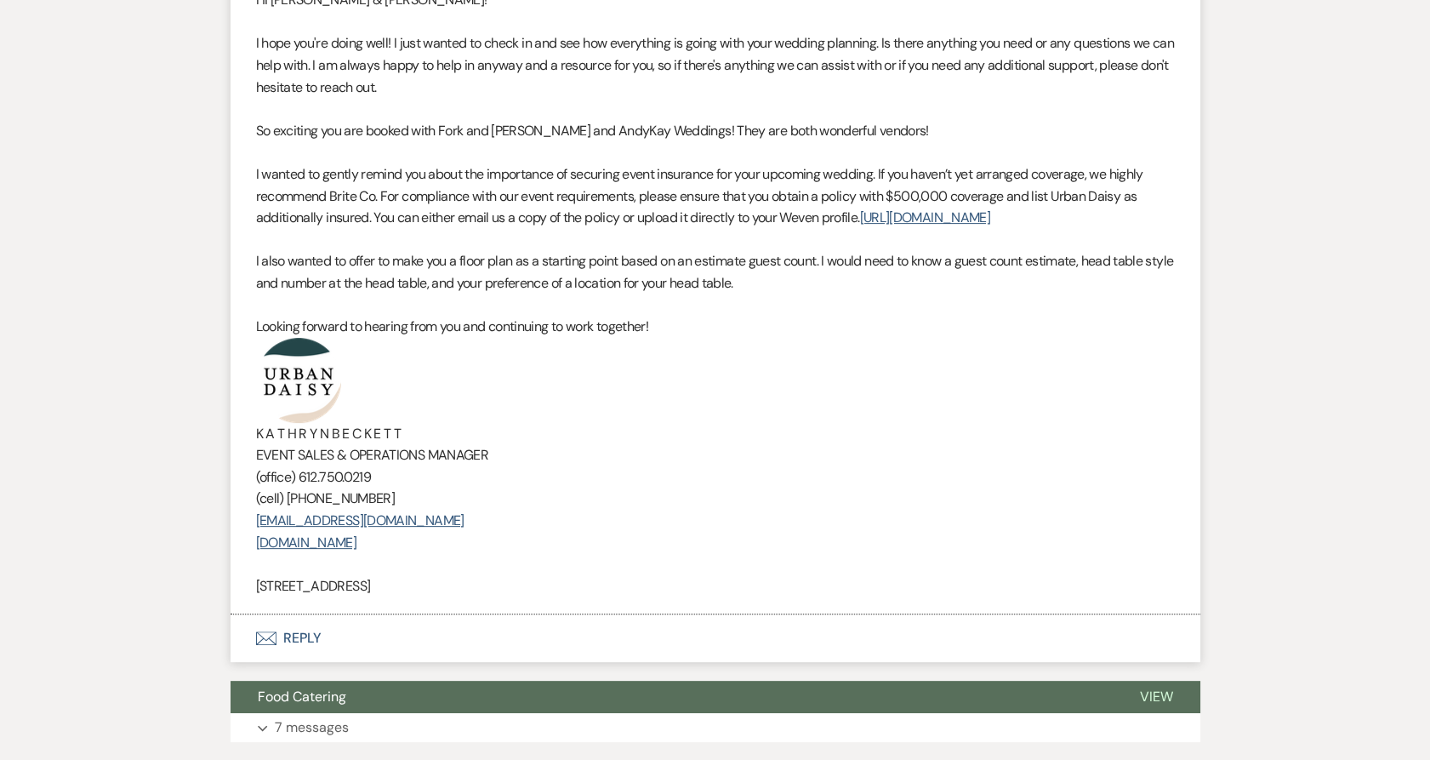
scroll to position [1283, 0]
drag, startPoint x: 534, startPoint y: 585, endPoint x: 279, endPoint y: 396, distance: 316.9
click at [279, 396] on div "Hi Ruthe & David! I hope you're doing well! I just wanted to check in and see h…" at bounding box center [715, 293] width 919 height 608
copy div "K A T H R Y N B E C K E T T EVENT SALES & OPERATIONS MANAGER (office) 612.750.0…"
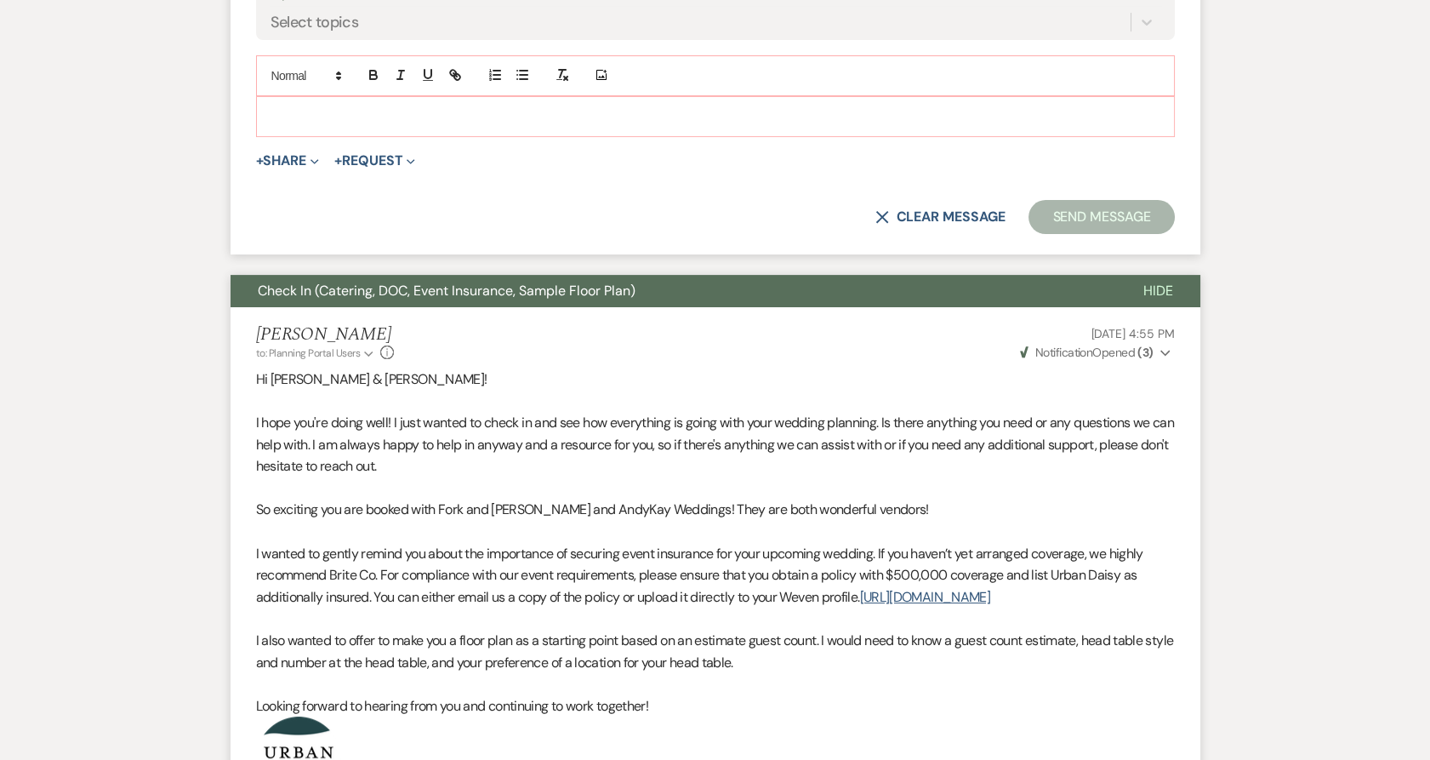
scroll to position [621, 0]
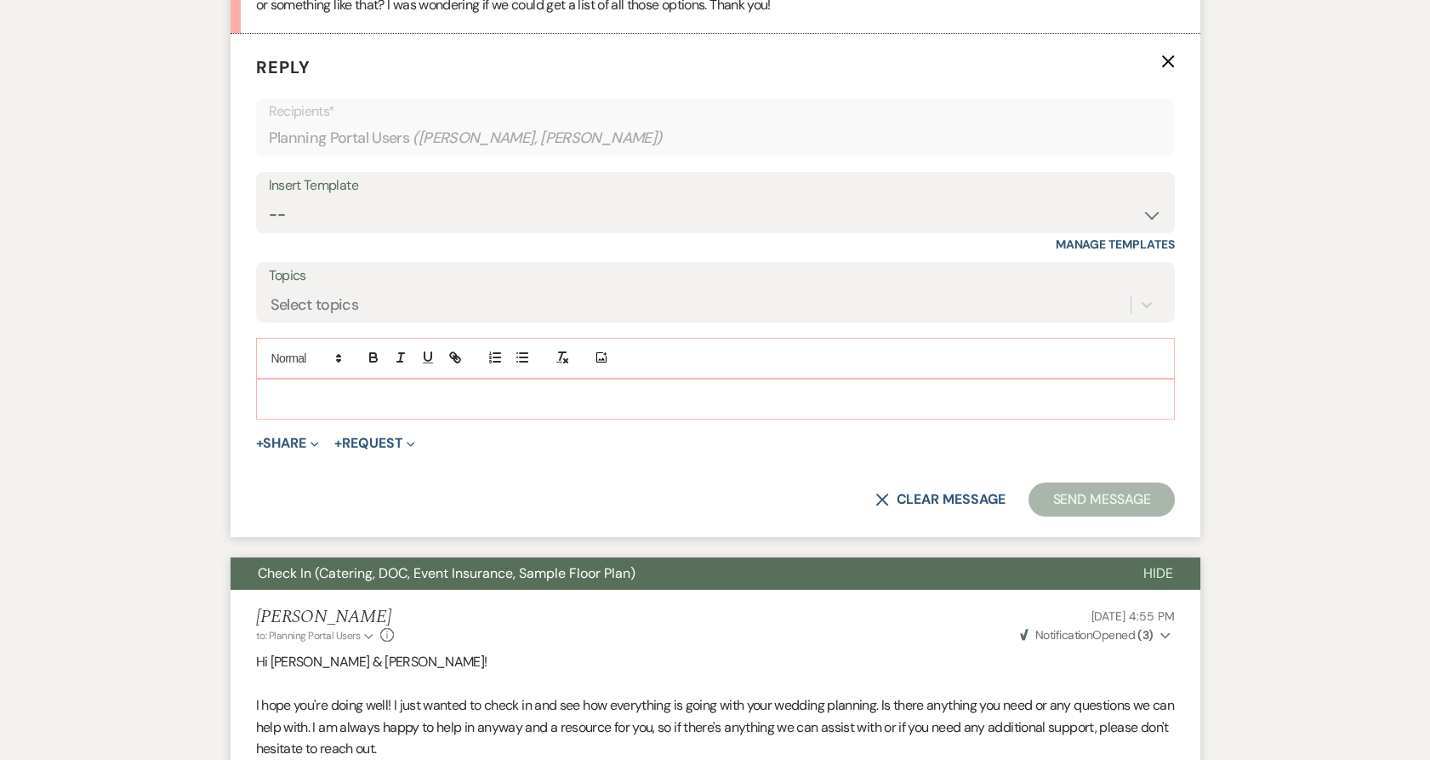
click at [385, 392] on p at bounding box center [716, 399] width 892 height 19
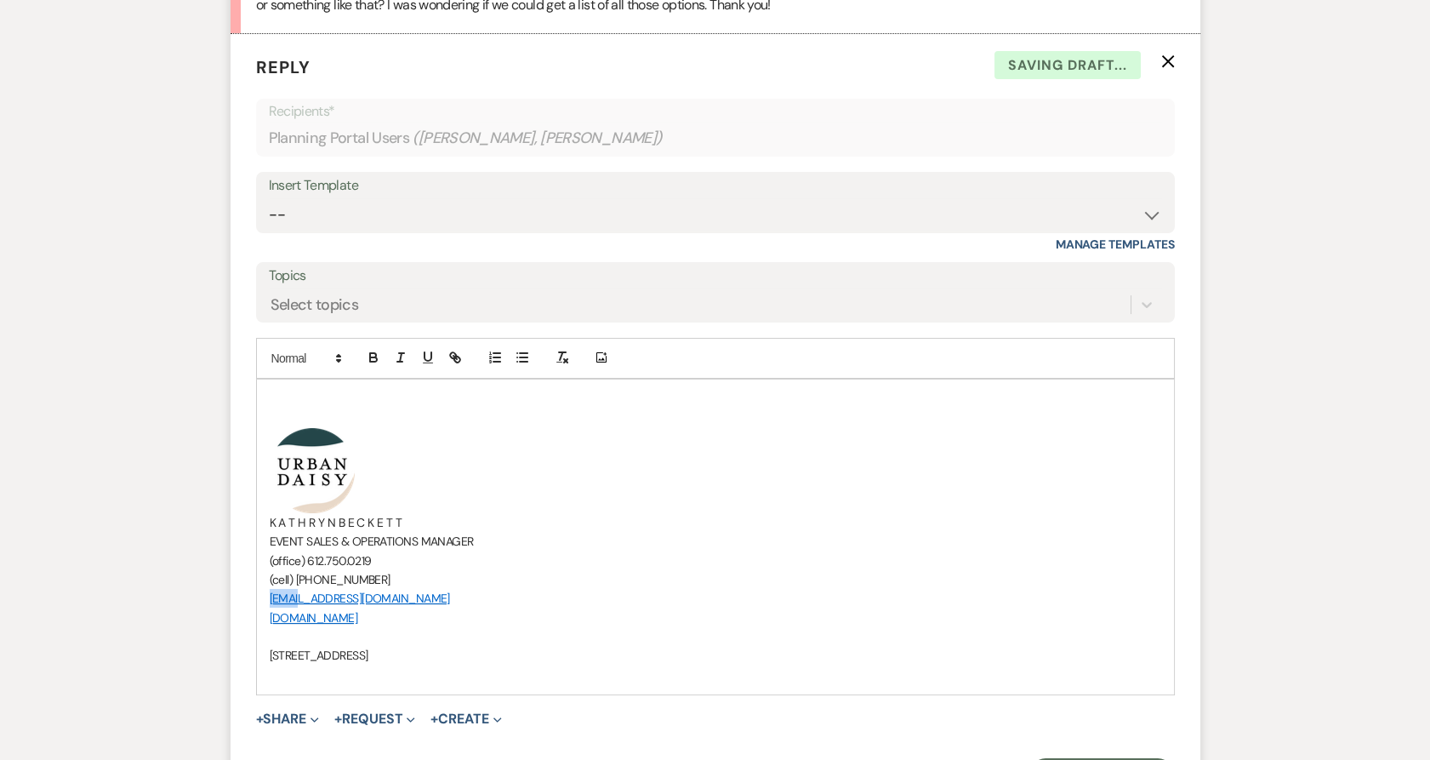
drag, startPoint x: 263, startPoint y: 593, endPoint x: 289, endPoint y: 595, distance: 26.4
click at [289, 595] on div "﻿ ﻿ K A T H R Y N B E C K E T T EVENT SALES & OPERATIONS MANAGER (office) 612.7…" at bounding box center [715, 537] width 917 height 315
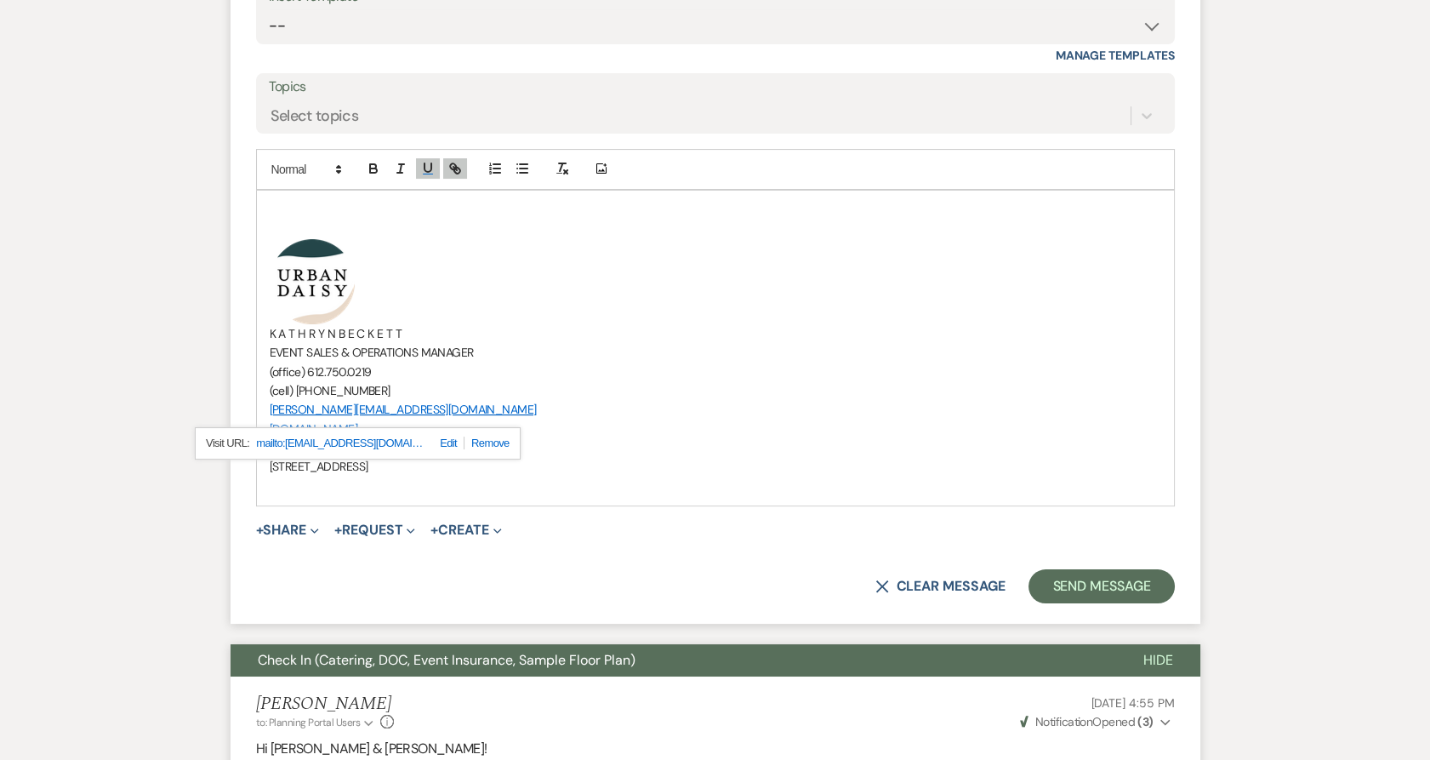
scroll to position [1189, 0]
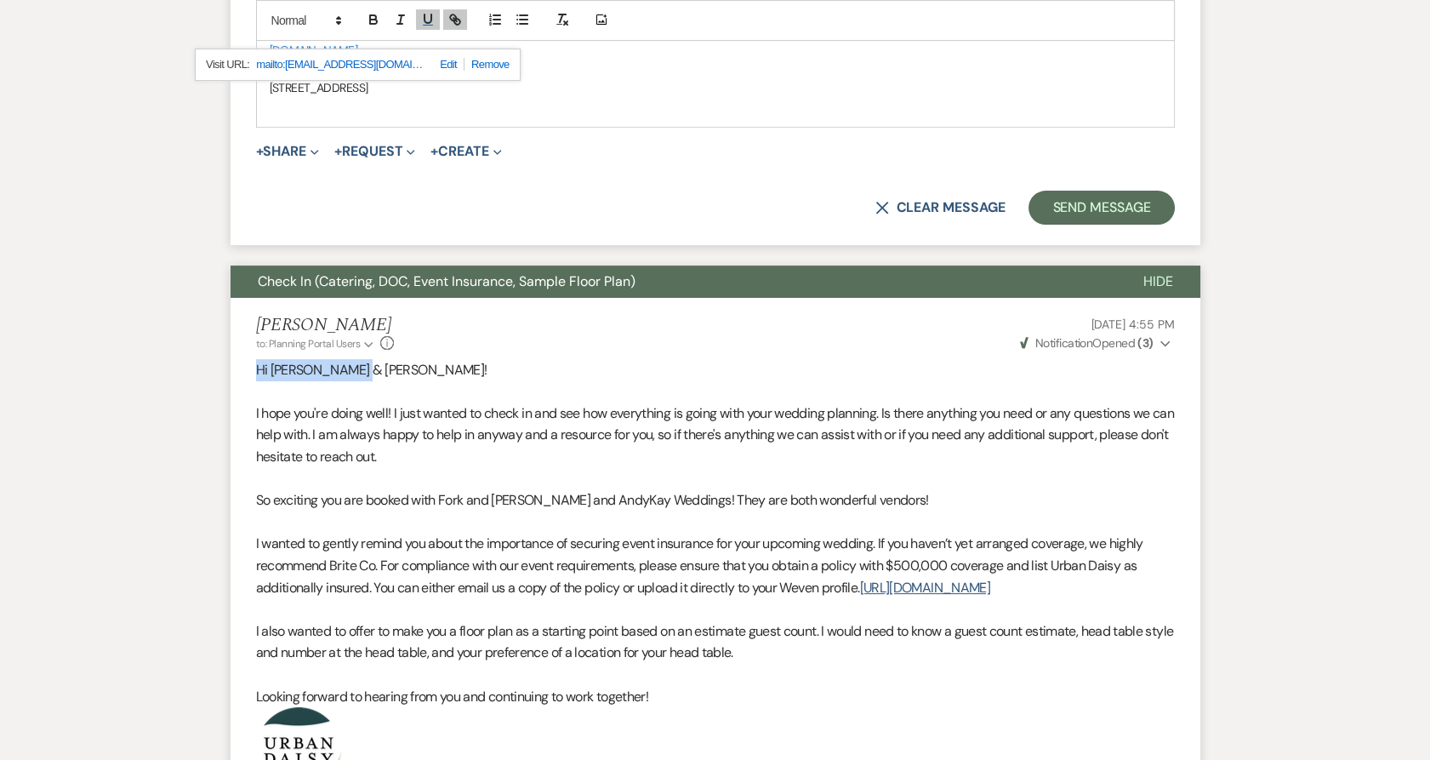
drag, startPoint x: 379, startPoint y: 372, endPoint x: 252, endPoint y: 368, distance: 126.9
click at [252, 368] on li "Kathryn Beckett to: Planning Portal Users Expand Info May 24, 2025, 4:55 PM Wev…" at bounding box center [716, 641] width 970 height 687
copy p "Hi Ruthe & David!"
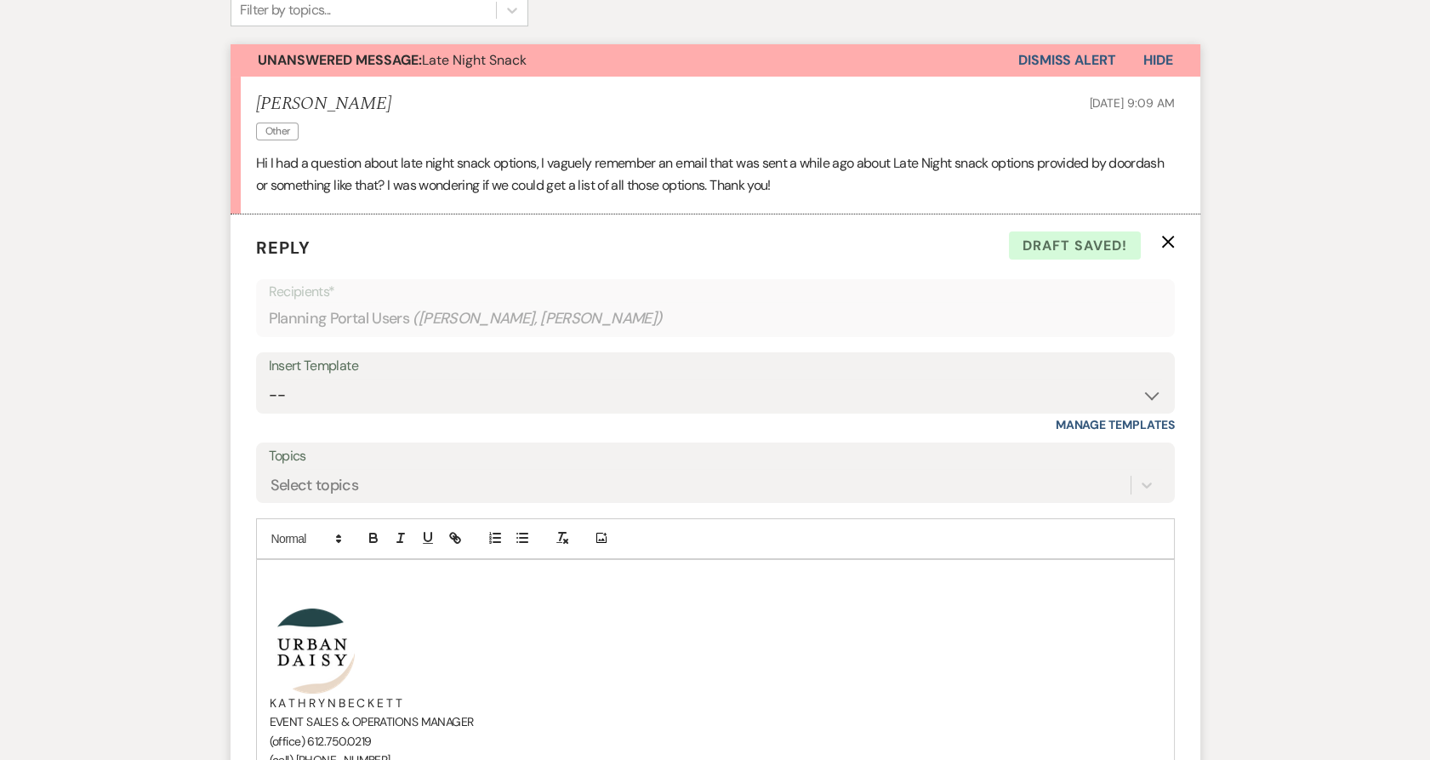
scroll to position [432, 0]
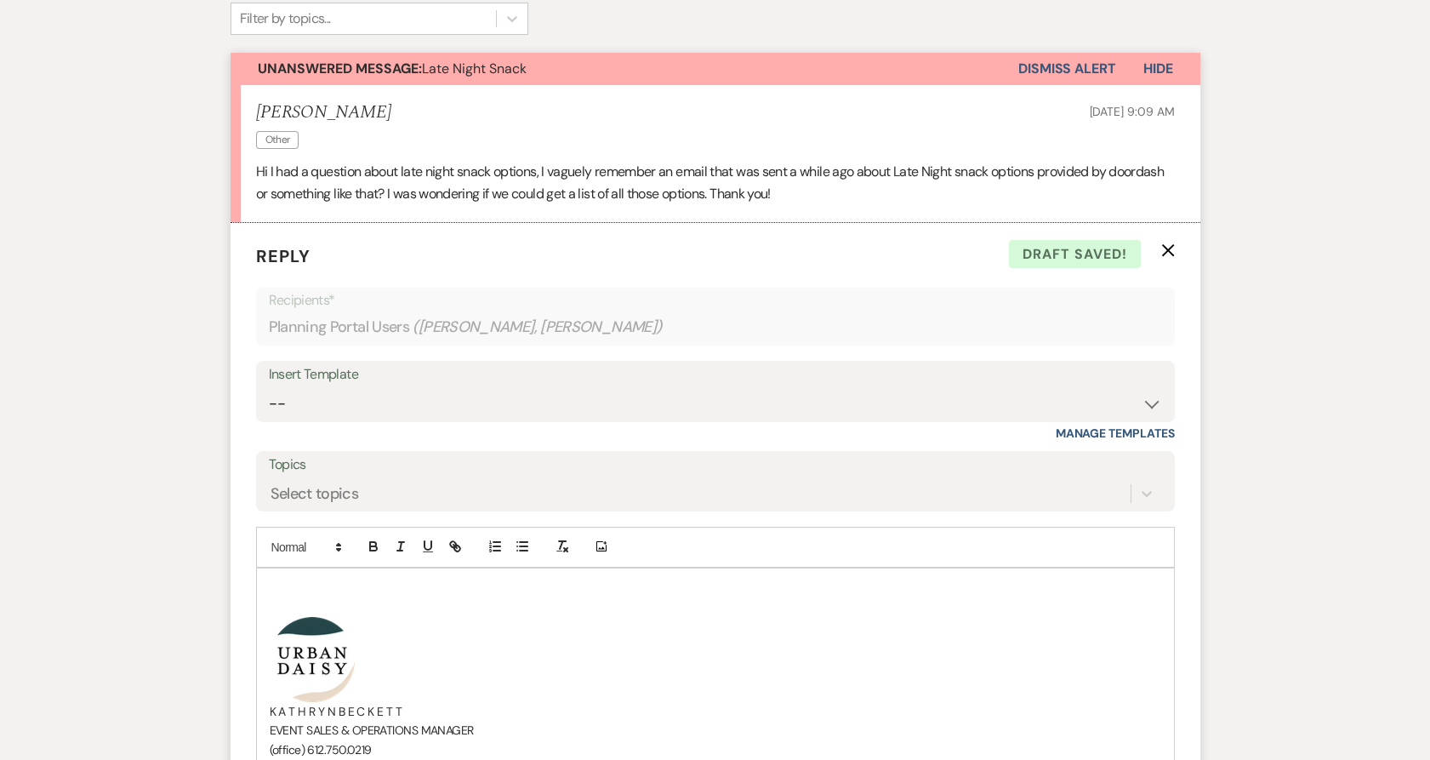
click at [310, 575] on div "﻿ ﻿ K A T H R Y N B E C K E T T EVENT SALES & OPERATIONS MANAGER (office) 612.7…" at bounding box center [715, 725] width 917 height 315
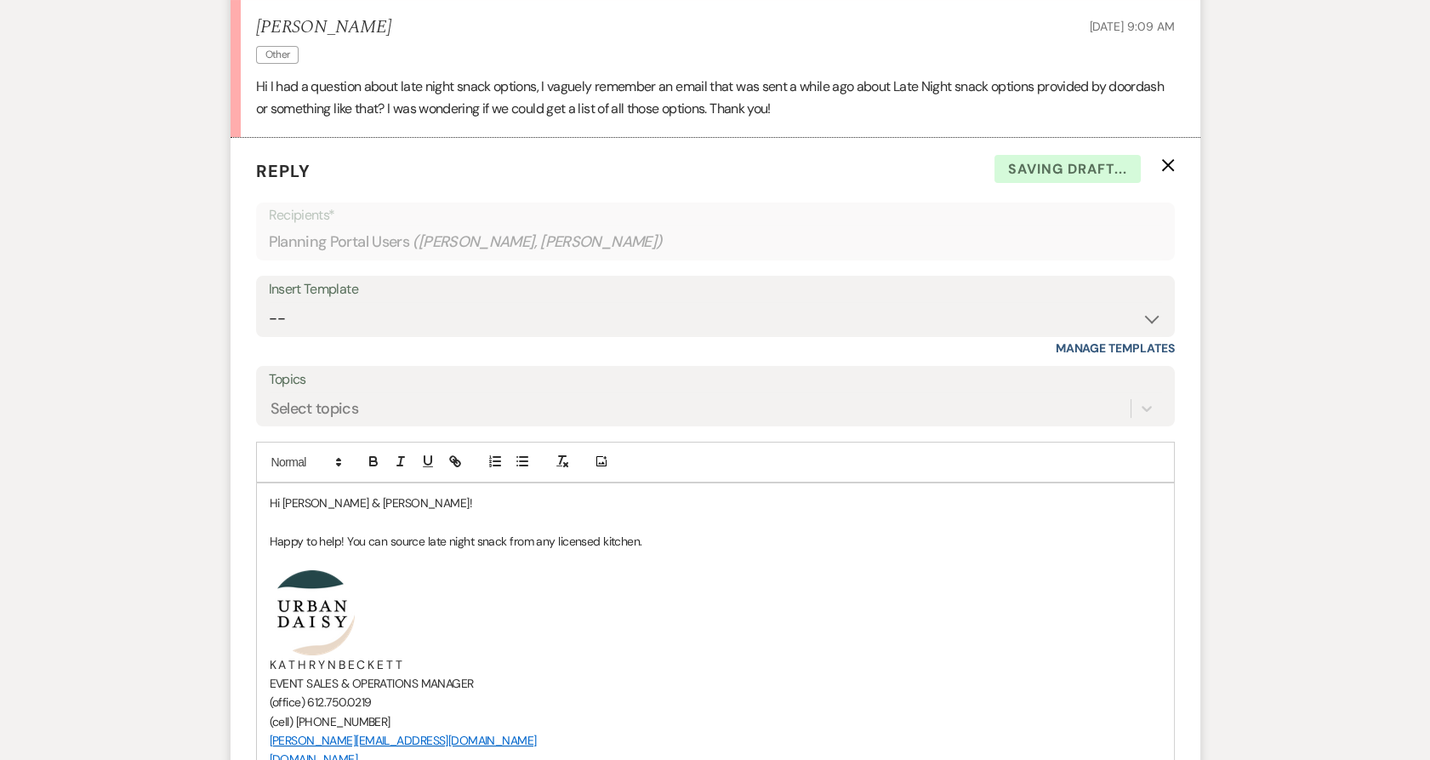
scroll to position [189, 0]
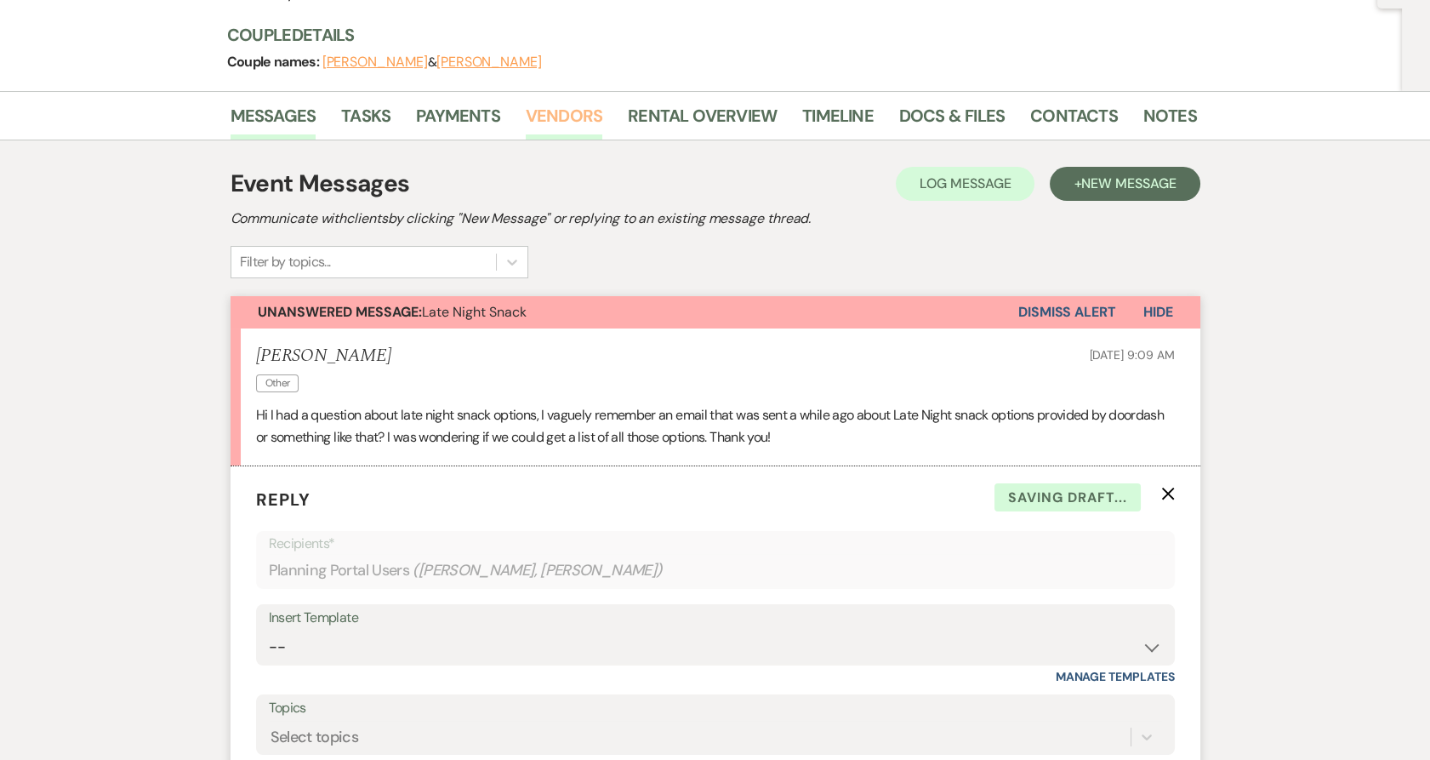
click at [565, 111] on link "Vendors" at bounding box center [564, 120] width 77 height 37
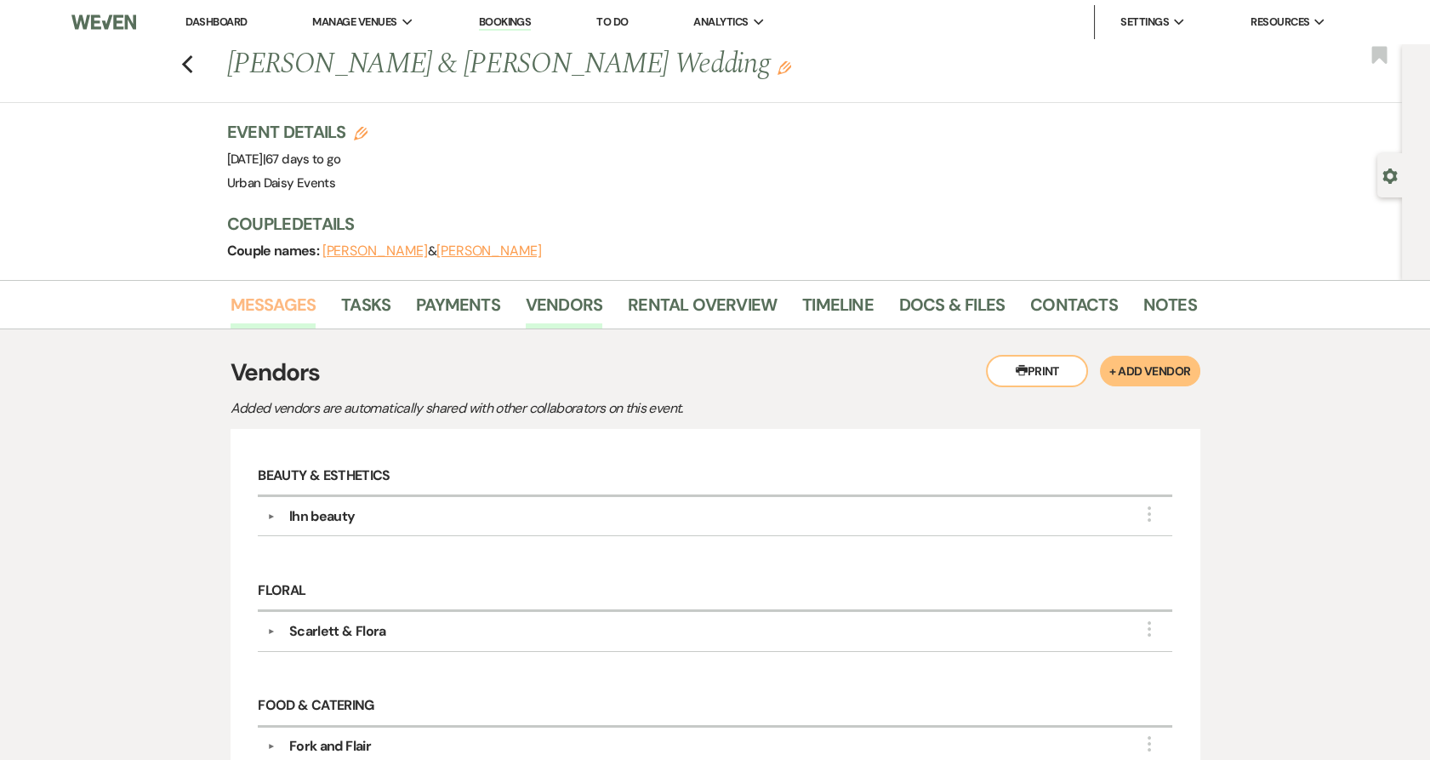
click at [275, 314] on link "Messages" at bounding box center [274, 309] width 86 height 37
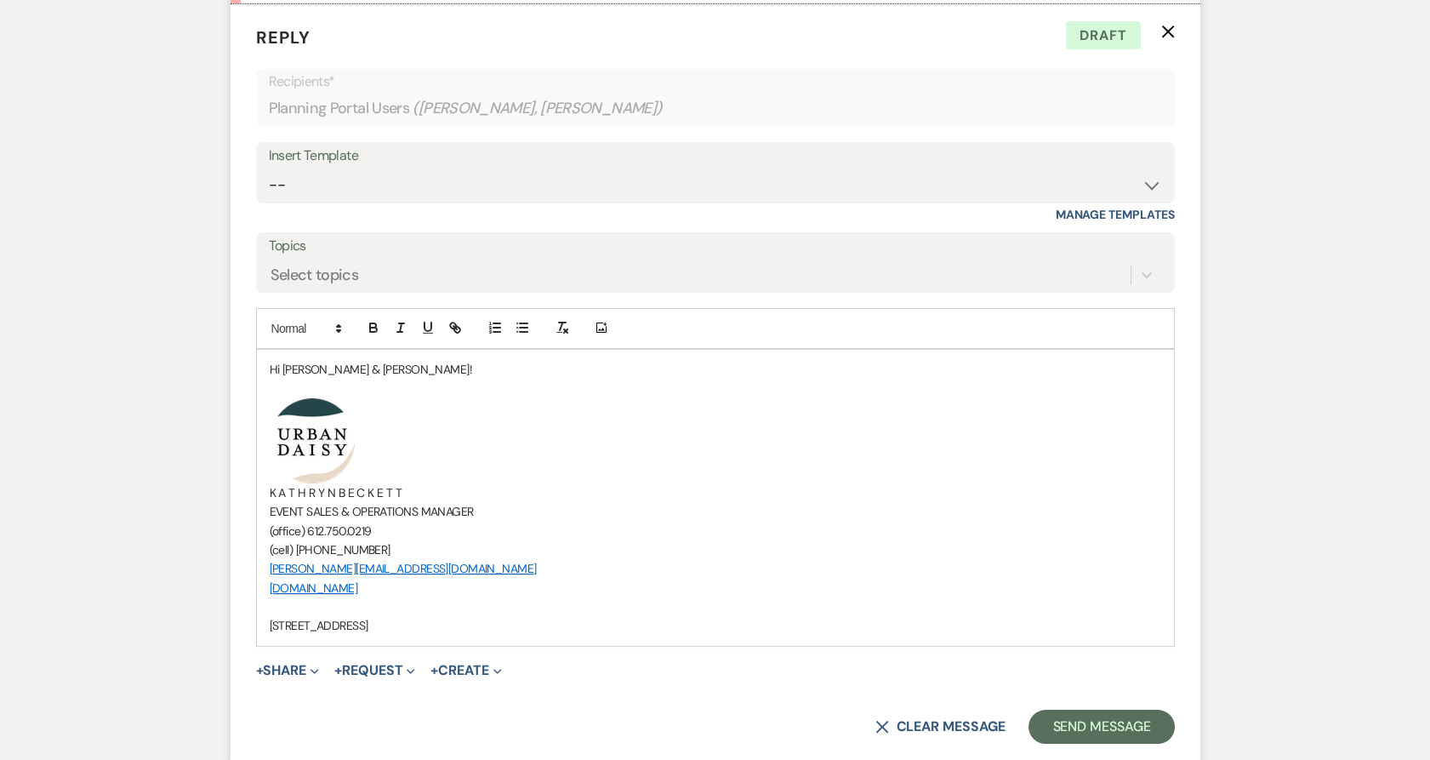
scroll to position [654, 0]
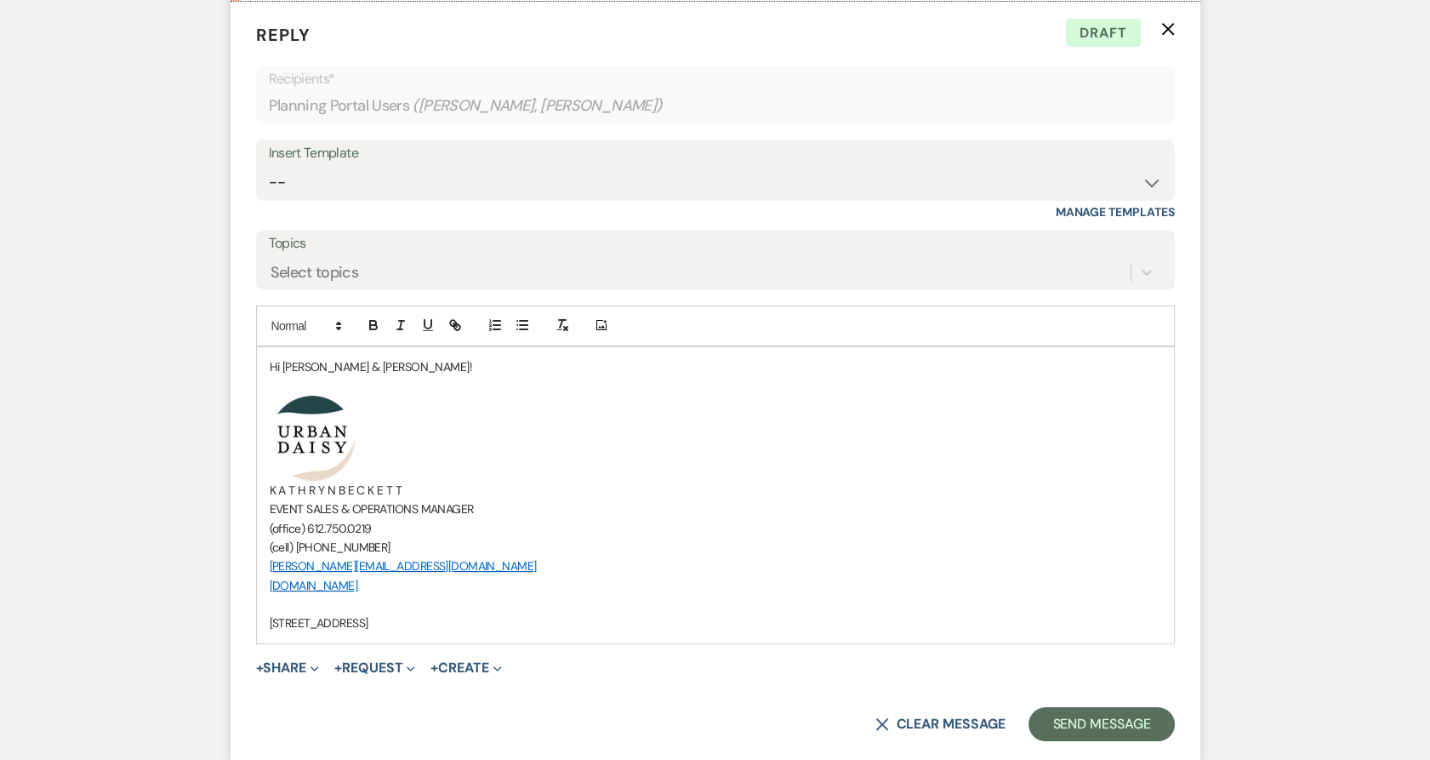
click at [432, 393] on p at bounding box center [716, 385] width 892 height 19
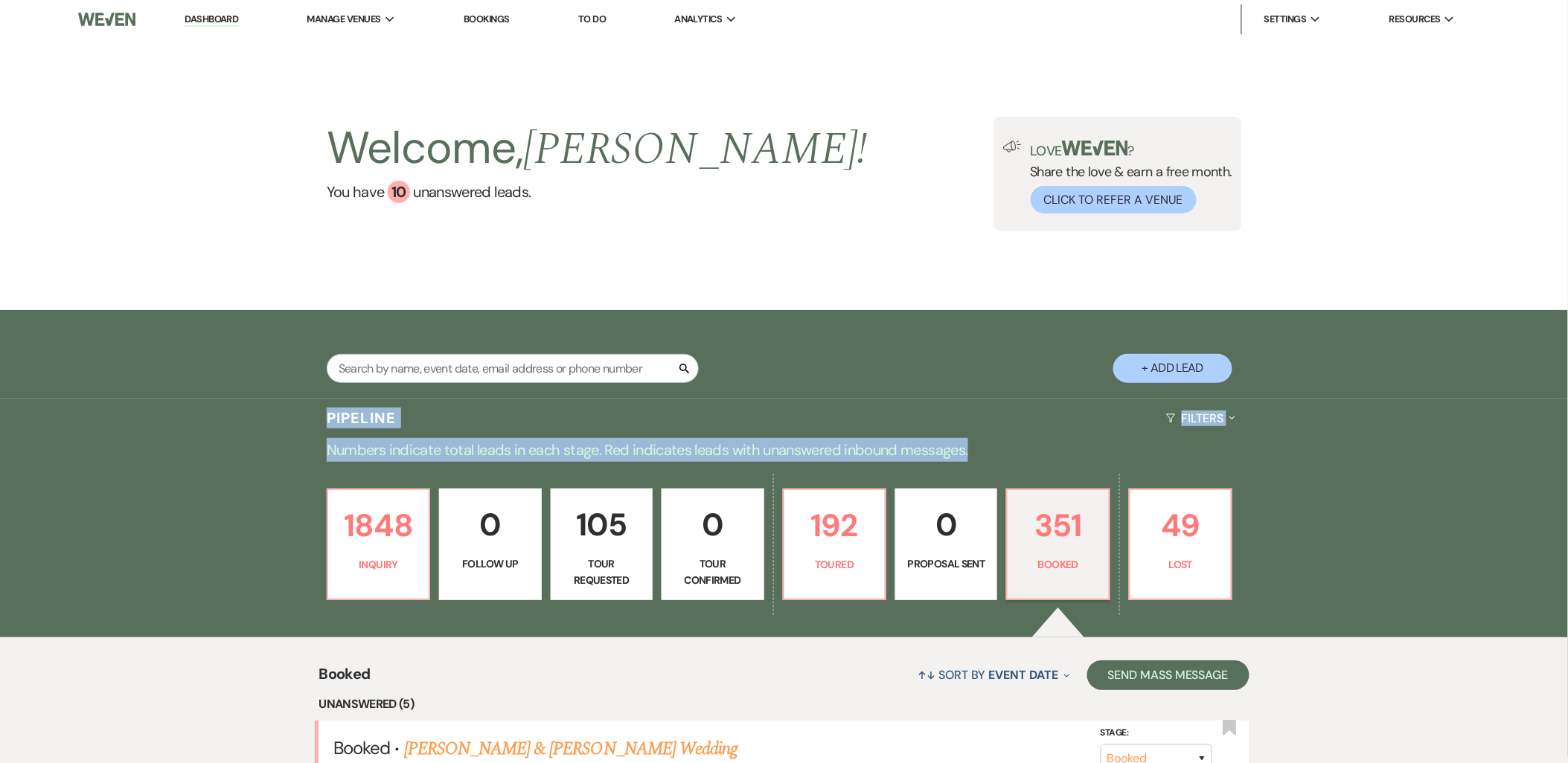
drag, startPoint x: 330, startPoint y: 413, endPoint x: 1021, endPoint y: 455, distance: 692.3
click at [1021, 455] on p "Numbers indicate total leads in each stage. Red indicates leads with unanswered…" at bounding box center [784, 449] width 1071 height 24
drag, startPoint x: 1020, startPoint y: 455, endPoint x: 331, endPoint y: 422, distance: 689.8
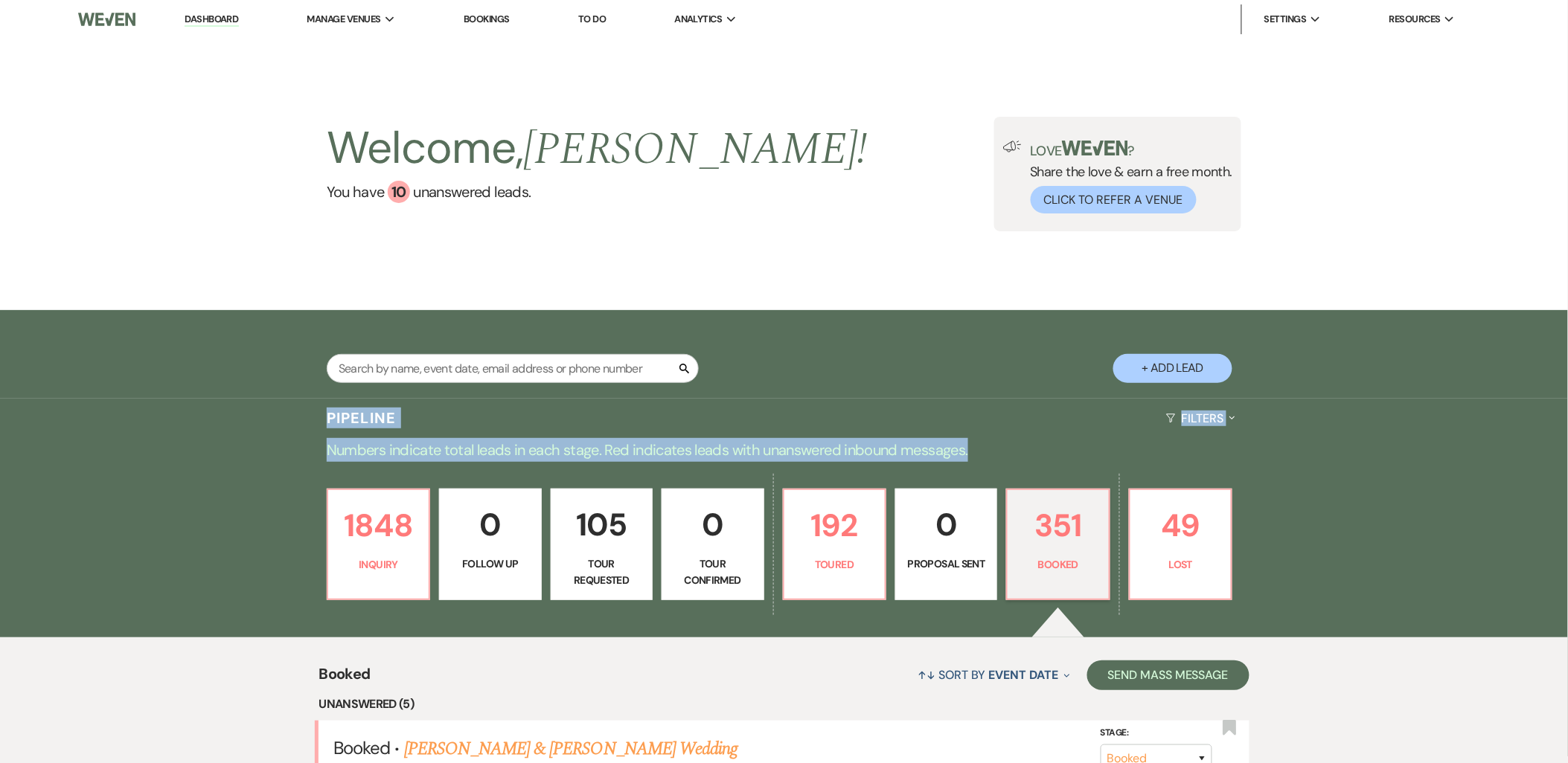
click at [331, 422] on h3 "Pipeline" at bounding box center [362, 418] width 70 height 21
drag, startPoint x: 328, startPoint y: 420, endPoint x: 1007, endPoint y: 452, distance: 679.8
click at [1007, 452] on p "Numbers indicate total leads in each stage. Red indicates leads with unanswered…" at bounding box center [784, 449] width 1071 height 24
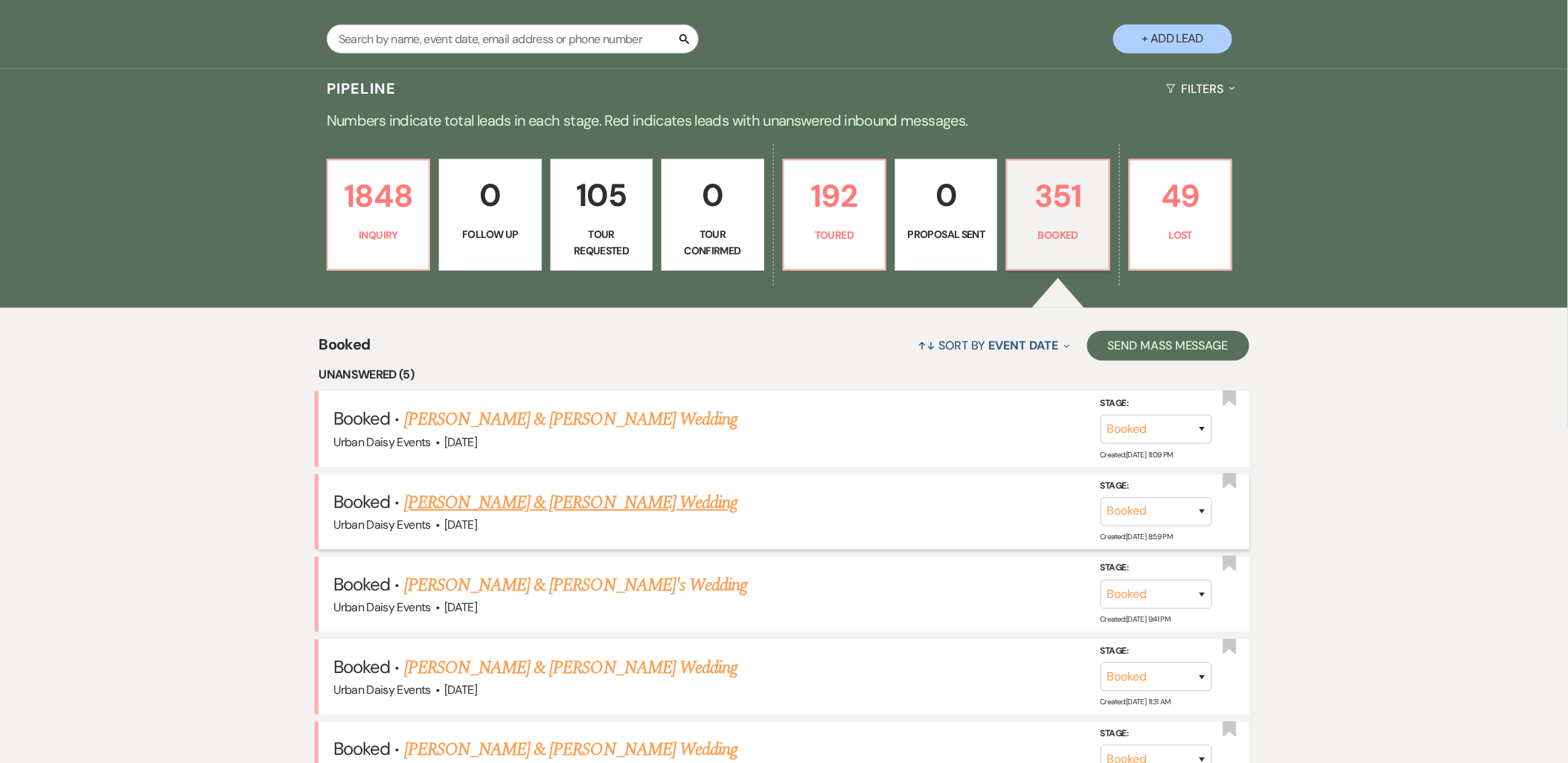
scroll to position [330, 0]
click at [389, 253] on link "1848 Inquiry" at bounding box center [379, 214] width 103 height 112
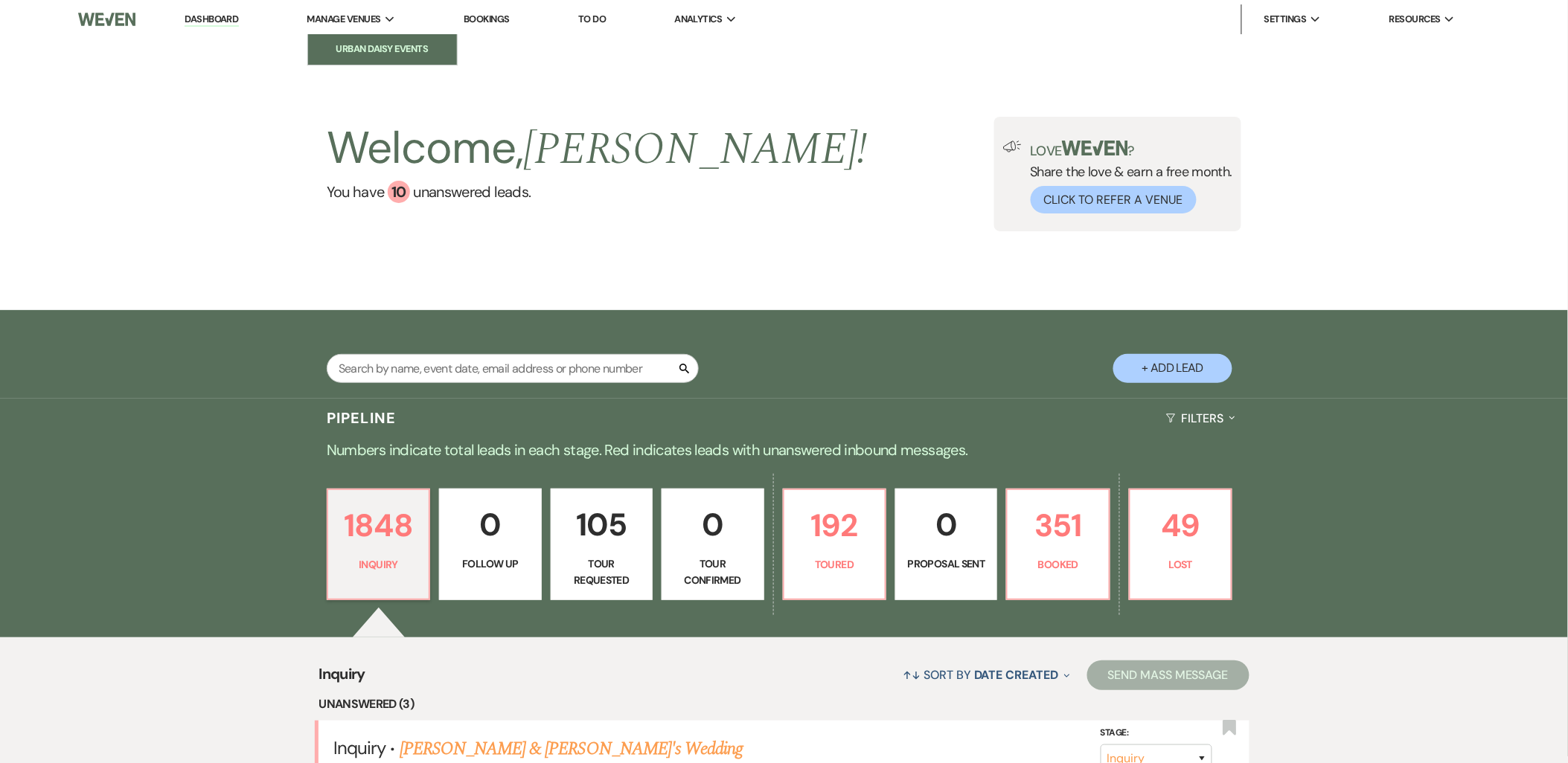
click at [345, 42] on li "Urban Daisy Events" at bounding box center [382, 49] width 134 height 15
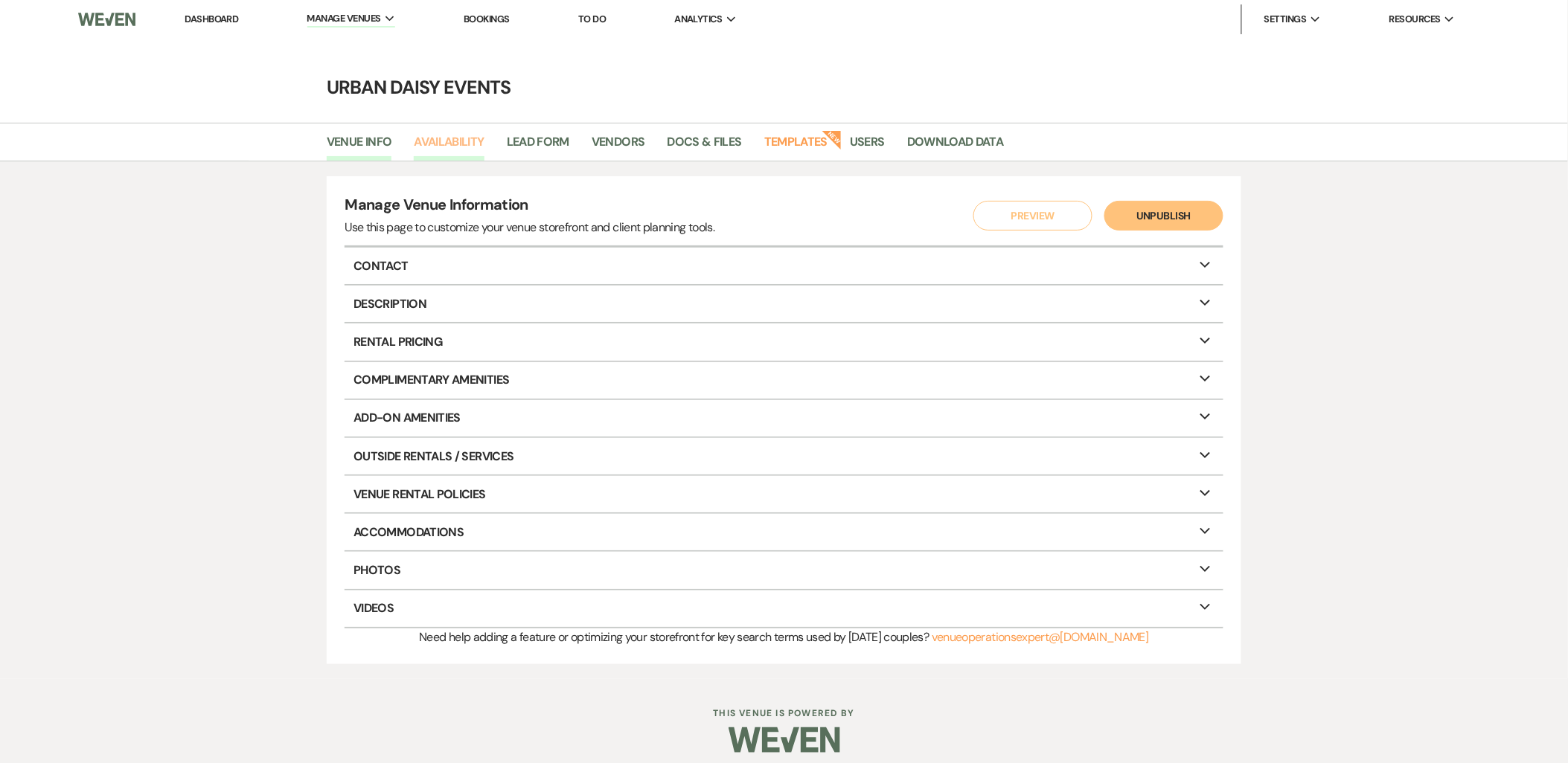
click at [427, 154] on link "Availability" at bounding box center [449, 146] width 70 height 28
select select "2"
select select "2026"
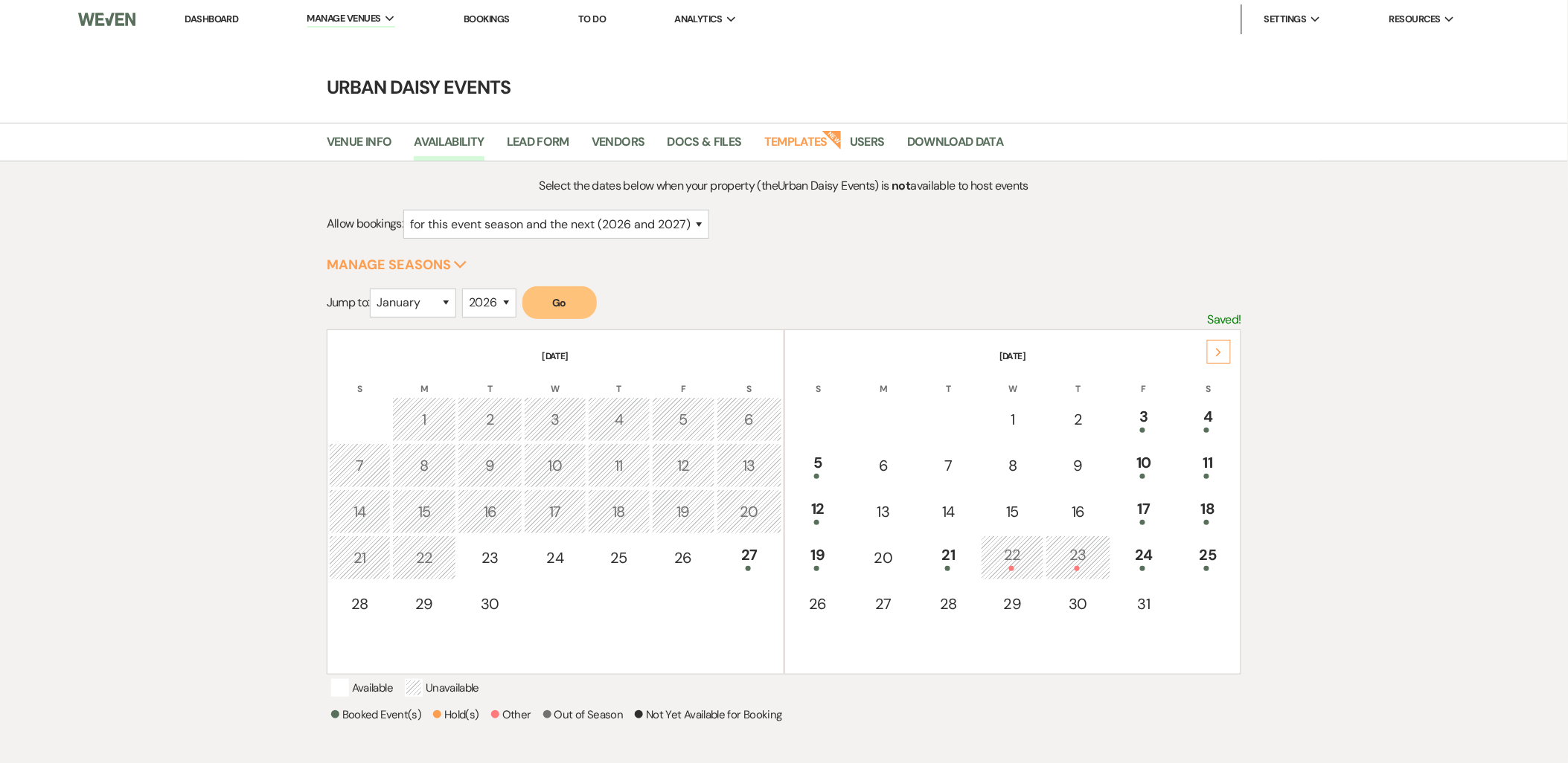
click at [1221, 348] on icon "Next" at bounding box center [1219, 352] width 8 height 9
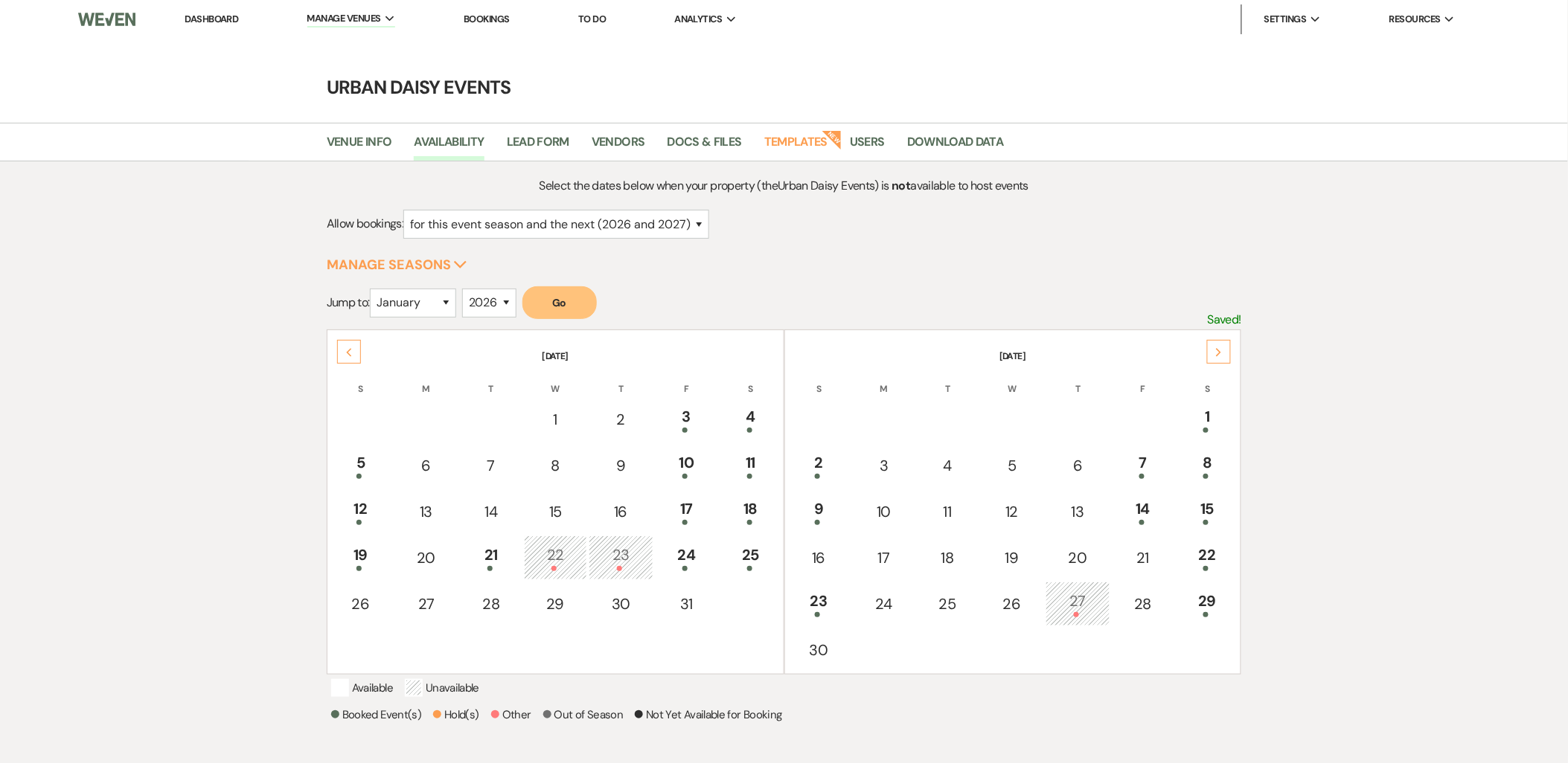
click at [1219, 348] on icon "Next" at bounding box center [1219, 352] width 8 height 9
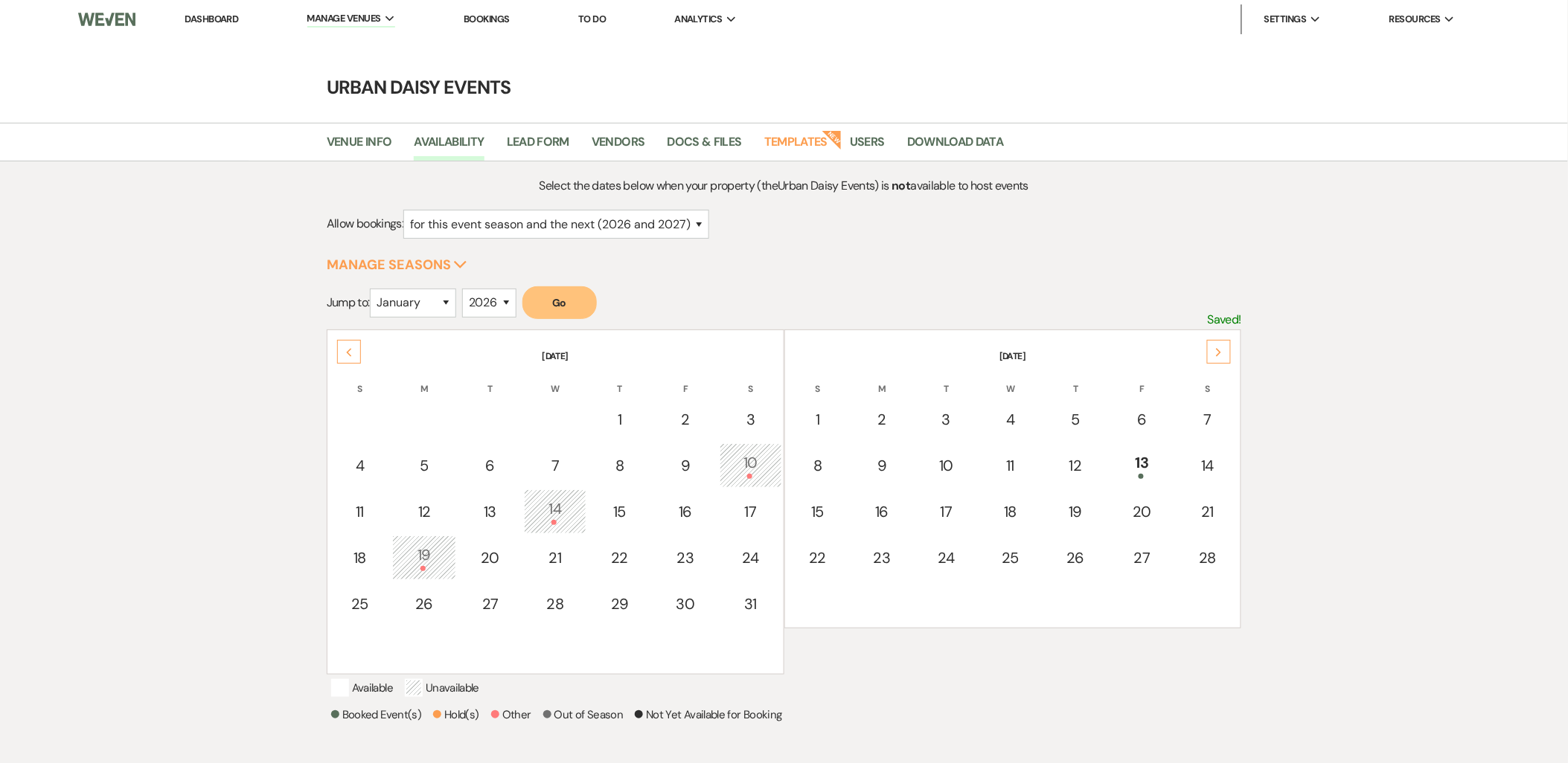
click at [1219, 348] on icon "Next" at bounding box center [1219, 352] width 8 height 9
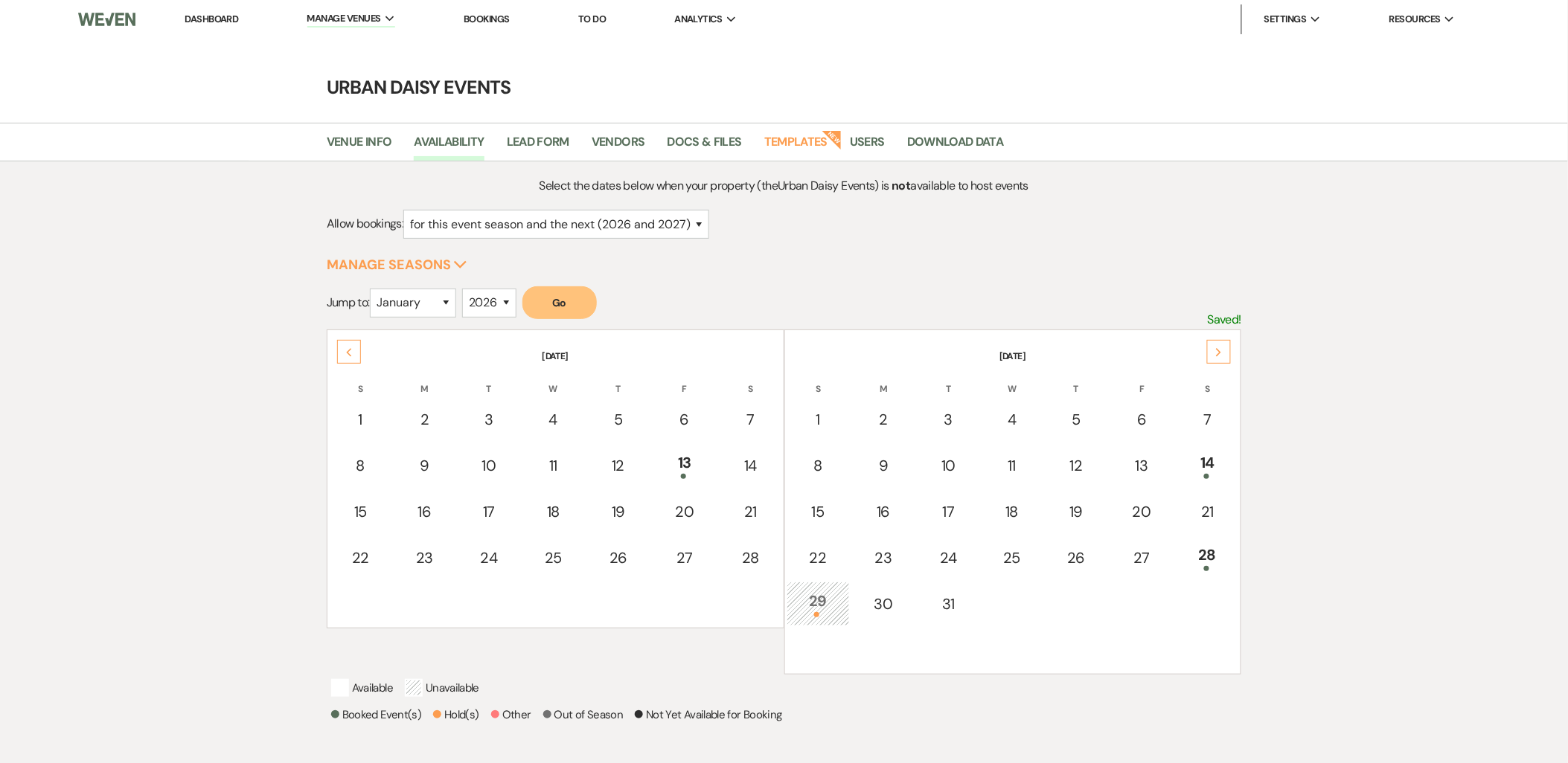
click at [1219, 348] on icon "Next" at bounding box center [1219, 352] width 8 height 9
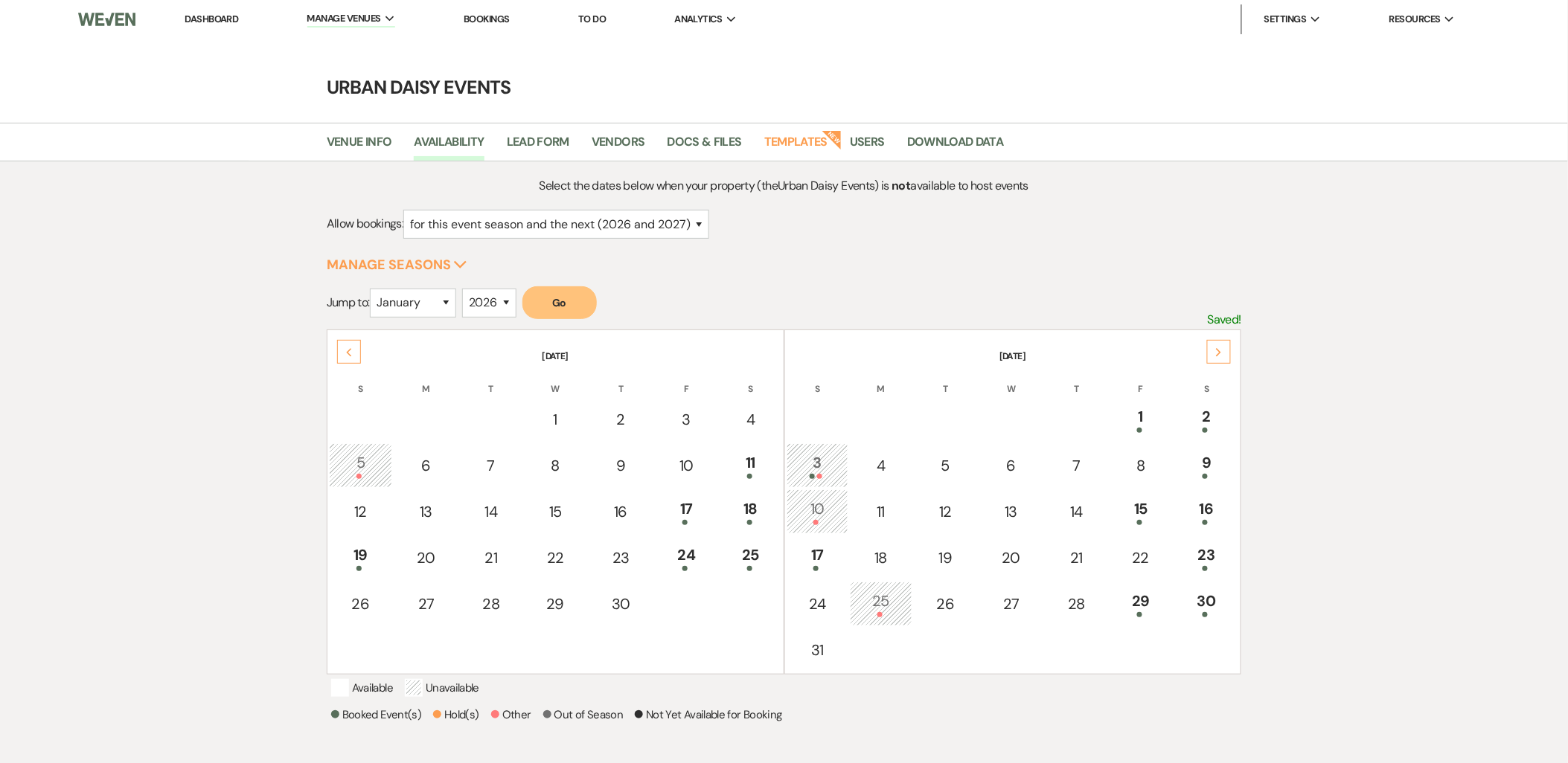
click at [1219, 348] on icon "Next" at bounding box center [1219, 352] width 8 height 9
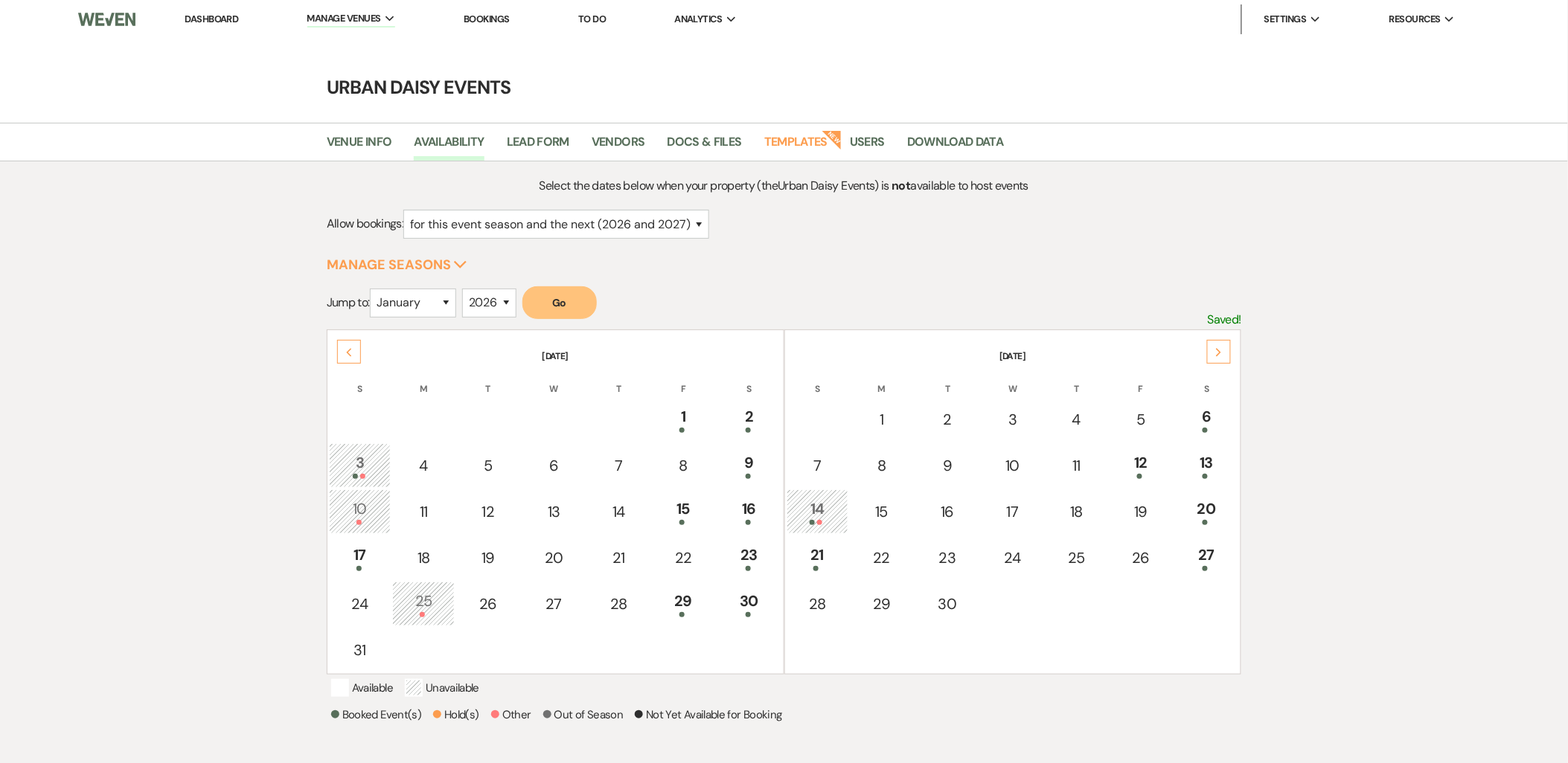
click at [1219, 348] on icon "Next" at bounding box center [1219, 352] width 8 height 9
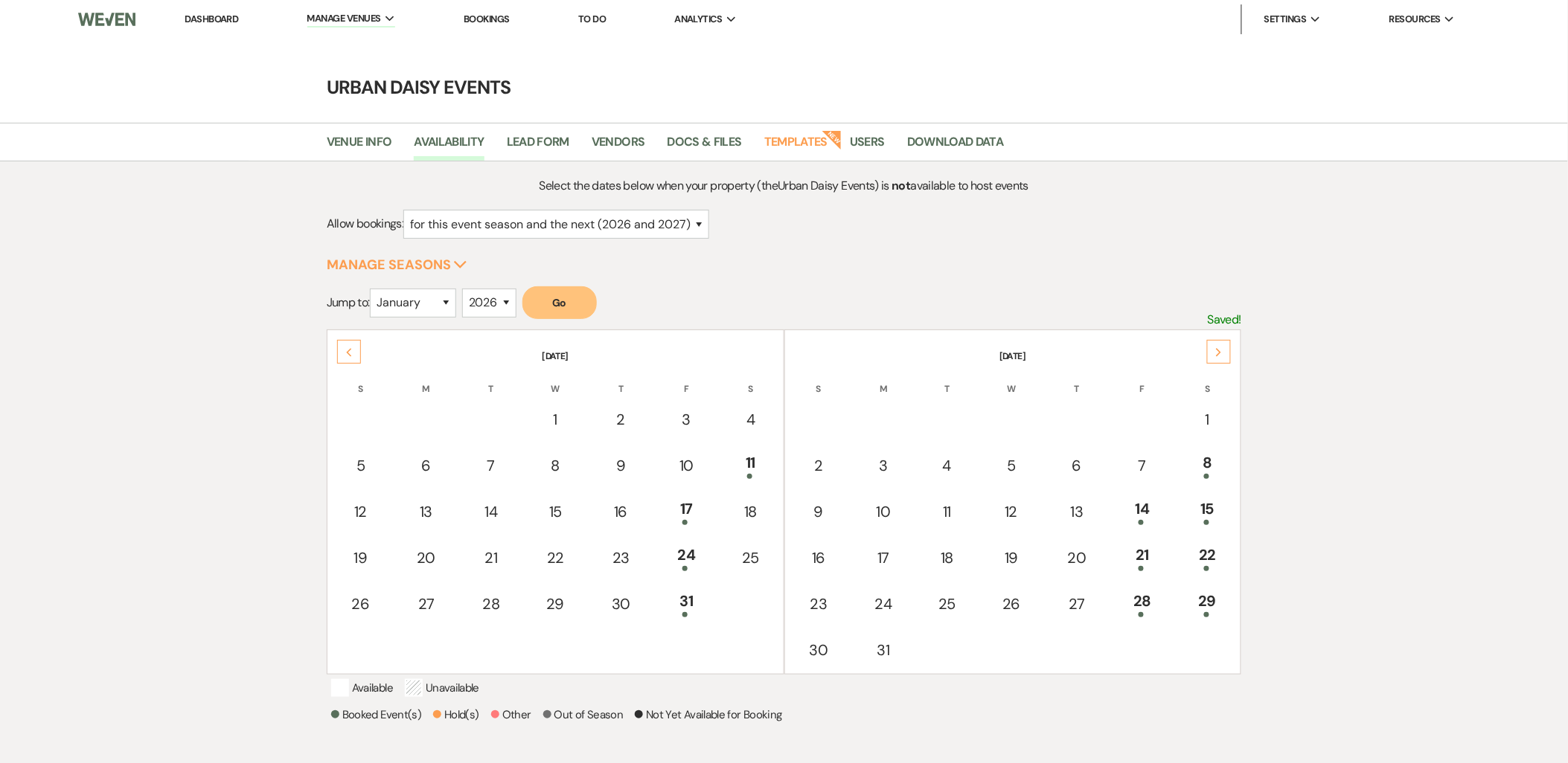
click at [1219, 348] on icon "Next" at bounding box center [1219, 352] width 8 height 9
